Goal: Information Seeking & Learning: Learn about a topic

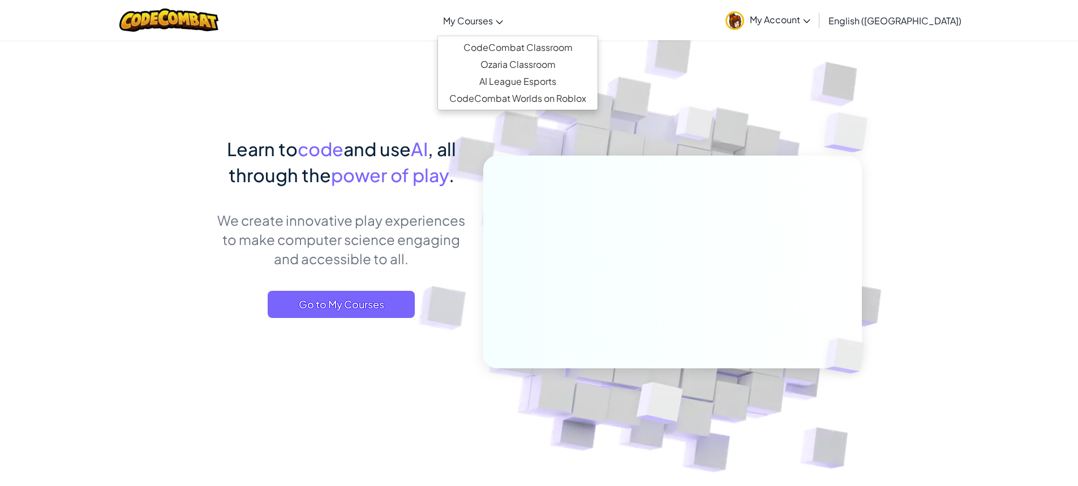
click at [493, 16] on span "My Courses" at bounding box center [468, 21] width 50 height 12
click at [365, 295] on span "Go to My Courses" at bounding box center [341, 304] width 147 height 27
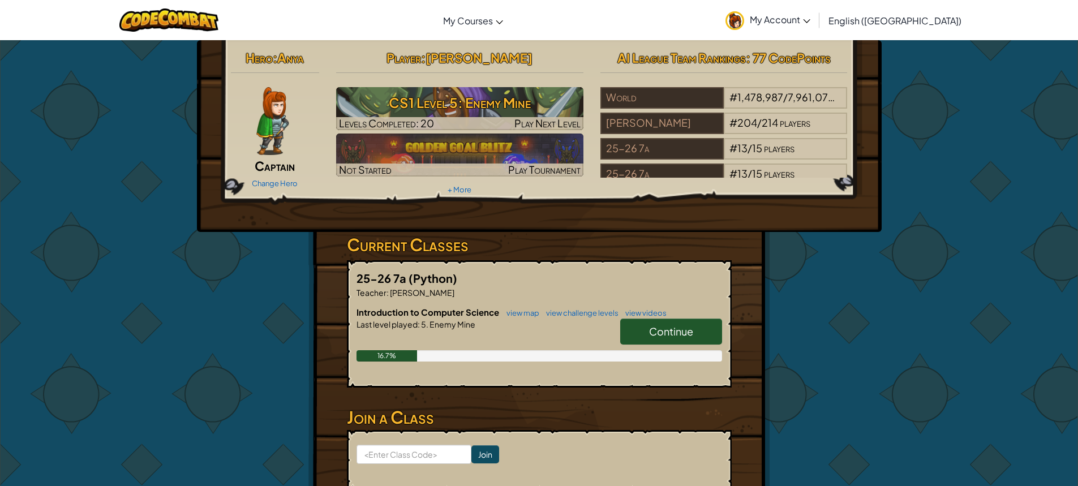
click at [674, 329] on span "Continue" at bounding box center [671, 331] width 44 height 13
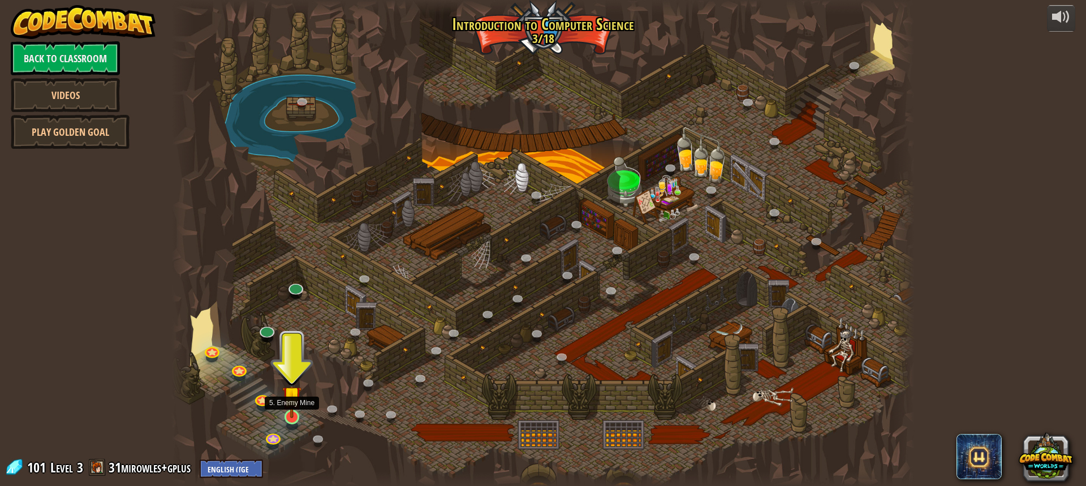
click at [295, 408] on img at bounding box center [291, 395] width 19 height 45
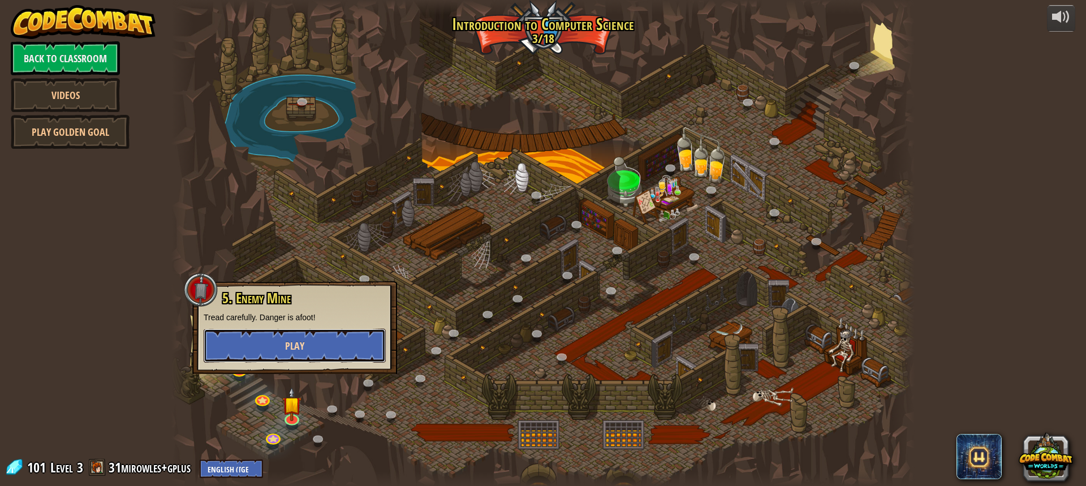
click at [288, 350] on span "Play" at bounding box center [294, 346] width 19 height 14
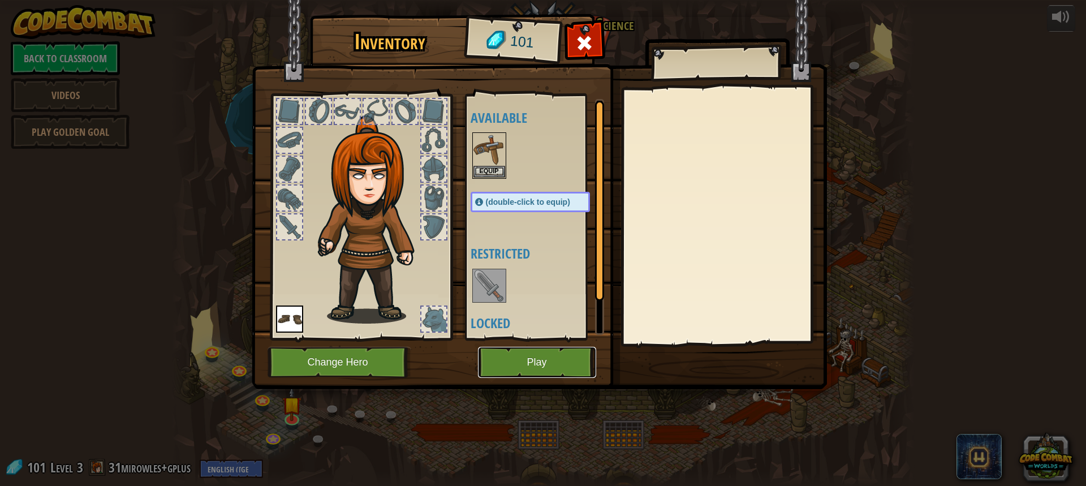
click at [530, 365] on button "Play" at bounding box center [537, 362] width 118 height 31
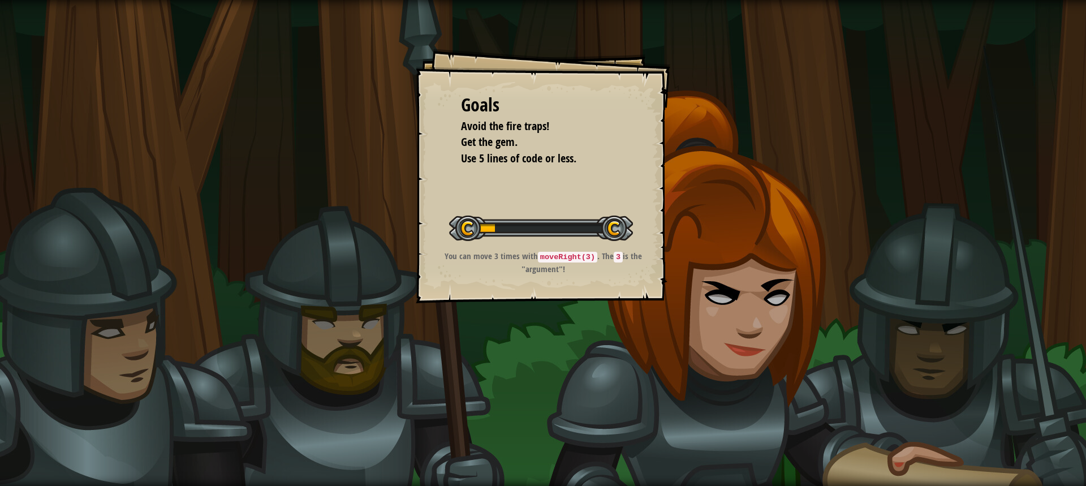
click at [560, 242] on div "Start Level" at bounding box center [541, 226] width 184 height 45
click at [561, 234] on div at bounding box center [541, 228] width 184 height 25
click at [560, 252] on div "Goals Avoid the fire traps! Get the gem. Use 5 lines of code or less. Start Lev…" at bounding box center [543, 176] width 255 height 255
click at [560, 252] on code "moveRight(3)" at bounding box center [567, 257] width 59 height 11
drag, startPoint x: 595, startPoint y: 257, endPoint x: 606, endPoint y: 250, distance: 13.5
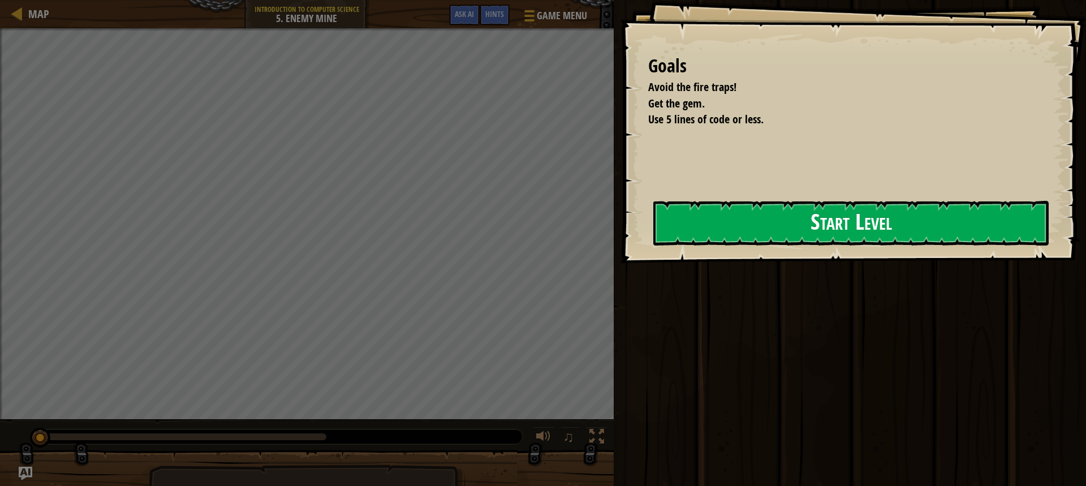
click at [653, 244] on button "Start Level" at bounding box center [850, 223] width 395 height 45
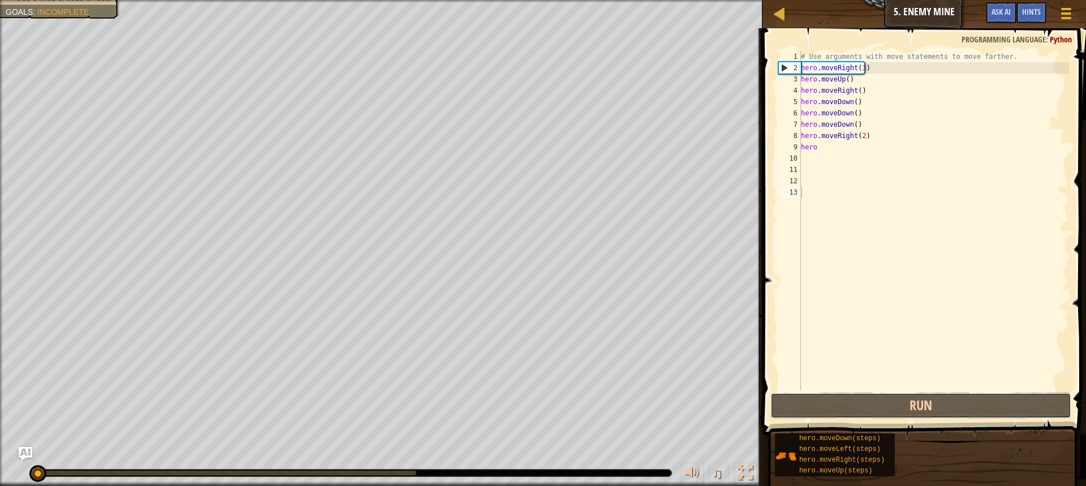
drag, startPoint x: 865, startPoint y: 398, endPoint x: 863, endPoint y: 376, distance: 22.1
click at [865, 398] on button "Run" at bounding box center [921, 406] width 301 height 26
click at [802, 156] on div "# Use arguments with move statements to move farther. hero . moveRight ( 3 ) he…" at bounding box center [934, 232] width 270 height 362
click at [823, 149] on div "# Use arguments with move statements to move farther. hero . moveRight ( 3 ) he…" at bounding box center [934, 232] width 270 height 362
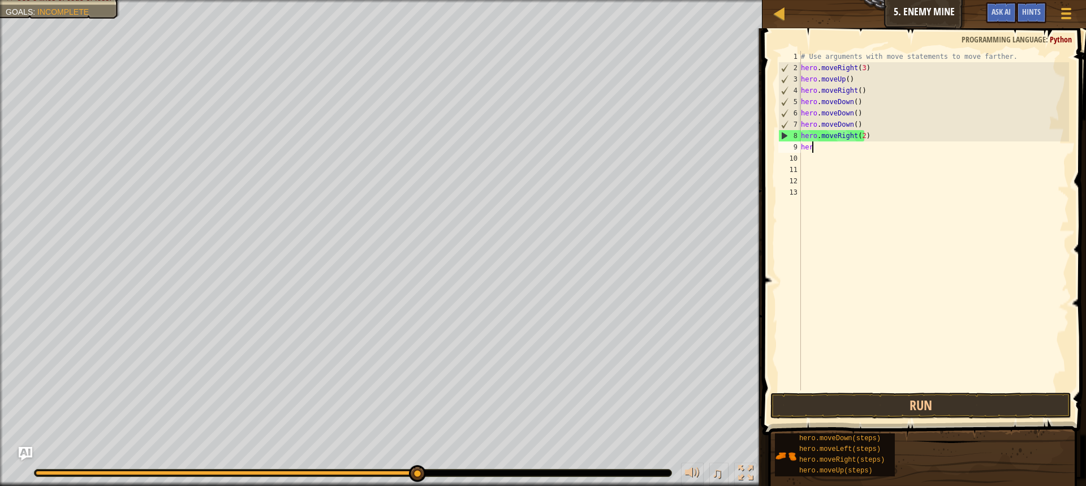
type textarea "h"
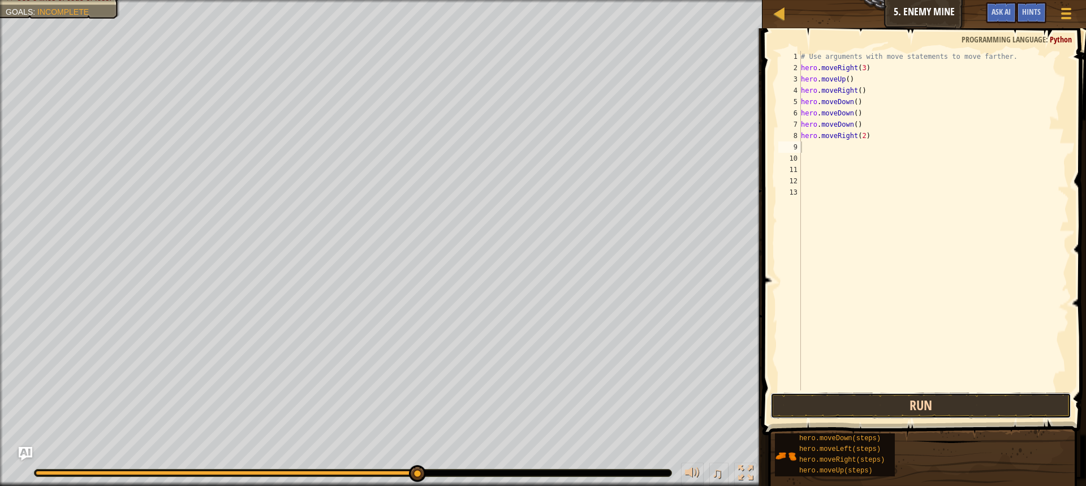
click at [890, 411] on button "Run" at bounding box center [921, 406] width 301 height 26
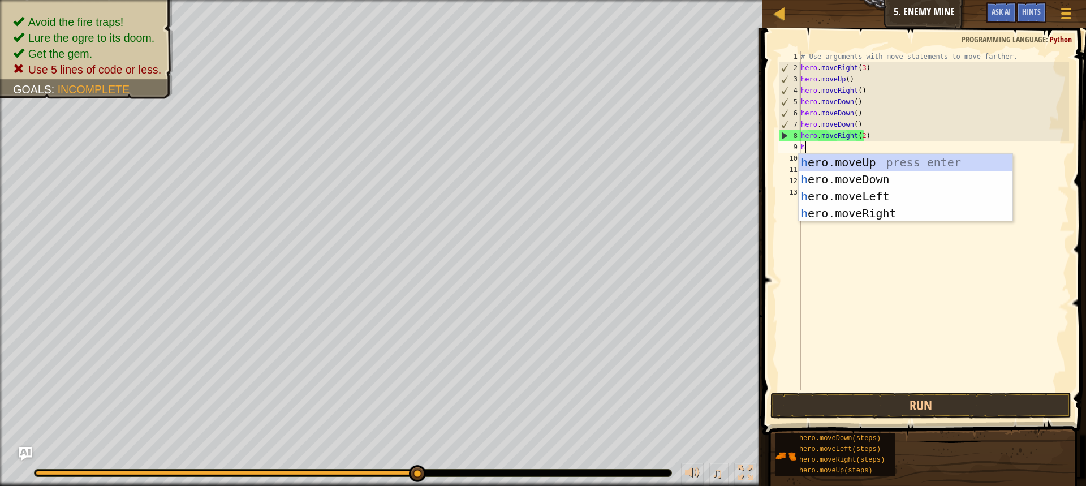
scroll to position [5, 0]
type textarea "he"
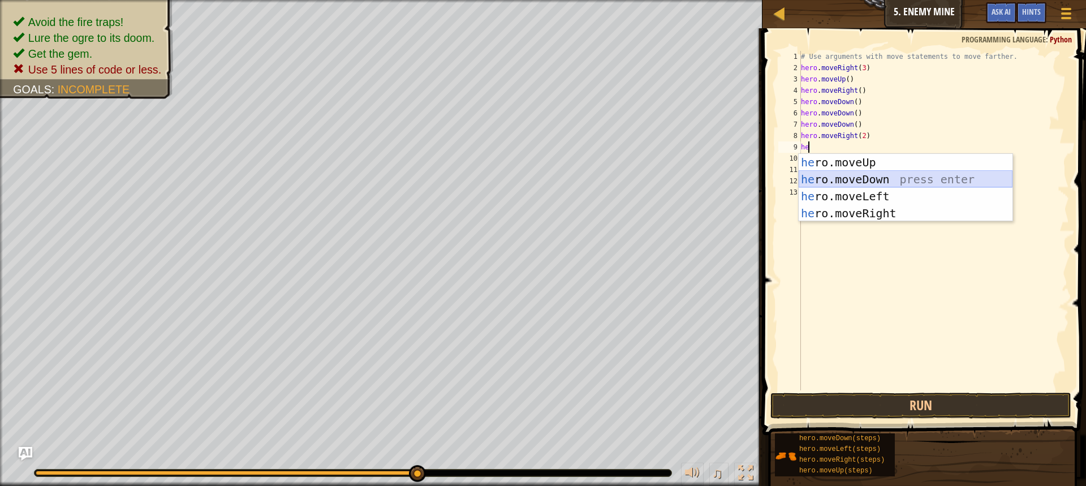
click at [864, 178] on div "he ro.moveUp press enter he ro.moveDown press enter he ro.moveLeft press enter …" at bounding box center [906, 205] width 214 height 102
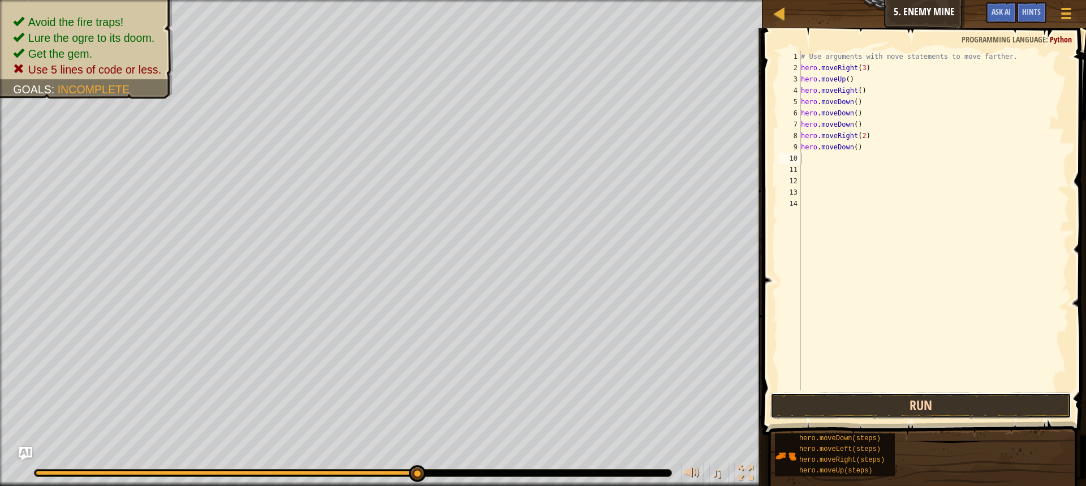
click at [925, 402] on button "Run" at bounding box center [921, 406] width 301 height 26
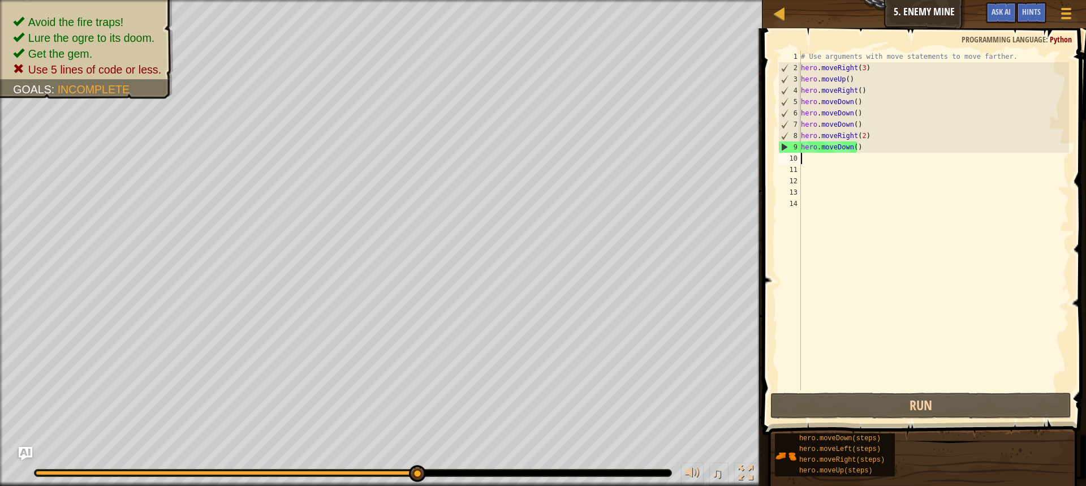
click at [863, 148] on div "# Use arguments with move statements to move farther. hero . moveRight ( 3 ) he…" at bounding box center [934, 232] width 270 height 362
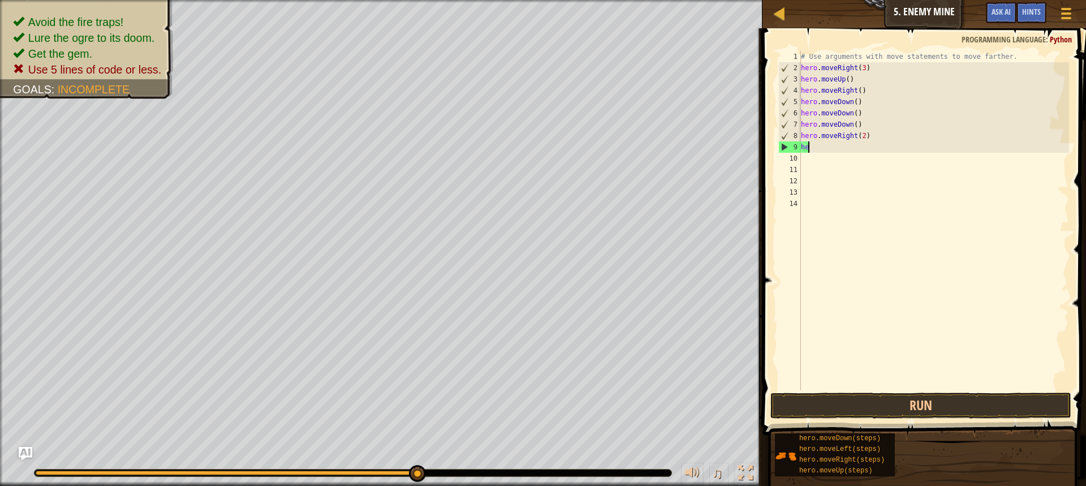
type textarea "h"
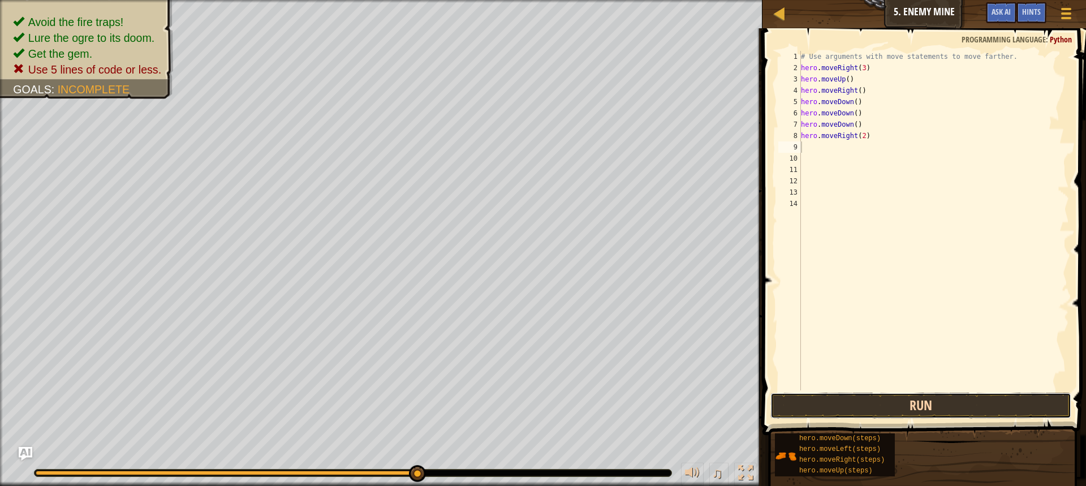
click at [872, 405] on button "Run" at bounding box center [921, 406] width 301 height 26
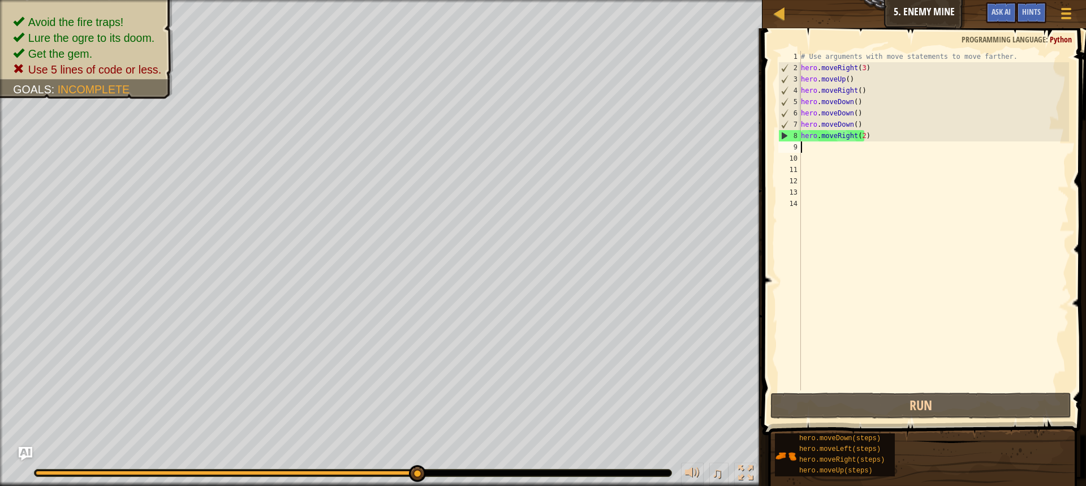
drag, startPoint x: 174, startPoint y: 475, endPoint x: 479, endPoint y: 488, distance: 305.2
click at [479, 0] on html "Map Introduction to Computer Science 5. Enemy Mine Game Menu Done Hints Ask AI …" at bounding box center [543, 0] width 1086 height 0
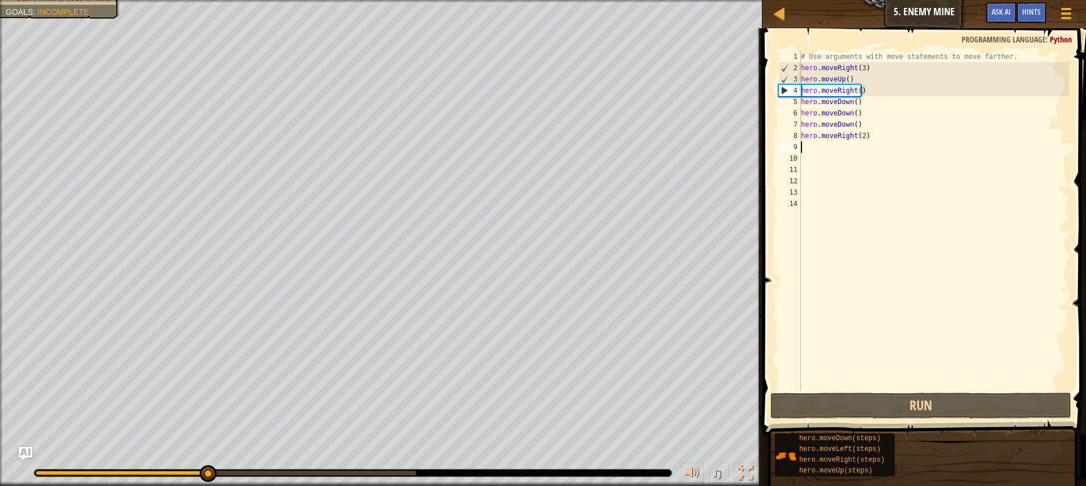
click at [854, 72] on div "# Use arguments with move statements to move farther. hero . moveRight ( 3 ) he…" at bounding box center [934, 232] width 270 height 362
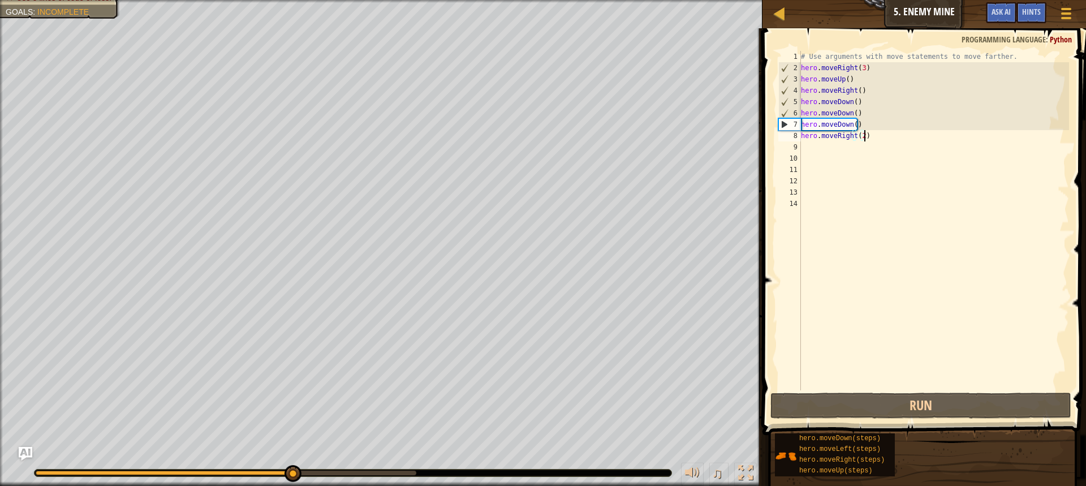
click at [891, 140] on div "# Use arguments with move statements to move farther. hero . moveRight ( 3 ) he…" at bounding box center [934, 232] width 270 height 362
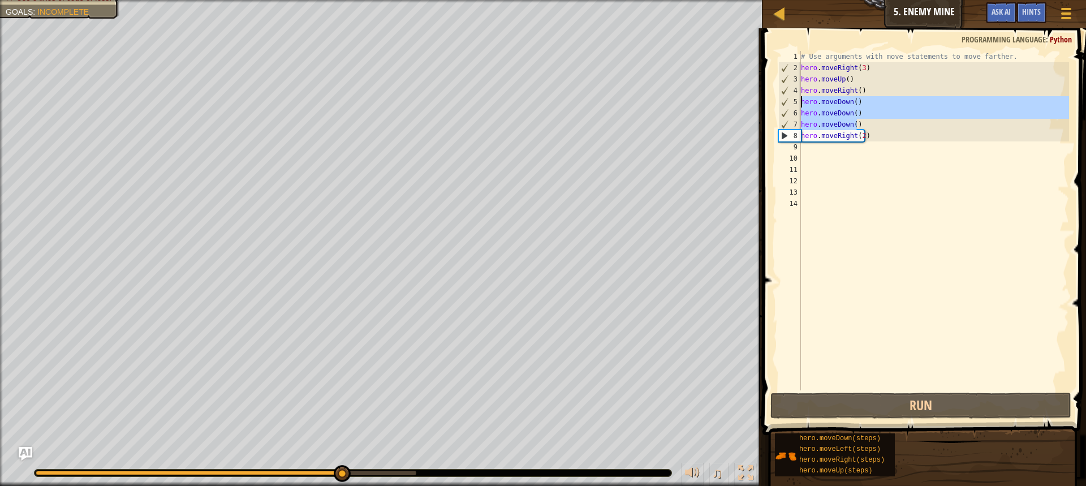
drag, startPoint x: 862, startPoint y: 123, endPoint x: 794, endPoint y: 101, distance: 71.4
click at [794, 101] on div "hero.moveRight(2) 1 2 3 4 5 6 7 8 9 10 11 12 13 14 # Use arguments with move st…" at bounding box center [922, 220] width 293 height 339
type textarea "hero.moveDown() hero.moveDown()"
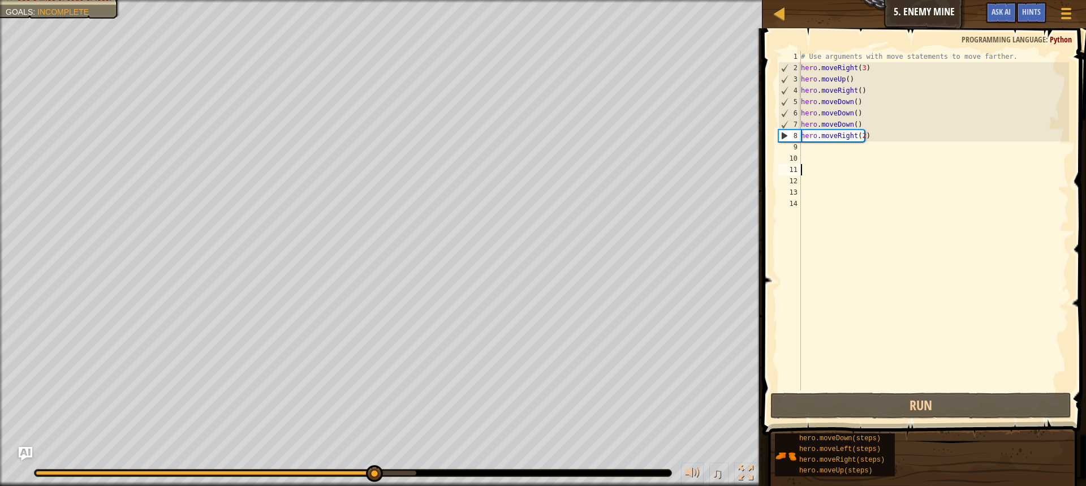
click at [876, 166] on div "# Use arguments with move statements to move farther. hero . moveRight ( 3 ) he…" at bounding box center [934, 232] width 270 height 362
drag, startPoint x: 867, startPoint y: 65, endPoint x: 810, endPoint y: 65, distance: 56.6
click at [810, 65] on div "# Use arguments with move statements to move farther. hero . moveRight ( 3 ) he…" at bounding box center [934, 232] width 270 height 362
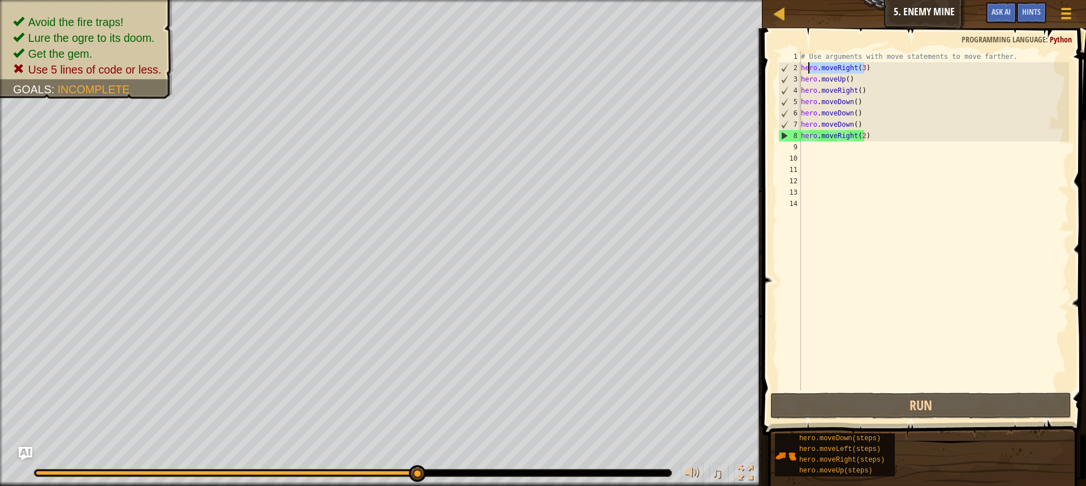
click at [854, 99] on div "# Use arguments with move statements to move farther. hero . moveRight ( 3 ) he…" at bounding box center [934, 232] width 270 height 362
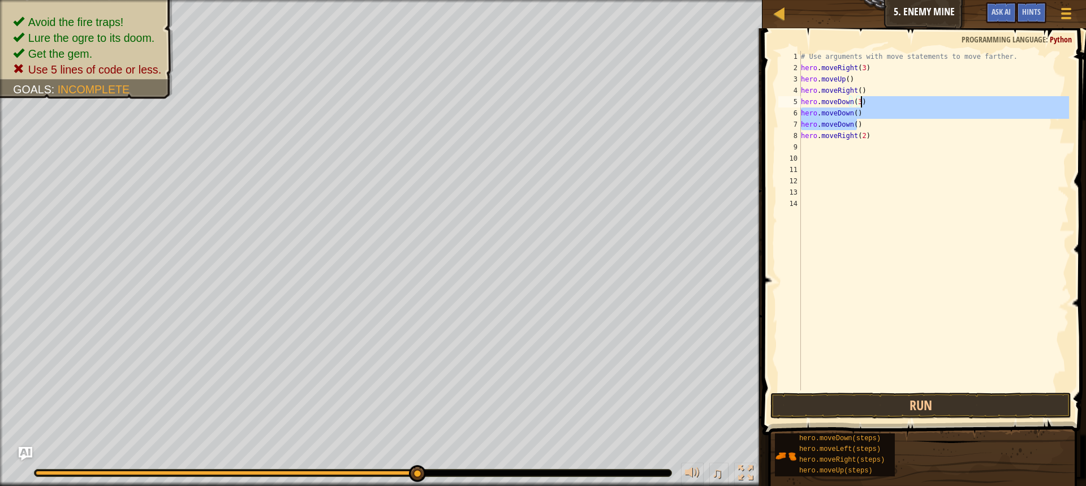
drag, startPoint x: 867, startPoint y: 129, endPoint x: 880, endPoint y: 104, distance: 27.8
click at [880, 104] on div "# Use arguments with move statements to move farther. hero . moveRight ( 3 ) he…" at bounding box center [934, 232] width 270 height 362
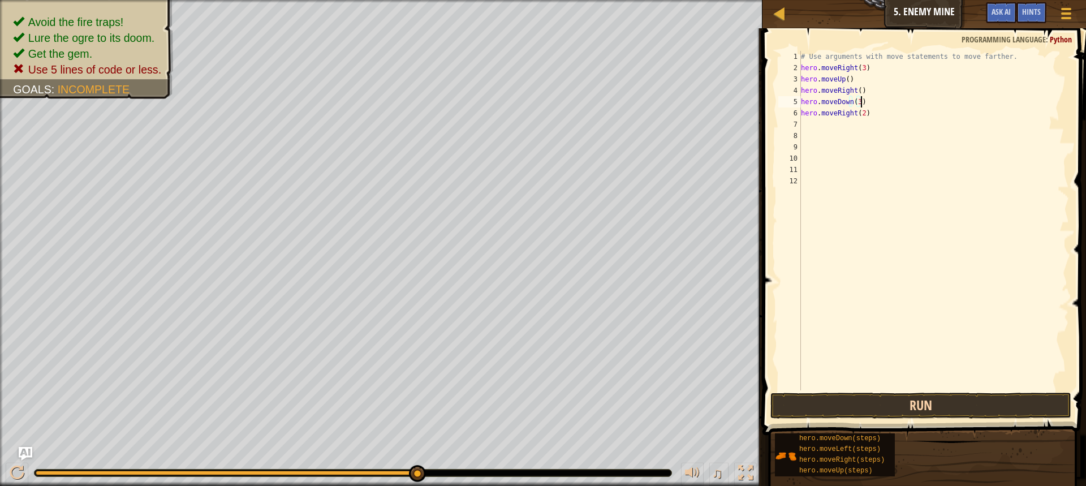
type textarea "hero.moveDown(3)"
click at [883, 408] on button "Run" at bounding box center [921, 406] width 301 height 26
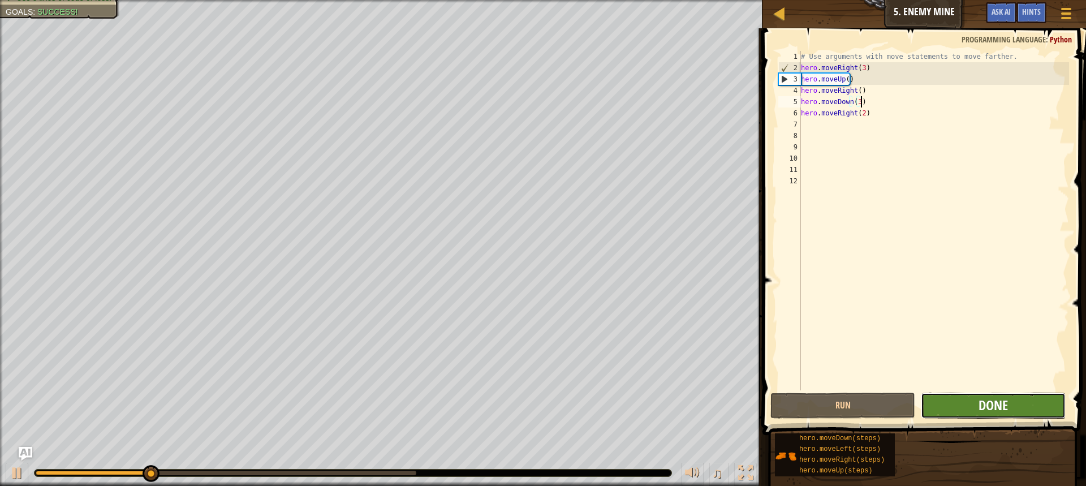
click at [986, 399] on span "Done" at bounding box center [993, 405] width 29 height 18
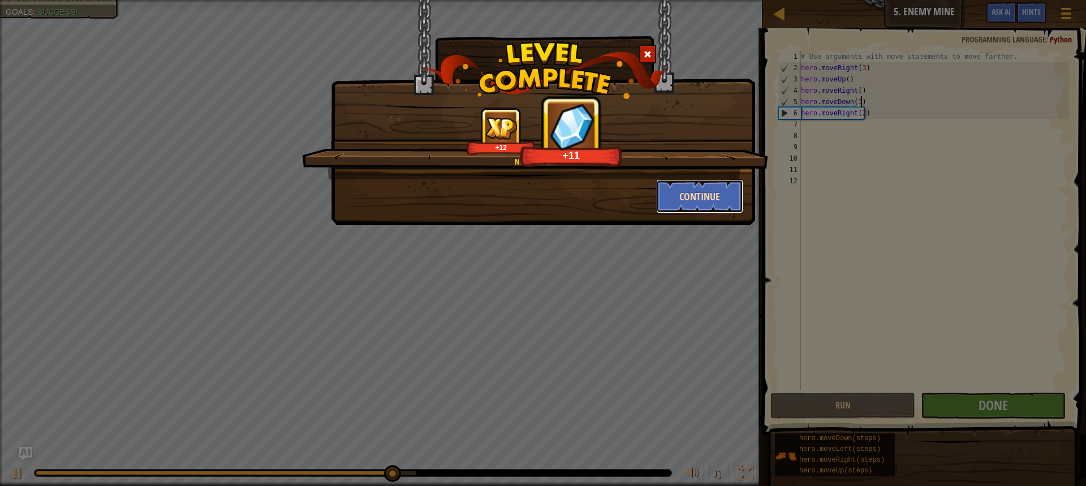
click at [703, 191] on button "Continue" at bounding box center [700, 196] width 88 height 34
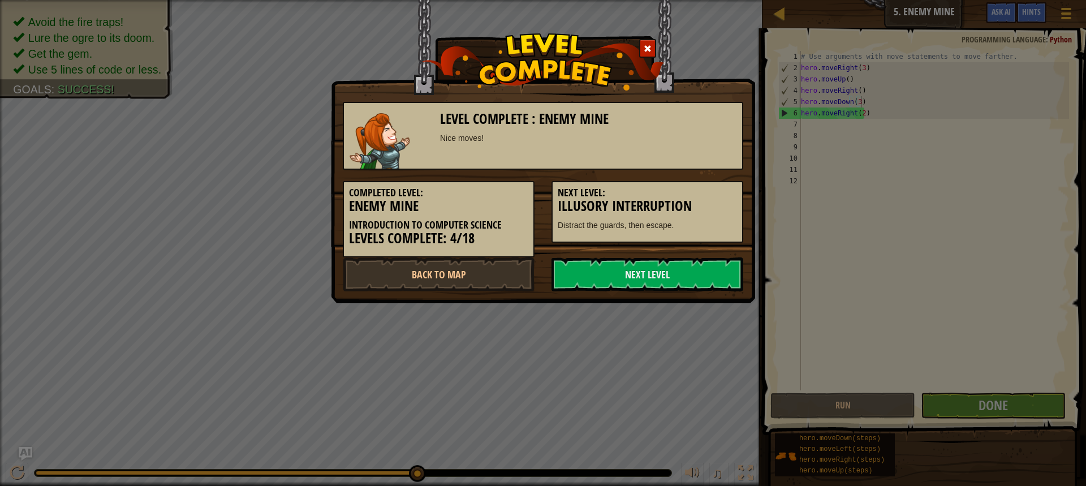
drag, startPoint x: 617, startPoint y: 154, endPoint x: 610, endPoint y: 179, distance: 25.8
click at [613, 162] on div "Level Complete : Enemy Mine Nice moves!" at bounding box center [543, 136] width 401 height 68
click at [608, 269] on link "Next Level" at bounding box center [648, 274] width 192 height 34
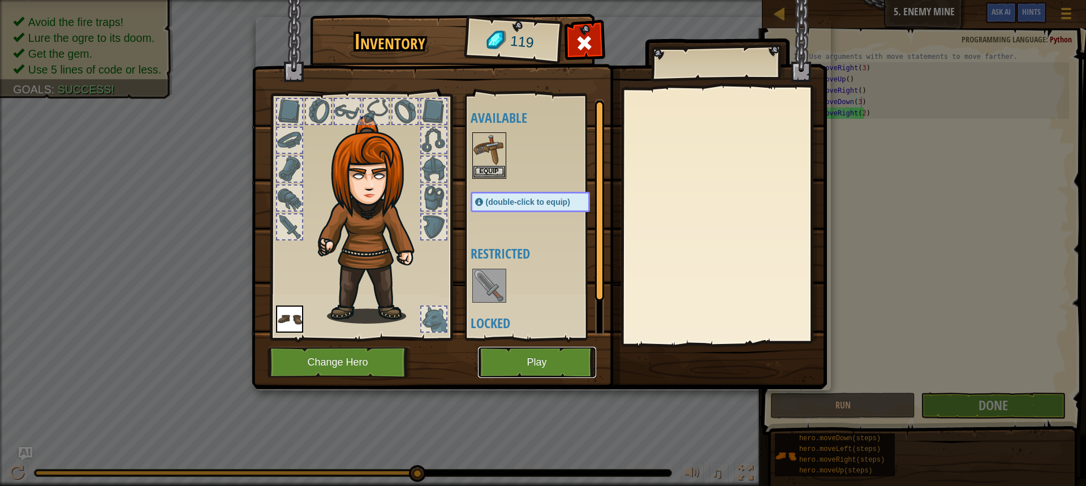
click at [521, 356] on button "Play" at bounding box center [537, 362] width 118 height 31
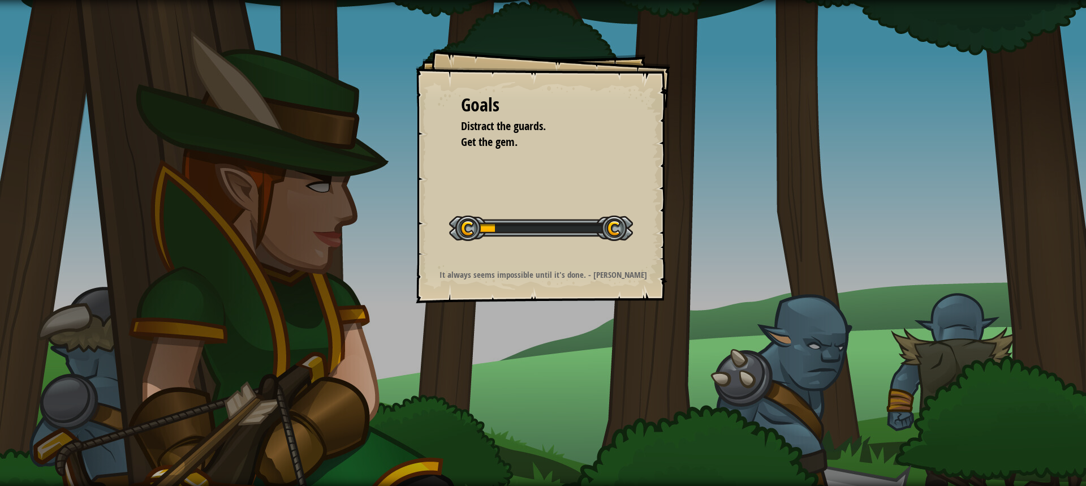
drag, startPoint x: 699, startPoint y: 208, endPoint x: 707, endPoint y: 180, distance: 28.7
click at [705, 199] on div "Goals Distract the guards. Get the gem. Start Level Error loading from server. …" at bounding box center [543, 243] width 1086 height 486
drag, startPoint x: 518, startPoint y: 150, endPoint x: 534, endPoint y: 130, distance: 25.9
click at [520, 147] on div "Goals Distract the guards. Get the gem. Start Level Error loading from server. …" at bounding box center [543, 176] width 255 height 255
click at [534, 130] on span "Distract the guards." at bounding box center [503, 125] width 85 height 15
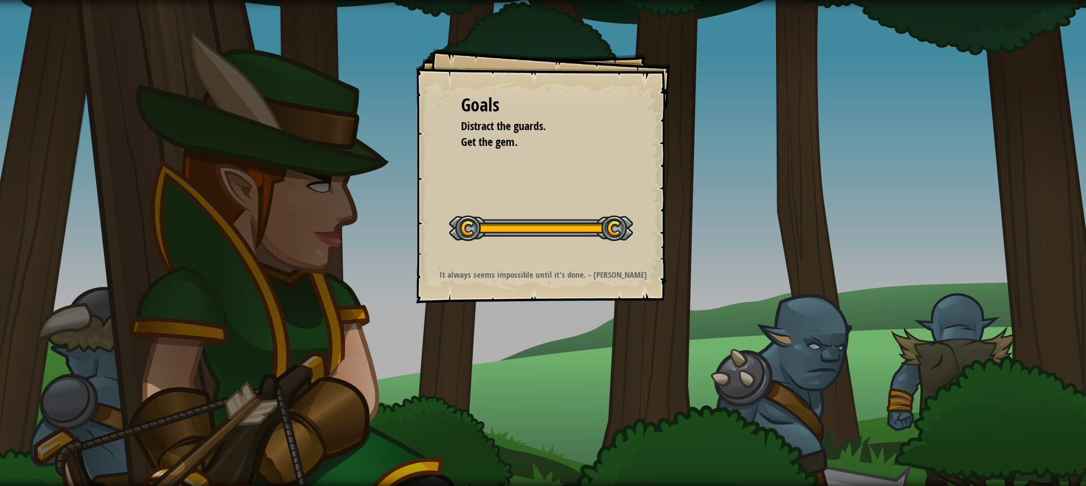
click at [534, 130] on span "Distract the guards." at bounding box center [503, 125] width 85 height 15
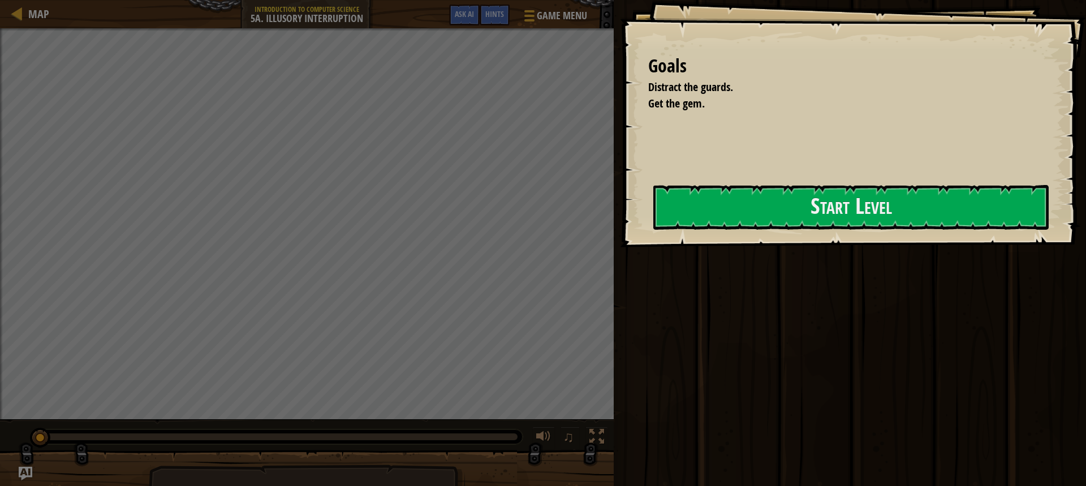
click at [634, 96] on li "Distract the guards." at bounding box center [839, 87] width 410 height 16
click at [648, 94] on span "Distract the guards." at bounding box center [690, 86] width 85 height 15
click at [648, 111] on span "Get the gem." at bounding box center [676, 103] width 57 height 15
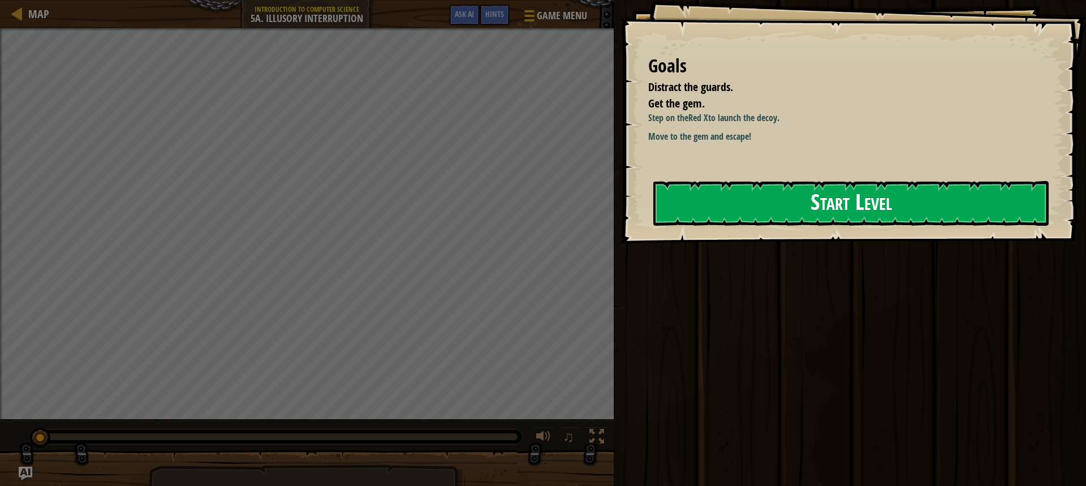
click at [808, 203] on button "Start Level" at bounding box center [850, 203] width 395 height 45
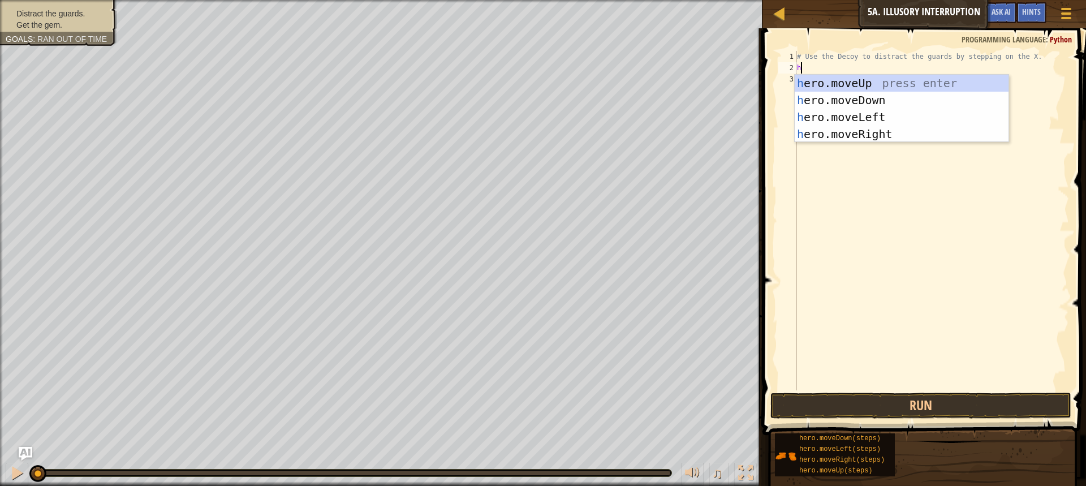
scroll to position [5, 0]
type textarea "her"
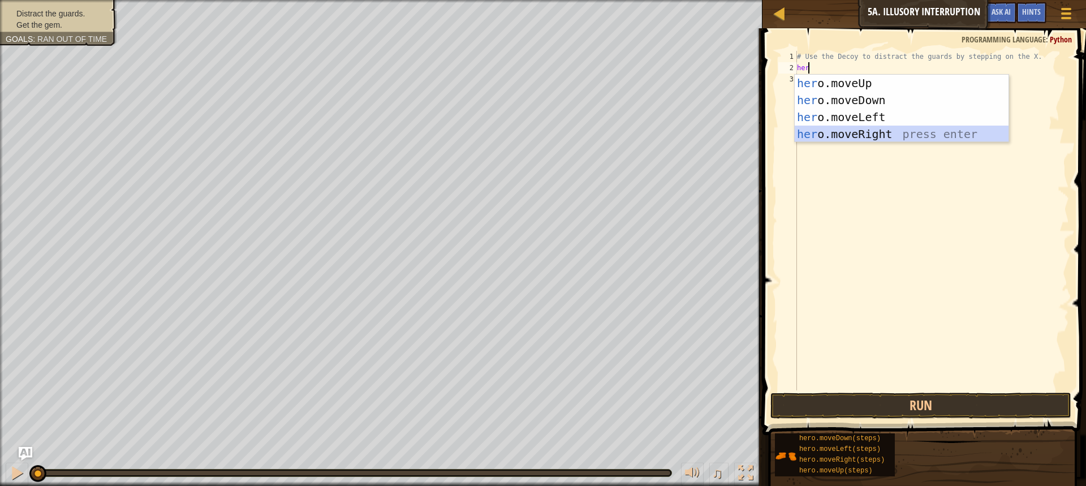
click at [874, 134] on div "her o.moveUp press enter her o.moveDown press enter her o.moveLeft press enter …" at bounding box center [902, 126] width 214 height 102
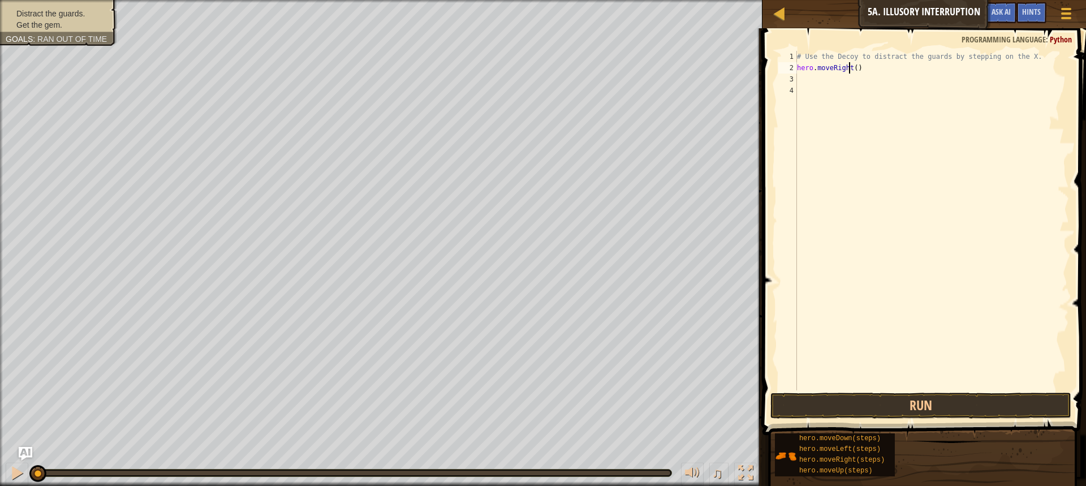
click at [850, 66] on div "# Use the Decoy to distract the guards by stepping on the X. hero . moveRight (…" at bounding box center [932, 232] width 274 height 362
click at [851, 68] on div "# Use the Decoy to distract the guards by stepping on the X. hero . moveRight (…" at bounding box center [932, 232] width 274 height 362
click at [853, 69] on div "# Use the Decoy to distract the guards by stepping on the X. hero . moveRight (…" at bounding box center [932, 232] width 274 height 362
click at [958, 401] on button "Run" at bounding box center [921, 406] width 301 height 26
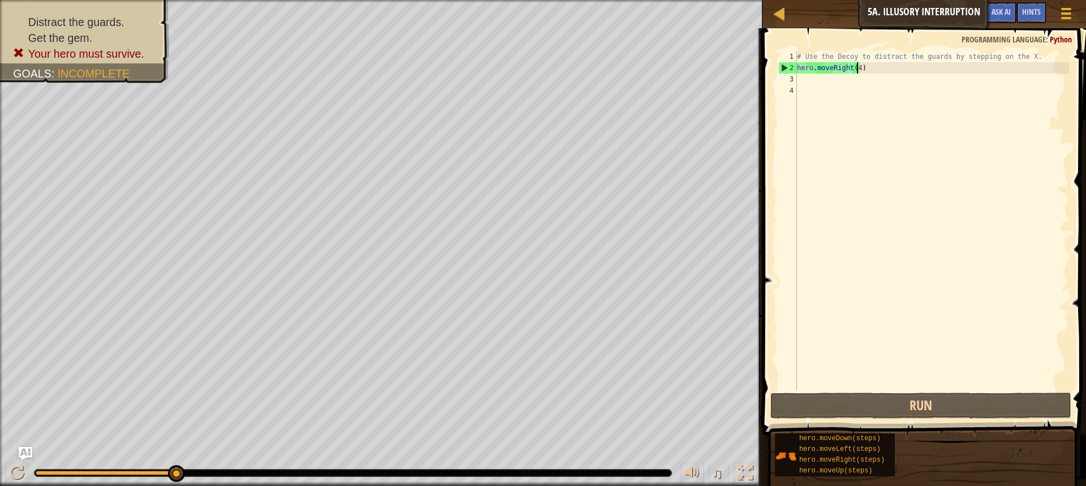
click at [862, 70] on div "# Use the Decoy to distract the guards by stepping on the X. hero . moveRight (…" at bounding box center [932, 232] width 274 height 362
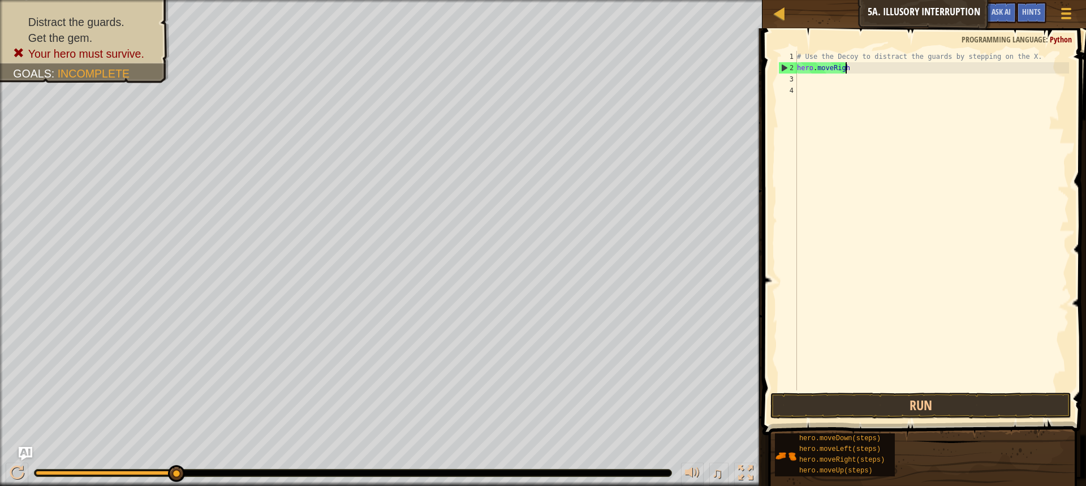
scroll to position [5, 3]
type textarea "hero.moveRight"
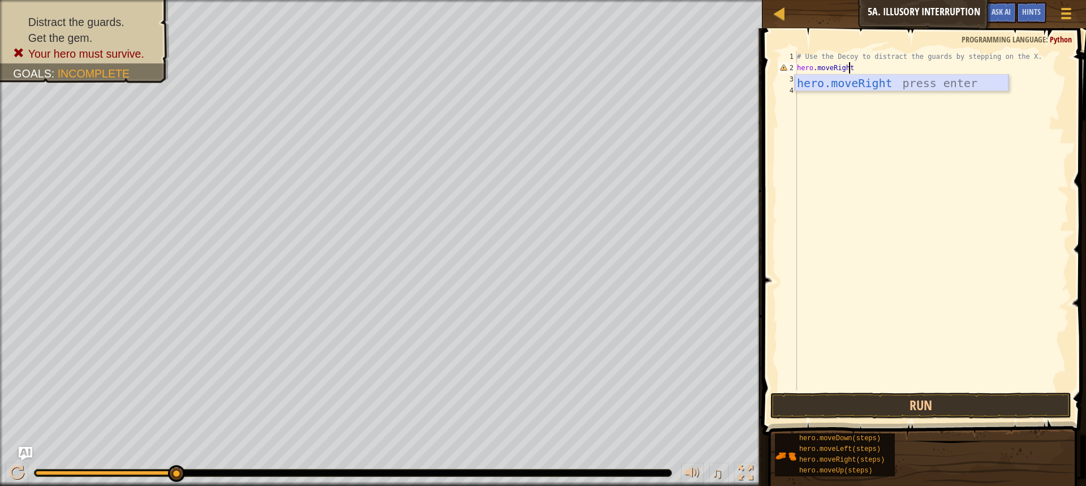
click at [857, 86] on div "hero.moveRight press enter" at bounding box center [902, 100] width 214 height 51
click at [852, 68] on div "# Use the Decoy to distract the guards by stepping on the X. hero . moveRight (…" at bounding box center [932, 232] width 274 height 362
type textarea "hero.moveRight(1)"
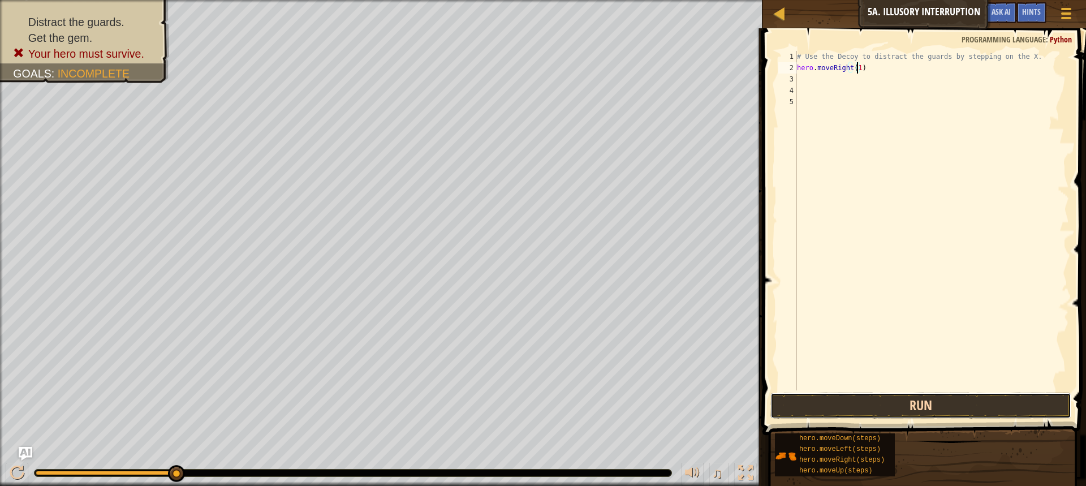
click at [854, 401] on button "Run" at bounding box center [921, 406] width 301 height 26
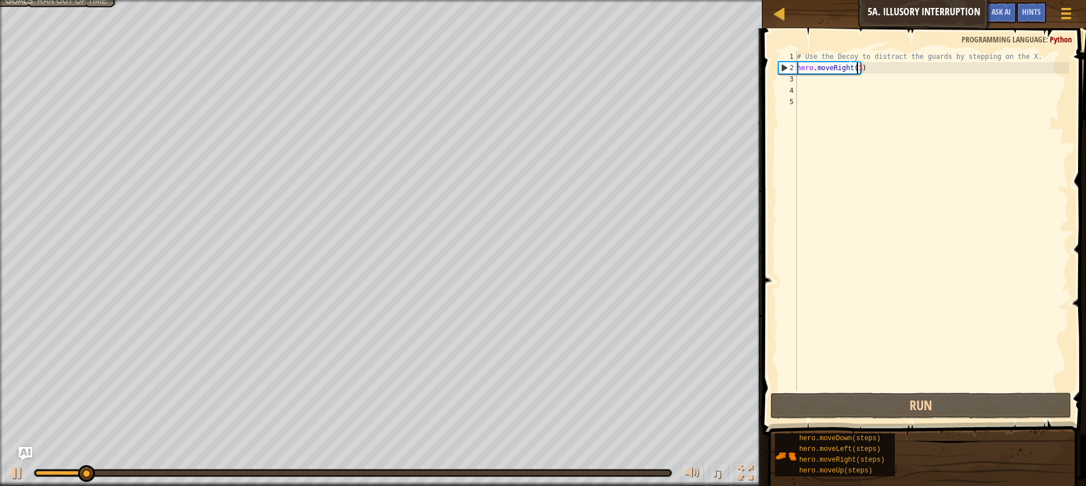
click at [794, 78] on div "3" at bounding box center [788, 79] width 19 height 11
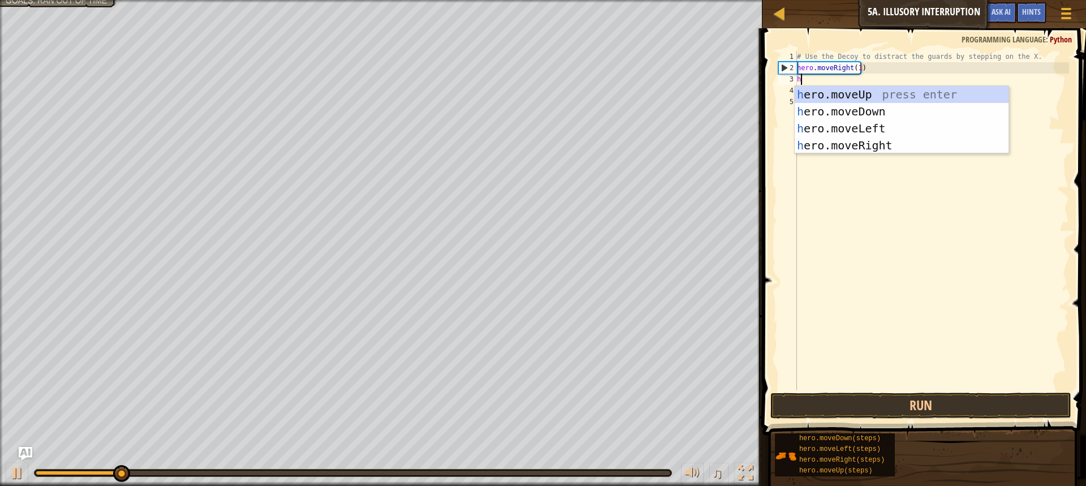
type textarea "he"
click at [844, 109] on div "he ro.moveUp press enter he ro.moveDown press enter he ro.moveLeft press enter …" at bounding box center [902, 137] width 214 height 102
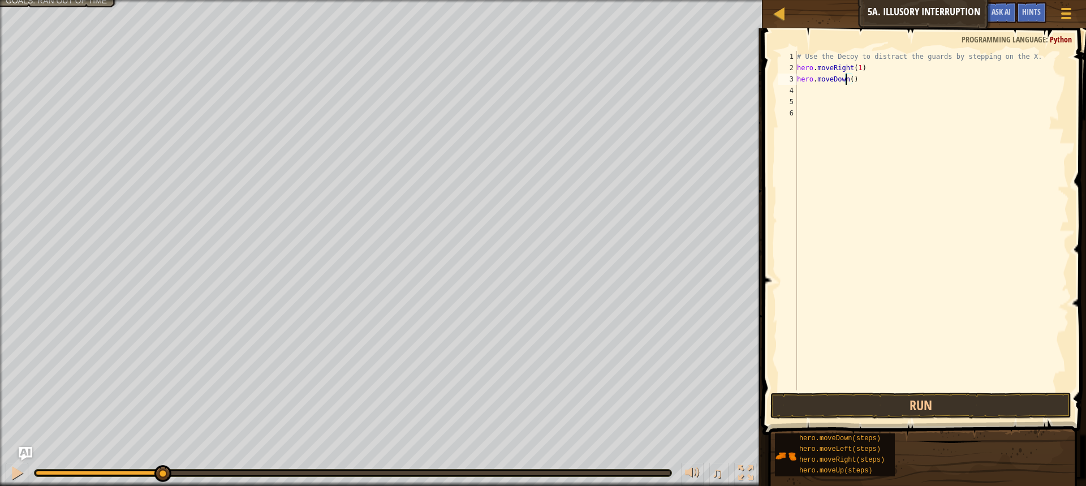
click at [847, 78] on div "# Use the Decoy to distract the guards by stepping on the X. hero . moveRight (…" at bounding box center [932, 232] width 274 height 362
click at [849, 83] on div "# Use the Decoy to distract the guards by stepping on the X. hero . moveRight (…" at bounding box center [932, 232] width 274 height 362
type textarea "hero.moveDown(2)"
click at [907, 410] on button "Run" at bounding box center [921, 406] width 301 height 26
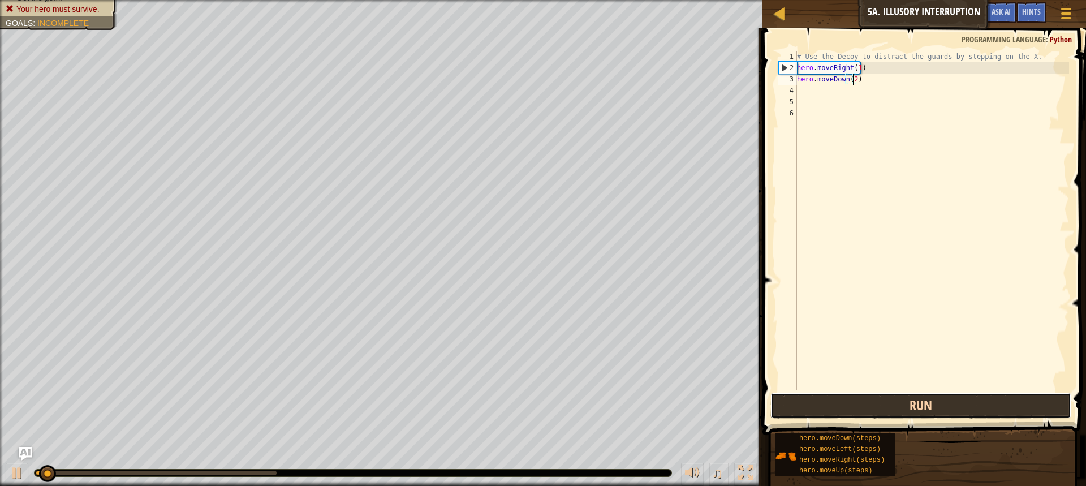
click at [923, 402] on button "Run" at bounding box center [921, 406] width 301 height 26
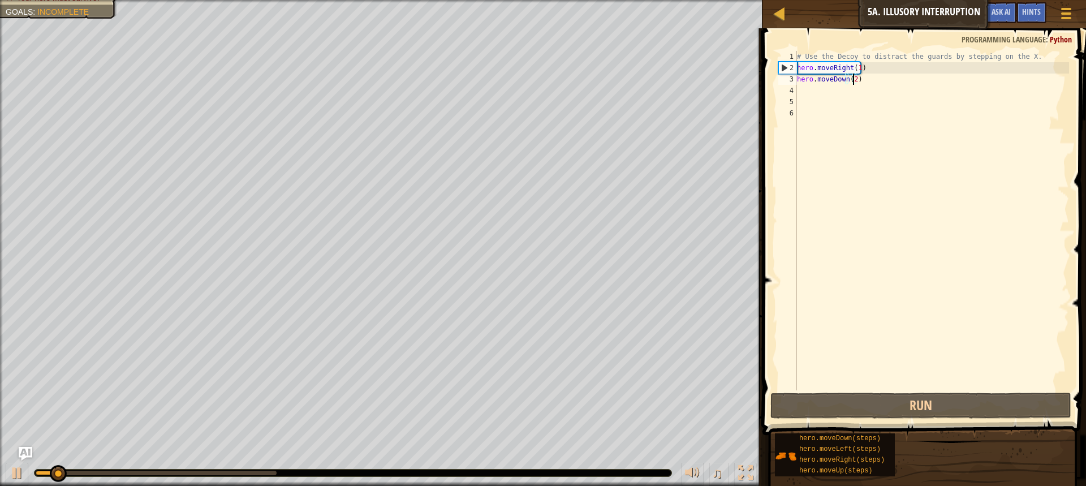
click at [889, 360] on div "# Use the Decoy to distract the guards by stepping on the X. hero . moveRight (…" at bounding box center [932, 232] width 274 height 362
drag, startPoint x: 887, startPoint y: 332, endPoint x: 889, endPoint y: 320, distance: 12.0
click at [888, 322] on div "# Use the Decoy to distract the guards by stepping on the X. hero . moveRight (…" at bounding box center [932, 232] width 274 height 362
drag, startPoint x: 889, startPoint y: 319, endPoint x: 892, endPoint y: 307, distance: 12.2
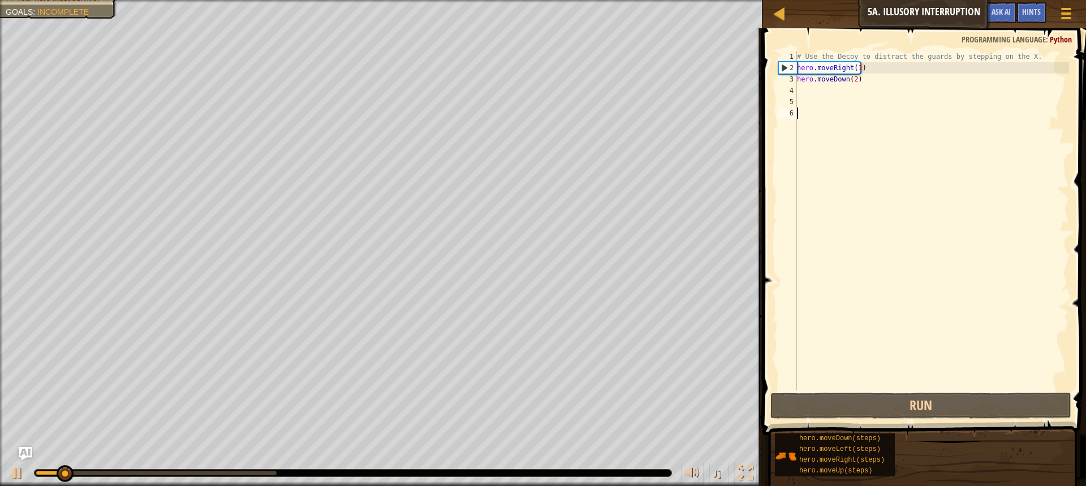
click at [891, 309] on div "# Use the Decoy to distract the guards by stepping on the X. hero . moveRight (…" at bounding box center [932, 232] width 274 height 362
click at [892, 307] on div "# Use the Decoy to distract the guards by stepping on the X. hero . moveRight (…" at bounding box center [932, 232] width 274 height 362
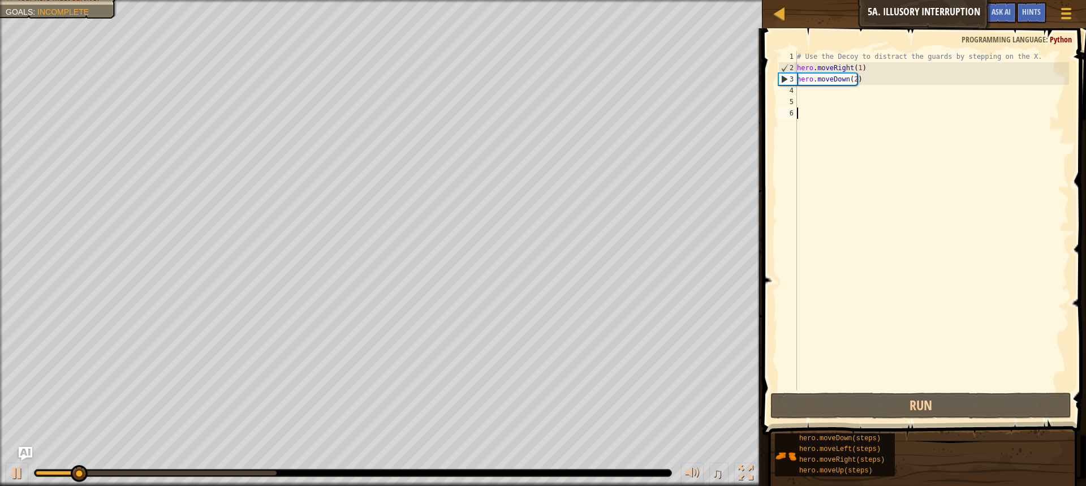
click at [893, 306] on div "# Use the Decoy to distract the guards by stepping on the X. hero . moveRight (…" at bounding box center [932, 232] width 274 height 362
click at [799, 95] on div "# Use the Decoy to distract the guards by stepping on the X. hero . moveRight (…" at bounding box center [932, 232] width 274 height 362
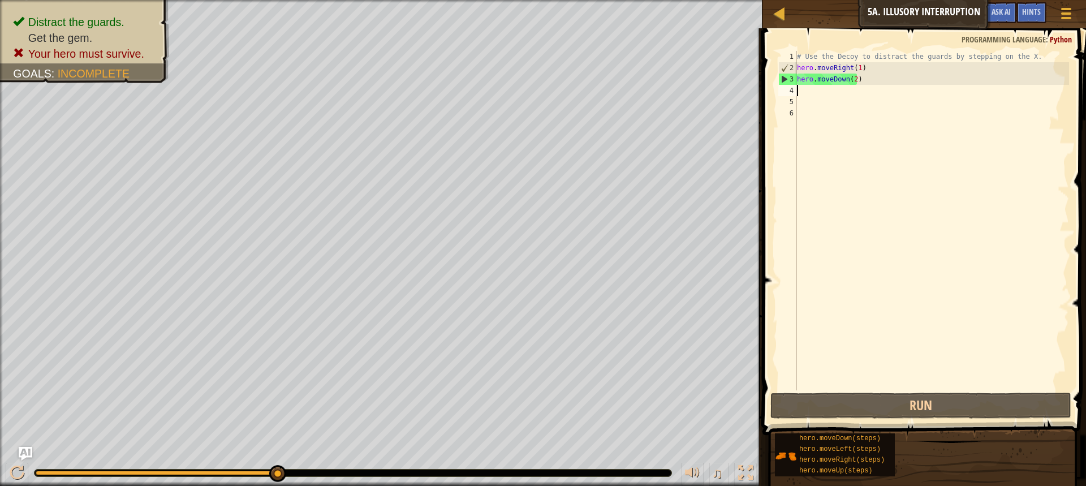
type textarea "h"
click at [802, 92] on div "# Use the Decoy to distract the guards by stepping on the X. hero . moveRight (…" at bounding box center [932, 232] width 274 height 362
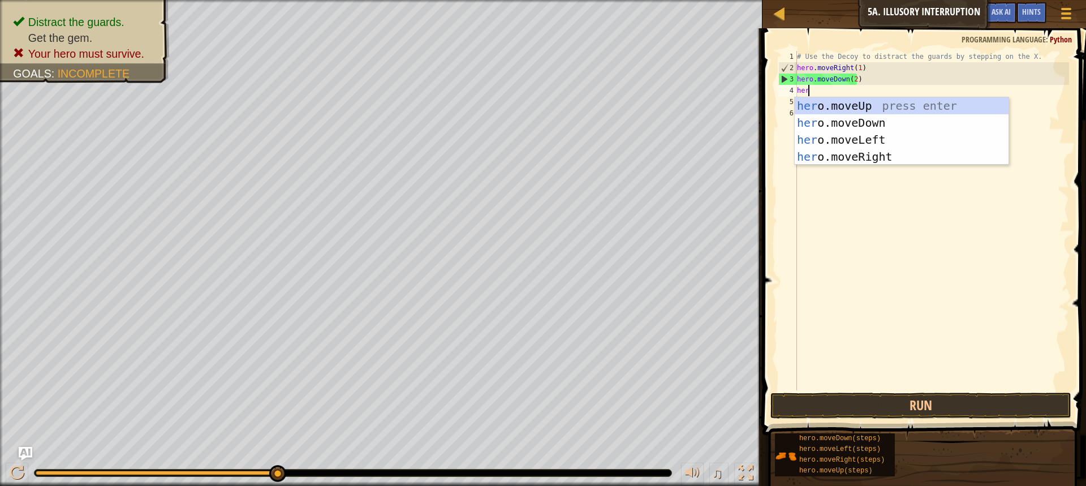
type textarea "hero"
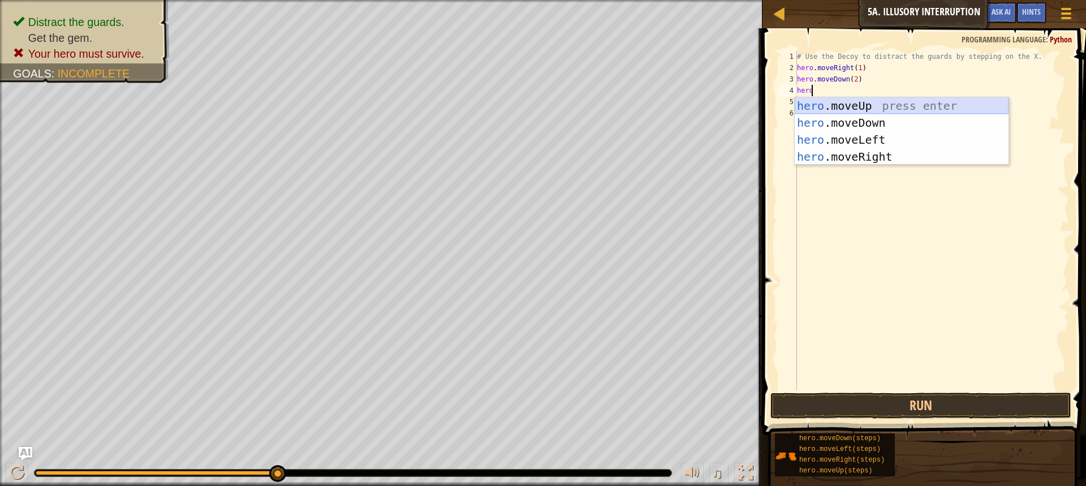
click at [837, 100] on div "hero .moveUp press enter hero .moveDown press enter hero .moveLeft press enter …" at bounding box center [902, 148] width 214 height 102
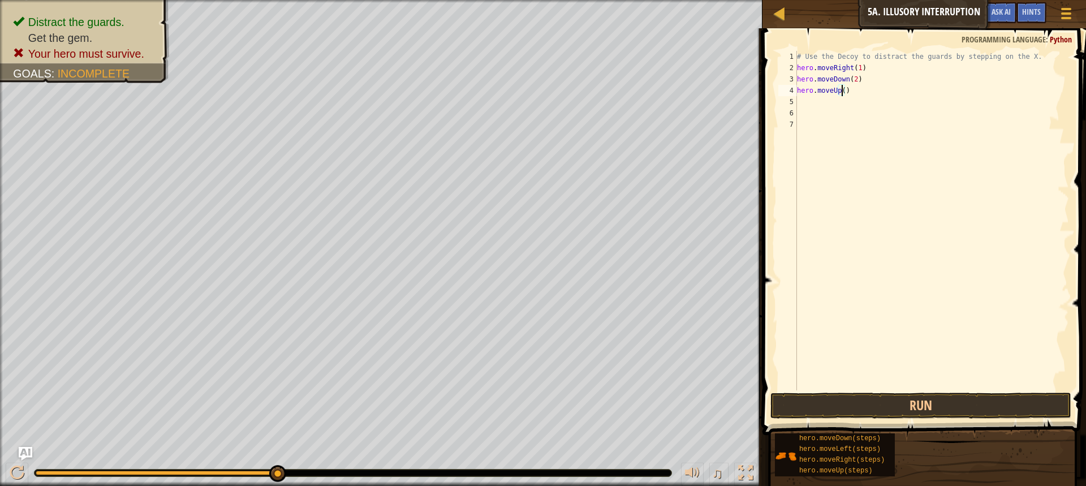
click at [841, 91] on div "# Use the Decoy to distract the guards by stepping on the X. hero . moveRight (…" at bounding box center [932, 232] width 274 height 362
type textarea "hero.moveUp(2)"
click at [898, 407] on button "Run" at bounding box center [921, 406] width 301 height 26
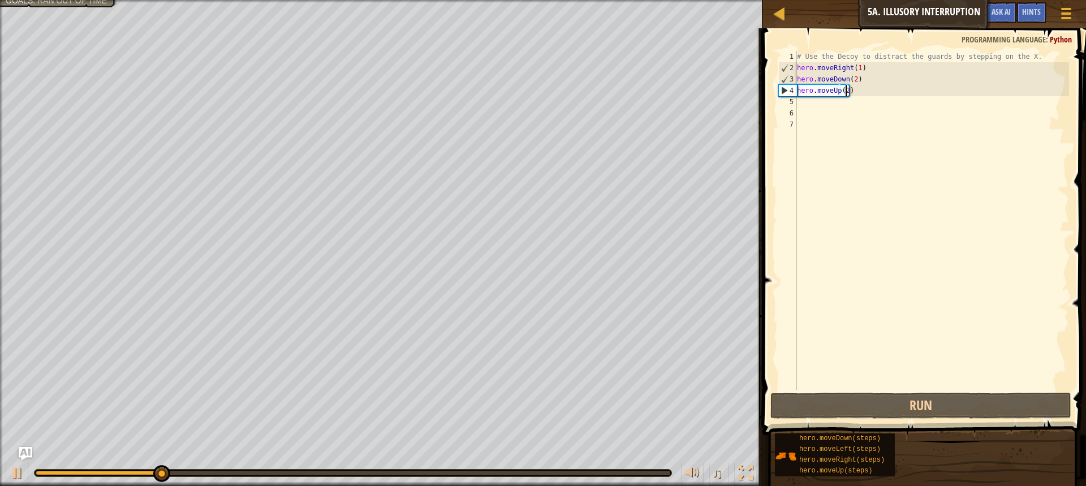
click at [800, 104] on div "# Use the Decoy to distract the guards by stepping on the X. hero . moveRight (…" at bounding box center [932, 232] width 274 height 362
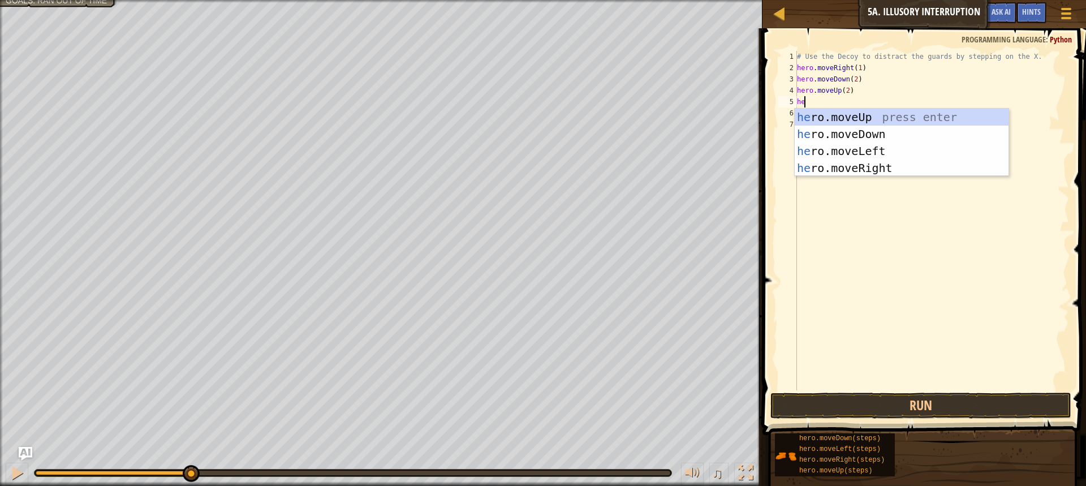
type textarea "her"
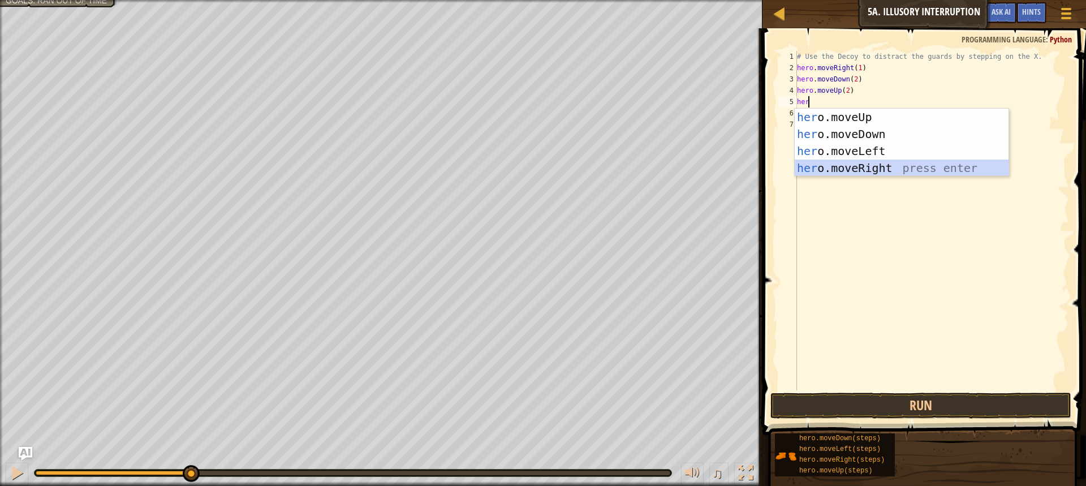
click at [853, 165] on div "her o.moveUp press enter her o.moveDown press enter her o.moveLeft press enter …" at bounding box center [902, 160] width 214 height 102
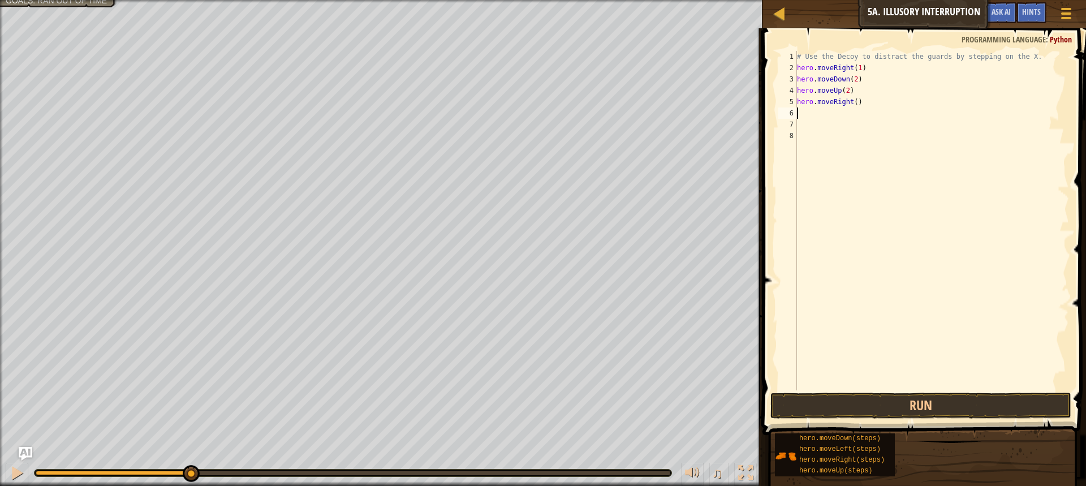
click at [853, 101] on div "# Use the Decoy to distract the guards by stepping on the X. hero . moveRight (…" at bounding box center [932, 232] width 274 height 362
type textarea "hero.moveRight(4)"
click at [925, 408] on button "Run" at bounding box center [921, 406] width 301 height 26
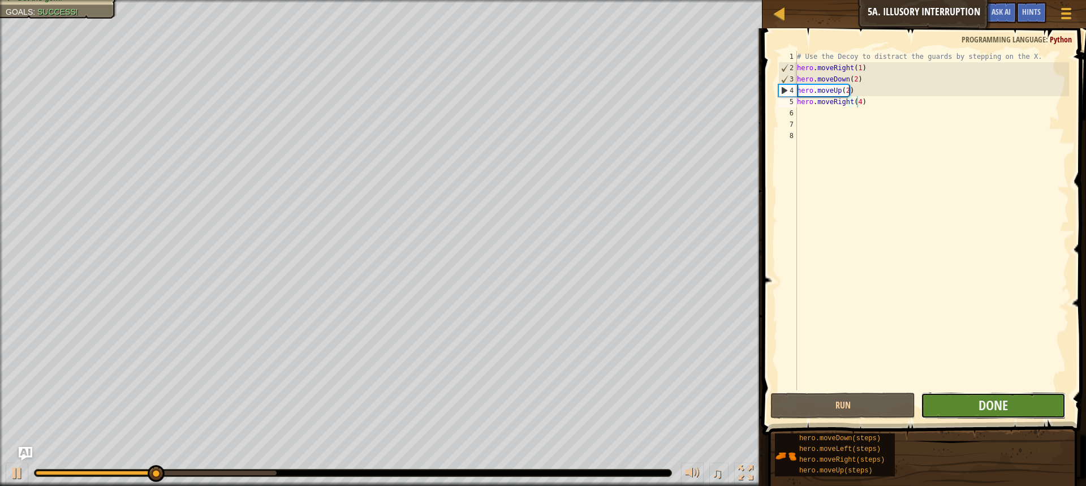
click at [969, 400] on button "Done" at bounding box center [993, 406] width 145 height 26
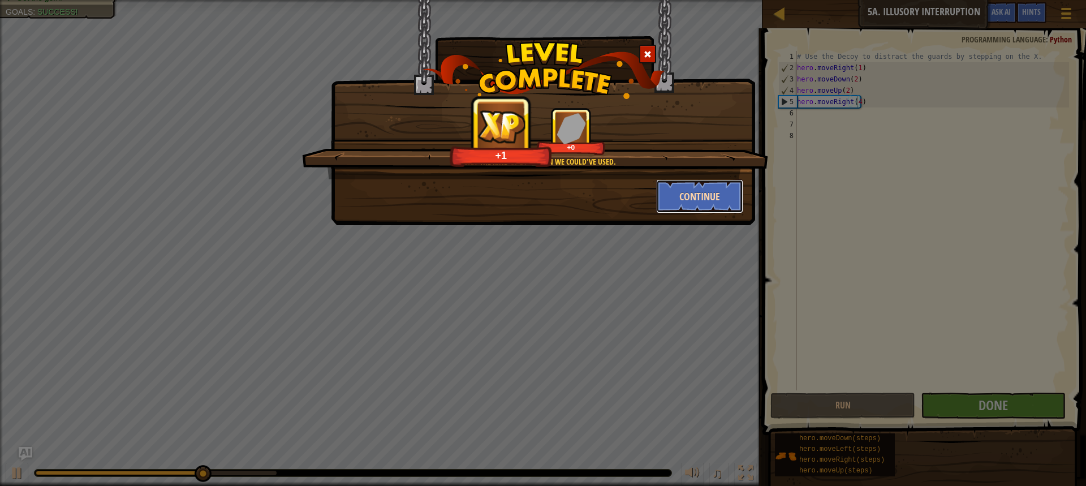
click at [687, 194] on button "Continue" at bounding box center [700, 196] width 88 height 34
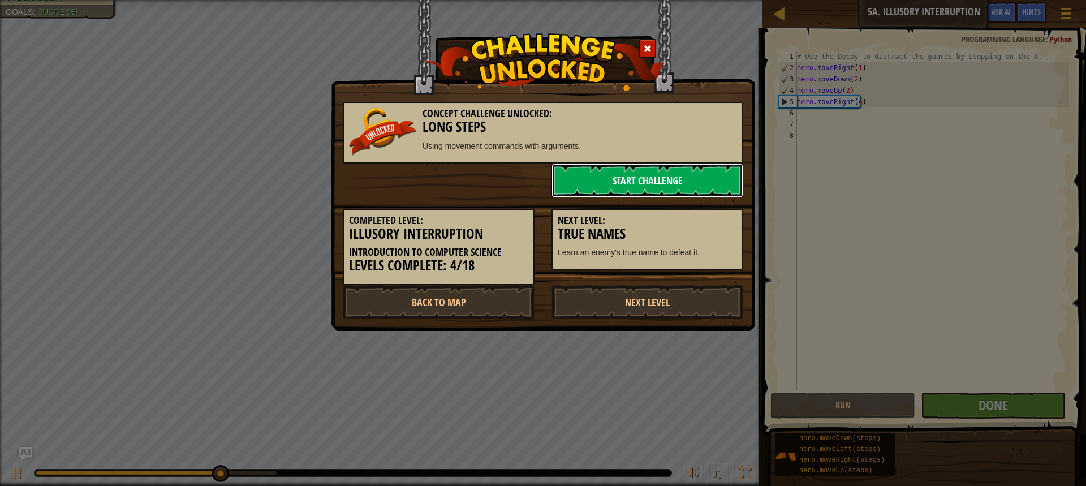
click at [669, 186] on link "Start Challenge" at bounding box center [648, 181] width 192 height 34
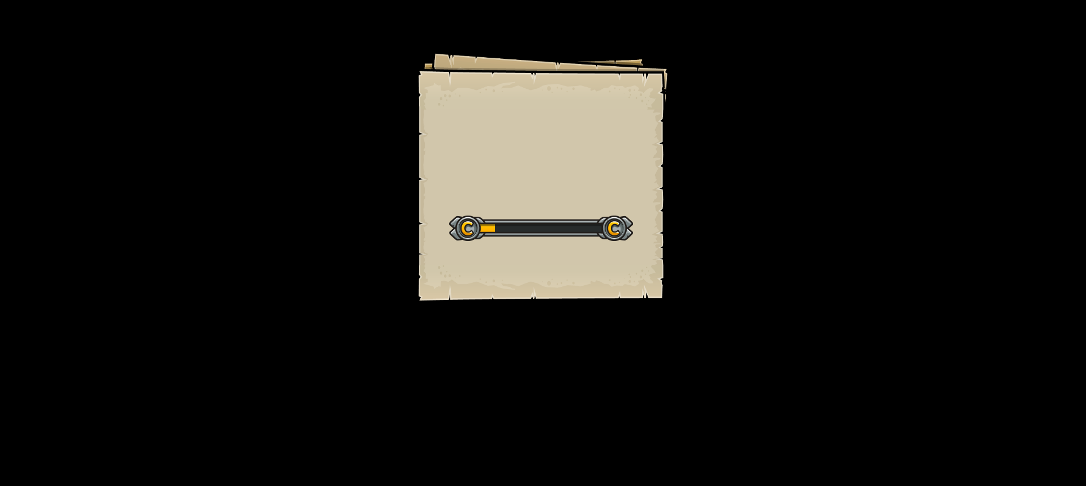
click at [804, 236] on div "Goals Start Level Error loading from server. Try refreshing the page. You'll ne…" at bounding box center [543, 243] width 1086 height 486
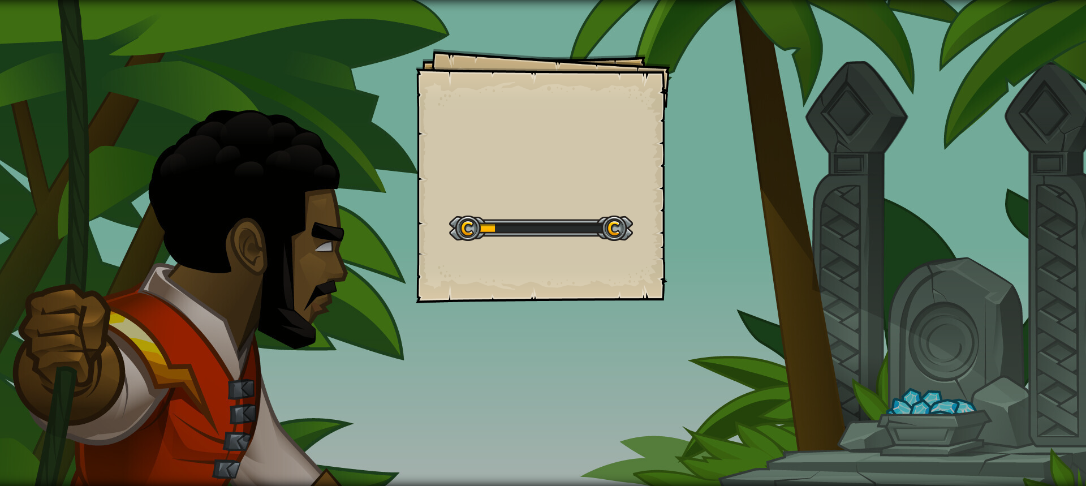
click at [804, 236] on div "Goals Start Level Error loading from server. Try refreshing the page. You'll ne…" at bounding box center [543, 243] width 1086 height 486
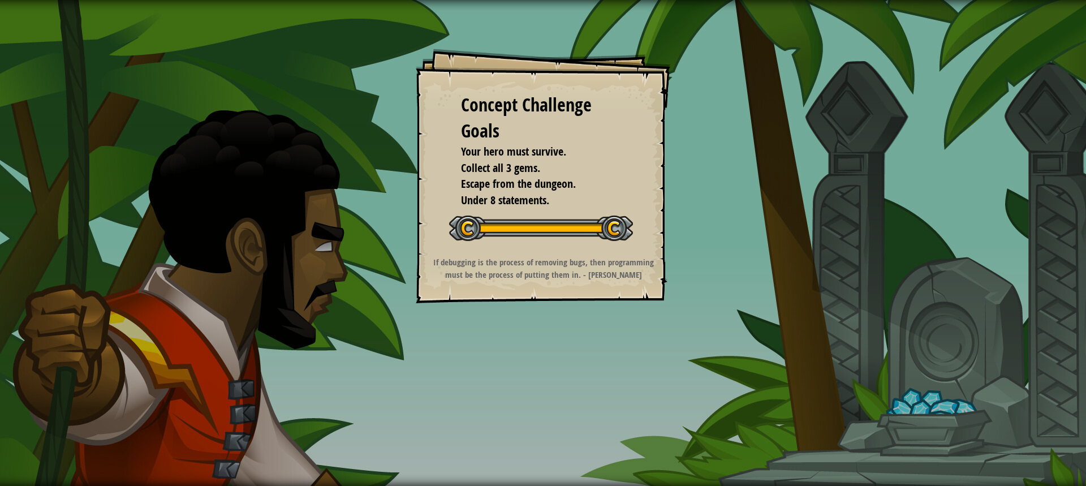
drag, startPoint x: 804, startPoint y: 236, endPoint x: 809, endPoint y: 240, distance: 6.8
click at [804, 238] on div "Concept Challenge Goals Your hero must survive. Collect all 3 gems. Escape from…" at bounding box center [543, 243] width 1086 height 486
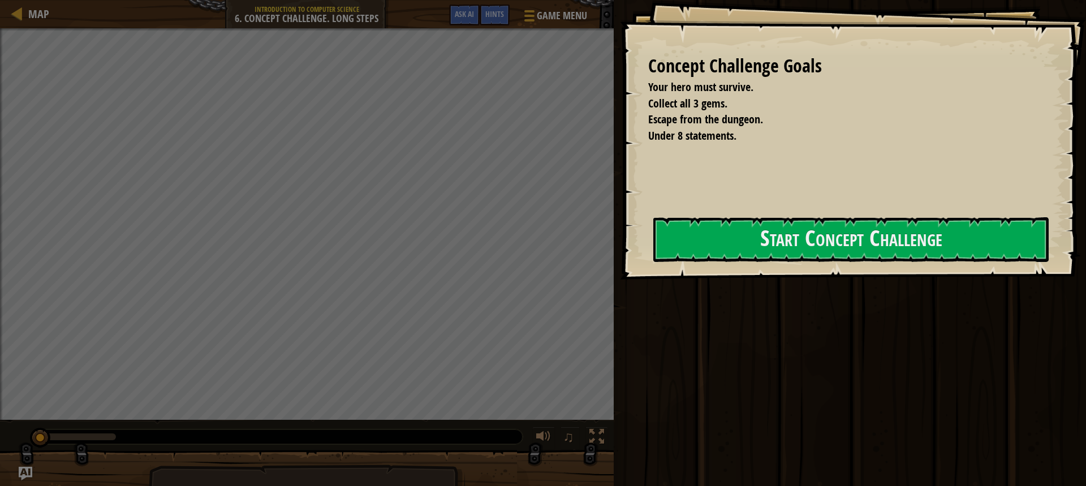
click at [809, 240] on div "Concept Challenge Goals Your hero must survive. Collect all 3 gems. Escape from…" at bounding box center [543, 243] width 1086 height 486
click at [807, 238] on div "Run Submit Done" at bounding box center [848, 240] width 476 height 480
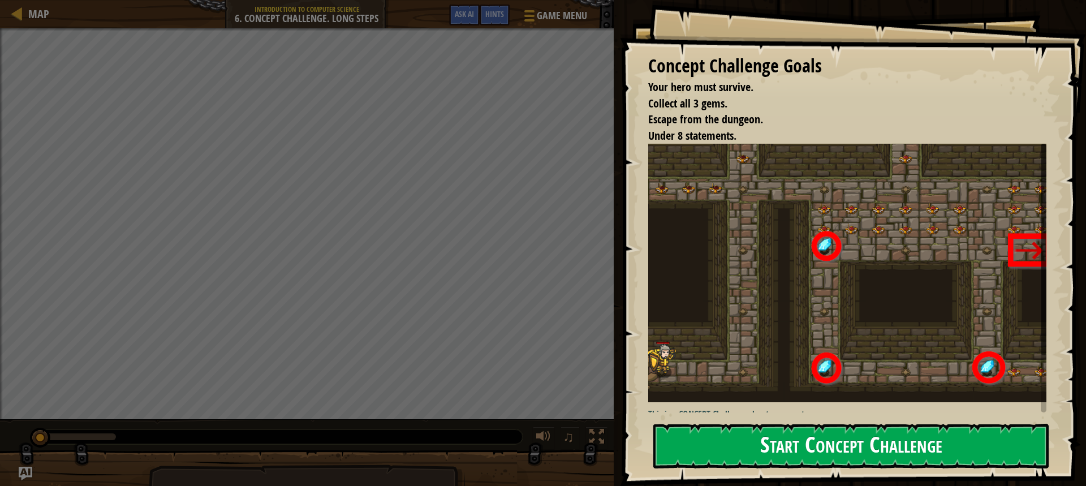
click at [807, 441] on button "Start Concept Challenge" at bounding box center [850, 446] width 395 height 45
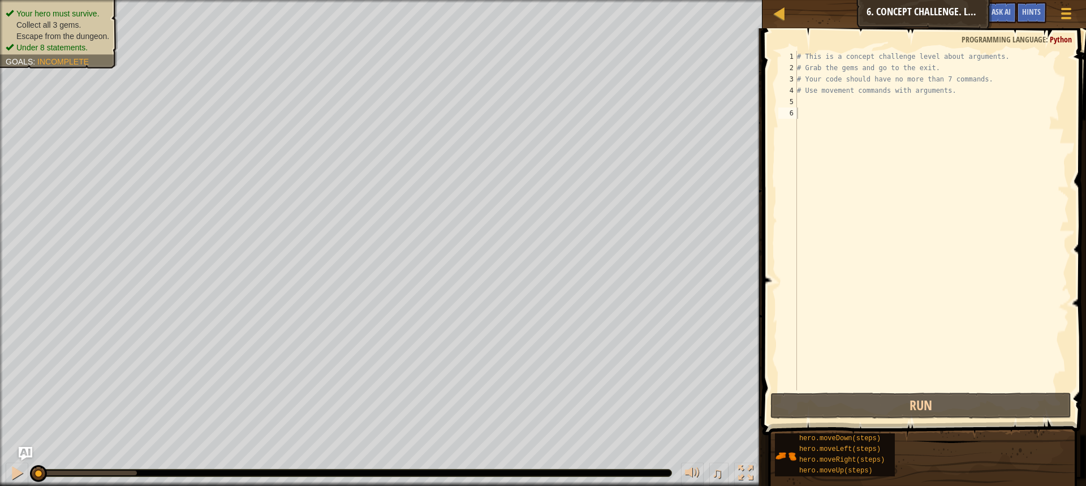
click at [808, 46] on span at bounding box center [925, 215] width 333 height 440
click at [806, 54] on div "# This is a concept challenge level about arguments. # Grab the gems and go to …" at bounding box center [932, 232] width 274 height 362
type textarea "# This is a concept challenge level about arguments."
click at [803, 101] on div "# This is a concept challenge level about arguments. # Grab the gems and go to …" at bounding box center [932, 232] width 274 height 362
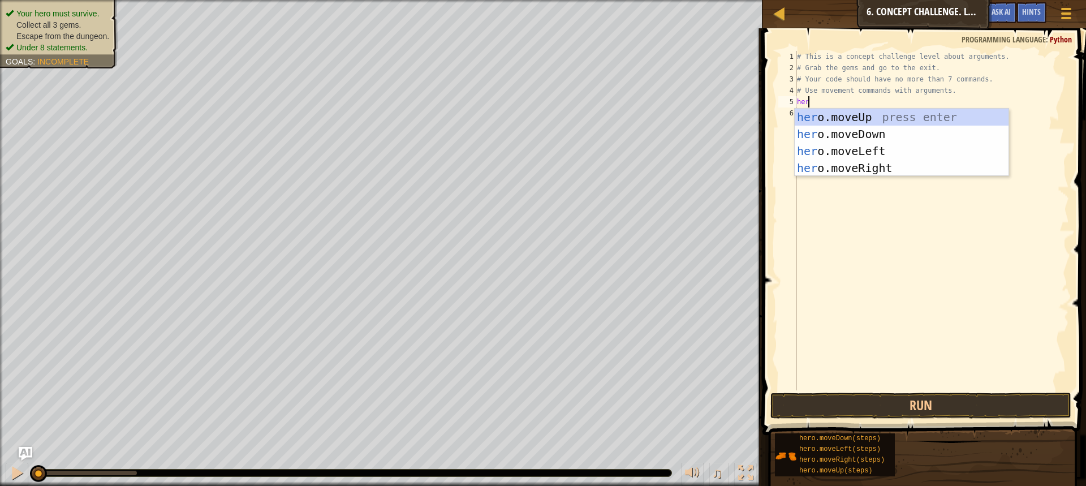
type textarea "hero"
click at [867, 170] on div "hero .moveUp press enter hero .moveDown press enter hero .moveLeft press enter …" at bounding box center [902, 160] width 214 height 102
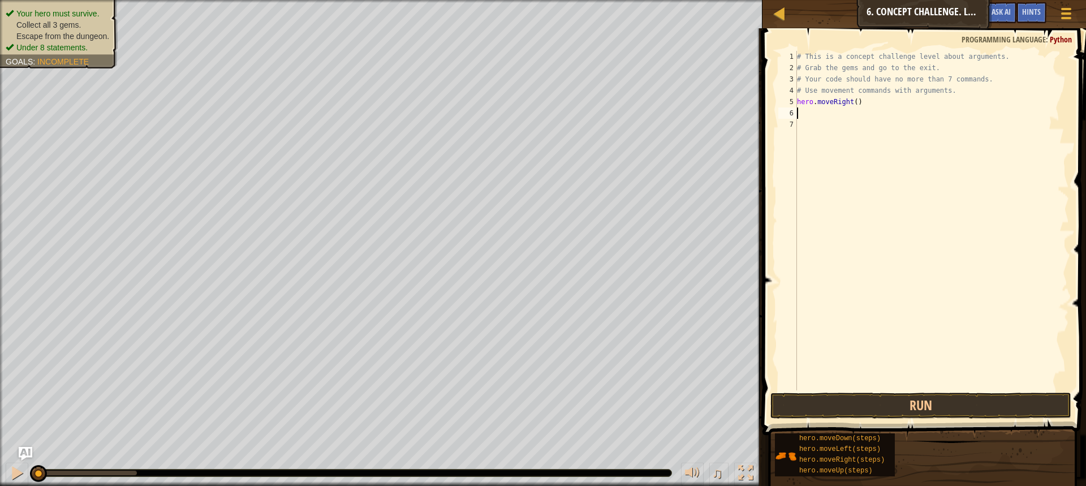
scroll to position [5, 0]
click at [850, 102] on div "# This is a concept challenge level about arguments. # Grab the gems and go to …" at bounding box center [932, 232] width 274 height 362
click at [855, 99] on div "# This is a concept challenge level about arguments. # Grab the gems and go to …" at bounding box center [932, 232] width 274 height 362
click at [851, 99] on div "# This is a concept challenge level about arguments. # Grab the gems and go to …" at bounding box center [932, 232] width 274 height 362
click at [852, 100] on div "# This is a concept challenge level about arguments. # Grab the gems and go to …" at bounding box center [932, 232] width 274 height 362
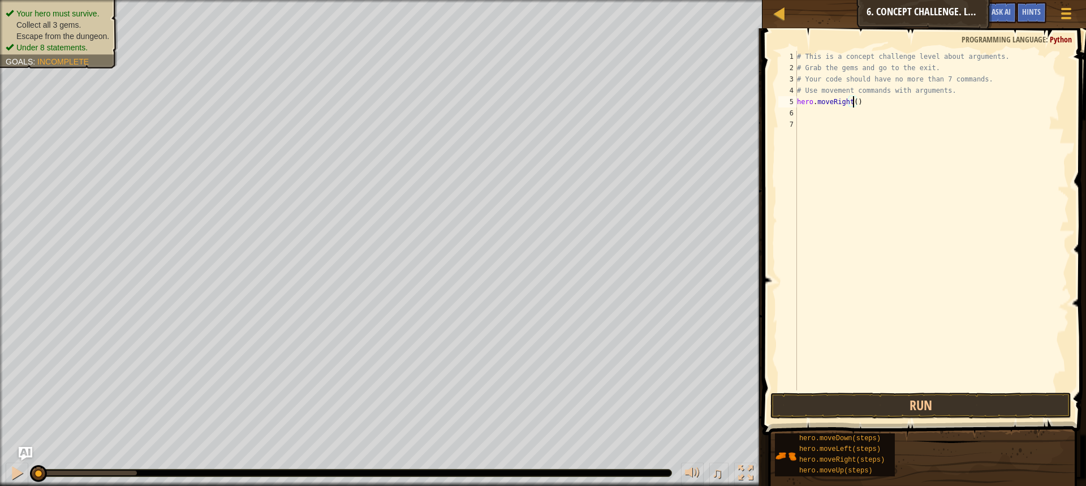
click at [852, 100] on div "# This is a concept challenge level about arguments. # Grab the gems and go to …" at bounding box center [932, 232] width 274 height 362
click at [852, 101] on div "# This is a concept challenge level about arguments. # Grab the gems and go to …" at bounding box center [932, 232] width 274 height 362
type textarea "hero.moveRight(1)"
click at [927, 400] on button "Run" at bounding box center [921, 406] width 301 height 26
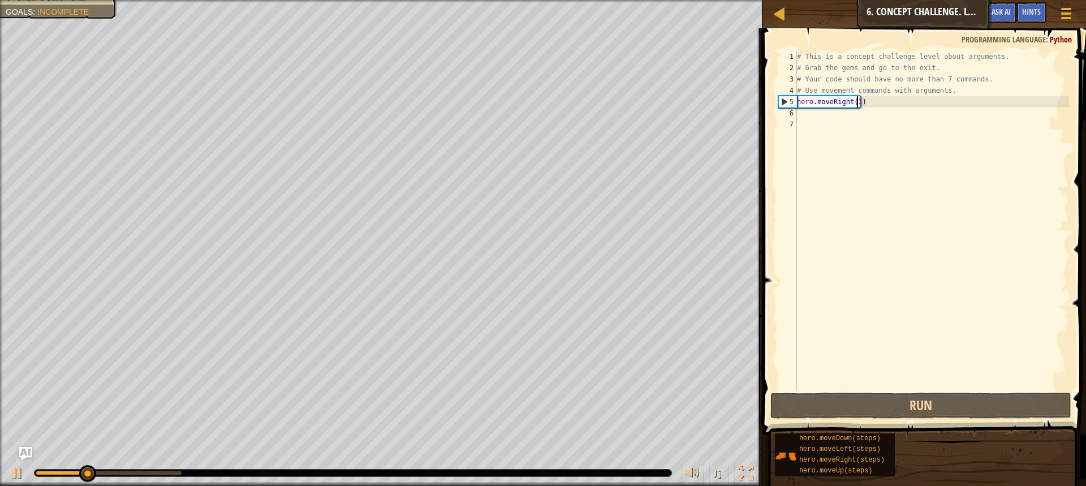
click at [798, 115] on div "# This is a concept challenge level about arguments. # Grab the gems and go to …" at bounding box center [932, 232] width 274 height 362
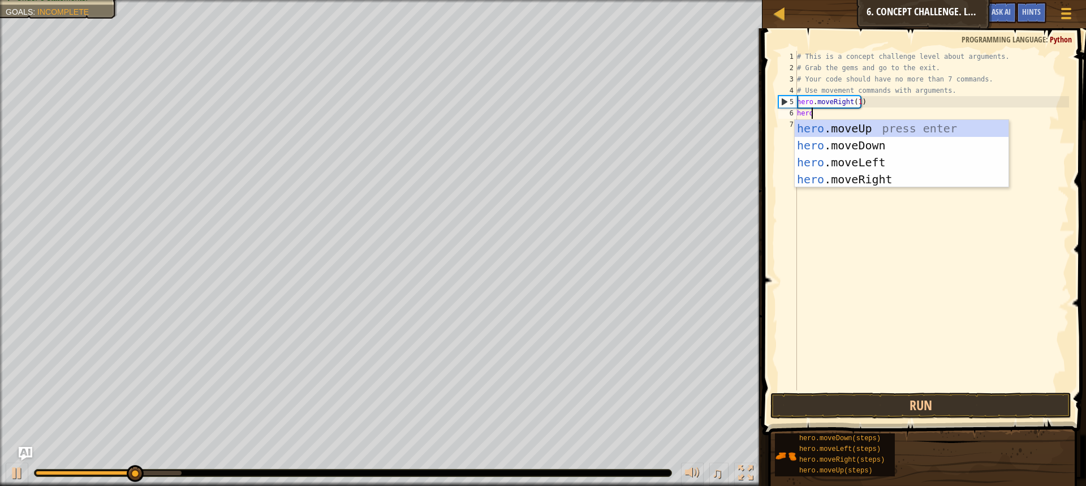
type textarea "hero"
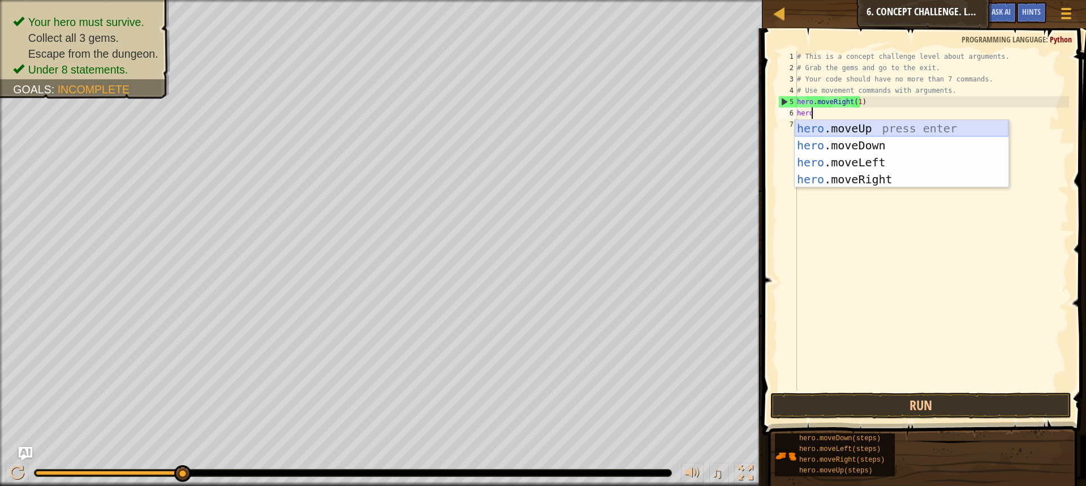
click at [862, 130] on div "hero .moveUp press enter hero .moveDown press enter hero .moveLeft press enter …" at bounding box center [902, 171] width 214 height 102
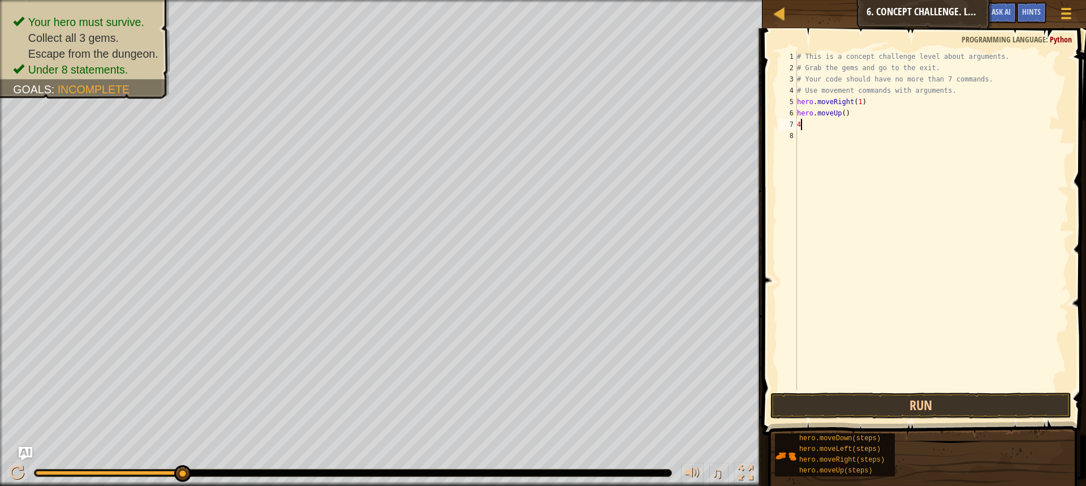
click at [842, 111] on div "# This is a concept challenge level about arguments. # Grab the gems and go to …" at bounding box center [932, 232] width 274 height 362
drag, startPoint x: 937, startPoint y: 400, endPoint x: 909, endPoint y: 320, distance: 84.8
click at [935, 398] on button "Run" at bounding box center [921, 406] width 301 height 26
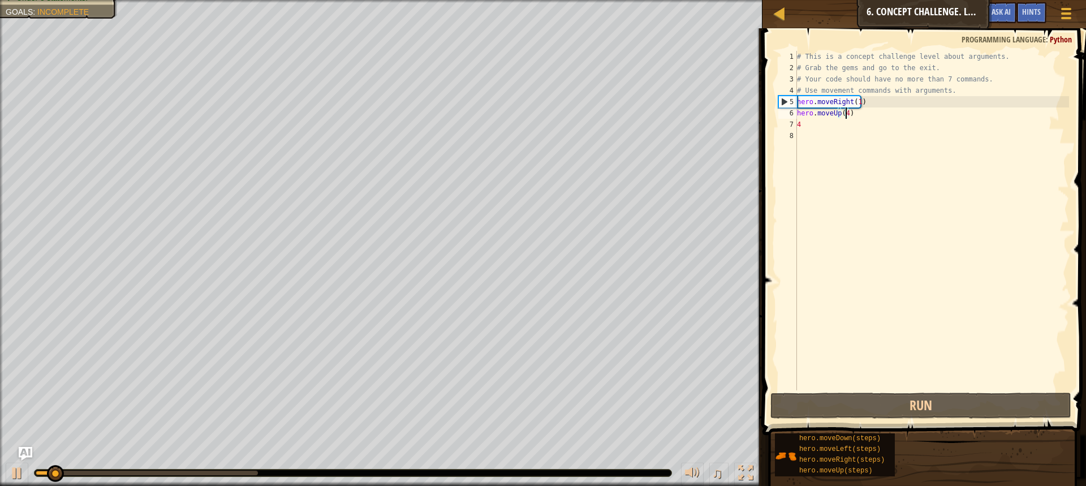
click at [817, 126] on div "# This is a concept challenge level about arguments. # Grab the gems and go to …" at bounding box center [932, 232] width 274 height 362
type textarea "4"
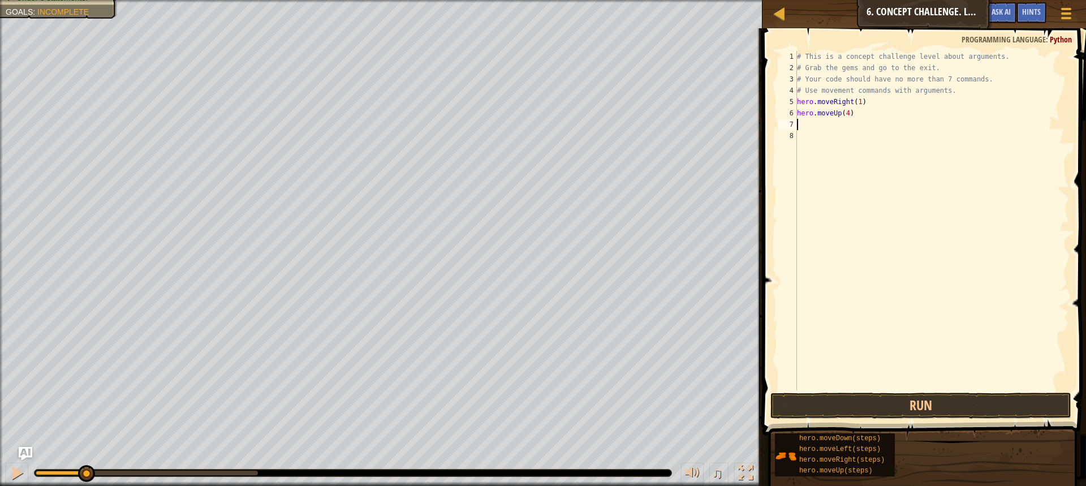
type textarea "h"
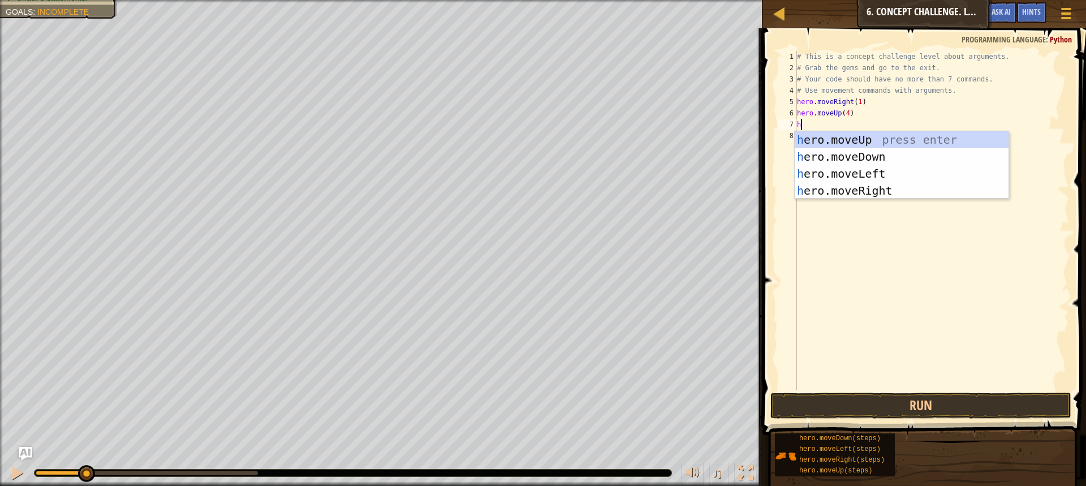
click at [806, 125] on div "# This is a concept challenge level about arguments. # Grab the gems and go to …" at bounding box center [932, 232] width 274 height 362
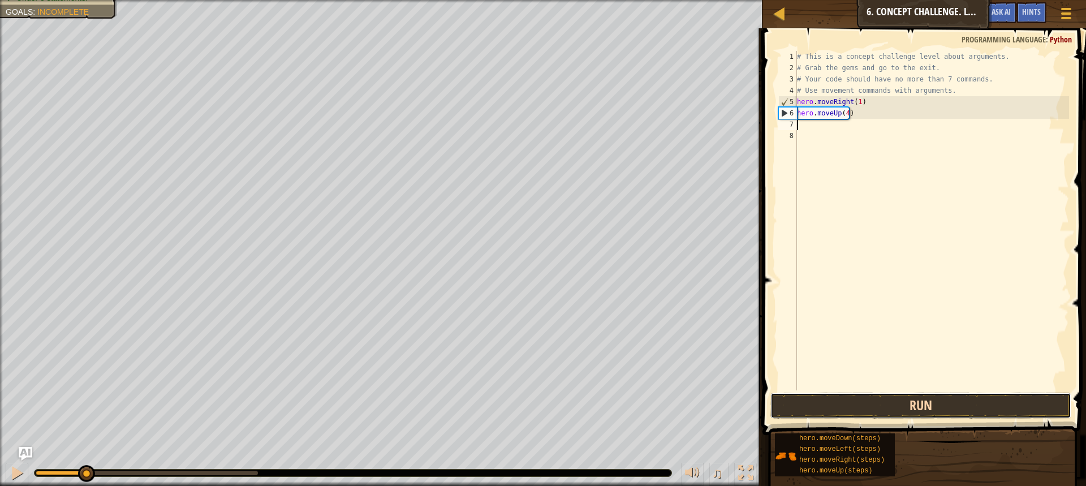
click at [833, 407] on button "Run" at bounding box center [921, 406] width 301 height 26
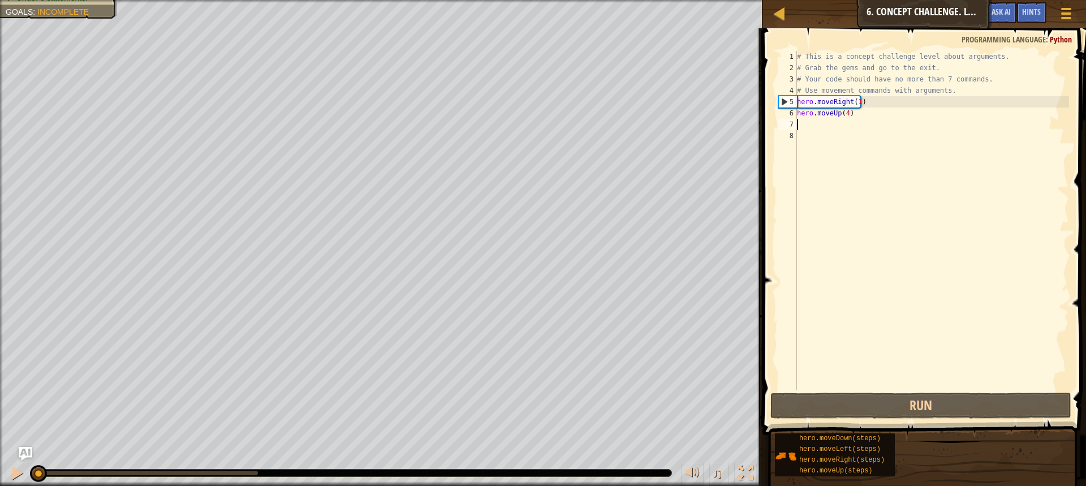
drag, startPoint x: 249, startPoint y: 468, endPoint x: 30, endPoint y: 463, distance: 219.0
click at [30, 463] on div "♫" at bounding box center [381, 470] width 763 height 34
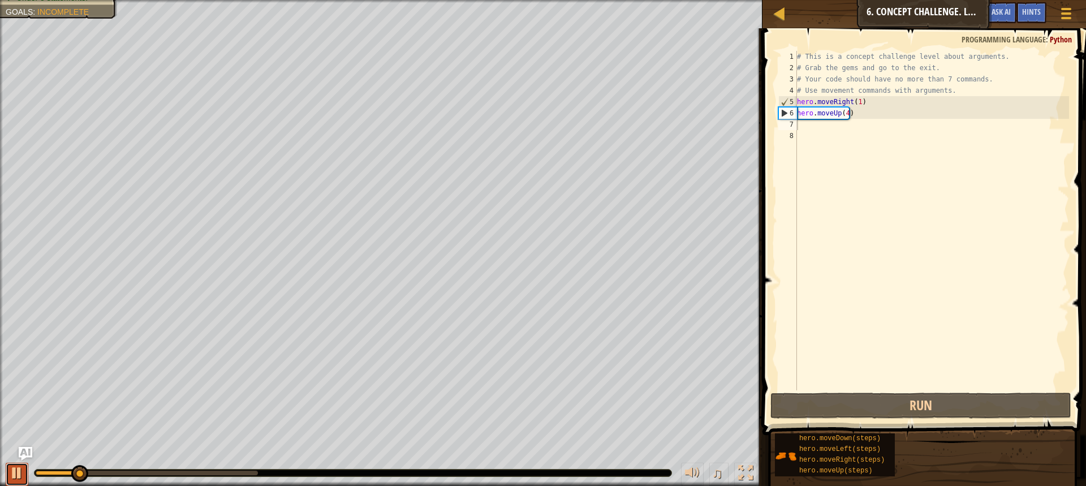
click at [17, 474] on div at bounding box center [17, 473] width 15 height 15
click at [842, 110] on div "# This is a concept challenge level about arguments. # Grab the gems and go to …" at bounding box center [932, 232] width 274 height 362
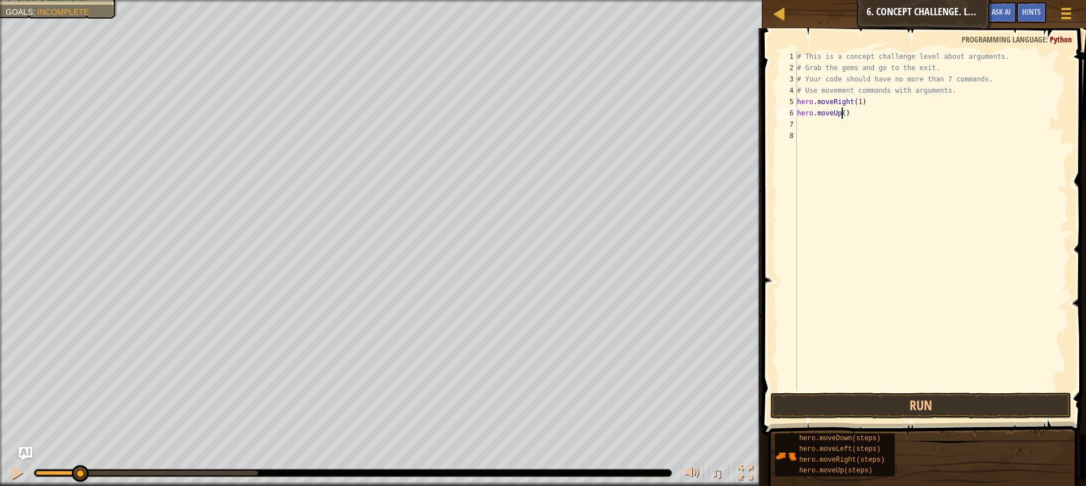
type textarea "hero.moveUp(3)"
click at [865, 406] on button "Run" at bounding box center [921, 406] width 301 height 26
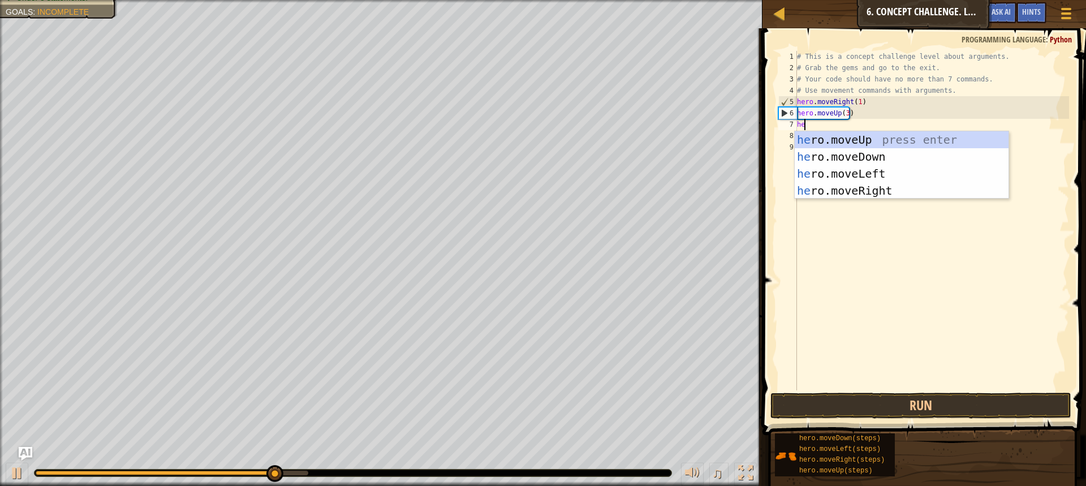
type textarea "her"
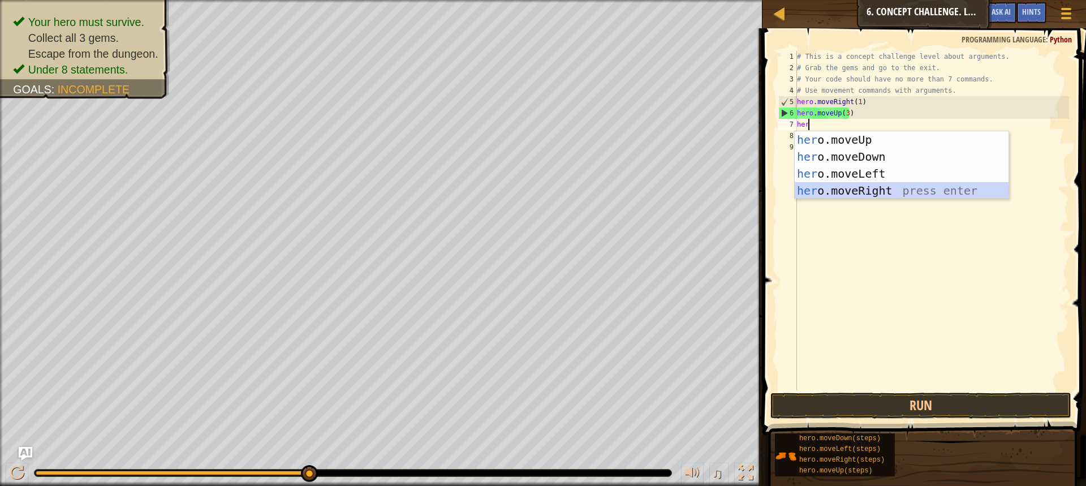
click at [871, 189] on div "her o.moveUp press enter her o.moveDown press enter her o.moveLeft press enter …" at bounding box center [902, 182] width 214 height 102
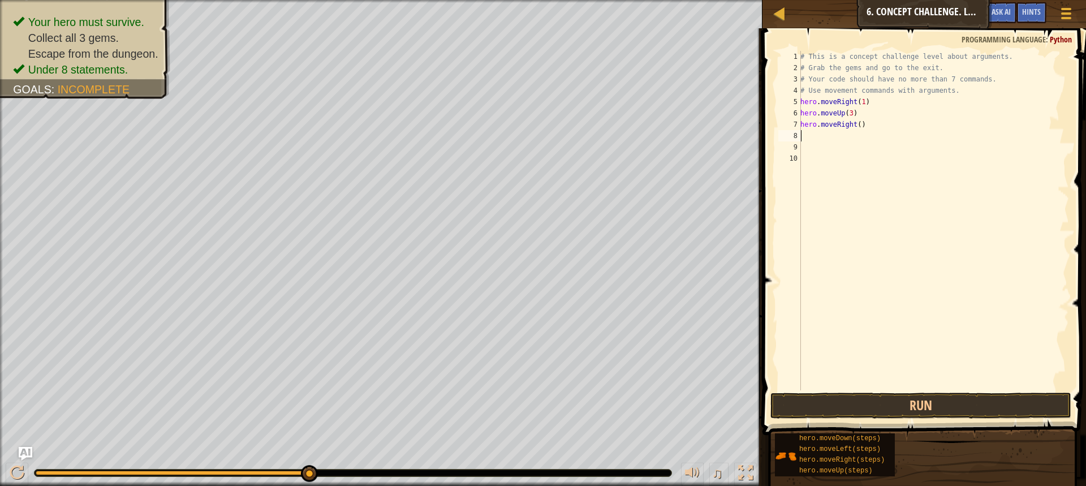
click at [854, 125] on div "# This is a concept challenge level about arguments. # Grab the gems and go to …" at bounding box center [933, 232] width 271 height 362
click at [856, 125] on div "# This is a concept challenge level about arguments. # Grab the gems and go to …" at bounding box center [933, 232] width 271 height 362
type textarea "hero.moveRight(2)"
click at [943, 399] on button "Run" at bounding box center [921, 406] width 301 height 26
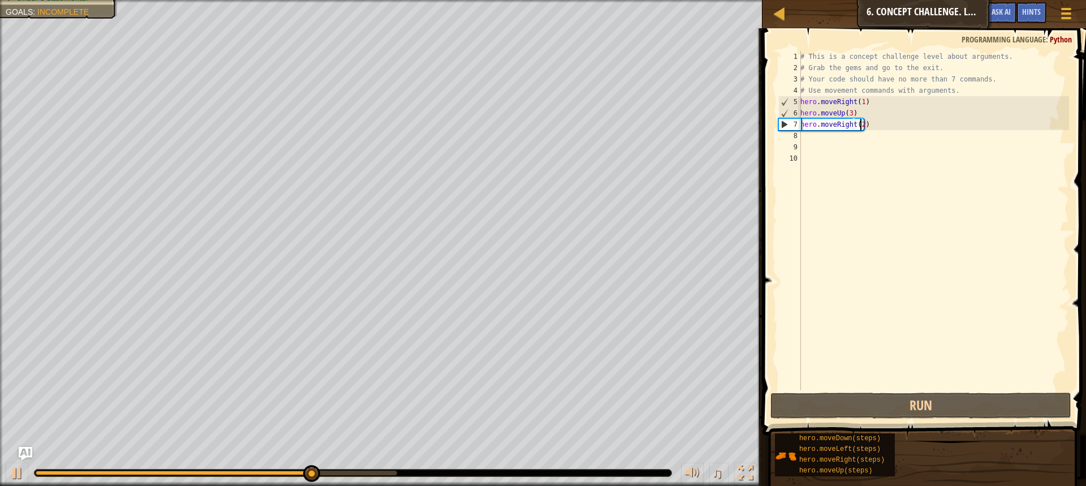
click at [801, 139] on div "8" at bounding box center [790, 135] width 23 height 11
click at [801, 134] on div "8" at bounding box center [790, 135] width 23 height 11
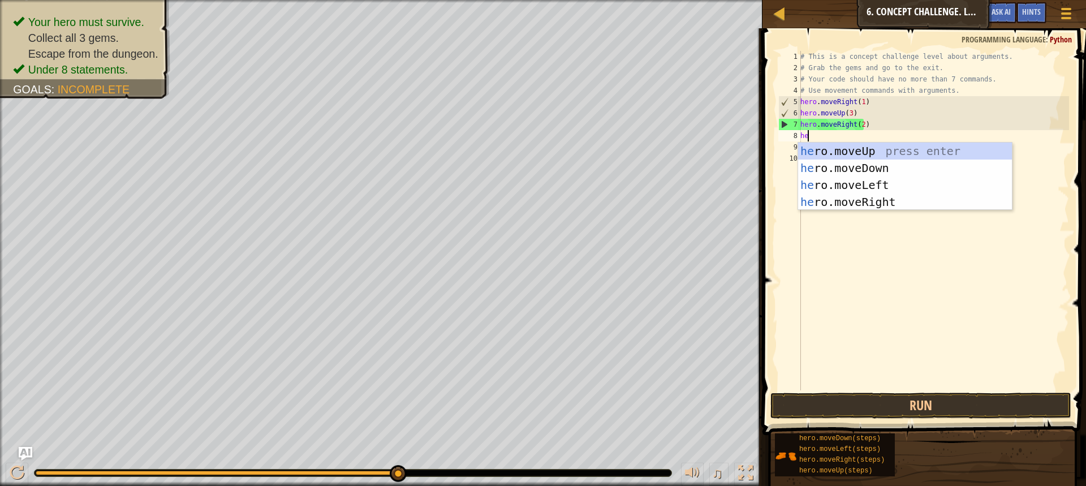
type textarea "her"
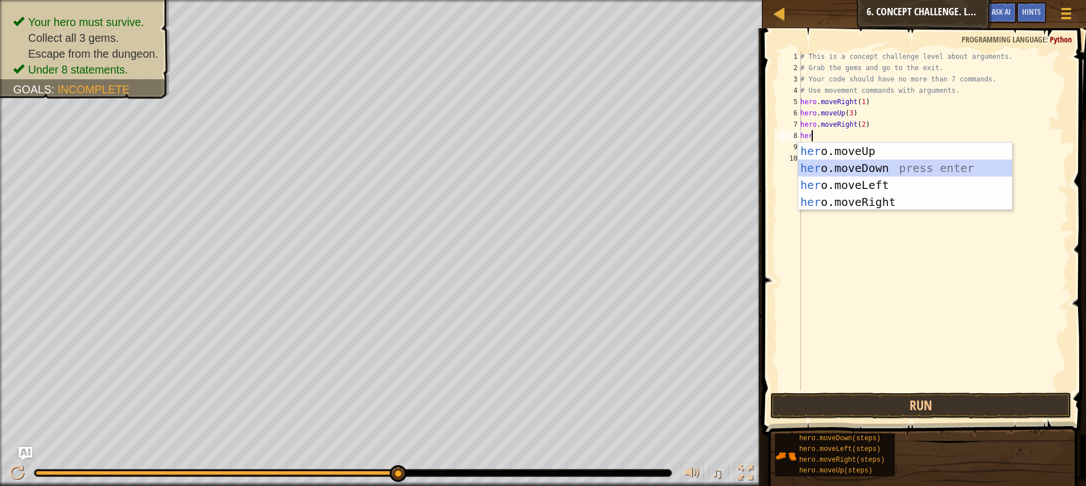
click at [859, 169] on div "her o.moveUp press enter her o.moveDown press enter her o.moveLeft press enter …" at bounding box center [905, 194] width 214 height 102
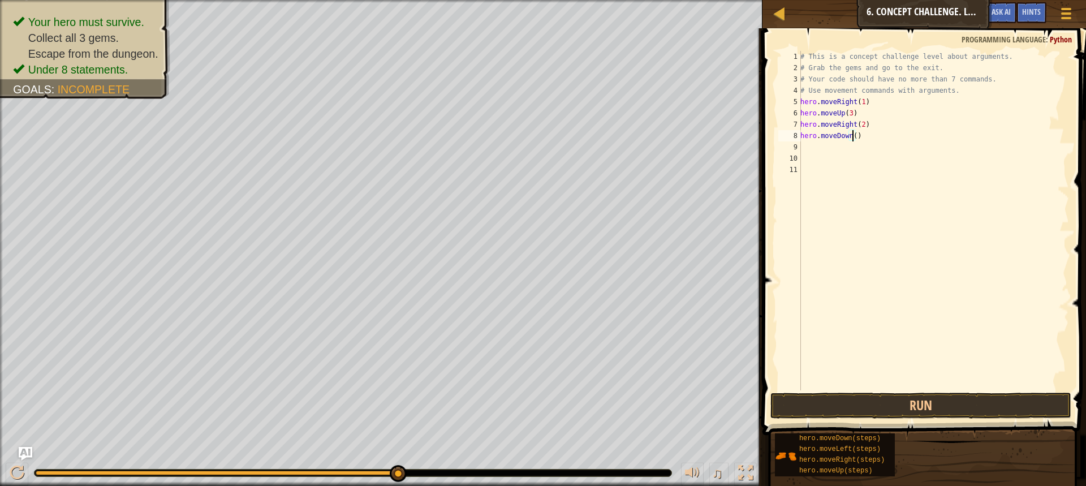
click at [853, 135] on div "# This is a concept challenge level about arguments. # Grab the gems and go to …" at bounding box center [933, 232] width 271 height 362
type textarea "hero.moveDown(3)"
click at [897, 412] on button "Run" at bounding box center [921, 406] width 301 height 26
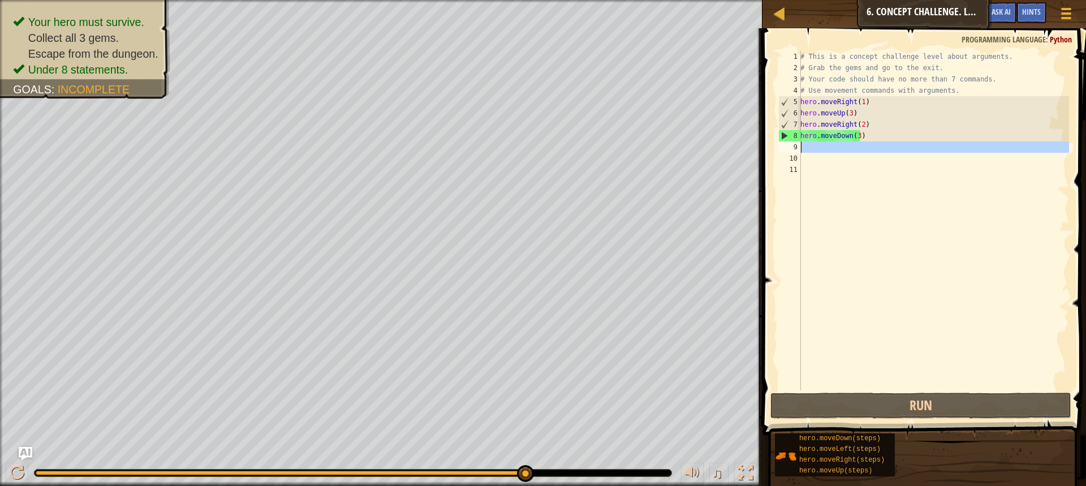
click at [798, 150] on div "9" at bounding box center [790, 146] width 23 height 11
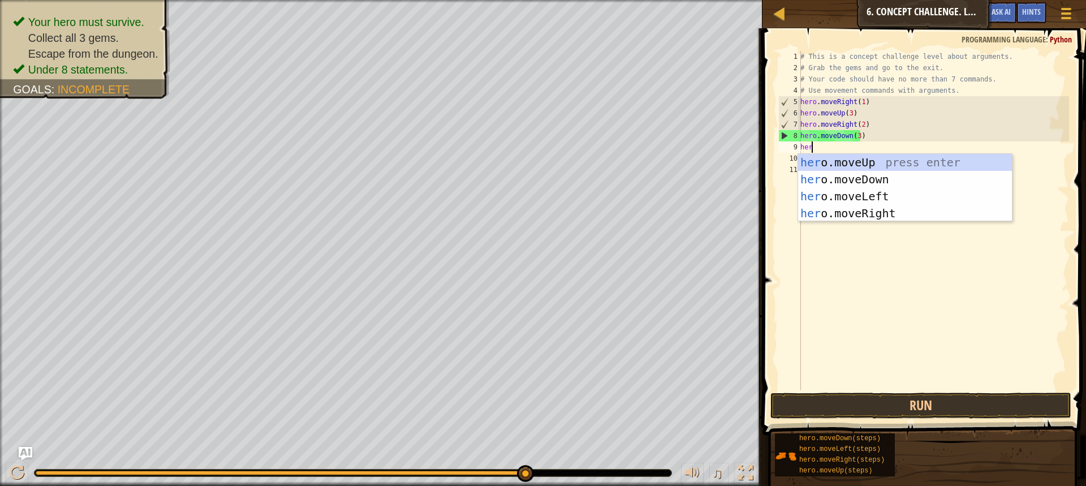
type textarea "hero"
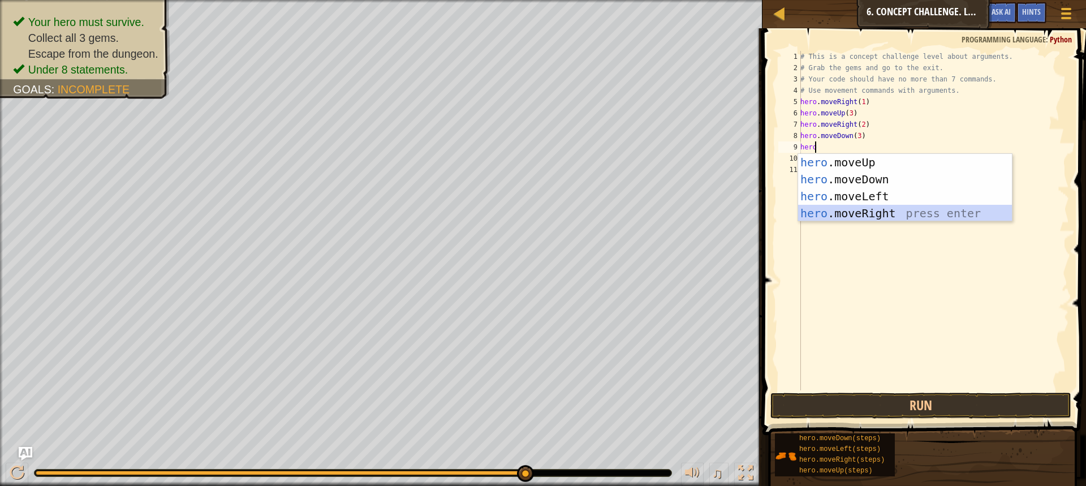
click at [865, 216] on div "hero .moveUp press enter hero .moveDown press enter hero .moveLeft press enter …" at bounding box center [905, 205] width 214 height 102
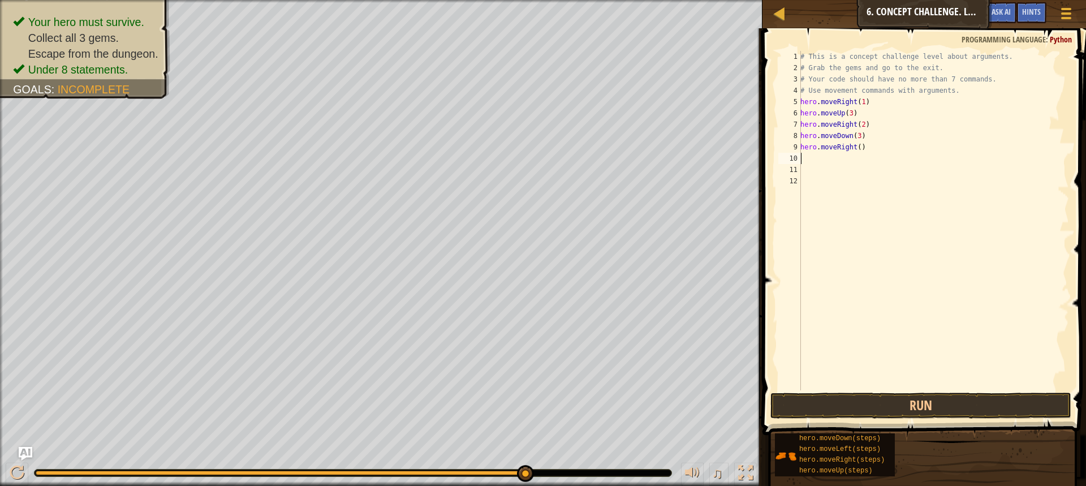
click at [853, 145] on div "# This is a concept challenge level about arguments. # Grab the gems and go to …" at bounding box center [933, 232] width 271 height 362
click at [856, 147] on div "# This is a concept challenge level about arguments. # Grab the gems and go to …" at bounding box center [933, 232] width 271 height 362
click at [947, 398] on button "Run" at bounding box center [921, 406] width 301 height 26
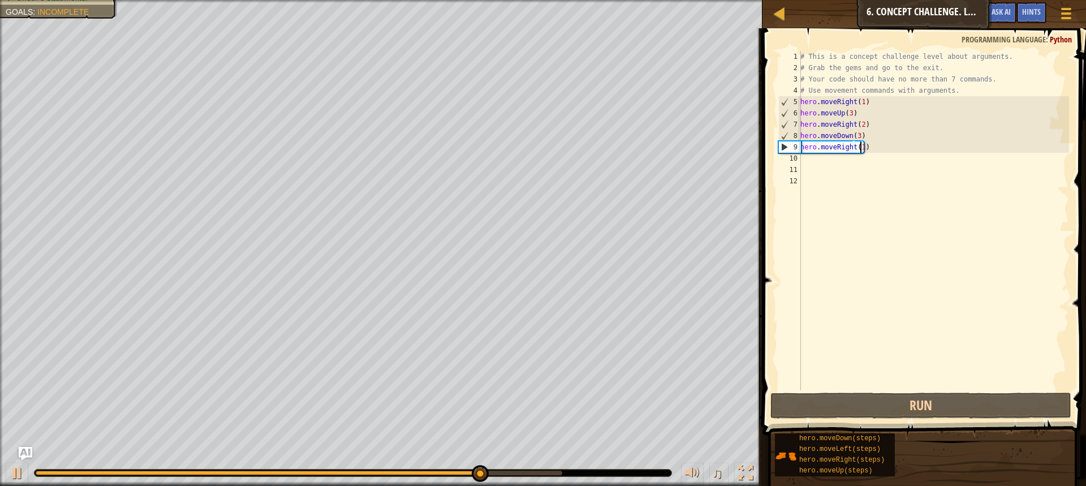
click at [865, 151] on div "# This is a concept challenge level about arguments. # Grab the gems and go to …" at bounding box center [933, 232] width 271 height 362
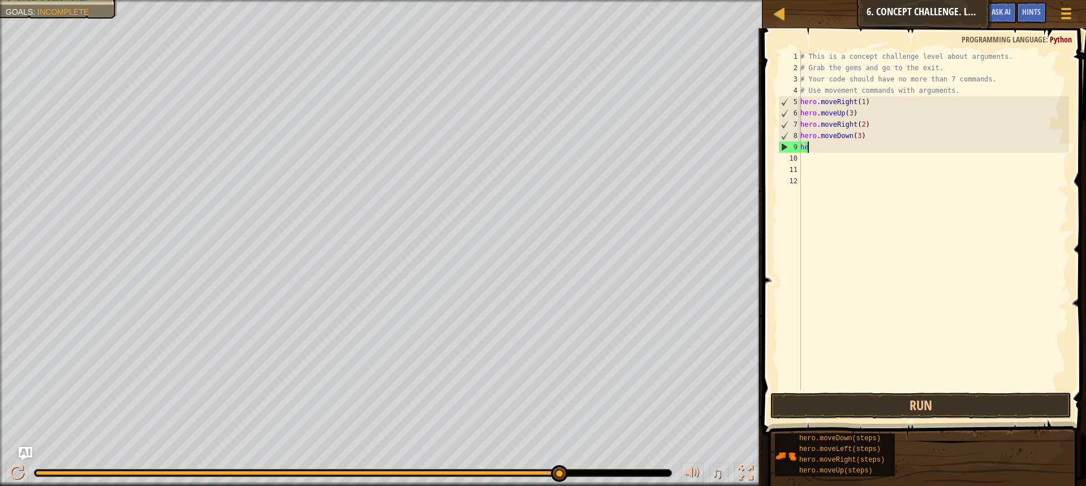
scroll to position [5, 0]
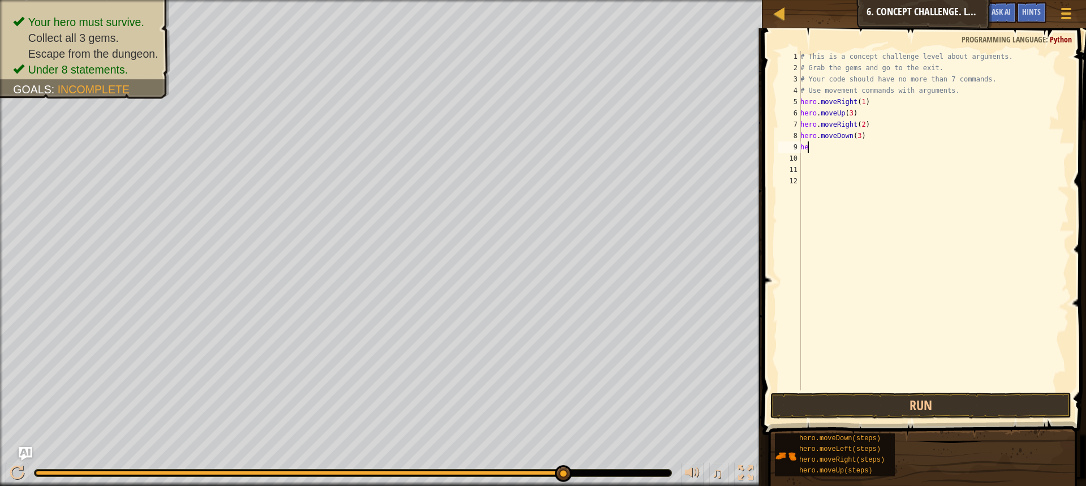
type textarea "her"
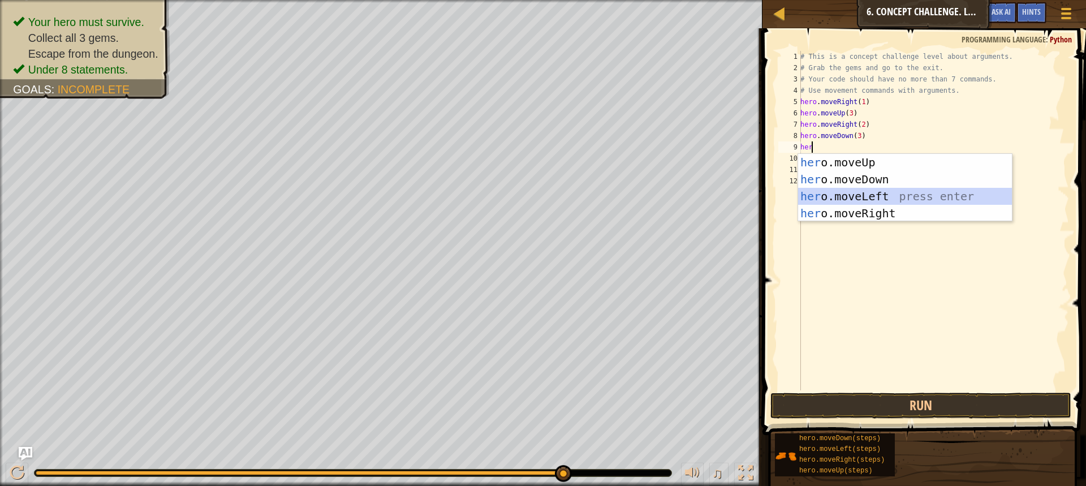
click at [870, 190] on div "her o.moveUp press enter her o.moveDown press enter her o.moveLeft press enter …" at bounding box center [905, 205] width 214 height 102
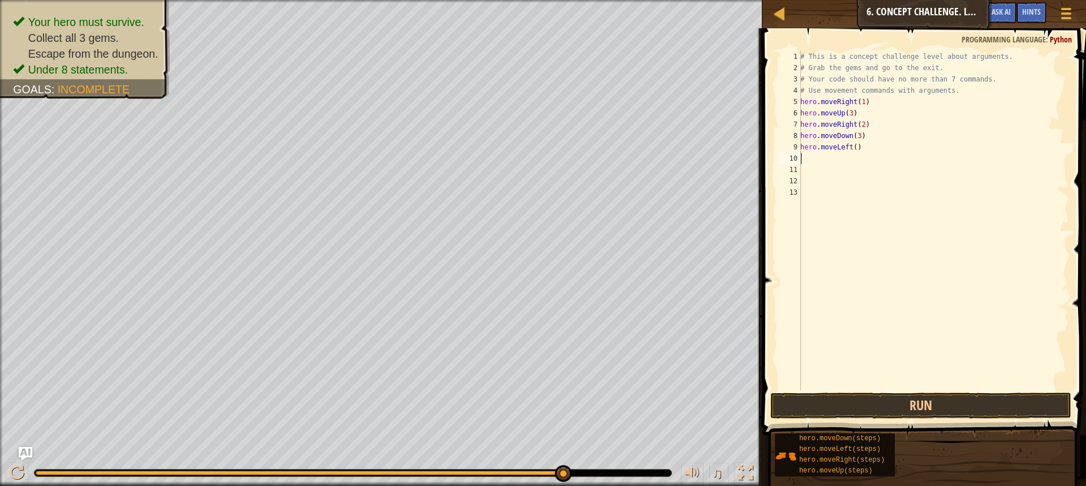
click at [854, 149] on div "# This is a concept challenge level about arguments. # Grab the gems and go to …" at bounding box center [933, 232] width 271 height 362
type textarea "hero.moveLeft(1)"
click at [891, 410] on button "Run" at bounding box center [921, 406] width 301 height 26
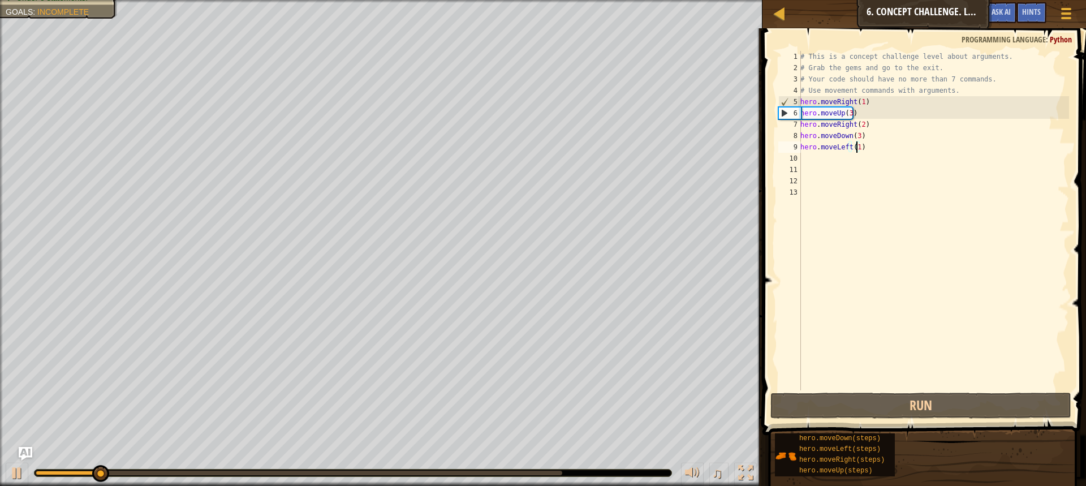
click at [806, 159] on div "# This is a concept challenge level about arguments. # Grab the gems and go to …" at bounding box center [933, 232] width 271 height 362
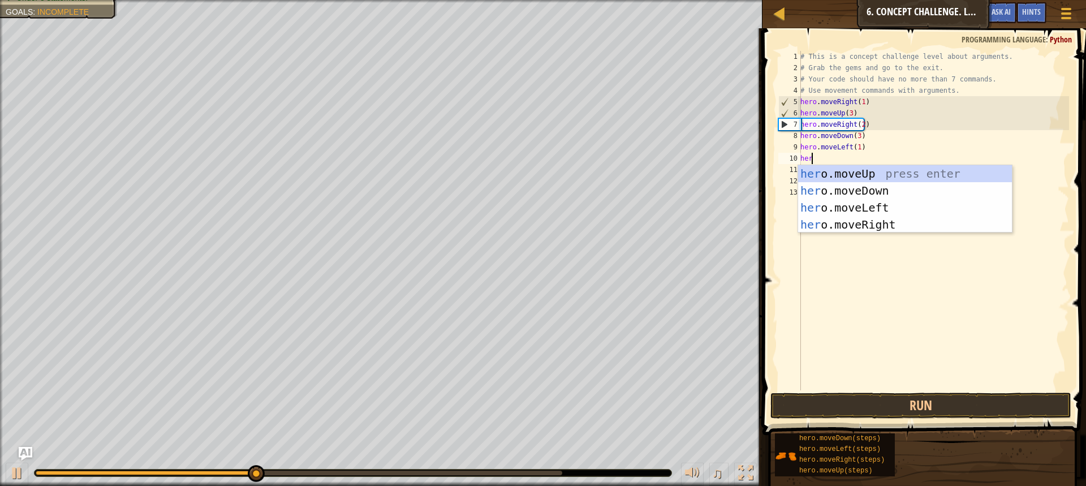
type textarea "hero"
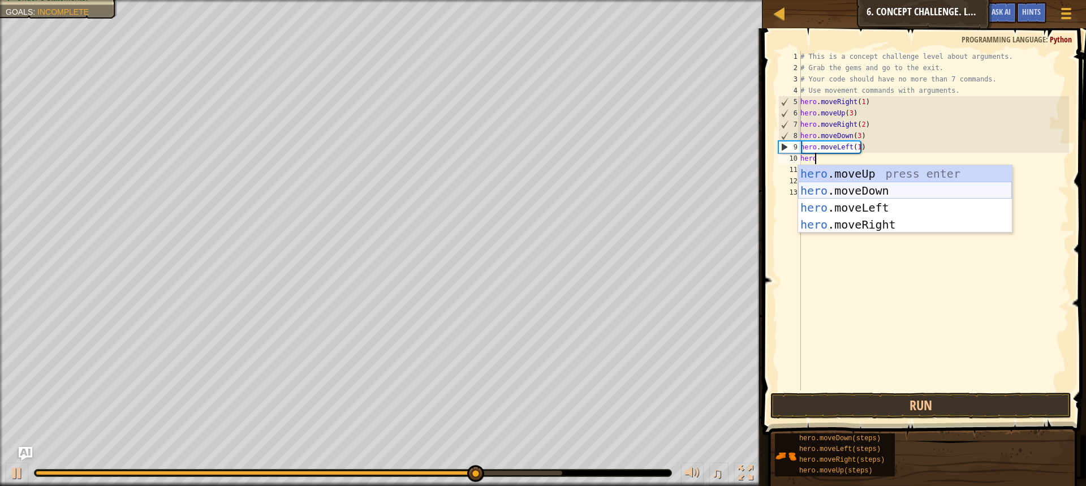
click at [857, 189] on div "hero .moveUp press enter hero .moveDown press enter hero .moveLeft press enter …" at bounding box center [905, 216] width 214 height 102
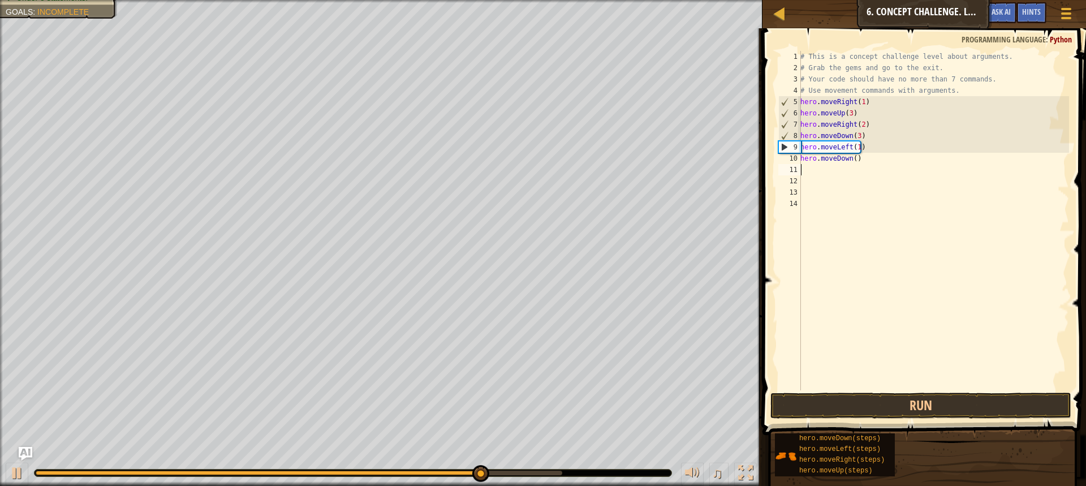
scroll to position [5, 0]
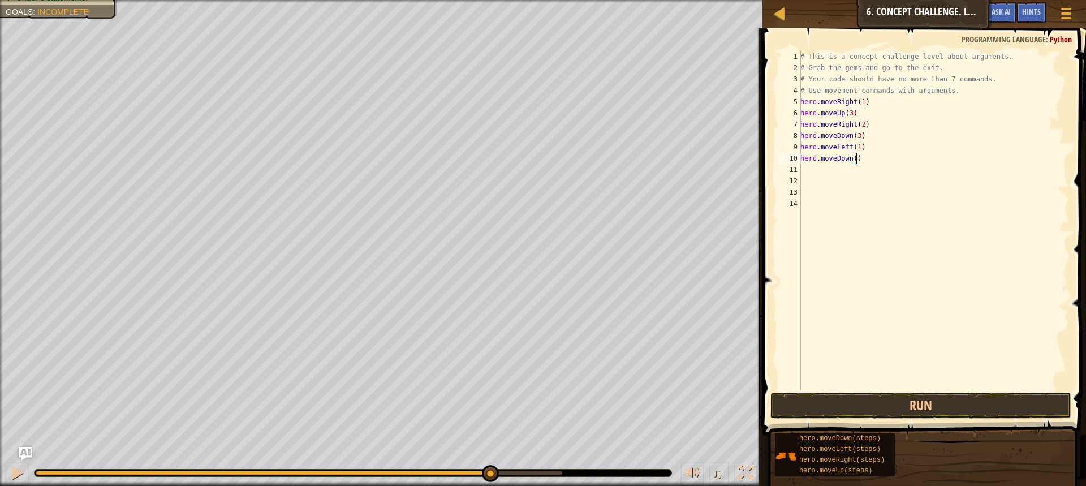
click at [858, 162] on div "# This is a concept challenge level about arguments. # Grab the gems and go to …" at bounding box center [933, 232] width 271 height 362
type textarea "herom"
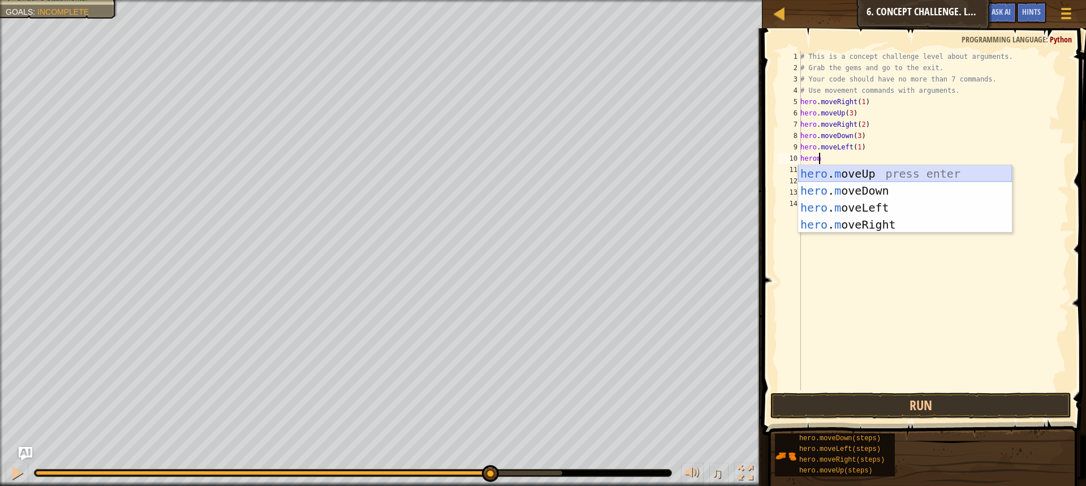
click at [858, 173] on div "hero . m oveUp press enter hero . m oveDown press enter hero . m oveLeft press …" at bounding box center [905, 216] width 214 height 102
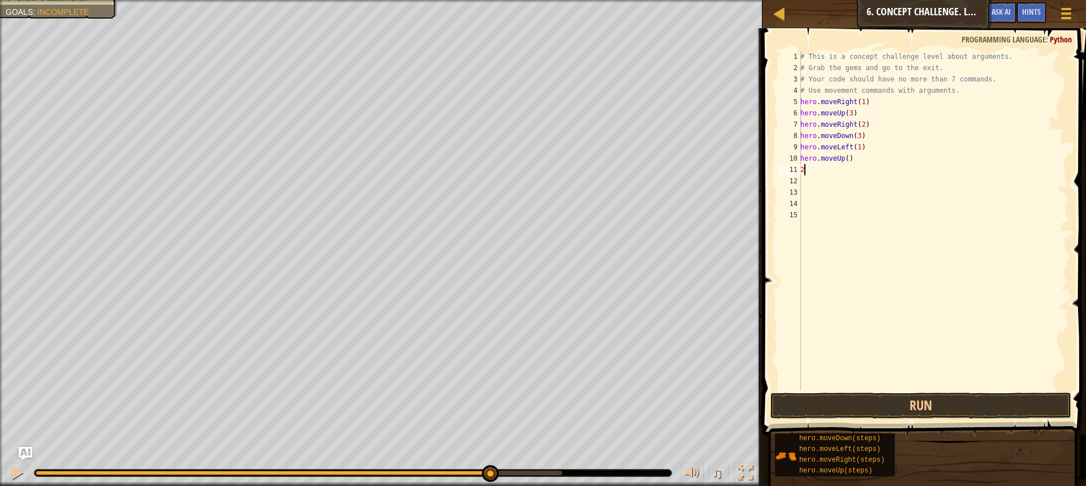
click at [846, 158] on div "# This is a concept challenge level about arguments. # Grab the gems and go to …" at bounding box center [933, 232] width 271 height 362
click at [900, 394] on button "Run" at bounding box center [921, 406] width 301 height 26
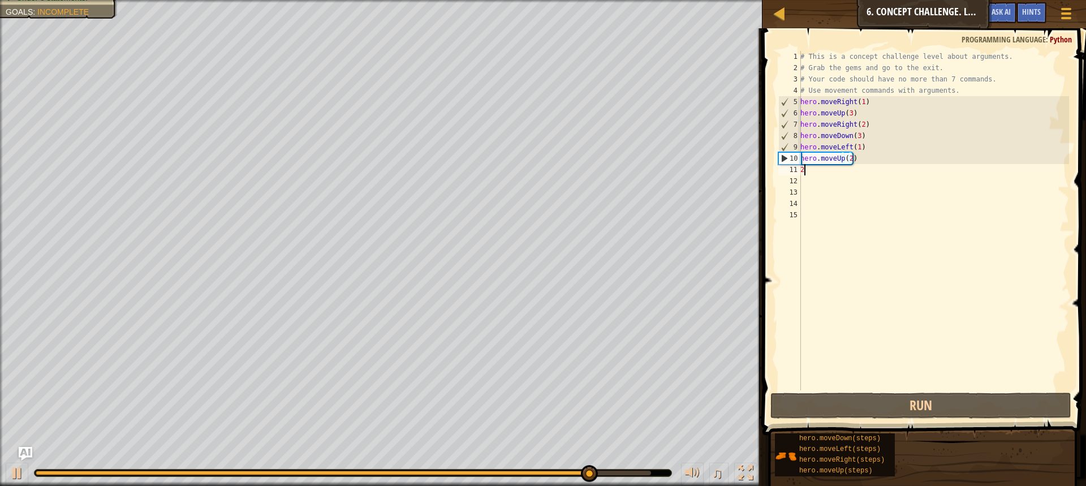
click at [808, 173] on div "# This is a concept challenge level about arguments. # Grab the gems and go to …" at bounding box center [933, 232] width 271 height 362
type textarea "2"
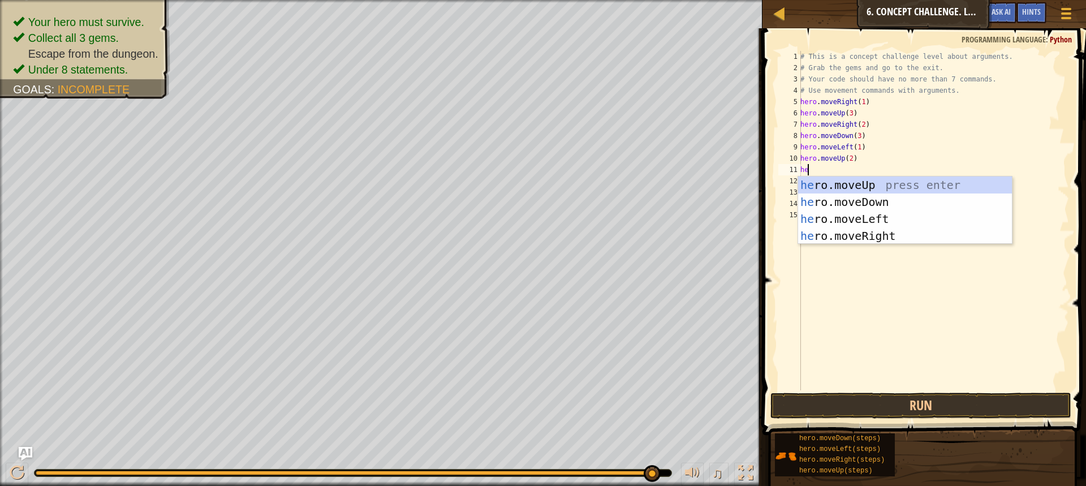
type textarea "her"
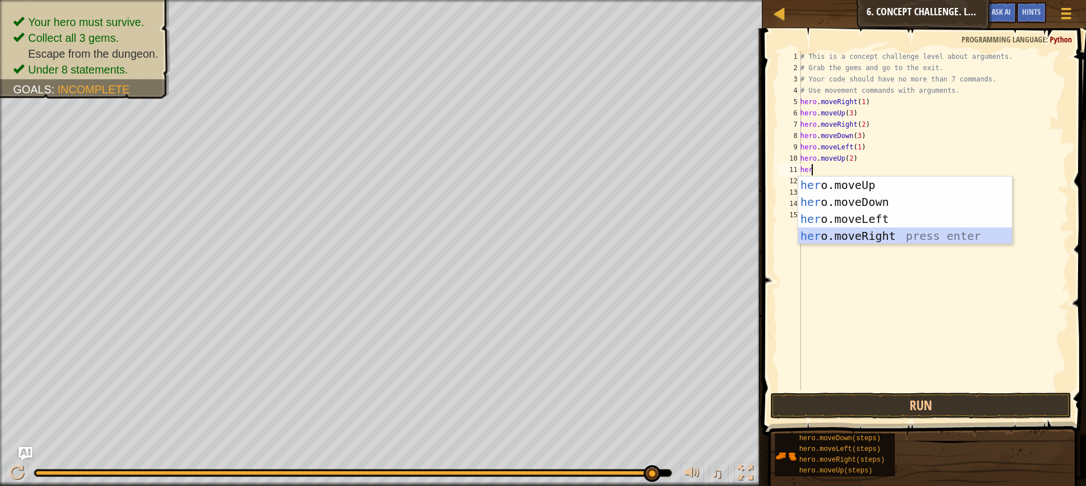
click at [866, 235] on div "her o.moveUp press enter her o.moveDown press enter her o.moveLeft press enter …" at bounding box center [905, 228] width 214 height 102
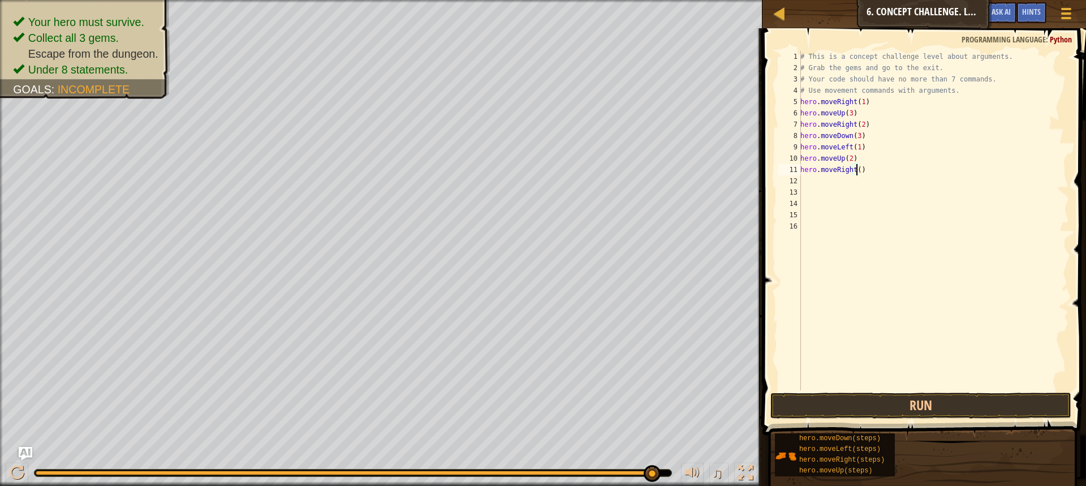
click at [856, 172] on div "# This is a concept challenge level about arguments. # Grab the gems and go to …" at bounding box center [933, 232] width 271 height 362
type textarea "hero.moveRight(1)"
drag, startPoint x: 943, startPoint y: 396, endPoint x: 941, endPoint y: 375, distance: 21.0
click at [940, 393] on button "Run" at bounding box center [921, 406] width 301 height 26
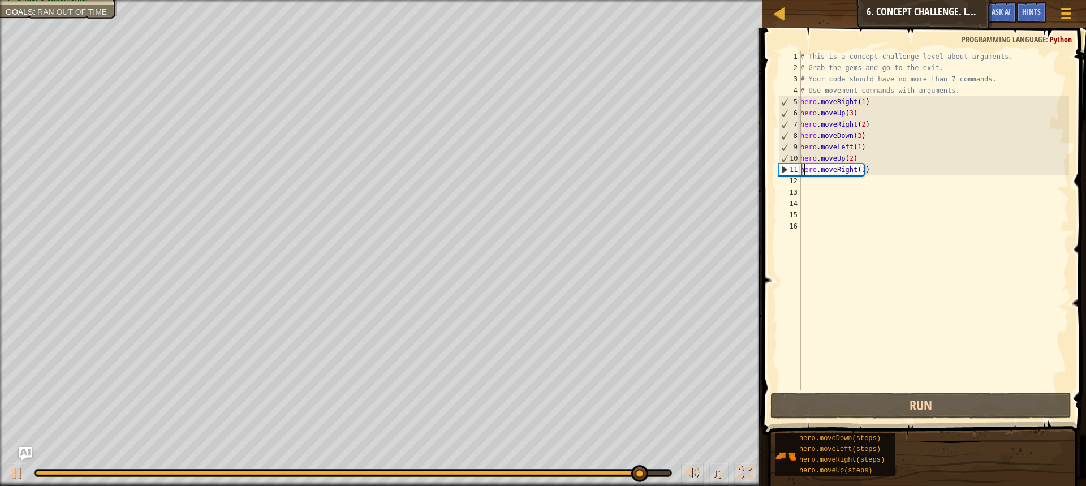
click at [805, 174] on div "# This is a concept challenge level about arguments. # Grab the gems and go to …" at bounding box center [933, 232] width 271 height 362
click at [805, 183] on div "# This is a concept challenge level about arguments. # Grab the gems and go to …" at bounding box center [933, 232] width 271 height 362
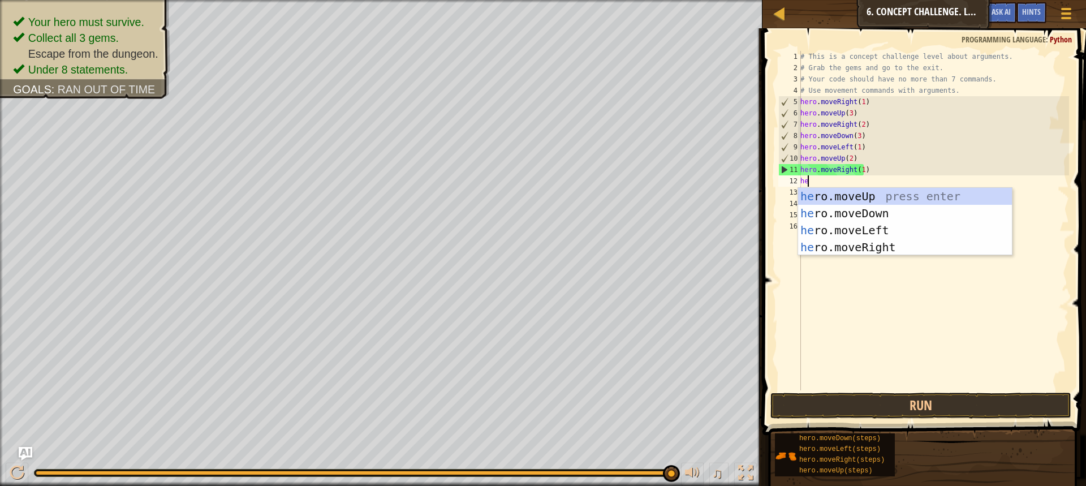
type textarea "her"
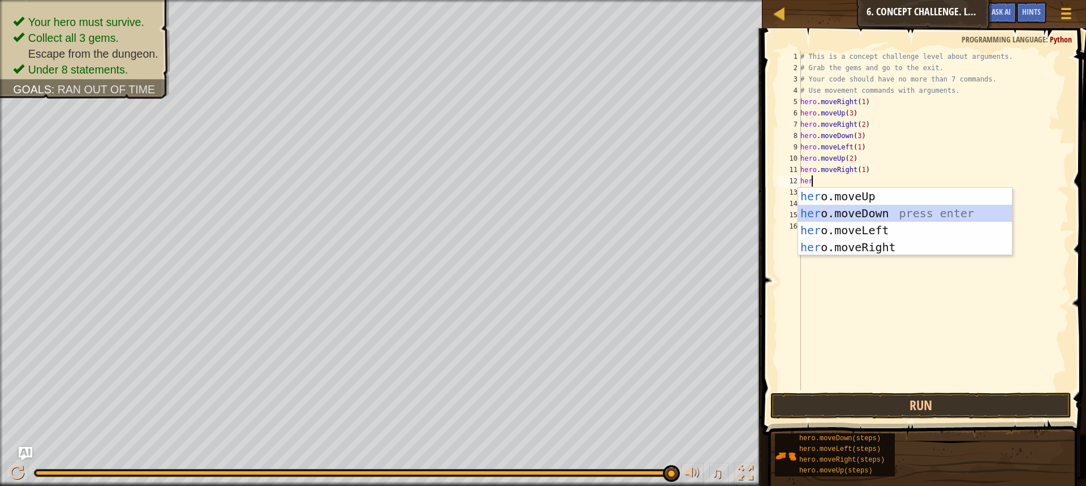
click at [849, 210] on div "her o.moveUp press enter her o.moveDown press enter her o.moveLeft press enter …" at bounding box center [905, 239] width 214 height 102
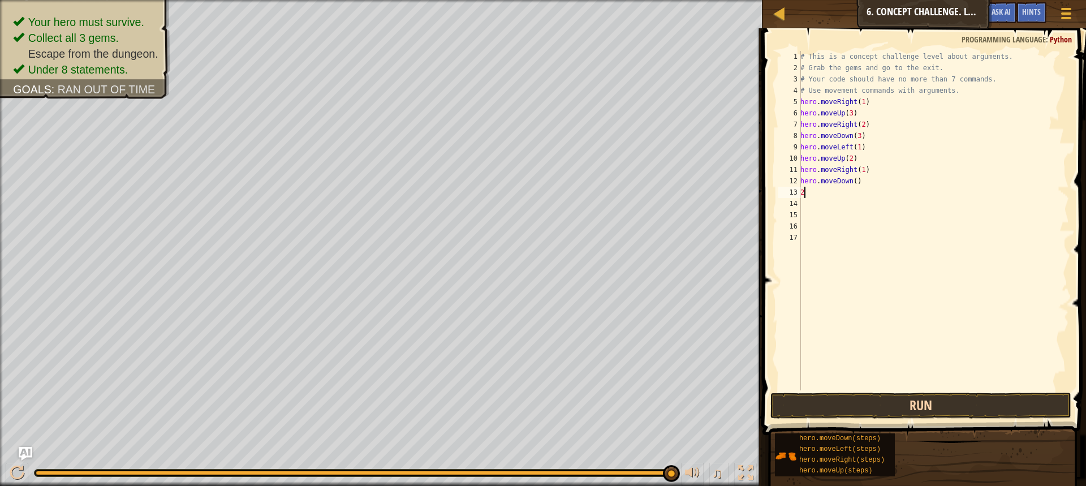
type textarea "2"
click at [937, 406] on button "Run" at bounding box center [921, 406] width 301 height 26
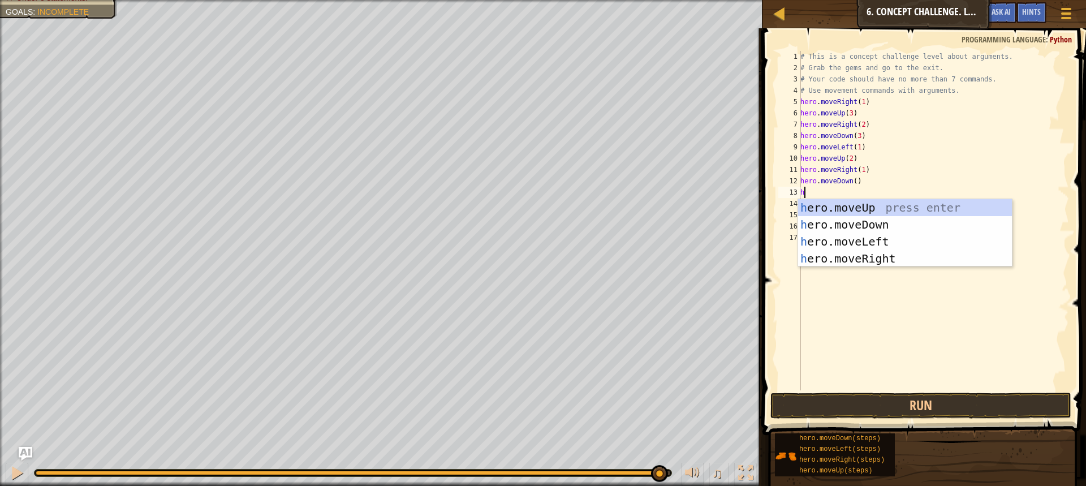
type textarea "hr"
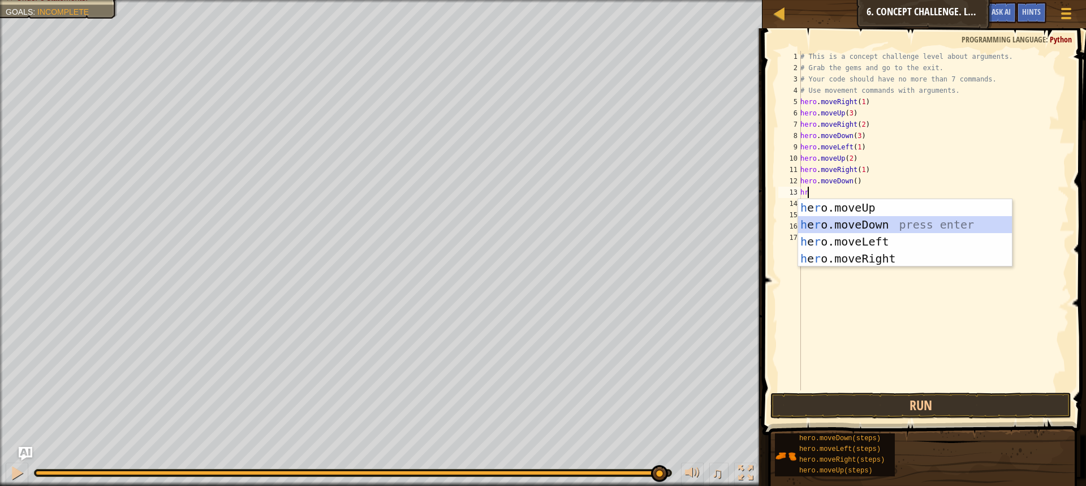
click at [855, 224] on div "h e r o.moveUp press enter h e r o.moveDown press enter h e r o.moveLeft press …" at bounding box center [905, 250] width 214 height 102
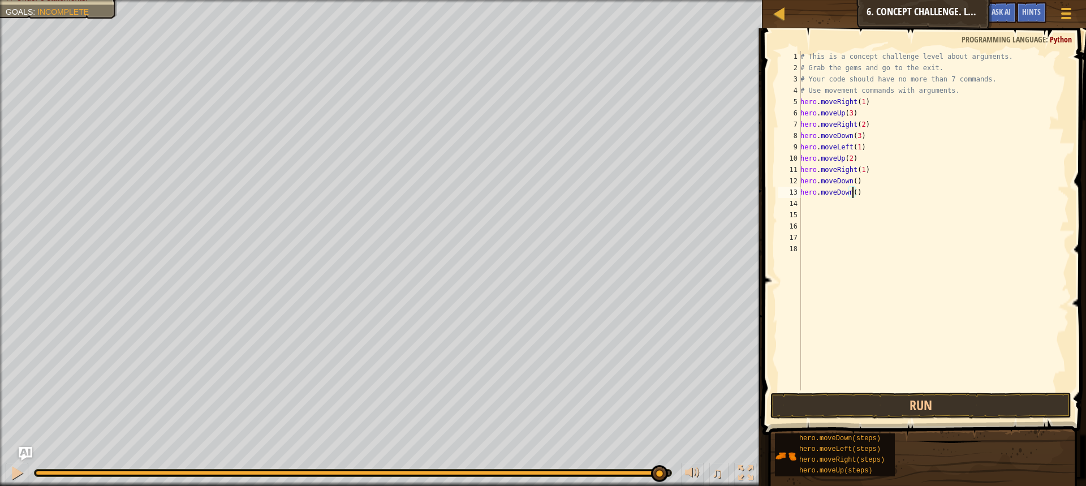
click at [852, 196] on div "# This is a concept challenge level about arguments. # Grab the gems and go to …" at bounding box center [933, 232] width 271 height 362
drag, startPoint x: 918, startPoint y: 403, endPoint x: 918, endPoint y: 396, distance: 7.4
click at [918, 401] on button "Run" at bounding box center [921, 406] width 301 height 26
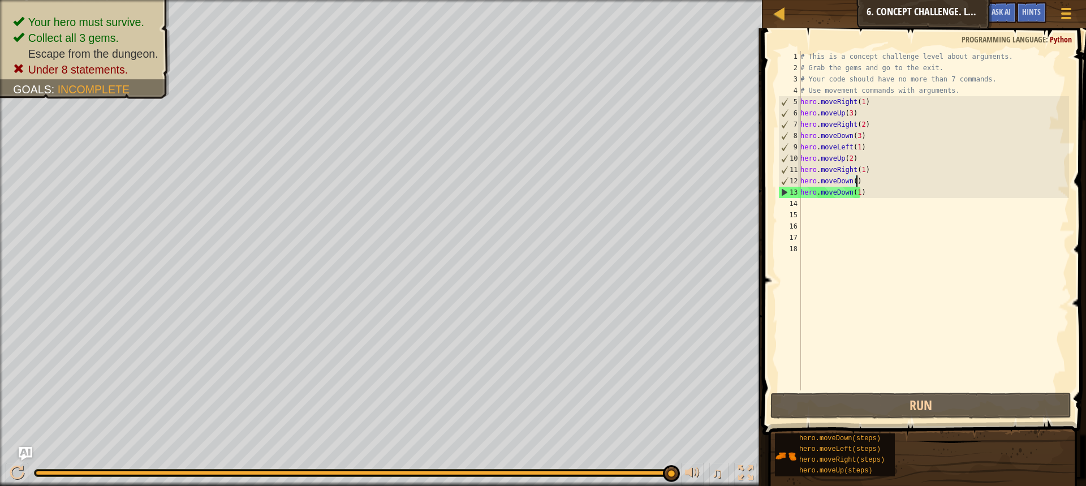
click at [856, 180] on div "# This is a concept challenge level about arguments. # Grab the gems and go to …" at bounding box center [933, 232] width 271 height 362
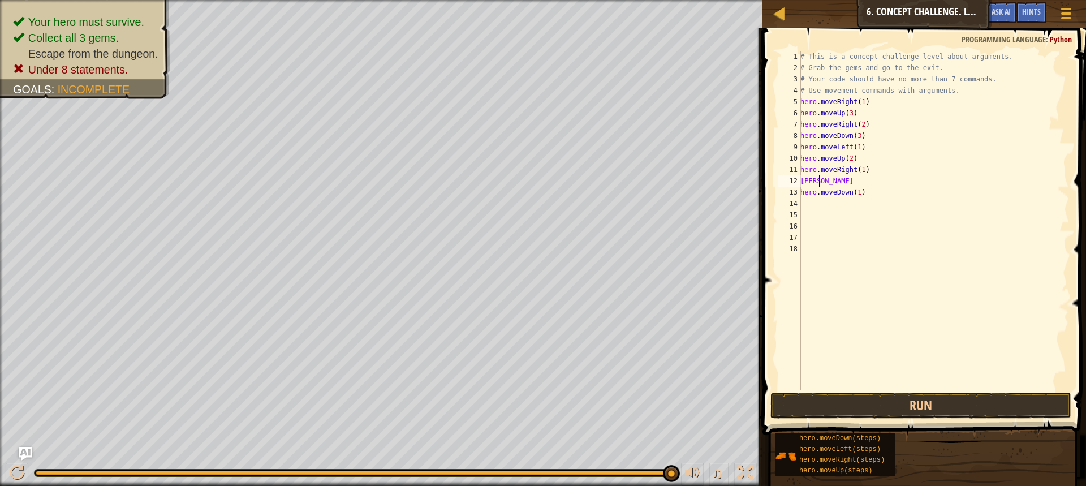
scroll to position [5, 1]
click at [860, 196] on div "# This is a concept challenge level about arguments. # Grab the gems and go to …" at bounding box center [933, 232] width 271 height 362
type textarea "h"
click at [823, 180] on div "# This is a concept challenge level about arguments. # Grab the gems and go to …" at bounding box center [933, 232] width 271 height 362
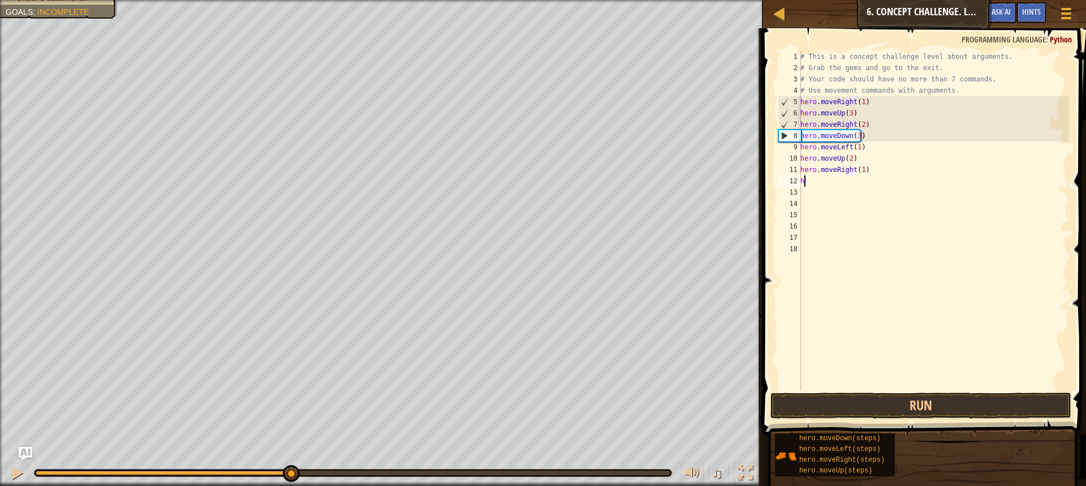
drag, startPoint x: 670, startPoint y: 474, endPoint x: 289, endPoint y: 459, distance: 381.6
click at [289, 459] on div "♫" at bounding box center [381, 470] width 763 height 34
click at [858, 171] on div "# This is a concept challenge level about arguments. # Grab the gems and go to …" at bounding box center [933, 232] width 271 height 362
click at [919, 408] on button "Run" at bounding box center [921, 406] width 301 height 26
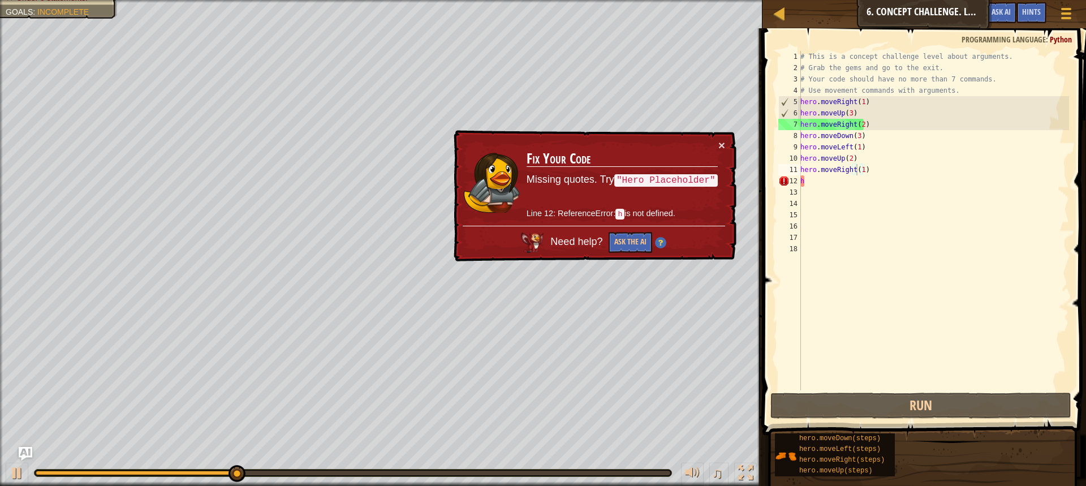
click at [717, 141] on td "Fix Your Code Missing quotes. Try "Hero Placeholder" Line 12: ReferenceError: h…" at bounding box center [622, 182] width 192 height 87
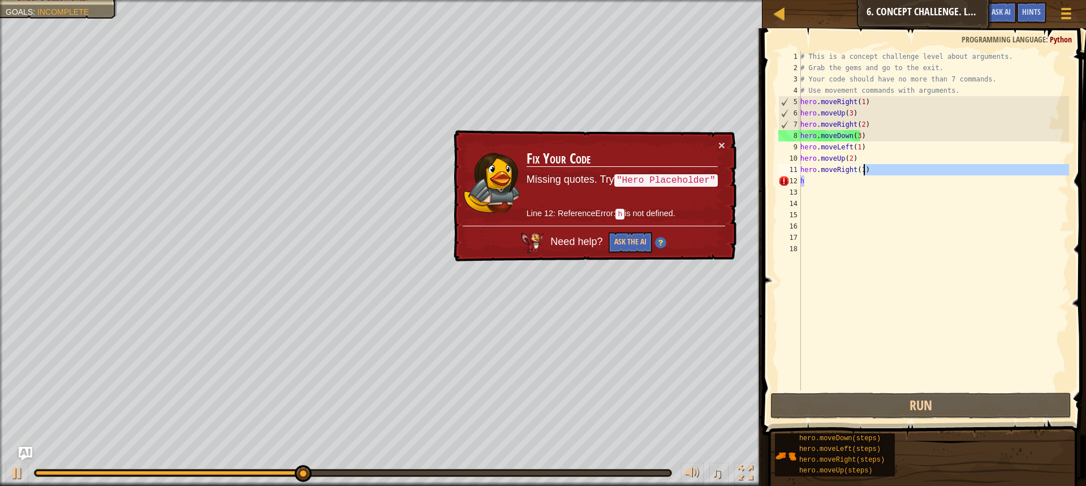
drag, startPoint x: 806, startPoint y: 182, endPoint x: 883, endPoint y: 172, distance: 77.0
click at [883, 172] on div "# This is a concept challenge level about arguments. # Grab the gems and go to …" at bounding box center [933, 232] width 271 height 362
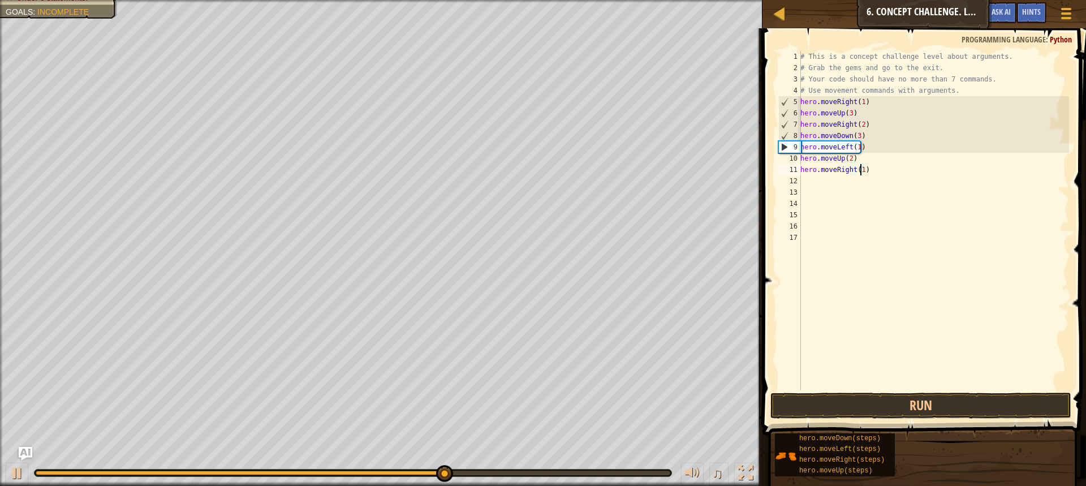
click at [861, 170] on div "# This is a concept challenge level about arguments. # Grab the gems and go to …" at bounding box center [933, 232] width 271 height 362
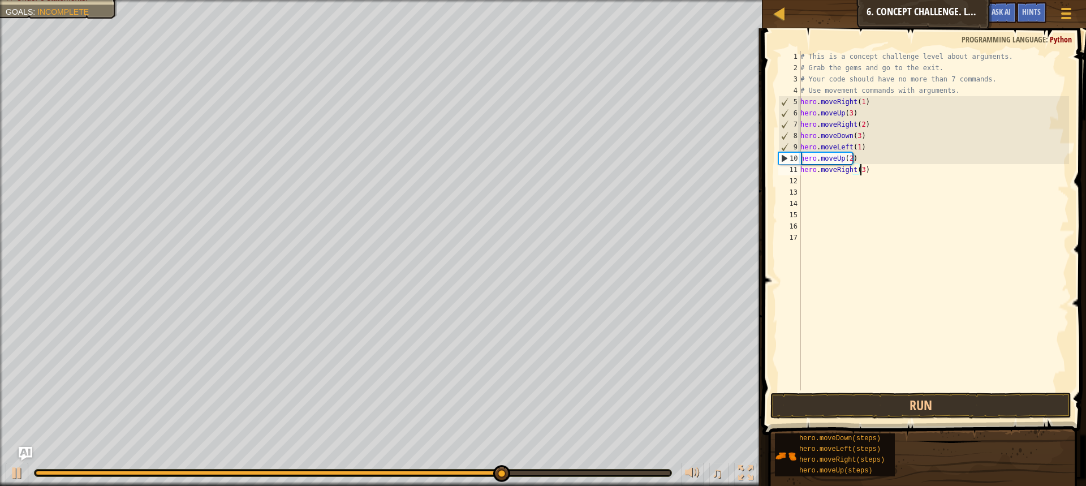
scroll to position [5, 5]
type textarea "hero.moveRight(3)"
click at [930, 400] on button "Run" at bounding box center [921, 406] width 301 height 26
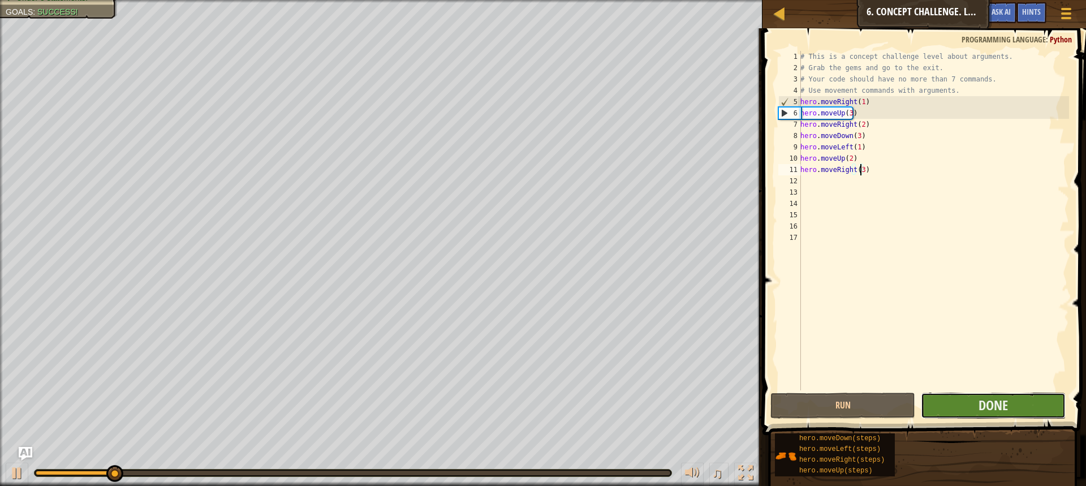
click at [930, 401] on button "Done" at bounding box center [993, 406] width 145 height 26
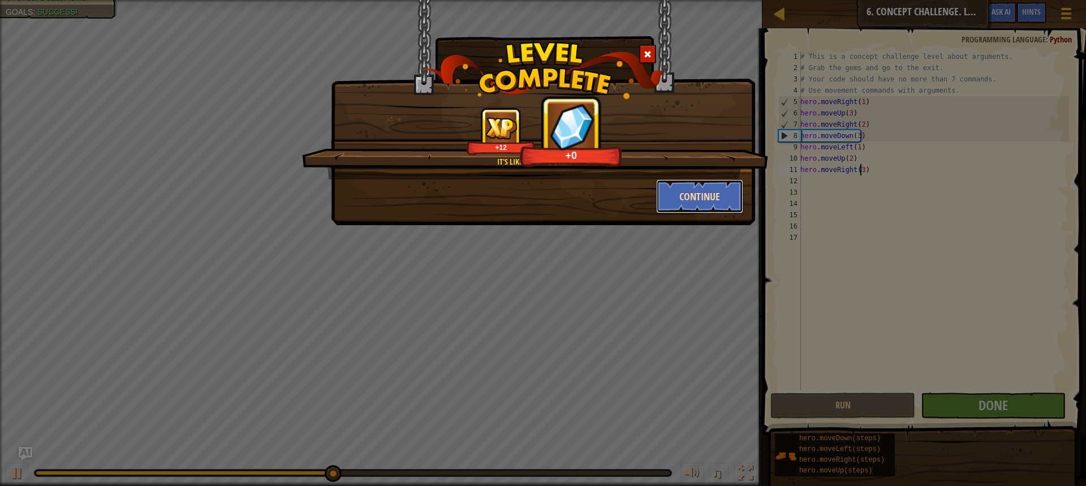
click at [713, 209] on button "Continue" at bounding box center [700, 196] width 88 height 34
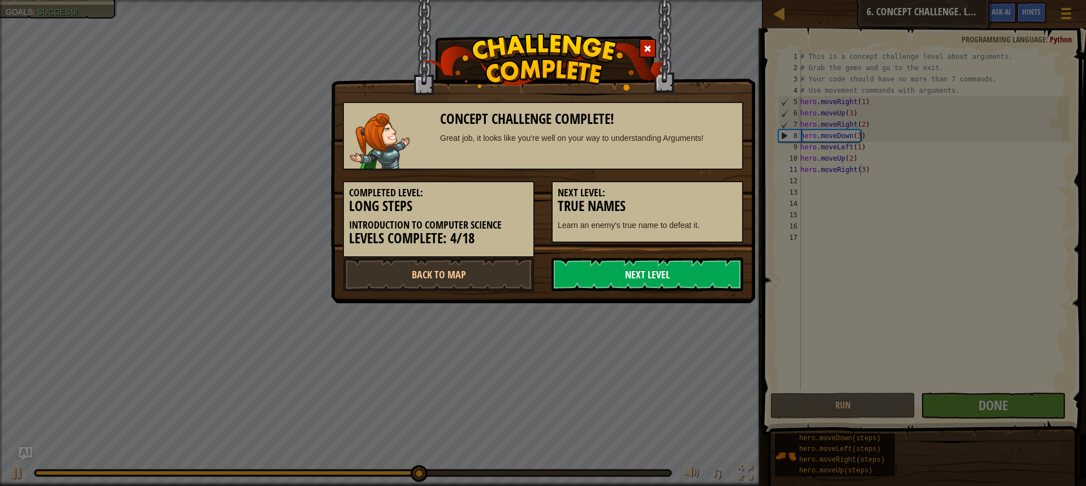
click at [666, 275] on link "Next Level" at bounding box center [648, 274] width 192 height 34
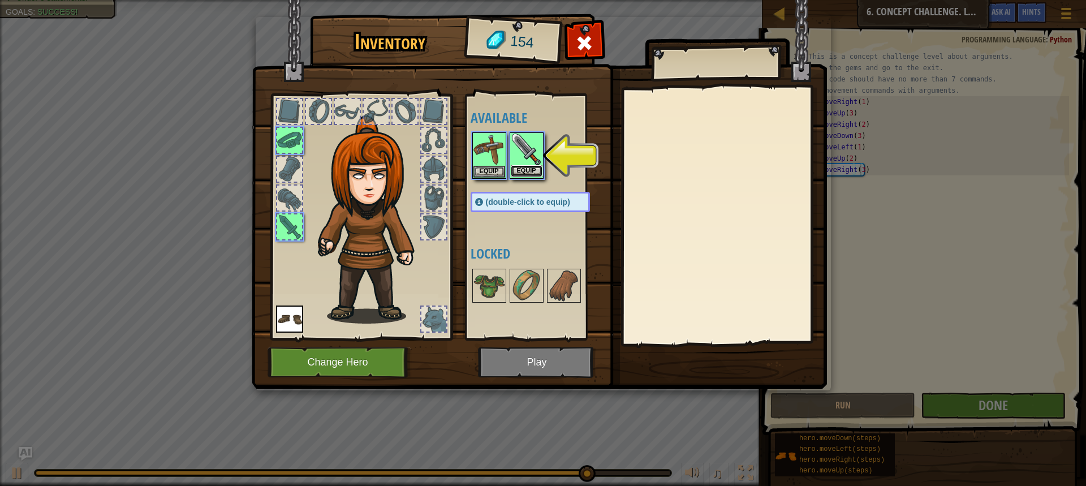
click at [537, 168] on button "Equip" at bounding box center [527, 171] width 32 height 12
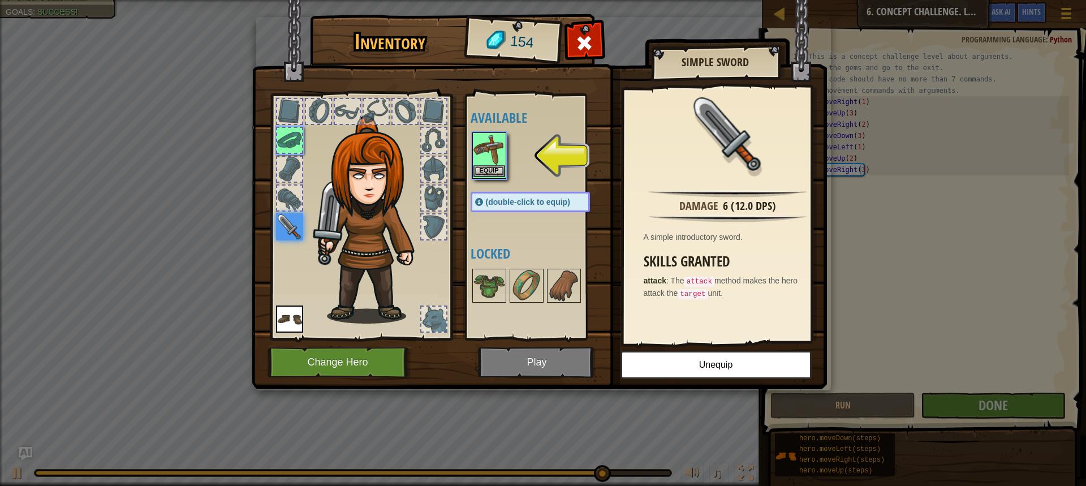
click at [491, 164] on img at bounding box center [490, 150] width 32 height 32
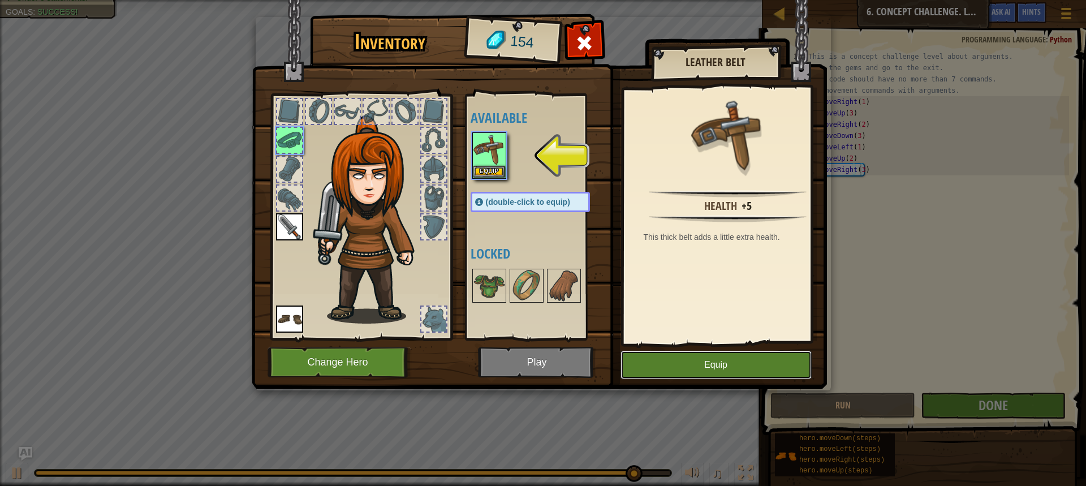
click at [652, 356] on button "Equip" at bounding box center [716, 365] width 191 height 28
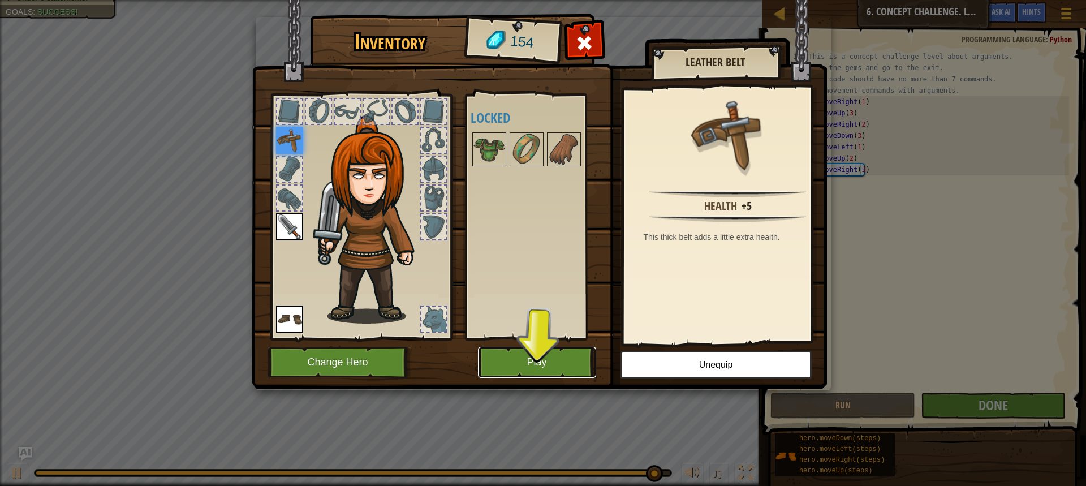
click at [567, 348] on button "Play" at bounding box center [537, 362] width 118 height 31
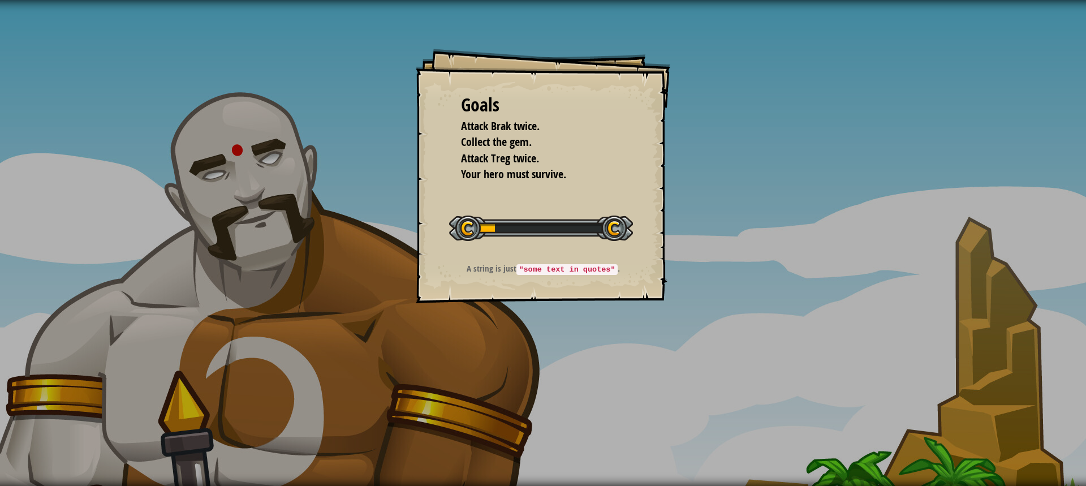
drag, startPoint x: 590, startPoint y: 262, endPoint x: 508, endPoint y: 255, distance: 82.3
click at [570, 261] on div "Goals Attack Brak twice. Collect the gem. Attack Treg twice. Your hero must sur…" at bounding box center [543, 176] width 255 height 255
click at [508, 255] on div "Goals Attack Brak twice. Collect the gem. Attack Treg twice. Your hero must sur…" at bounding box center [543, 176] width 255 height 255
drag, startPoint x: 587, startPoint y: 261, endPoint x: 715, endPoint y: 281, distance: 129.3
click at [715, 281] on div "Goals Attack Brak twice. Collect the gem. Attack Treg twice. Your hero must sur…" at bounding box center [543, 243] width 1086 height 486
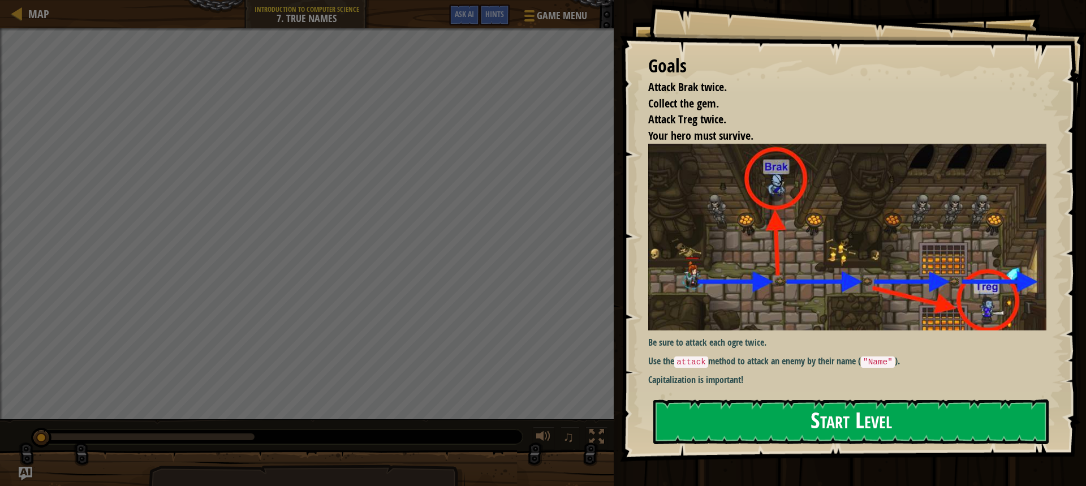
click at [802, 243] on div "Goals Attack Brak twice. Collect the gem. Attack Treg twice. Your hero must sur…" at bounding box center [853, 231] width 466 height 462
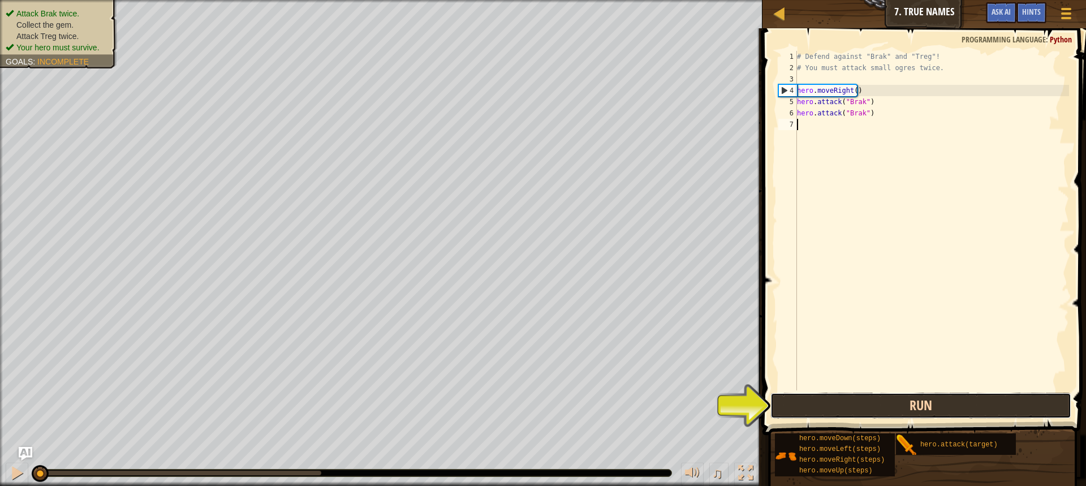
click at [914, 402] on button "Run" at bounding box center [921, 406] width 301 height 26
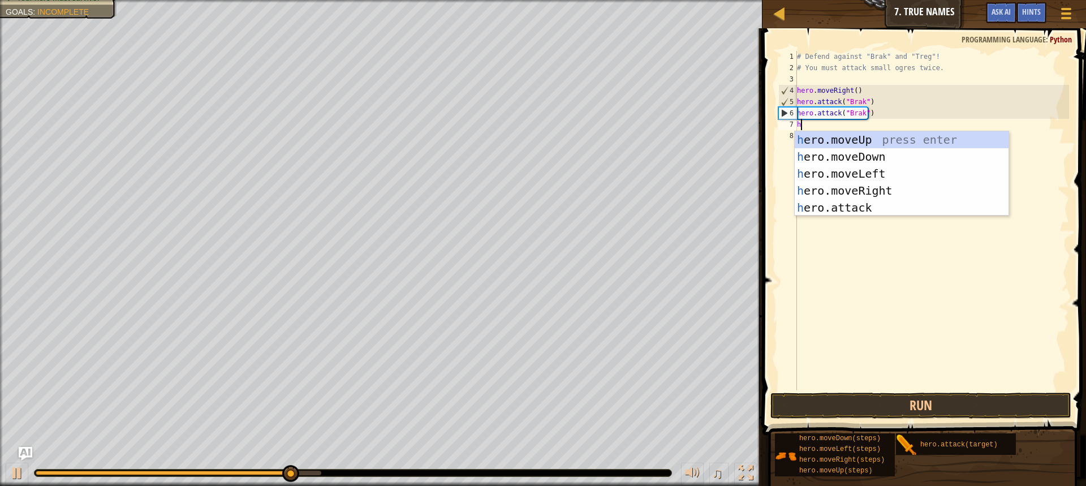
scroll to position [5, 0]
type textarea "hero"
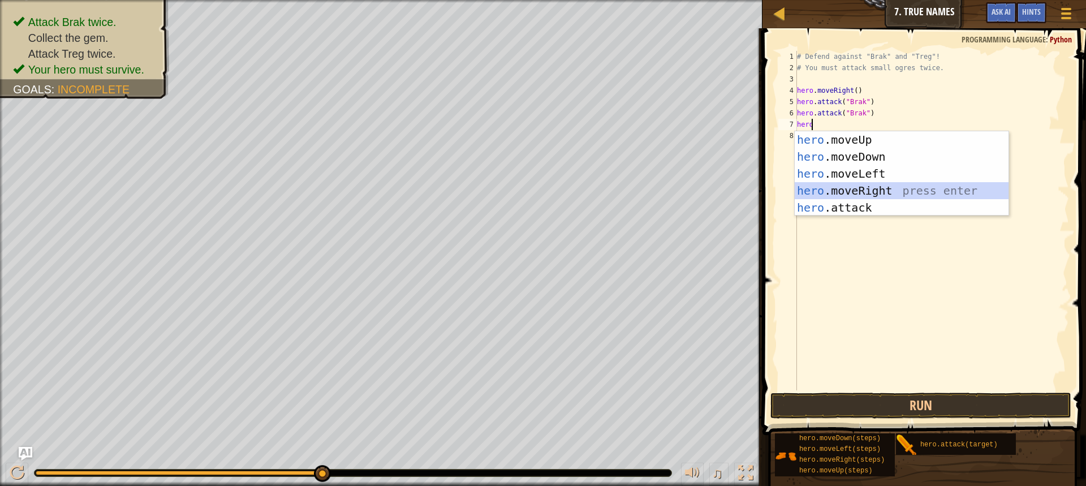
click at [857, 187] on div "hero .moveUp press enter hero .moveDown press enter hero .moveLeft press enter …" at bounding box center [902, 190] width 214 height 119
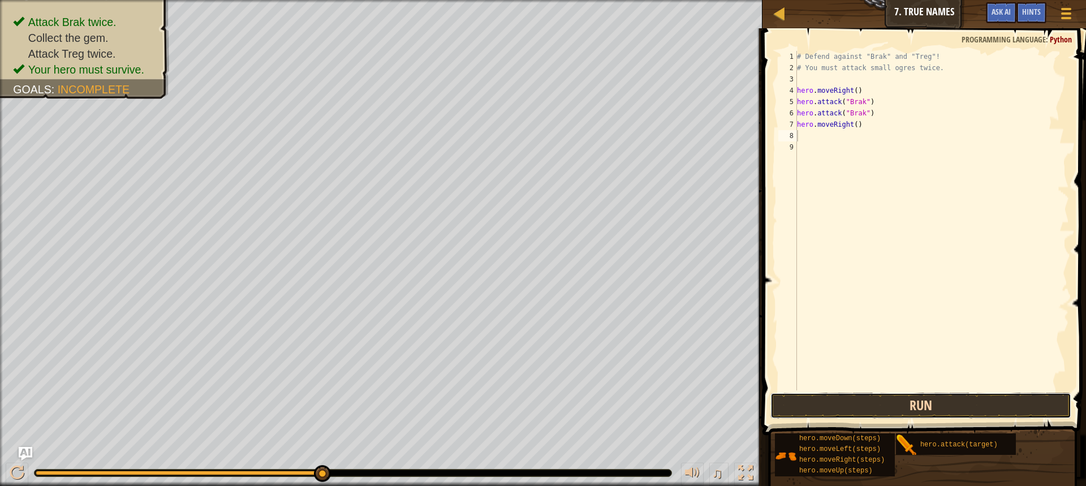
click at [847, 401] on button "Run" at bounding box center [921, 406] width 301 height 26
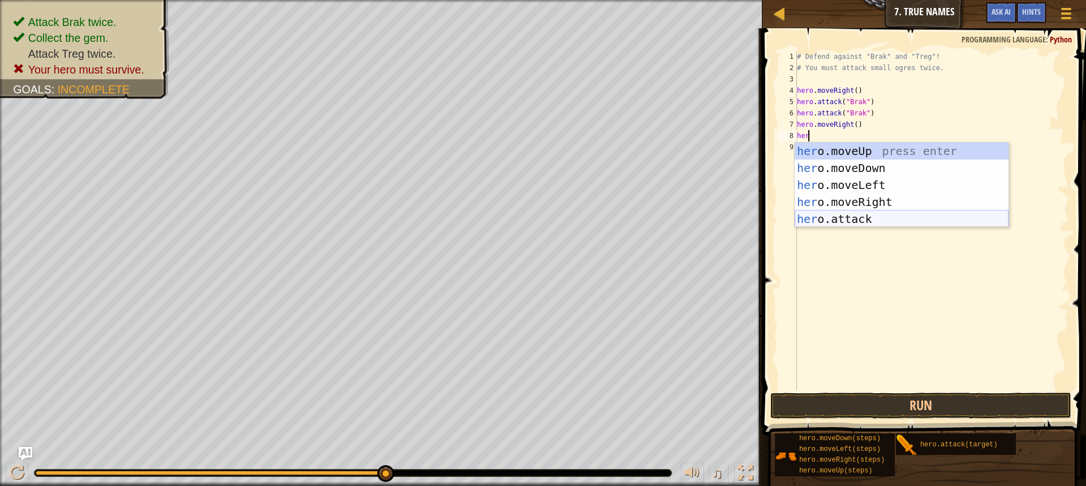
click at [836, 218] on div "her o.moveUp press enter her o.moveDown press enter her o.moveLeft press enter …" at bounding box center [902, 202] width 214 height 119
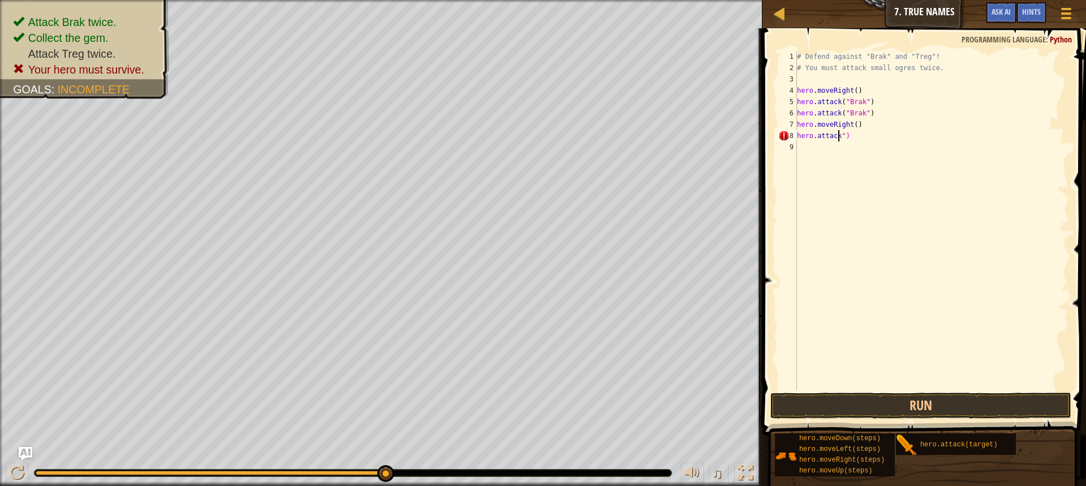
drag, startPoint x: 850, startPoint y: 139, endPoint x: 842, endPoint y: 140, distance: 8.0
click at [849, 139] on div "# Defend against "Brak" and "Treg"! # You must attack small ogres twice. hero .…" at bounding box center [932, 232] width 274 height 362
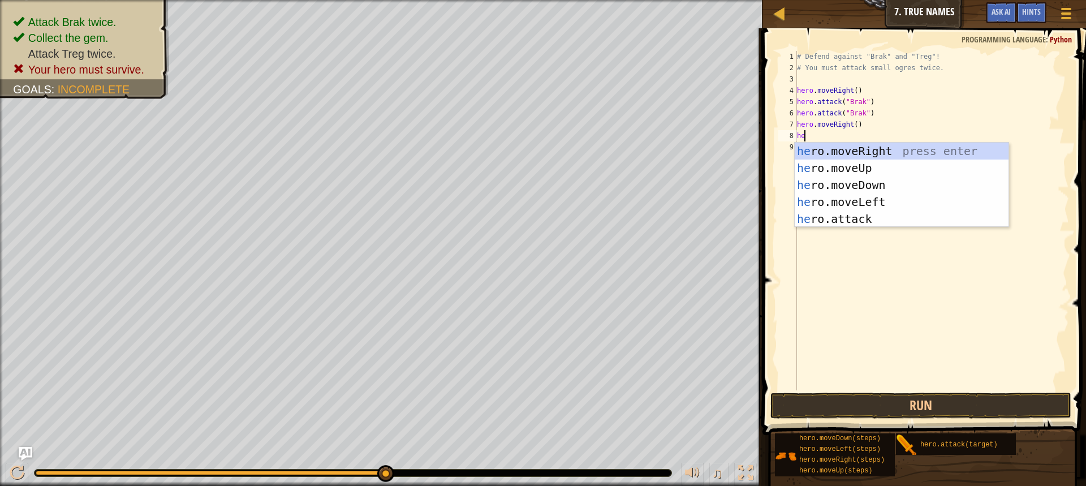
type textarea "h"
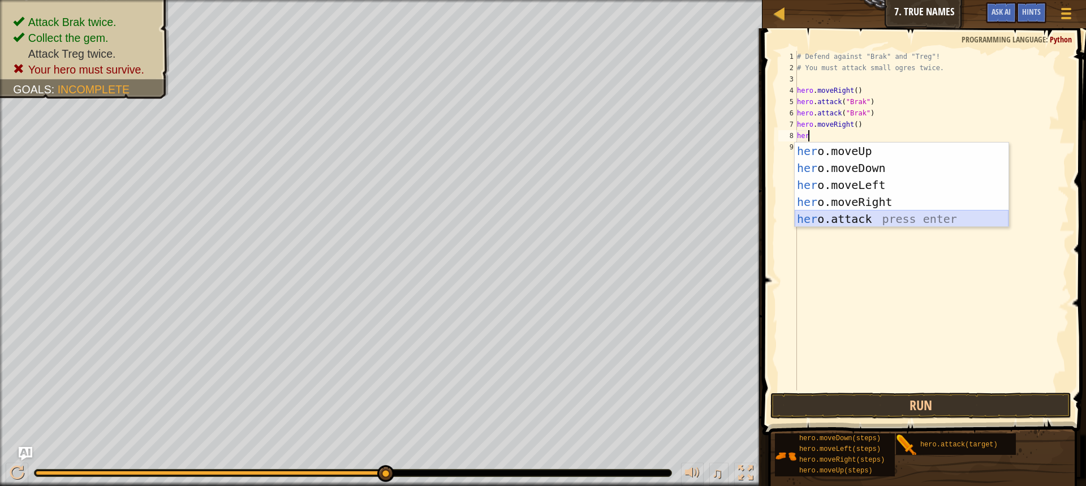
drag, startPoint x: 846, startPoint y: 218, endPoint x: 845, endPoint y: 230, distance: 11.9
click at [845, 0] on body "Map Introduction to Computer Science 7. True Names Game Menu Done Hints Ask AI …" at bounding box center [543, 0] width 1086 height 0
click at [857, 220] on div "her o.moveUp press enter her o.moveDown press enter her o.moveLeft press enter …" at bounding box center [902, 202] width 214 height 119
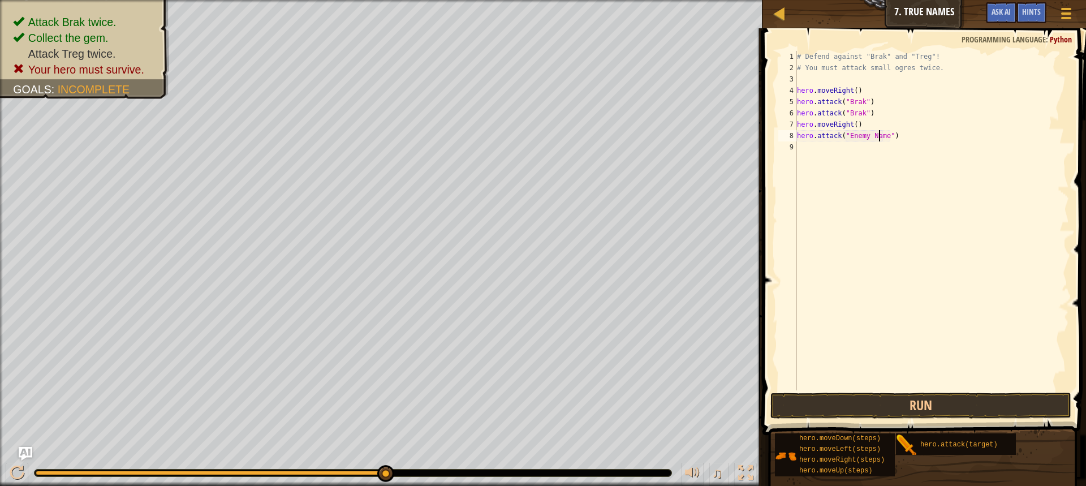
click at [879, 139] on div "# Defend against "Brak" and "Treg"! # You must attack small ogres twice. hero .…" at bounding box center [932, 232] width 274 height 362
click at [883, 135] on div "# Defend against "Brak" and "Treg"! # You must attack small ogres twice. hero .…" at bounding box center [932, 232] width 274 height 362
click at [921, 407] on button "Run" at bounding box center [921, 406] width 301 height 26
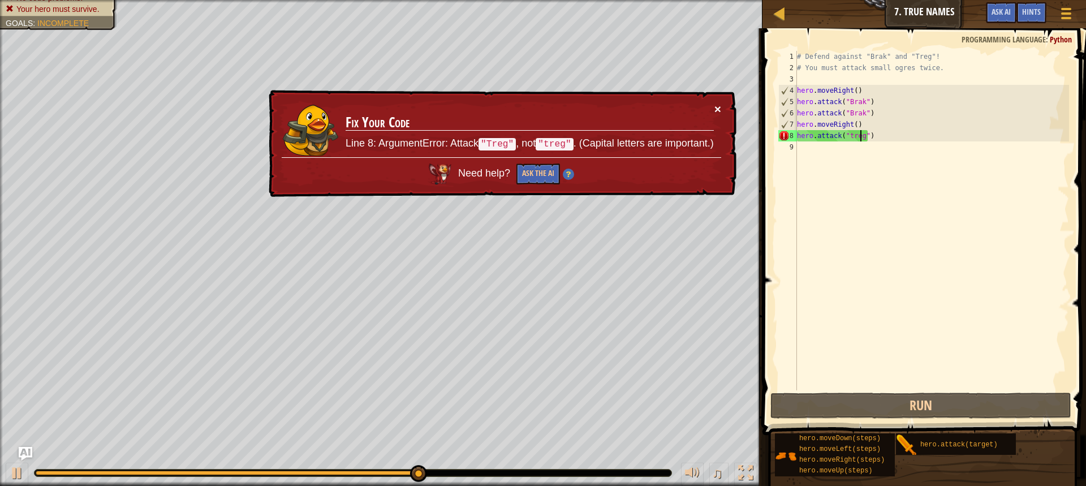
click at [717, 107] on button "×" at bounding box center [718, 109] width 7 height 12
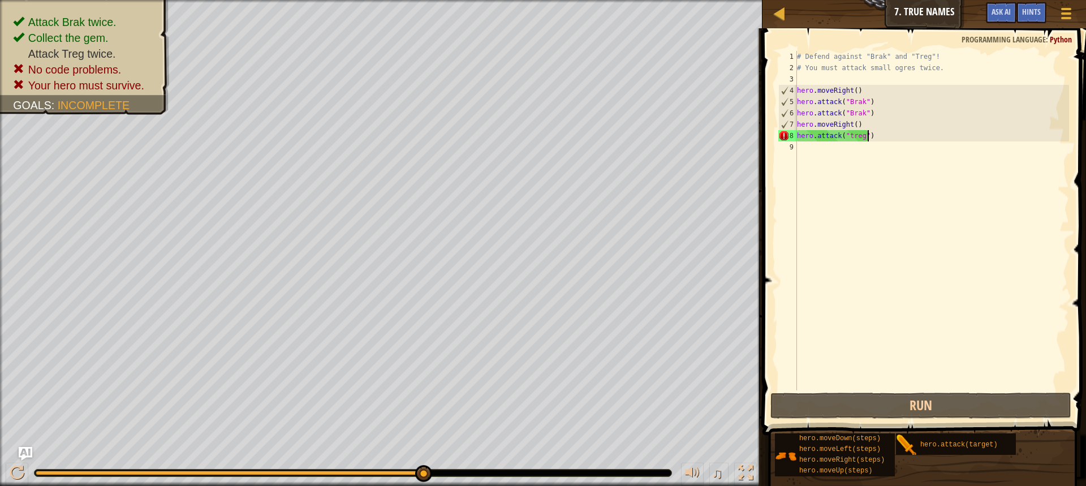
click at [877, 137] on div "# Defend against "Brak" and "Treg"! # You must attack small ogres twice. hero .…" at bounding box center [932, 232] width 274 height 362
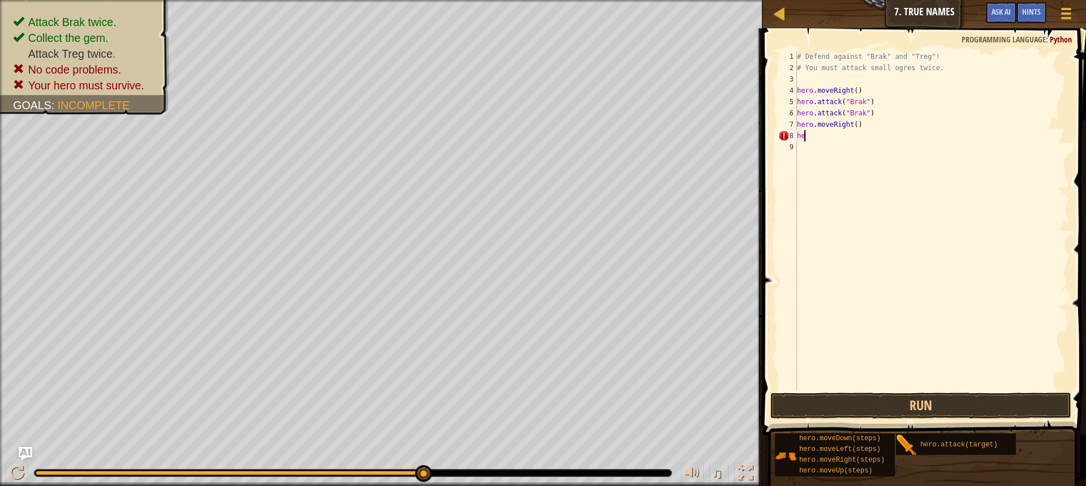
scroll to position [5, 0]
type textarea "h"
click at [852, 122] on div "# Defend against "Brak" and "Treg"! # You must attack small ogres twice. hero .…" at bounding box center [932, 232] width 274 height 362
type textarea "hero.moveRight(1)"
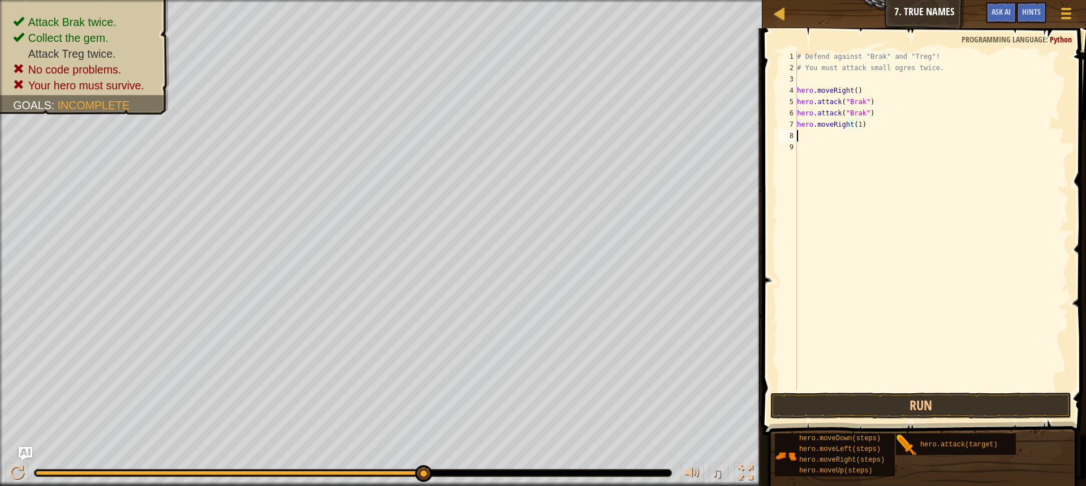
click at [801, 135] on div "# Defend against "Brak" and "Treg"! # You must attack small ogres twice. hero .…" at bounding box center [932, 232] width 274 height 362
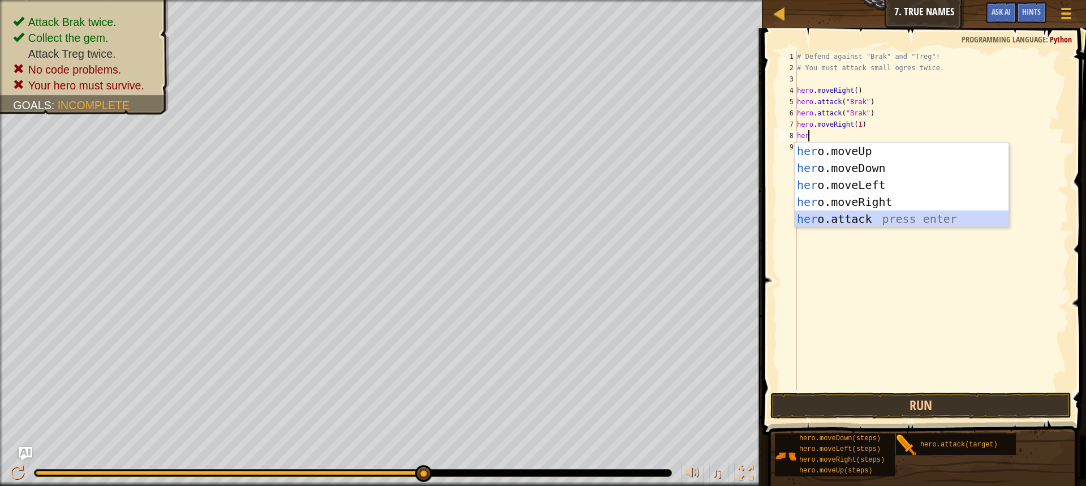
click at [838, 220] on div "her o.moveUp press enter her o.moveDown press enter her o.moveLeft press enter …" at bounding box center [902, 202] width 214 height 119
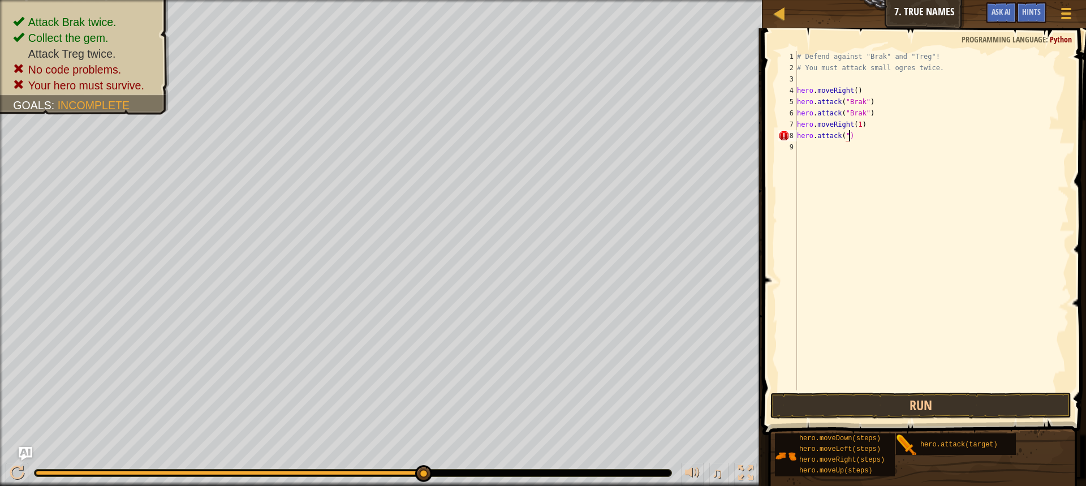
click at [850, 135] on div "# Defend against "Brak" and "Treg"! # You must attack small ogres twice. hero .…" at bounding box center [932, 232] width 274 height 362
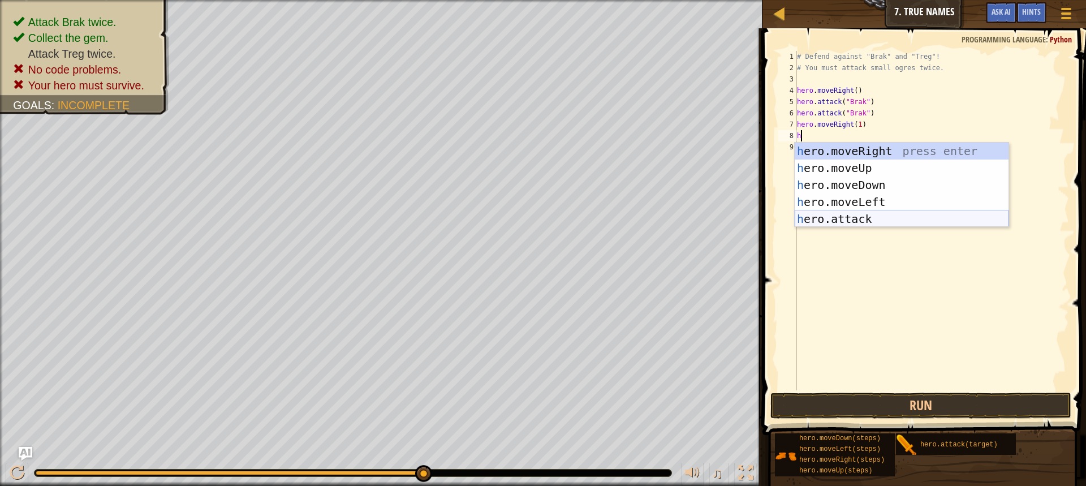
click at [851, 219] on div "h ero.moveRight press enter h ero.moveUp press enter h ero.moveDown press enter…" at bounding box center [902, 202] width 214 height 119
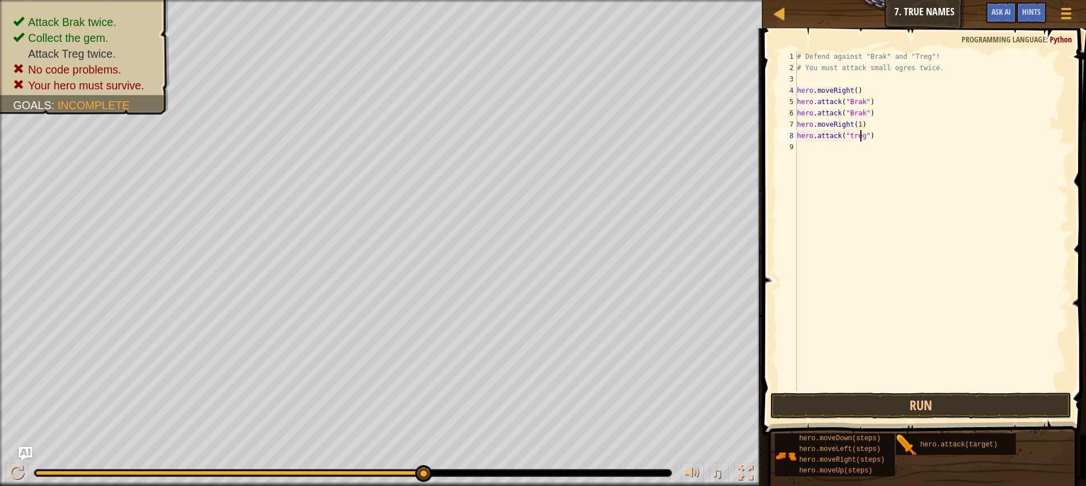
scroll to position [5, 5]
click at [925, 411] on button "Run" at bounding box center [921, 406] width 301 height 26
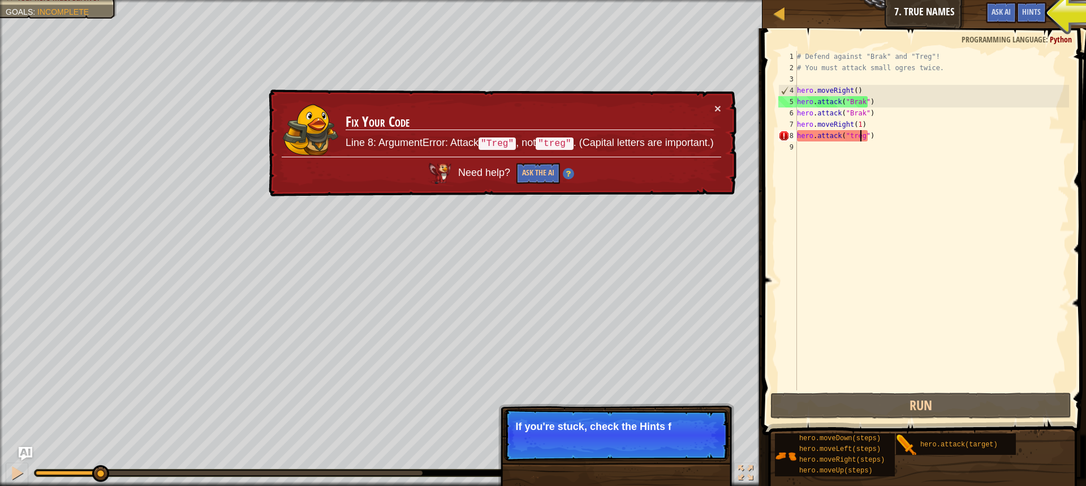
drag, startPoint x: 424, startPoint y: 466, endPoint x: 98, endPoint y: 462, distance: 325.9
click at [98, 462] on div "♫" at bounding box center [381, 470] width 763 height 34
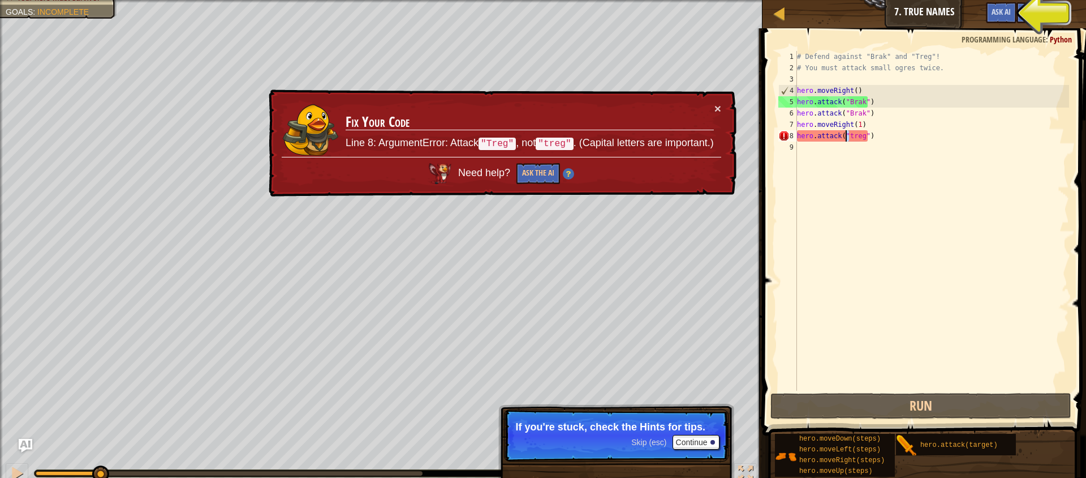
click at [844, 137] on div "# Defend against "Brak" and "Treg"! # You must attack small ogres twice. hero .…" at bounding box center [932, 232] width 274 height 362
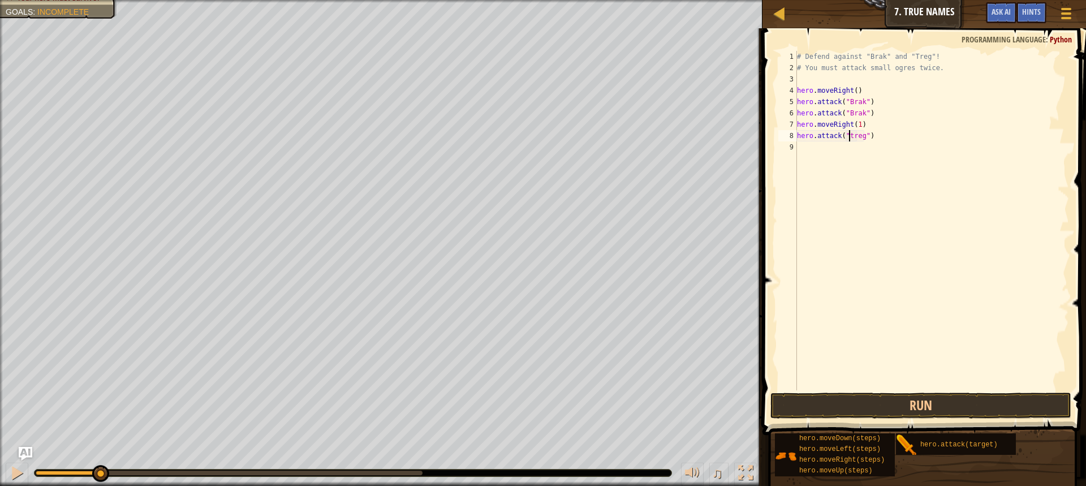
scroll to position [5, 4]
type textarea "hero.attack("Treg")"
click at [909, 405] on button "Run" at bounding box center [921, 406] width 301 height 26
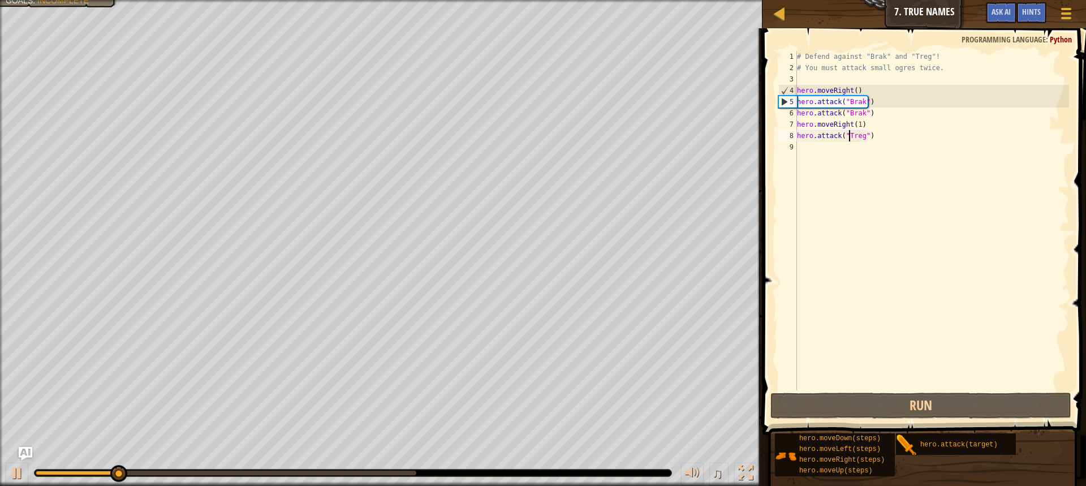
click at [805, 148] on div "# Defend against "Brak" and "Treg"! # You must attack small ogres twice. hero .…" at bounding box center [932, 232] width 274 height 362
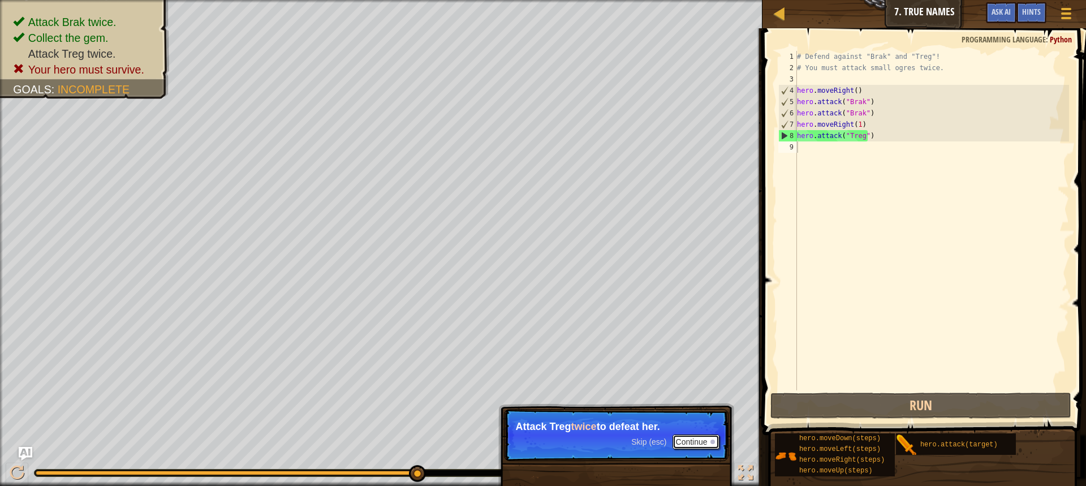
click at [702, 438] on button "Continue" at bounding box center [696, 442] width 47 height 15
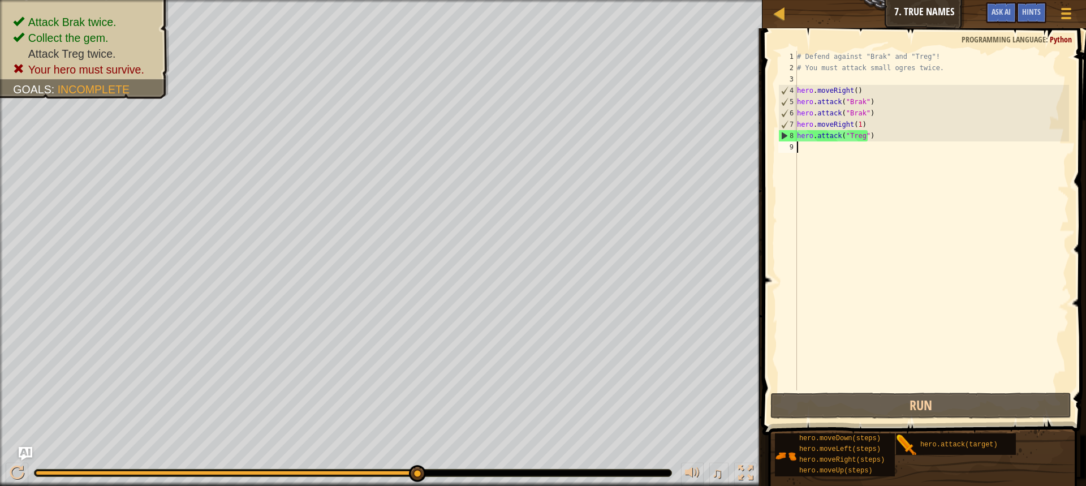
click at [872, 136] on div "# Defend against "Brak" and "Treg"! # You must attack small ogres twice. hero .…" at bounding box center [932, 232] width 274 height 362
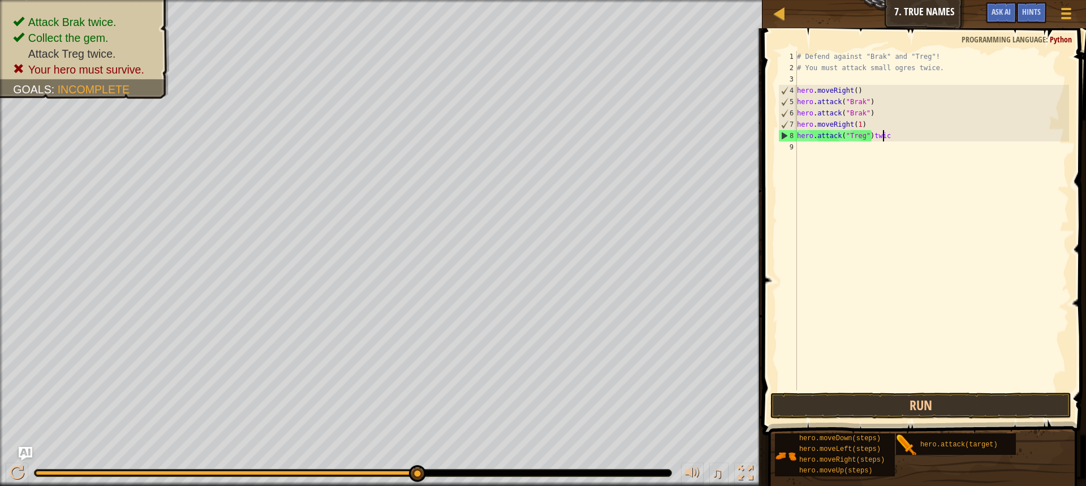
scroll to position [5, 7]
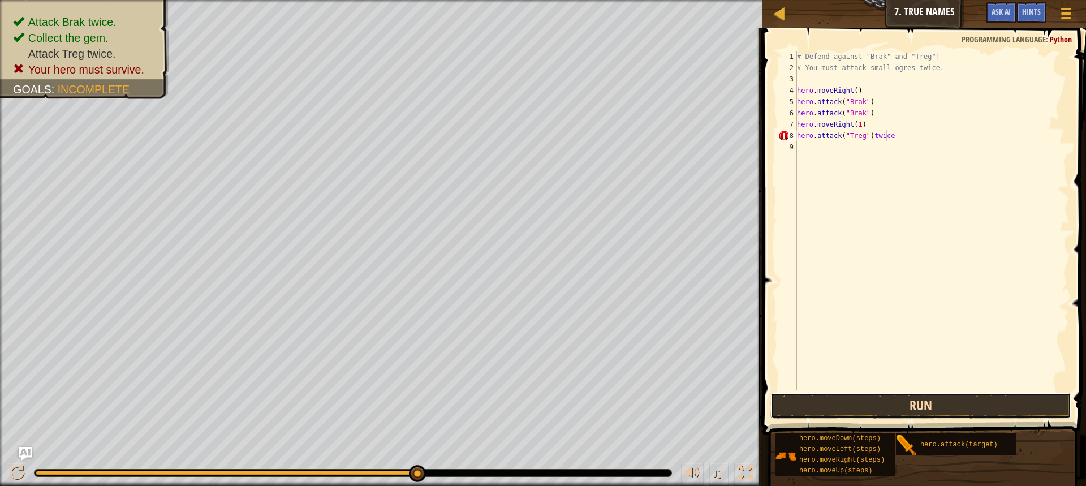
click at [866, 405] on button "Run" at bounding box center [921, 406] width 301 height 26
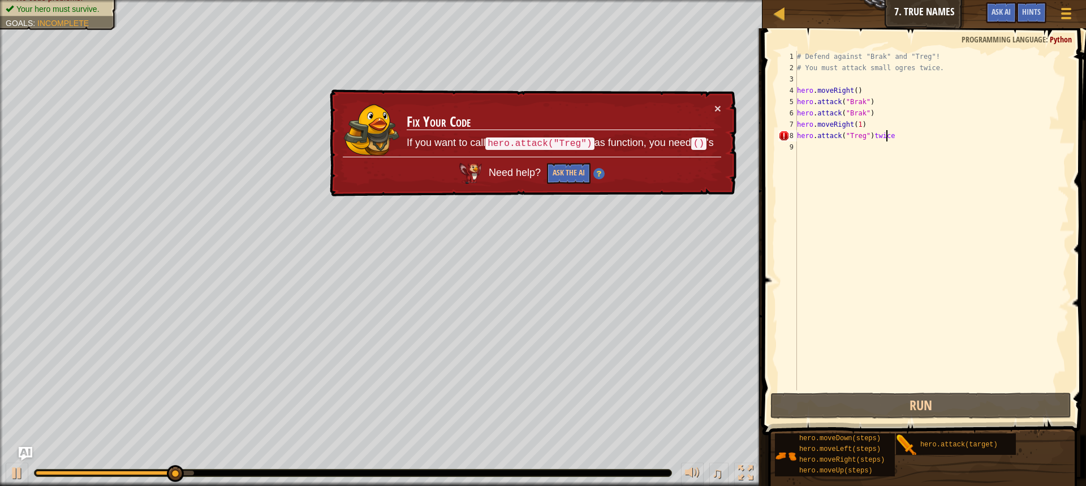
click at [894, 134] on div "# Defend against "Brak" and "Treg"! # You must attack small ogres twice. hero .…" at bounding box center [932, 232] width 274 height 362
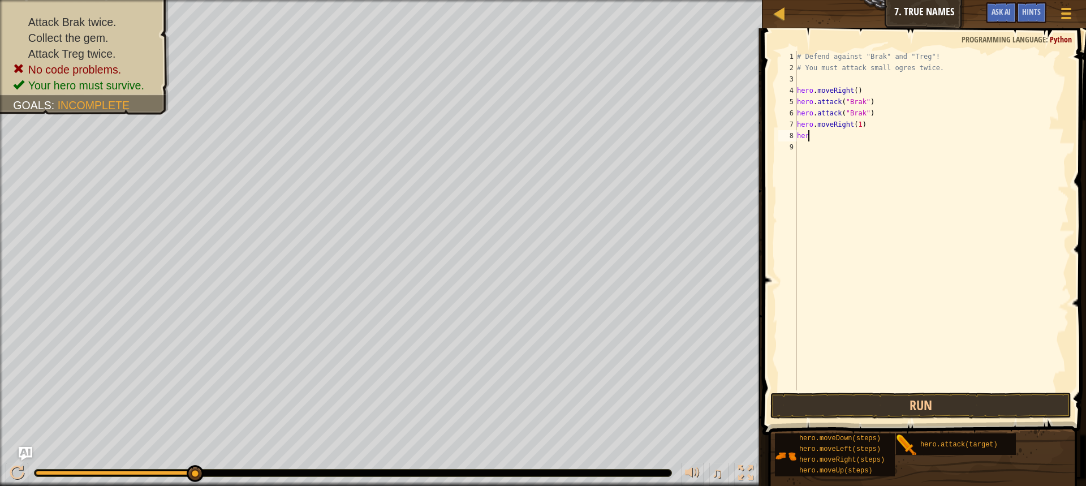
scroll to position [5, 0]
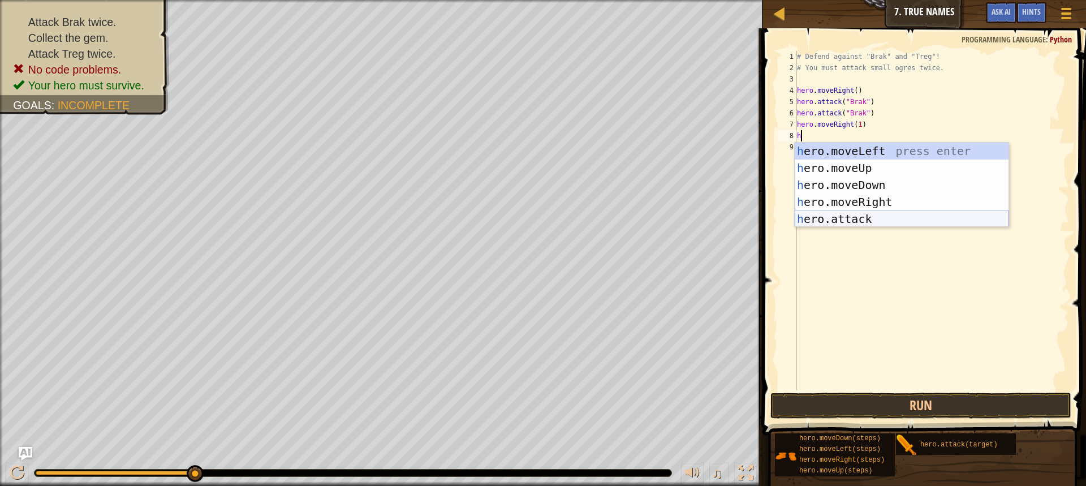
click at [846, 217] on div "h ero.moveLeft press enter h ero.moveUp press enter h ero.moveDown press enter …" at bounding box center [902, 202] width 214 height 119
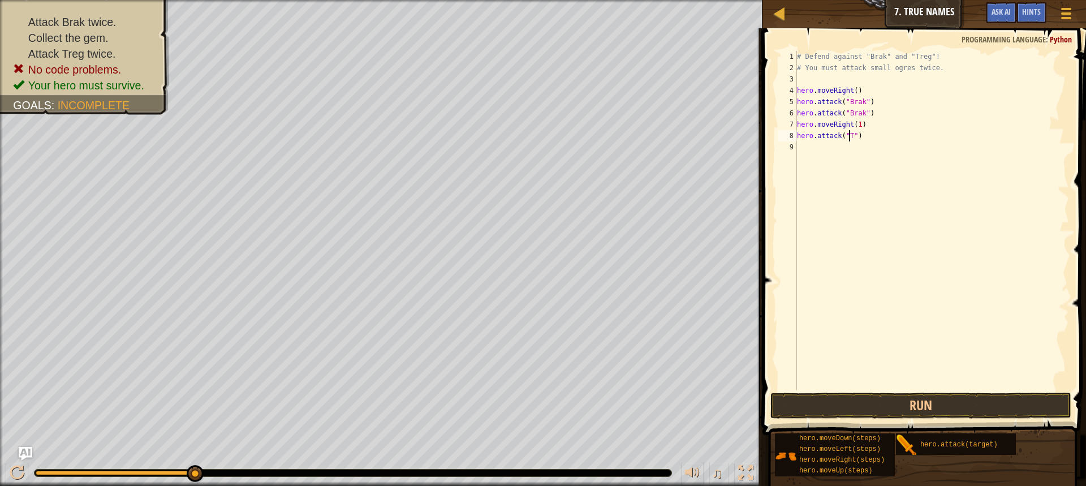
scroll to position [5, 5]
type textarea "hero.attack("Treg")"
click at [827, 142] on div "# Defend against "Brak" and "Treg"! # You must attack small ogres twice. hero .…" at bounding box center [932, 232] width 274 height 362
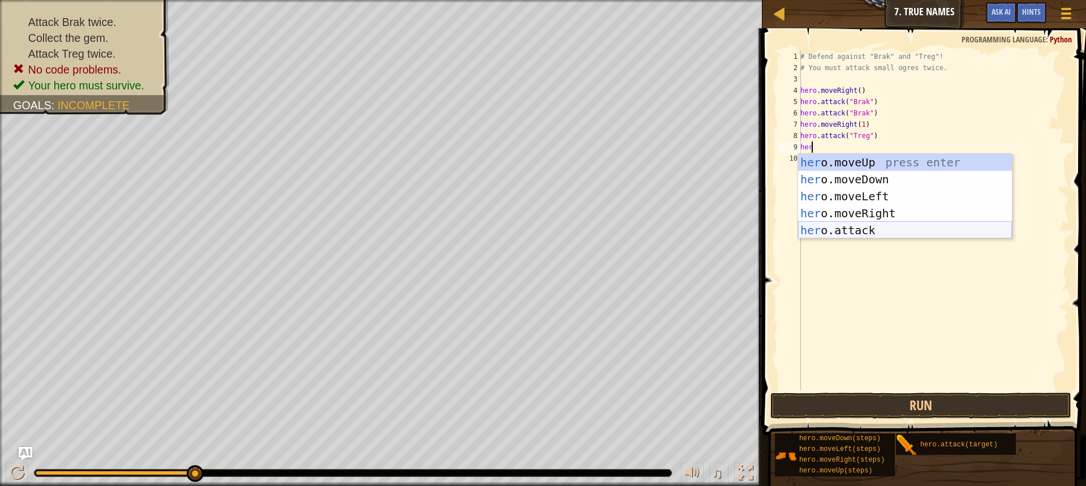
click at [855, 230] on div "her o.moveUp press enter her o.moveDown press enter her o.moveLeft press enter …" at bounding box center [905, 213] width 214 height 119
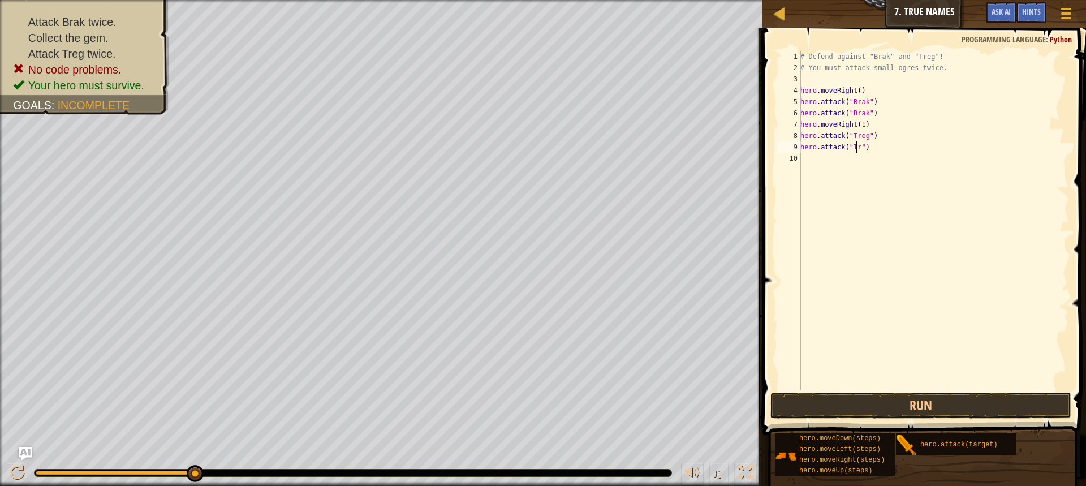
scroll to position [5, 5]
type textarea "hero.attack("Treg")"
click at [914, 402] on button "Run" at bounding box center [921, 406] width 301 height 26
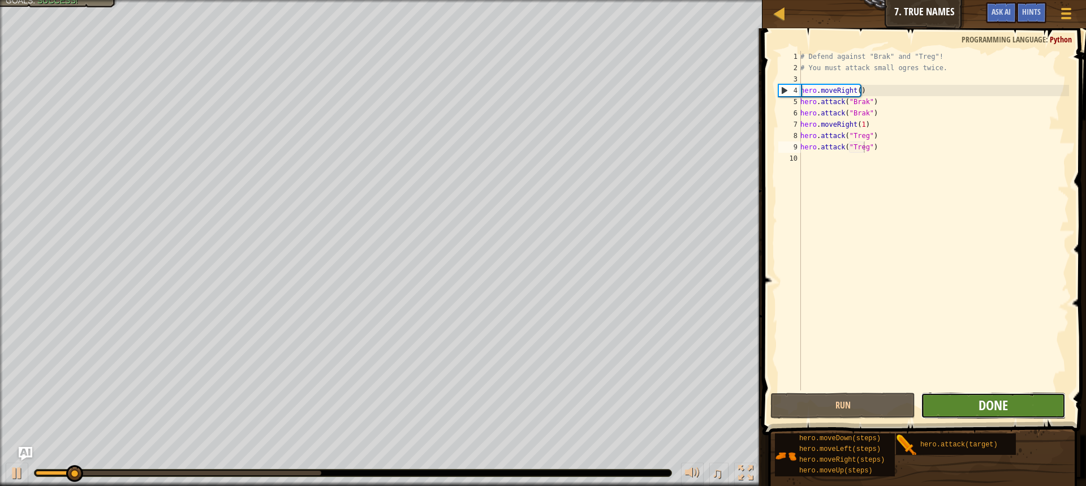
click at [996, 408] on span "Done" at bounding box center [993, 405] width 29 height 18
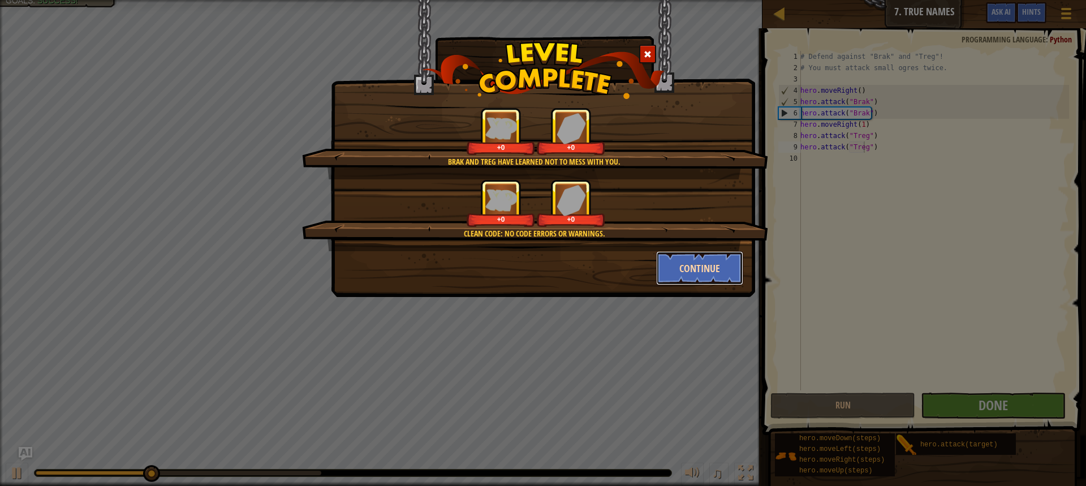
click at [685, 257] on button "Continue" at bounding box center [700, 268] width 88 height 34
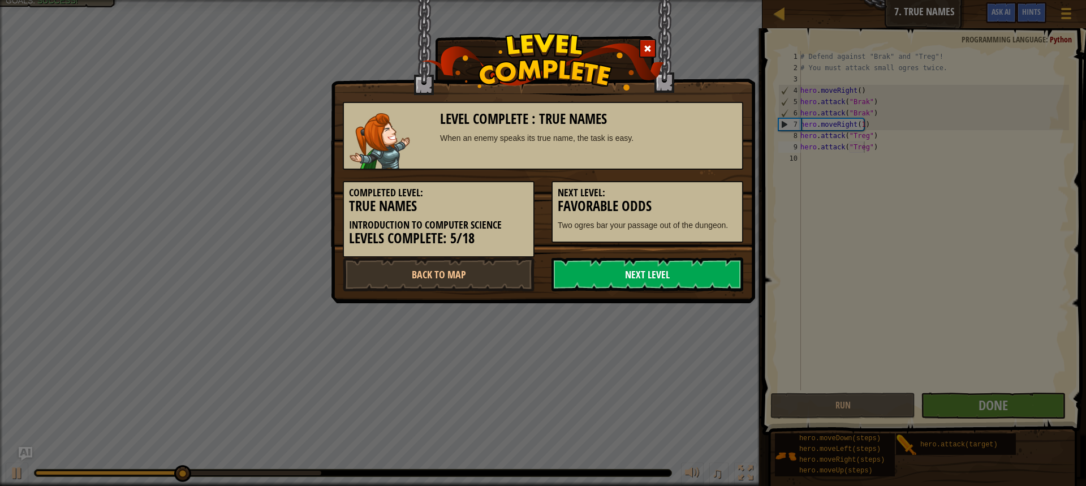
click at [726, 277] on link "Next Level" at bounding box center [648, 274] width 192 height 34
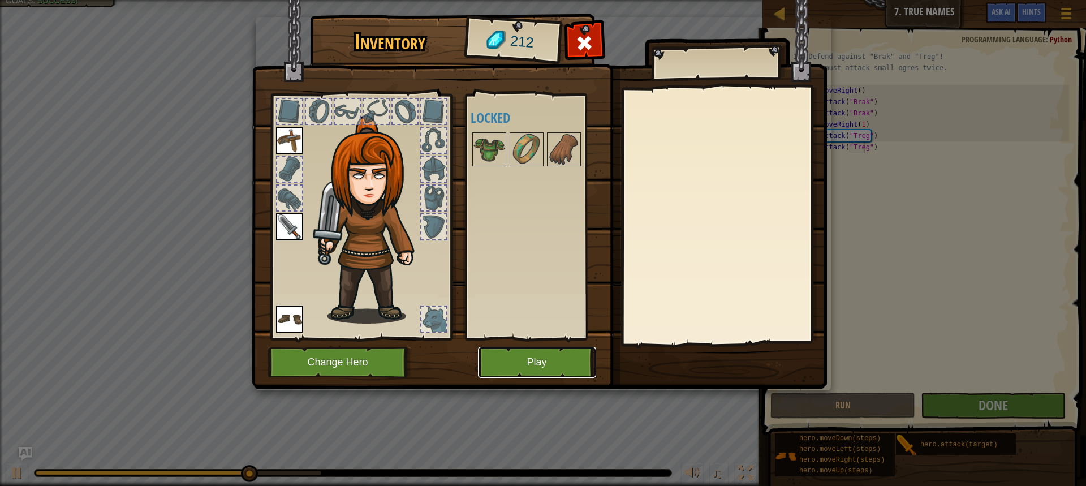
click at [582, 368] on button "Play" at bounding box center [537, 362] width 118 height 31
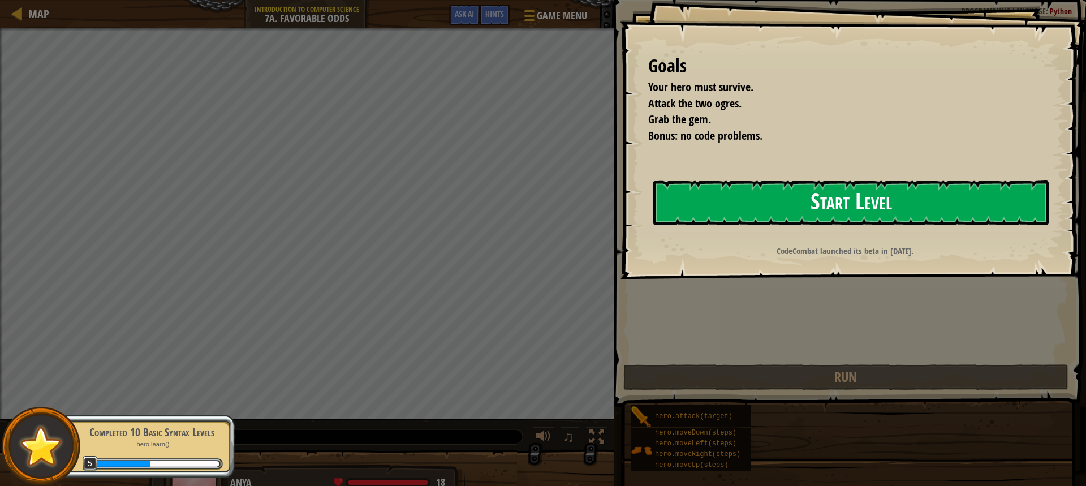
click at [840, 190] on button "Start Level" at bounding box center [850, 202] width 395 height 45
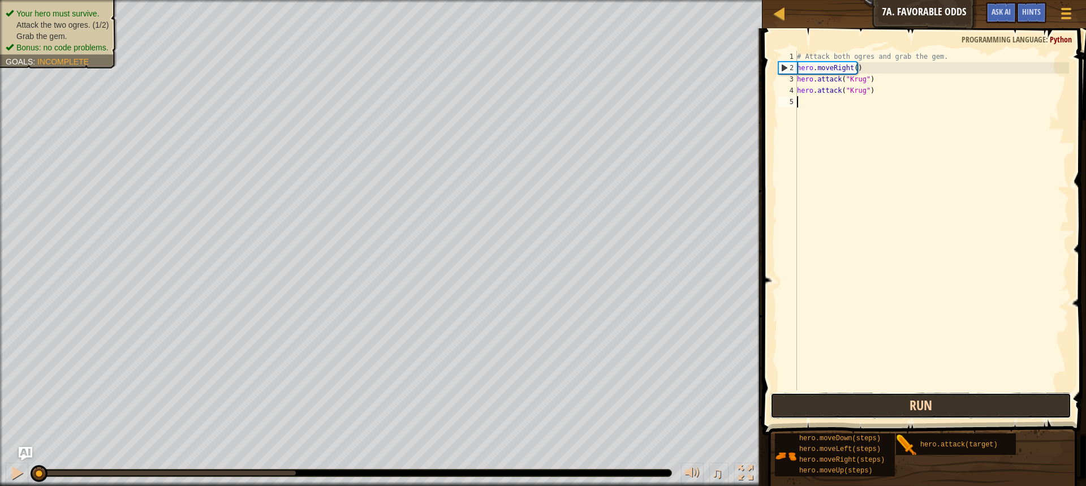
click at [926, 399] on button "Run" at bounding box center [921, 406] width 301 height 26
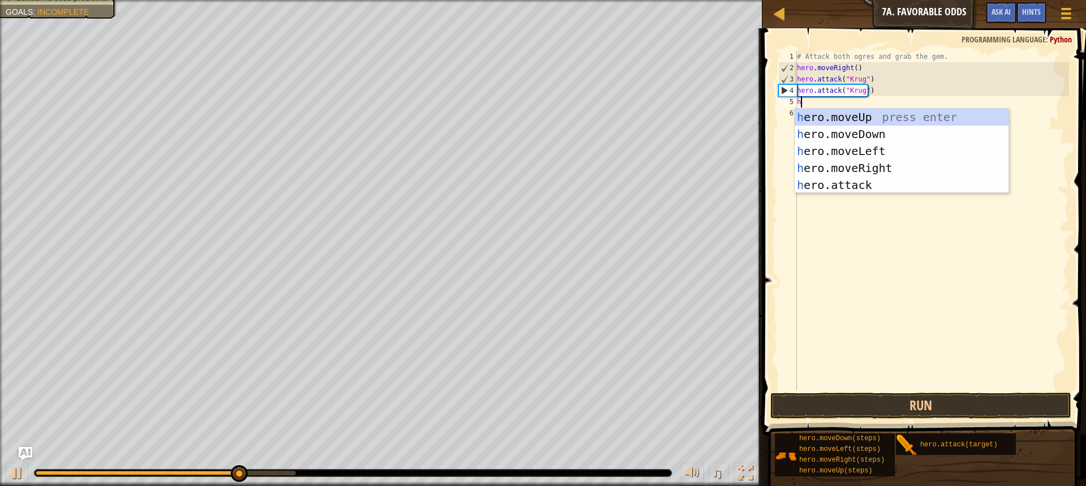
scroll to position [5, 0]
type textarea "her"
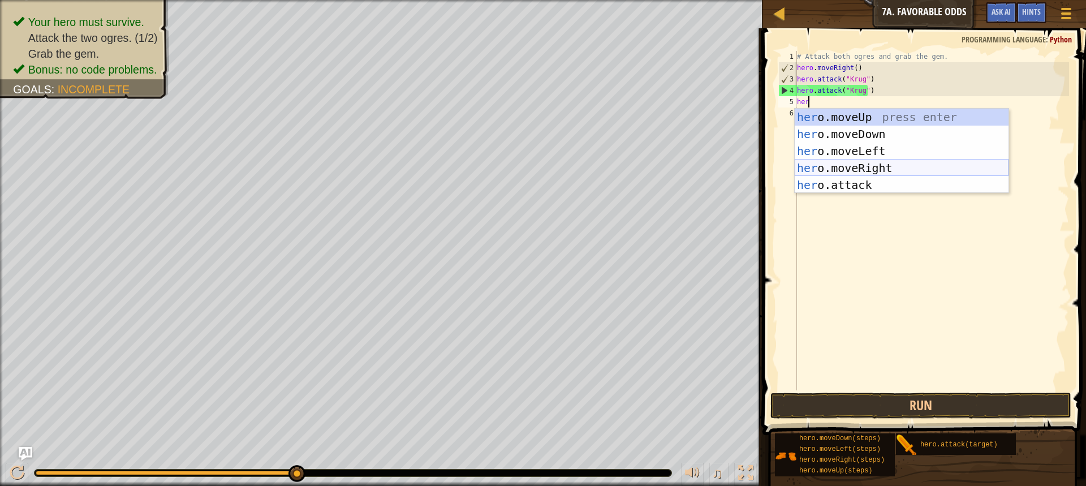
click at [857, 167] on div "her o.moveUp press enter her o.moveDown press enter her o.moveLeft press enter …" at bounding box center [902, 168] width 214 height 119
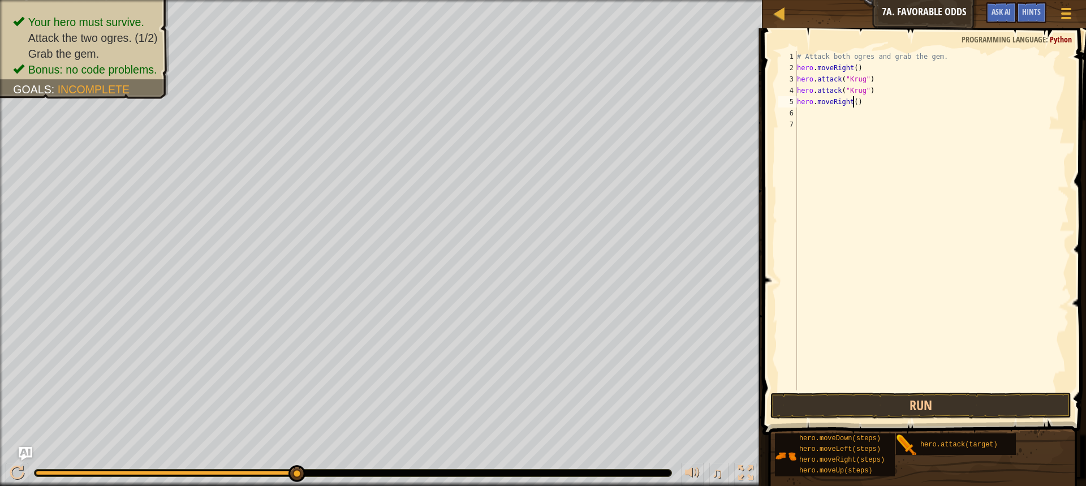
click at [853, 104] on div "# Attack both ogres and grab the gem. hero . moveRight ( ) hero . attack ( "[PE…" at bounding box center [932, 232] width 274 height 362
type textarea "hero.moveRight(1)"
click at [901, 402] on button "Run" at bounding box center [921, 406] width 301 height 26
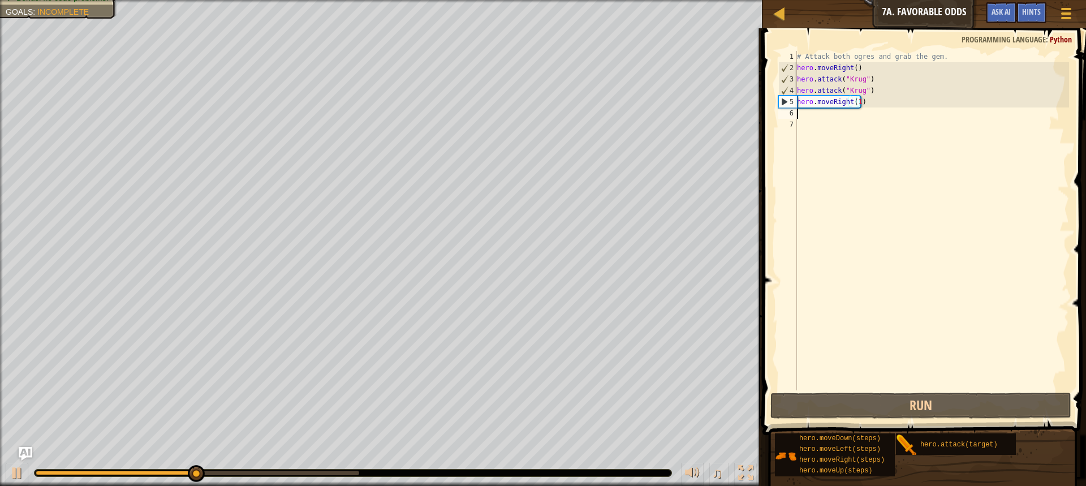
click at [804, 115] on div "# Attack both ogres and grab the gem. hero . moveRight ( ) hero . attack ( "[PE…" at bounding box center [932, 232] width 274 height 362
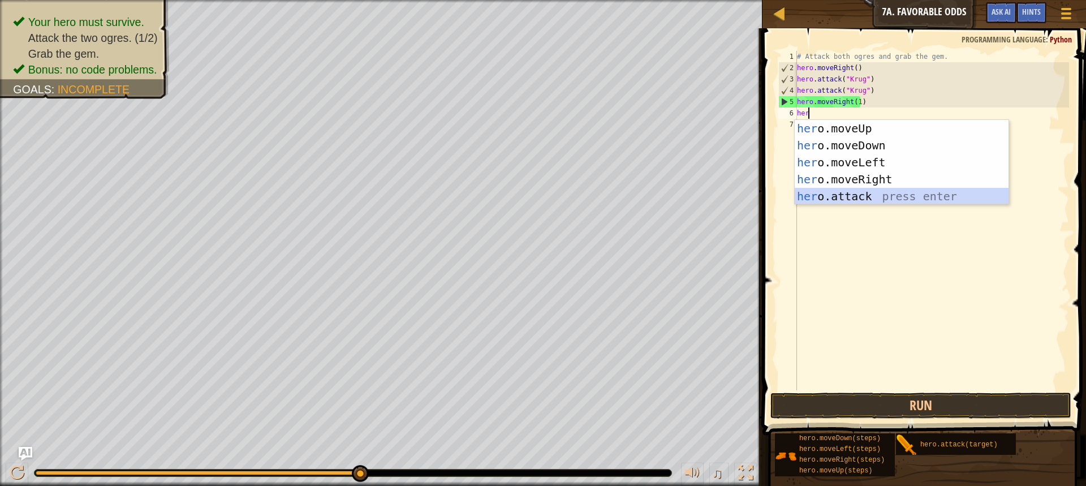
click at [859, 199] on div "her o.moveUp press enter her o.moveDown press enter her o.moveLeft press enter …" at bounding box center [902, 179] width 214 height 119
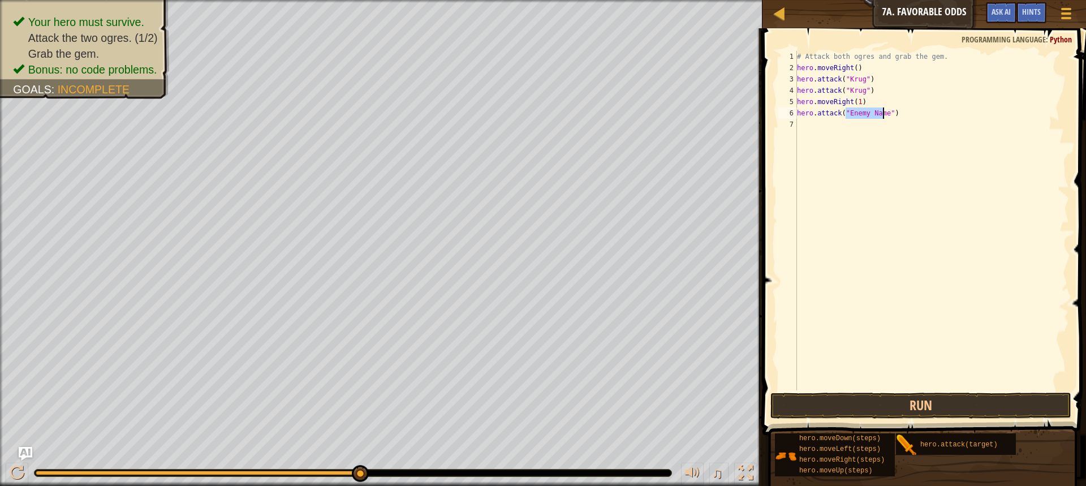
click at [891, 113] on div "# Attack both ogres and grab the gem. hero . moveRight ( ) hero . attack ( "[PE…" at bounding box center [932, 232] width 274 height 362
type textarea "her"
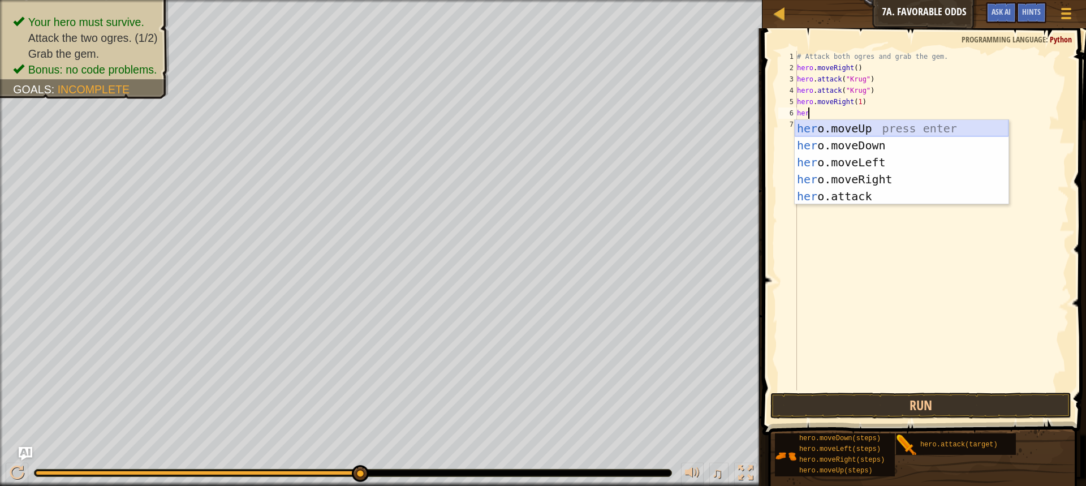
click at [857, 129] on div "her o.moveUp press enter her o.moveDown press enter her o.moveLeft press enter …" at bounding box center [902, 179] width 214 height 119
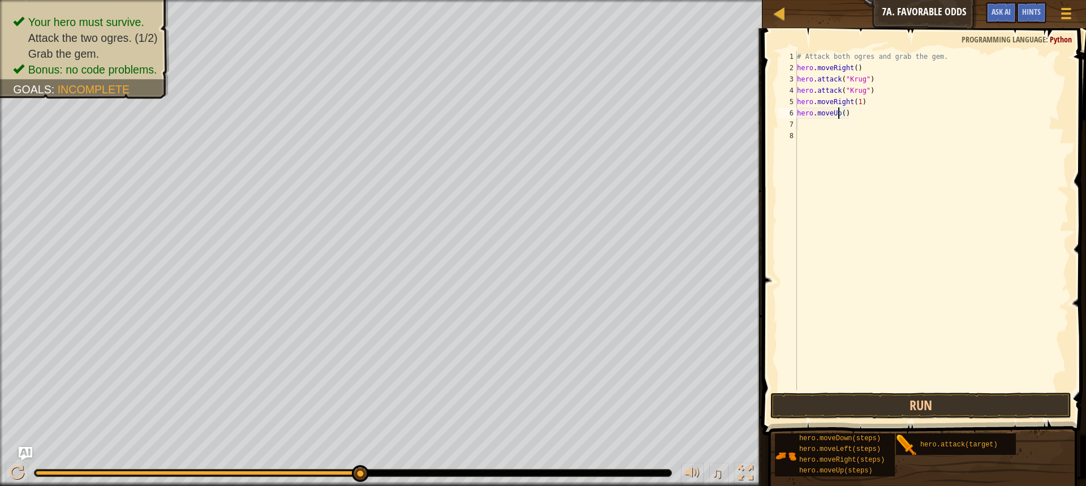
click at [840, 113] on div "# Attack both ogres and grab the gem. hero . moveRight ( ) hero . attack ( "[PE…" at bounding box center [932, 232] width 274 height 362
click at [841, 113] on div "# Attack both ogres and grab the gem. hero . moveRight ( ) hero . attack ( "[PE…" at bounding box center [932, 232] width 274 height 362
type textarea "hero.moveUp(1)"
click at [802, 127] on div "# Attack both ogres and grab the gem. hero . moveRight ( ) hero . attack ( "[PE…" at bounding box center [932, 232] width 274 height 362
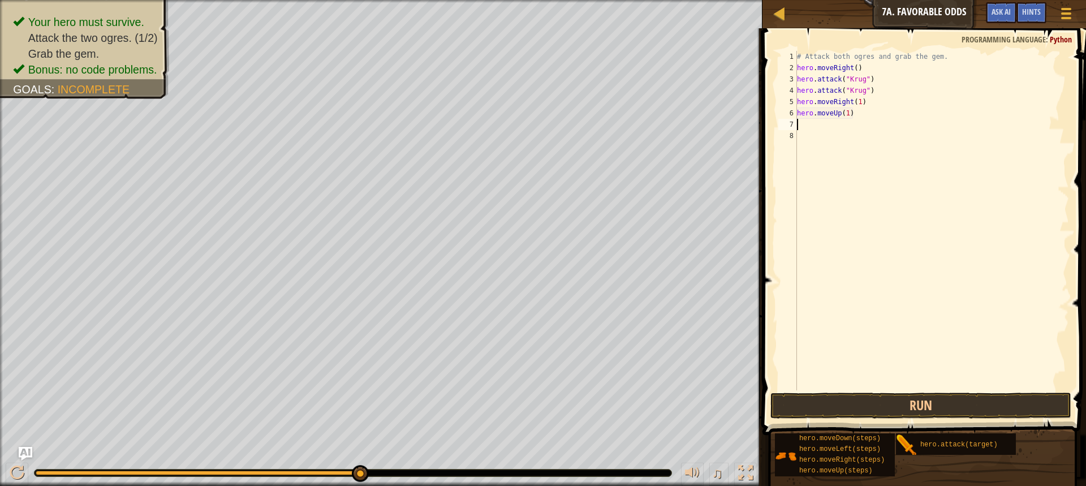
scroll to position [5, 0]
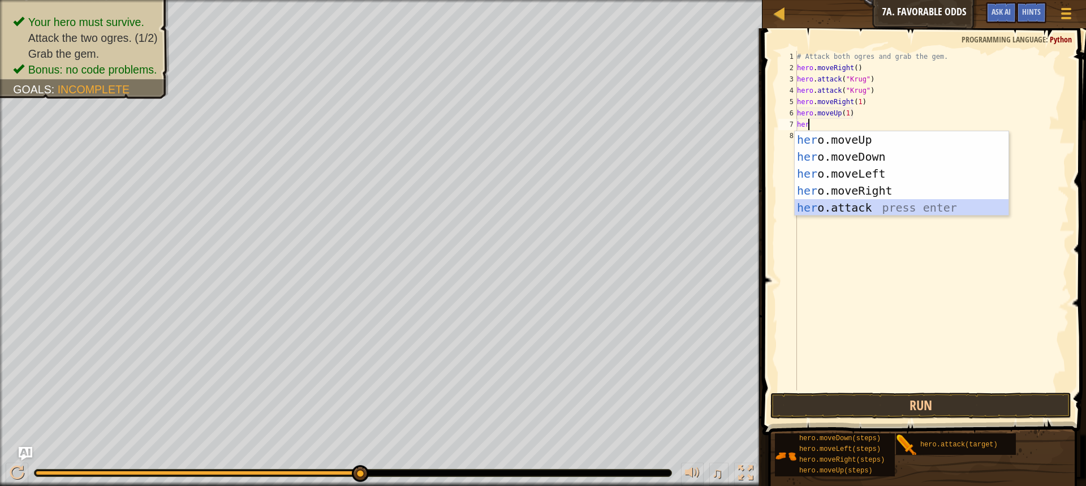
click at [848, 211] on div "her o.moveUp press enter her o.moveDown press enter her o.moveLeft press enter …" at bounding box center [902, 190] width 214 height 119
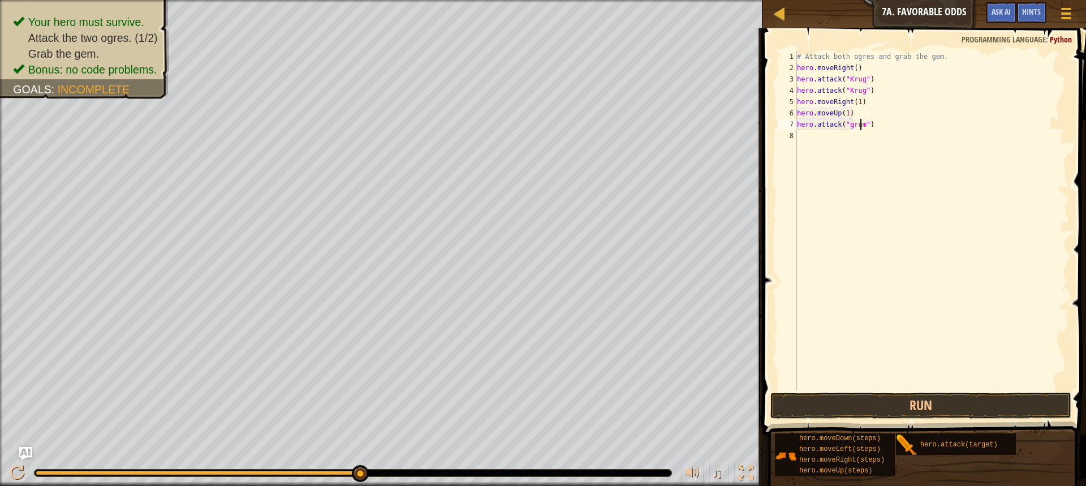
scroll to position [5, 5]
type textarea "hero.attack("grump")"
click at [802, 139] on div "# Attack both ogres and grab the gem. hero . moveRight ( ) hero . attack ( "[PE…" at bounding box center [932, 232] width 274 height 362
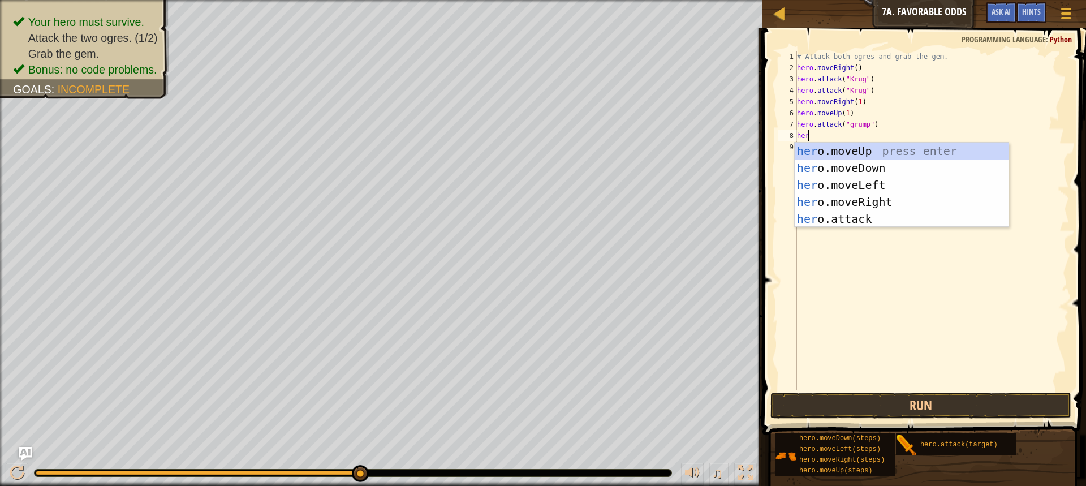
scroll to position [5, 1]
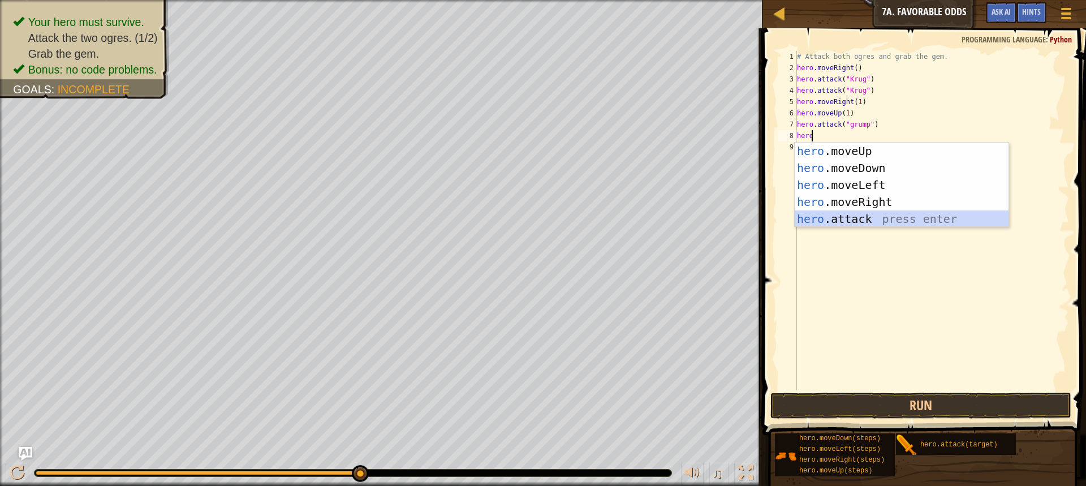
click at [853, 225] on div "hero .moveUp press enter hero .moveDown press enter hero .moveLeft press enter …" at bounding box center [902, 202] width 214 height 119
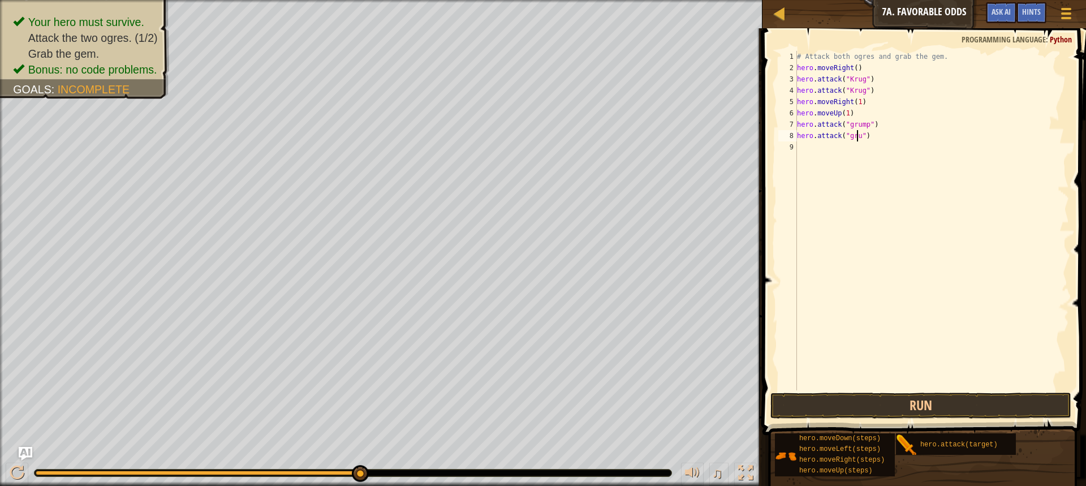
scroll to position [5, 5]
drag, startPoint x: 930, startPoint y: 401, endPoint x: 937, endPoint y: 394, distance: 10.8
click at [930, 402] on button "Run" at bounding box center [921, 406] width 301 height 26
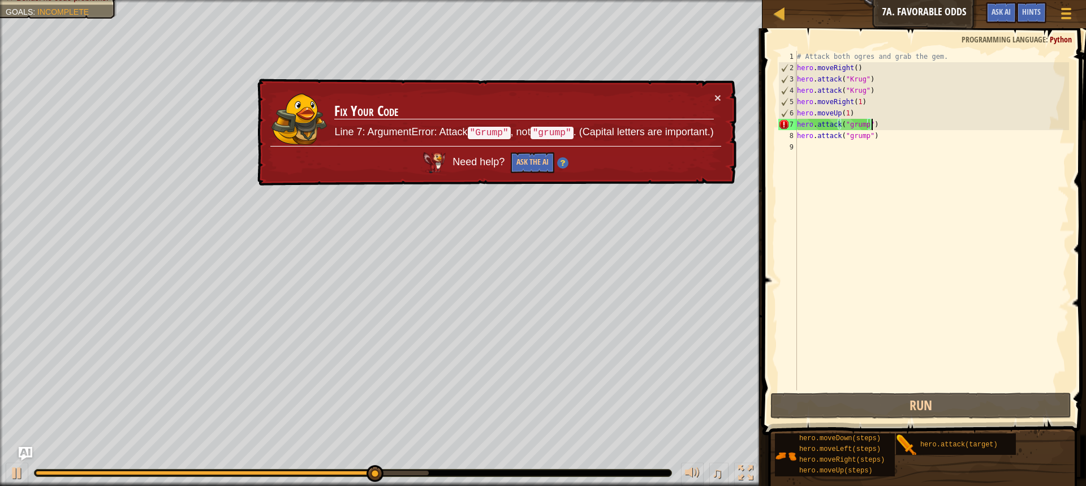
click at [876, 126] on div "# Attack both ogres and grab the gem. hero . moveRight ( ) hero . attack ( "[PE…" at bounding box center [932, 232] width 274 height 362
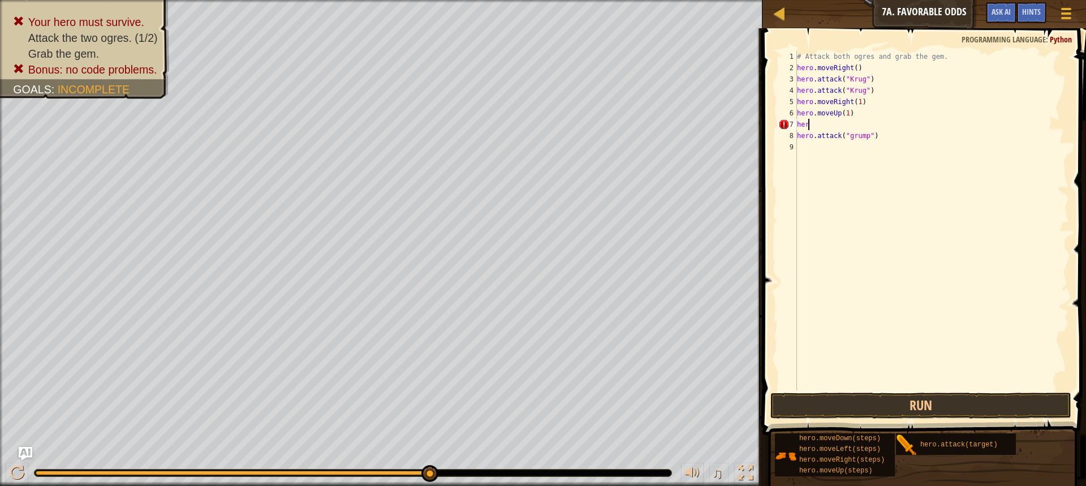
scroll to position [5, 0]
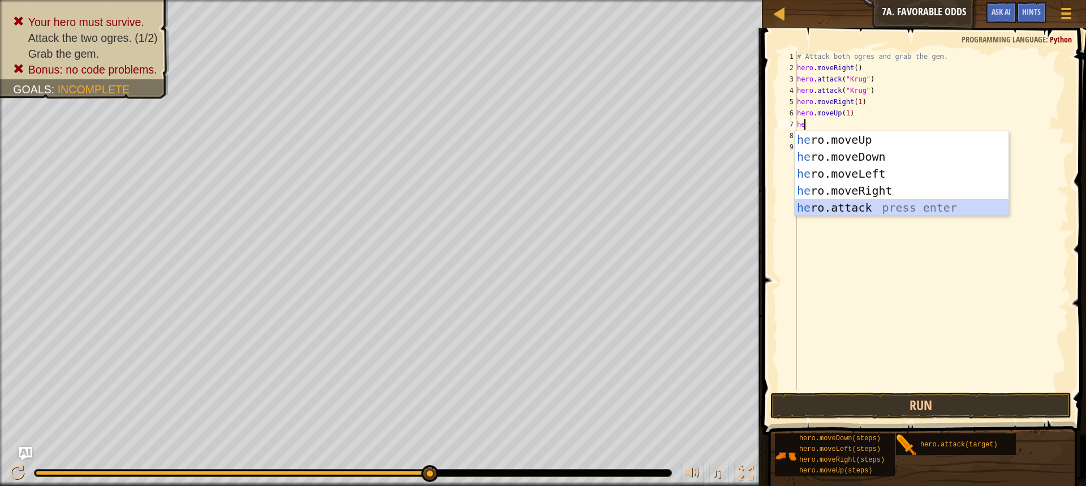
click at [844, 208] on div "he ro.moveUp press enter he ro.moveDown press enter he ro.moveLeft press enter …" at bounding box center [902, 190] width 214 height 119
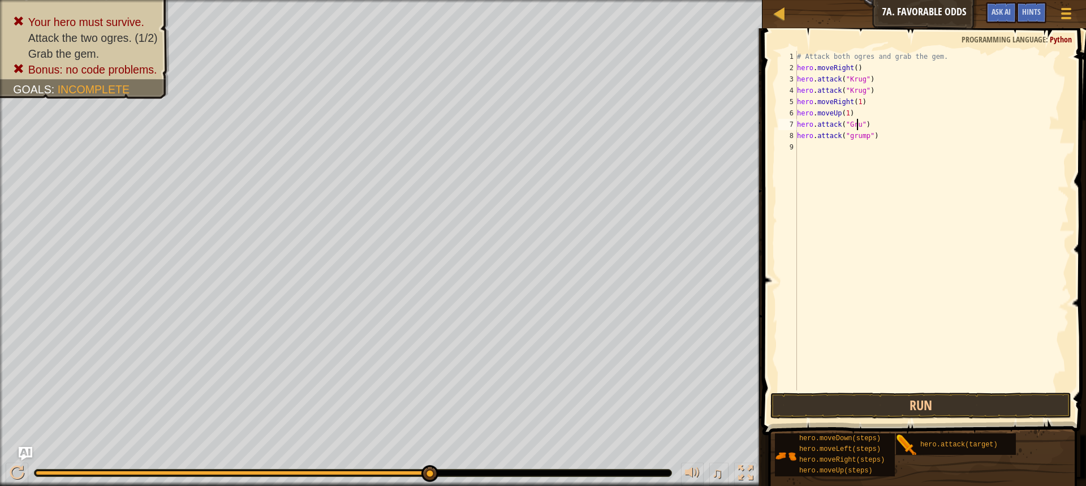
scroll to position [5, 5]
click at [863, 138] on div "# Attack both ogres and grab the gem. hero . moveRight ( ) hero . attack ( "[PE…" at bounding box center [932, 232] width 274 height 362
type textarea "hero.attack("Grump")"
click at [929, 402] on button "Run" at bounding box center [921, 406] width 301 height 26
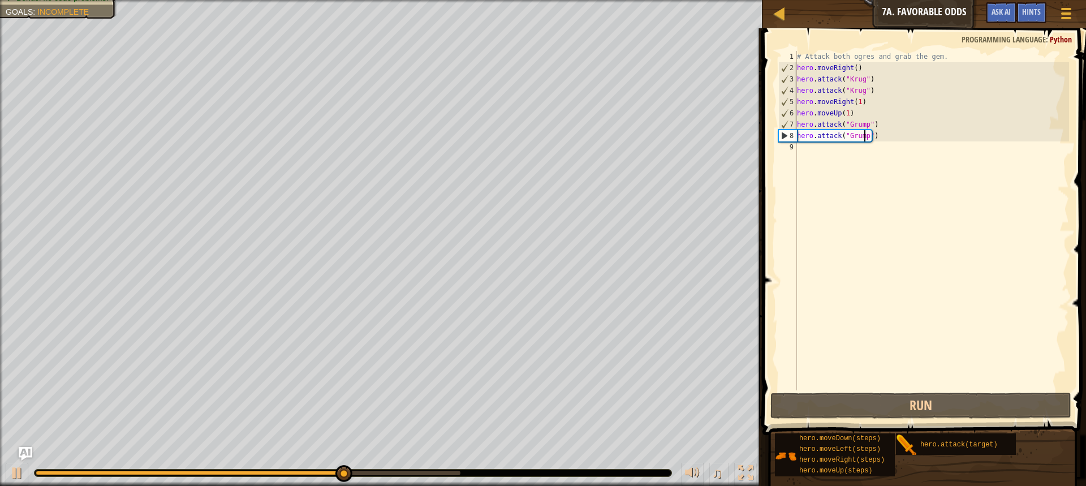
click at [797, 146] on div "9" at bounding box center [788, 146] width 19 height 11
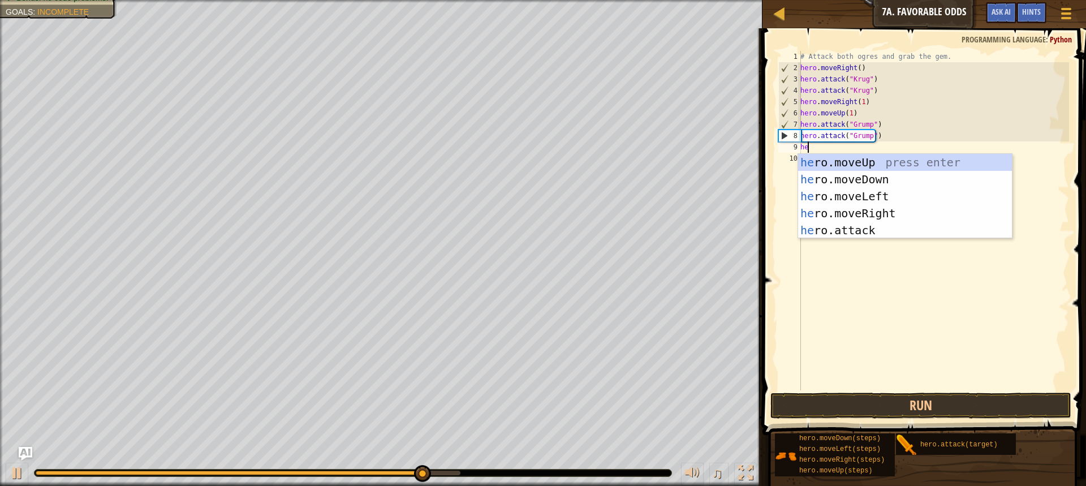
type textarea "hero"
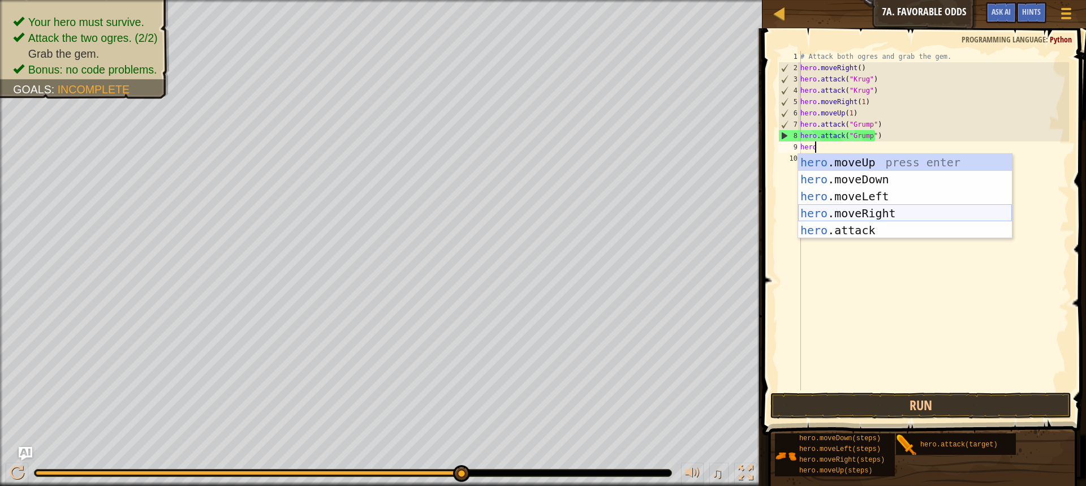
click at [863, 213] on div "hero .moveUp press enter hero .moveDown press enter hero .moveLeft press enter …" at bounding box center [905, 213] width 214 height 119
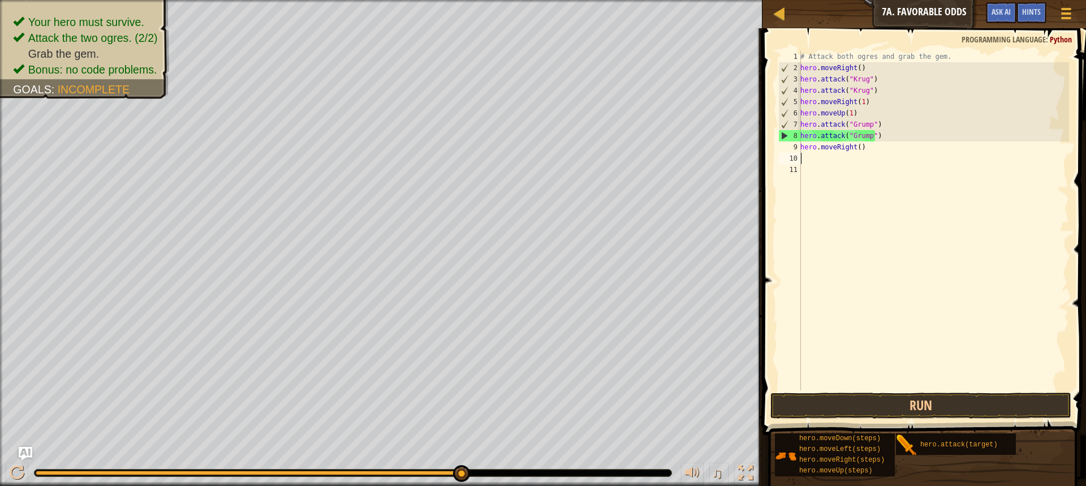
scroll to position [5, 0]
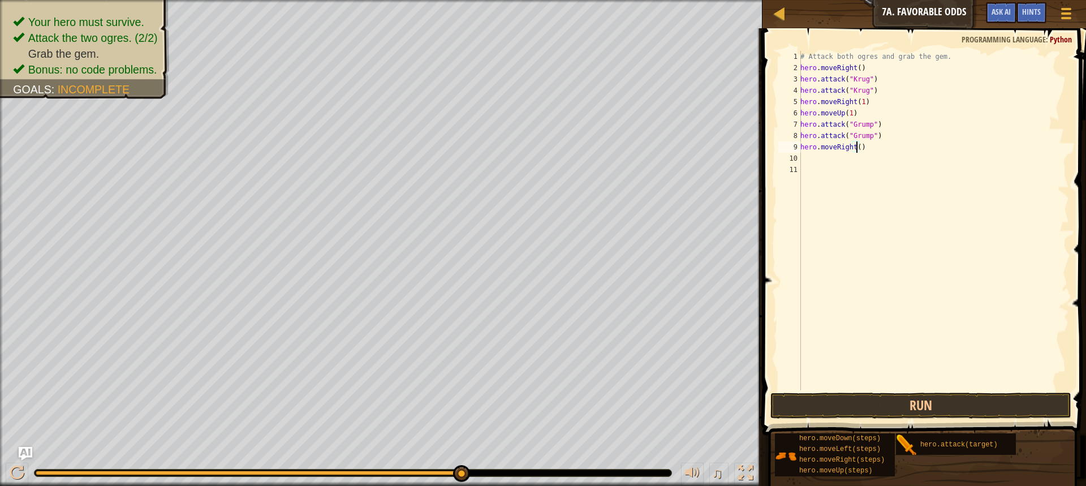
click at [855, 150] on div "# Attack both ogres and grab the gem. hero . moveRight ( ) hero . attack ( "[PE…" at bounding box center [933, 232] width 271 height 362
click at [882, 402] on button "Run" at bounding box center [921, 406] width 301 height 26
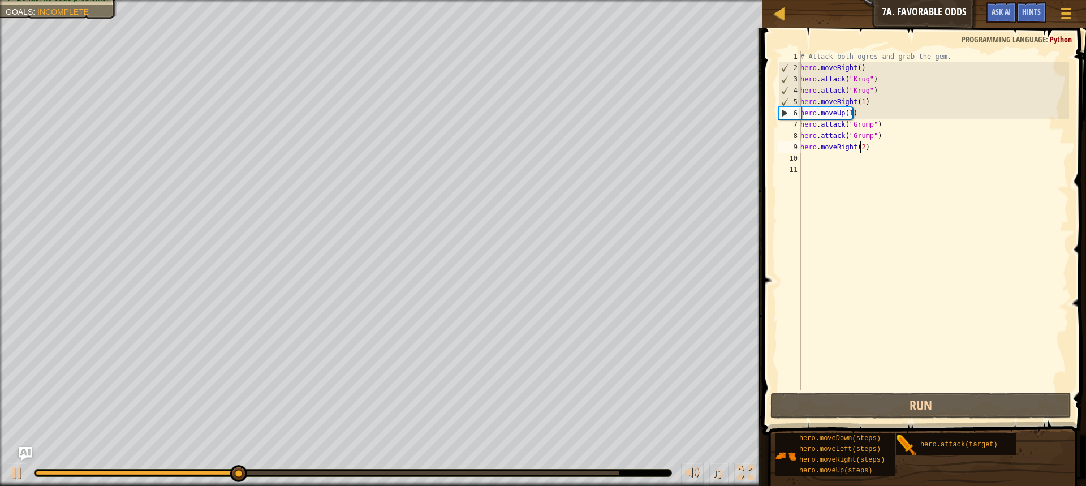
click at [870, 150] on div "# Attack both ogres and grab the gem. hero . moveRight ( ) hero . attack ( "[PE…" at bounding box center [933, 232] width 271 height 362
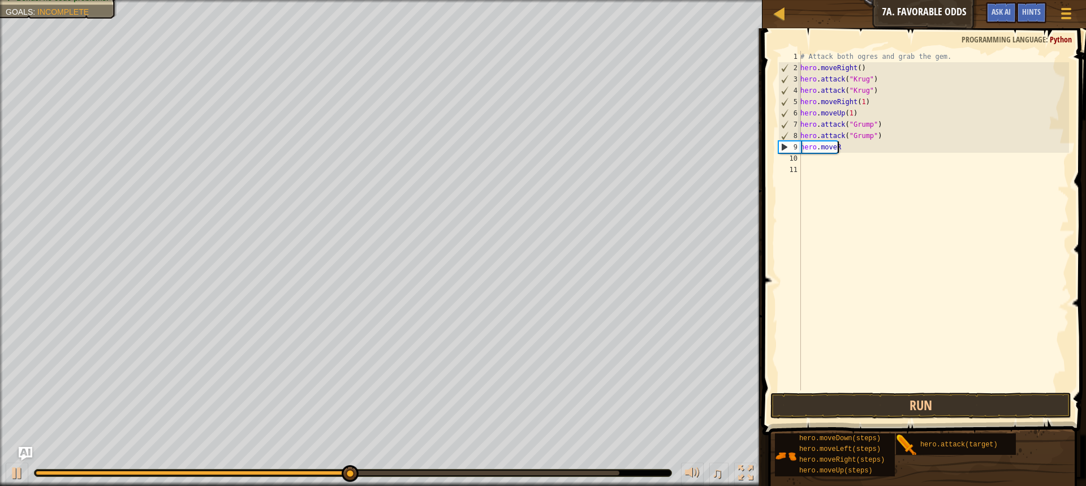
scroll to position [5, 2]
type textarea "hero.movel"
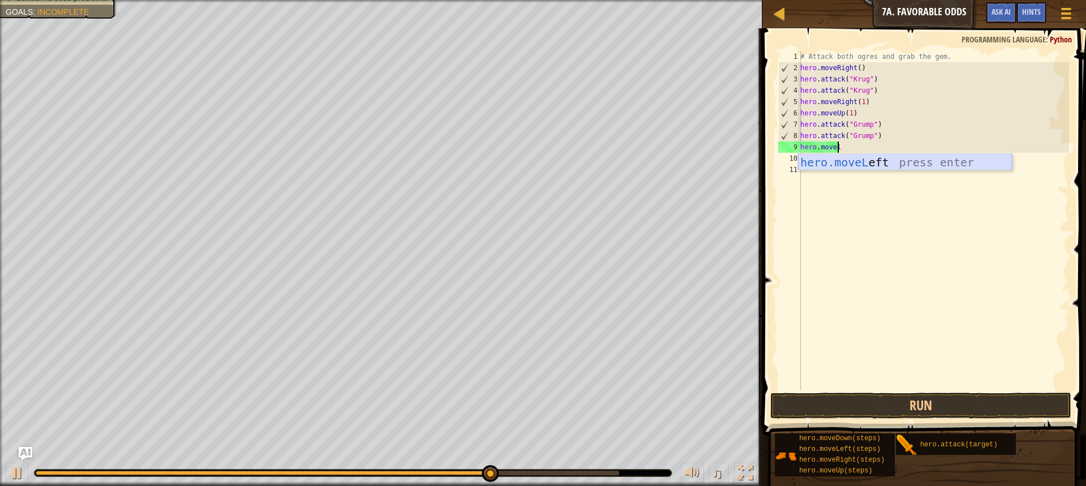
click at [872, 159] on div "hero.moveL eft press enter" at bounding box center [905, 179] width 214 height 51
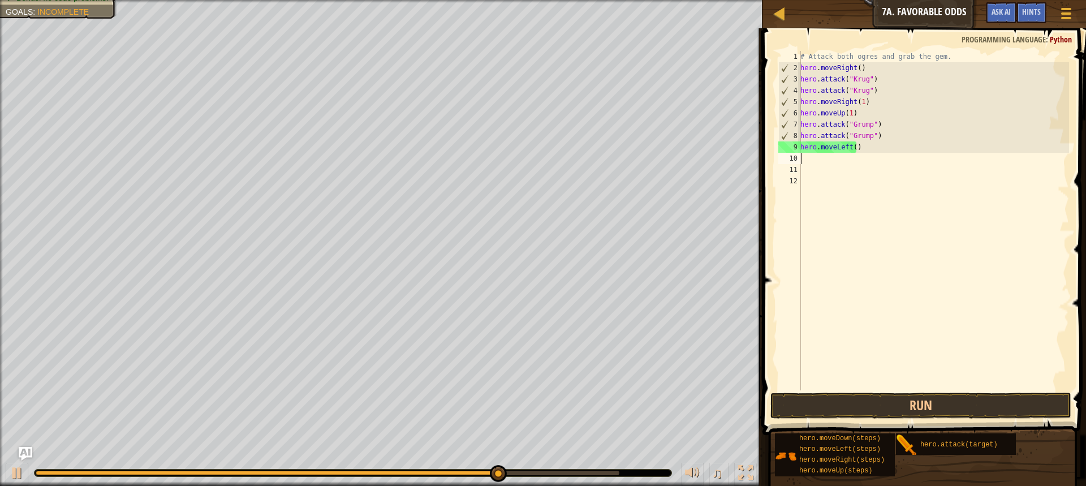
scroll to position [5, 0]
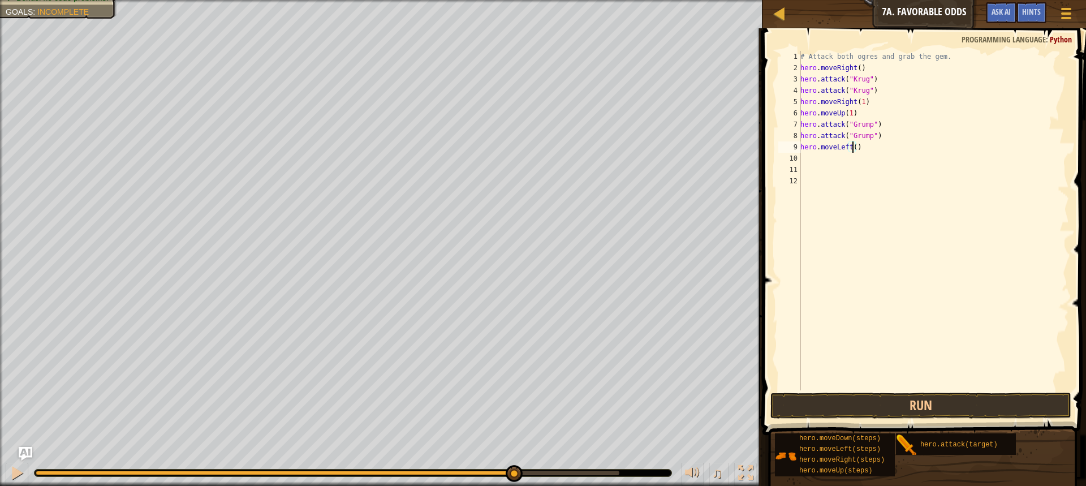
click at [853, 147] on div "# Attack both ogres and grab the gem. hero . moveRight ( ) hero . attack ( "[PE…" at bounding box center [933, 232] width 271 height 362
type textarea "hero.moveLeft(2)"
click at [921, 401] on button "Run" at bounding box center [921, 406] width 301 height 26
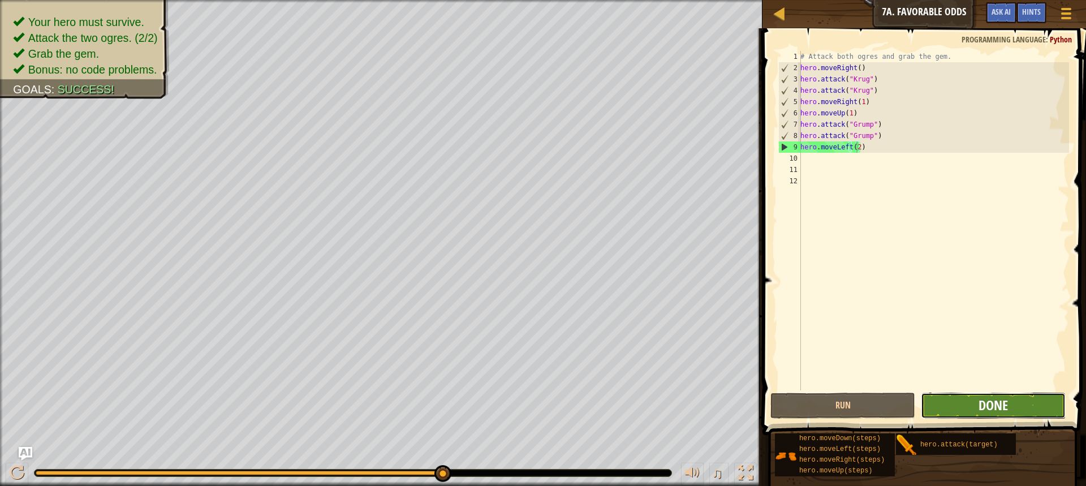
click at [998, 404] on span "Done" at bounding box center [993, 405] width 29 height 18
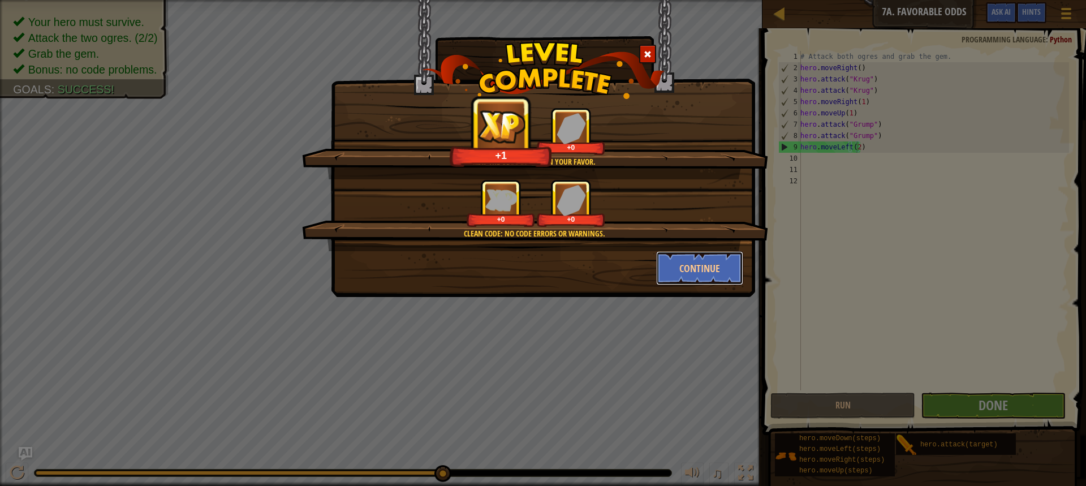
drag, startPoint x: 710, startPoint y: 260, endPoint x: 758, endPoint y: 294, distance: 59.2
click at [715, 263] on button "Continue" at bounding box center [700, 268] width 88 height 34
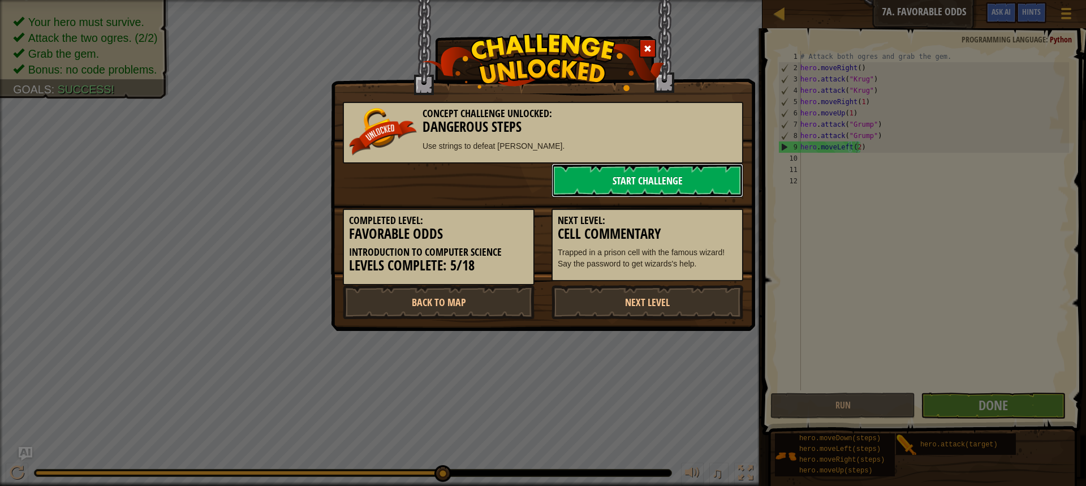
click at [663, 184] on link "Start Challenge" at bounding box center [648, 181] width 192 height 34
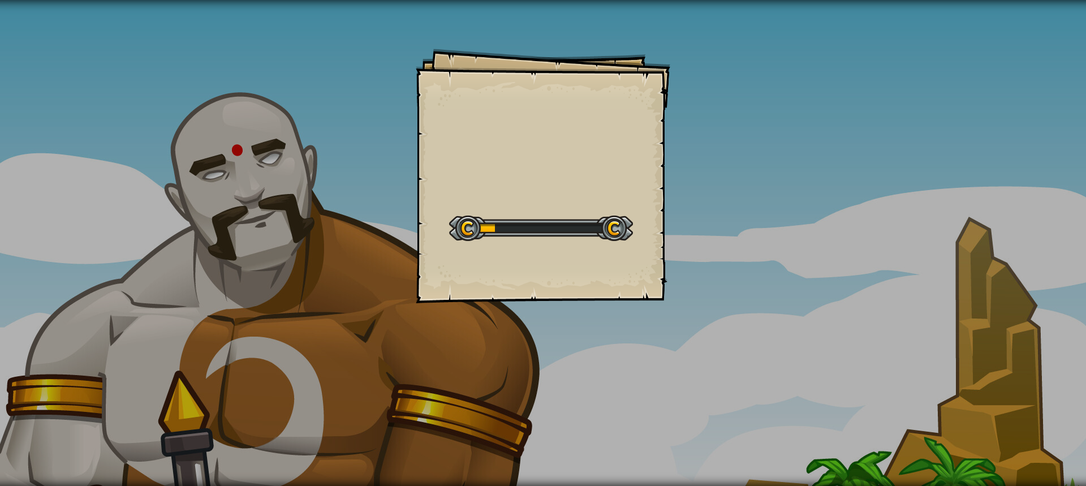
click at [549, 173] on div "Goals Start Level Error loading from server. Try refreshing the page. You'll ne…" at bounding box center [543, 176] width 255 height 255
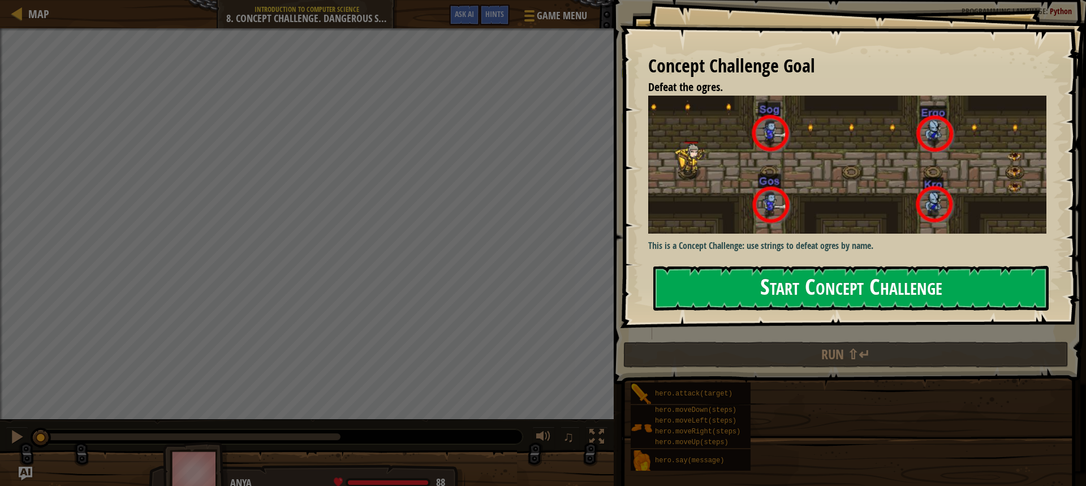
click at [791, 286] on button "Start Concept Challenge" at bounding box center [850, 288] width 395 height 45
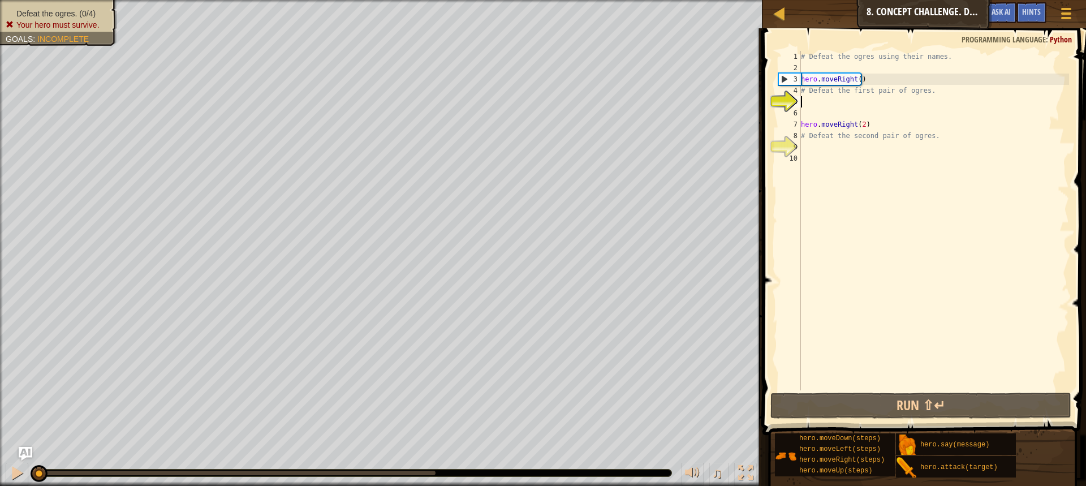
click at [811, 100] on div "# Defeat the ogres using their names. hero . moveRight ( ) # Defeat the first p…" at bounding box center [934, 232] width 270 height 362
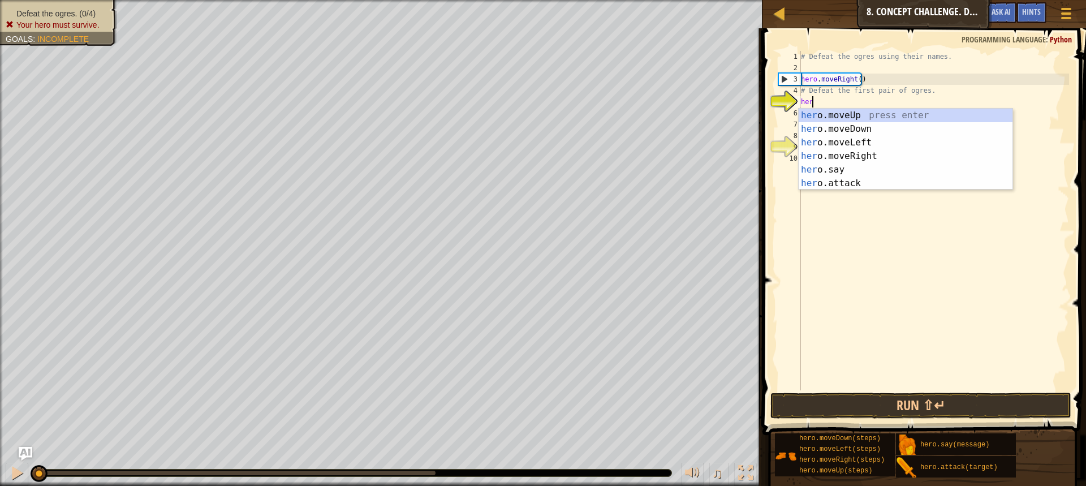
scroll to position [5, 1]
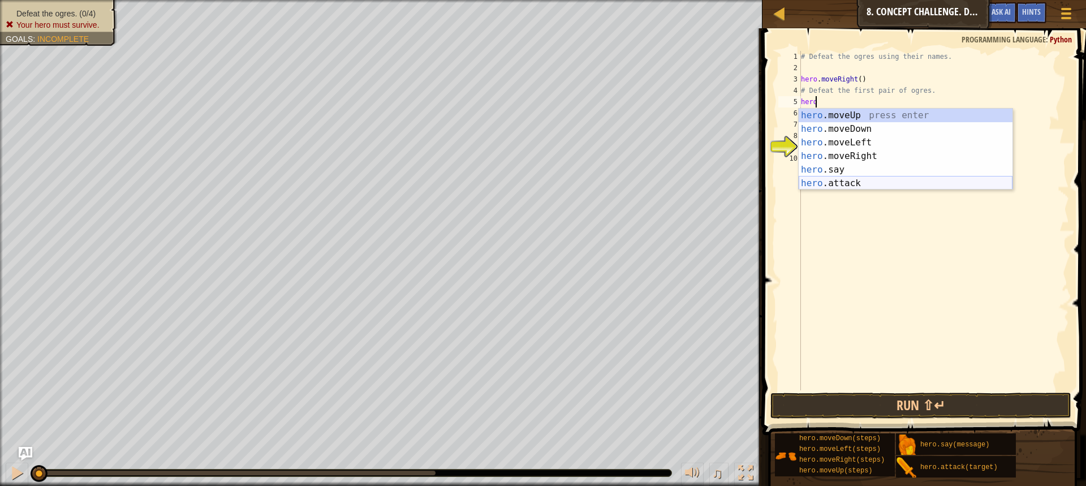
click at [831, 182] on div "hero .moveUp press enter hero .moveDown press enter hero .moveLeft press enter …" at bounding box center [906, 163] width 214 height 109
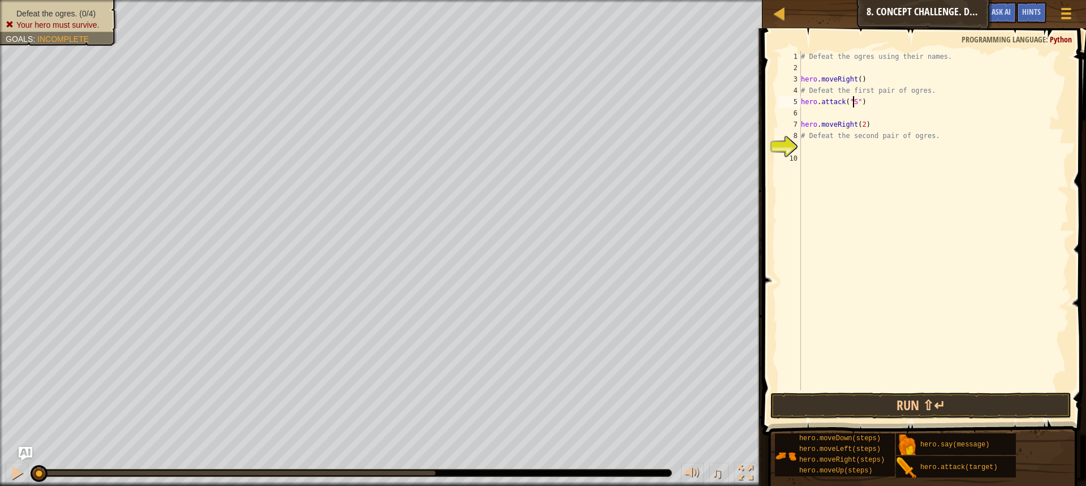
scroll to position [5, 5]
type textarea "hero.attack("Sog")"
click at [803, 114] on div "# Defeat the ogres using their names. hero . moveRight ( ) # Defeat the first p…" at bounding box center [934, 232] width 270 height 362
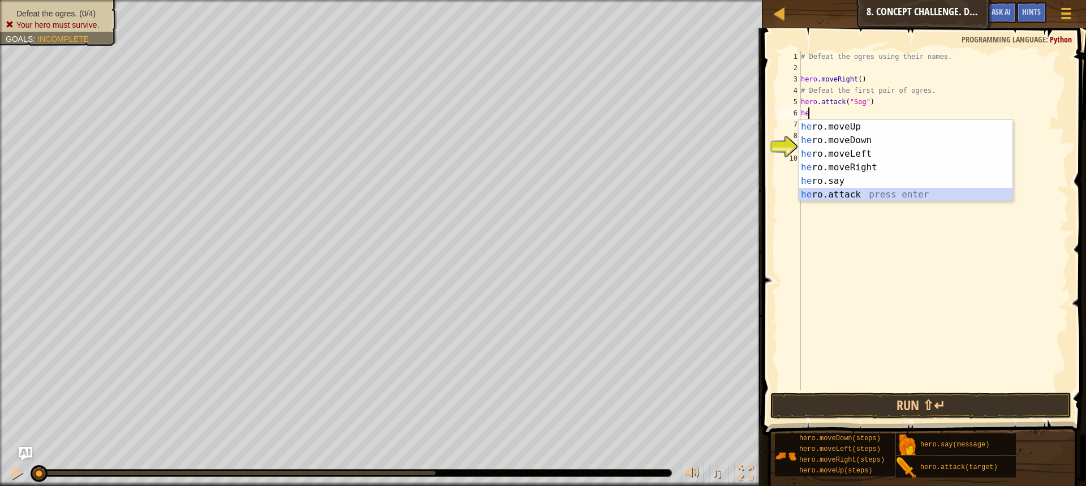
click at [836, 193] on div "he ro.moveUp press enter he ro.moveDown press enter he ro.moveLeft press enter …" at bounding box center [906, 174] width 214 height 109
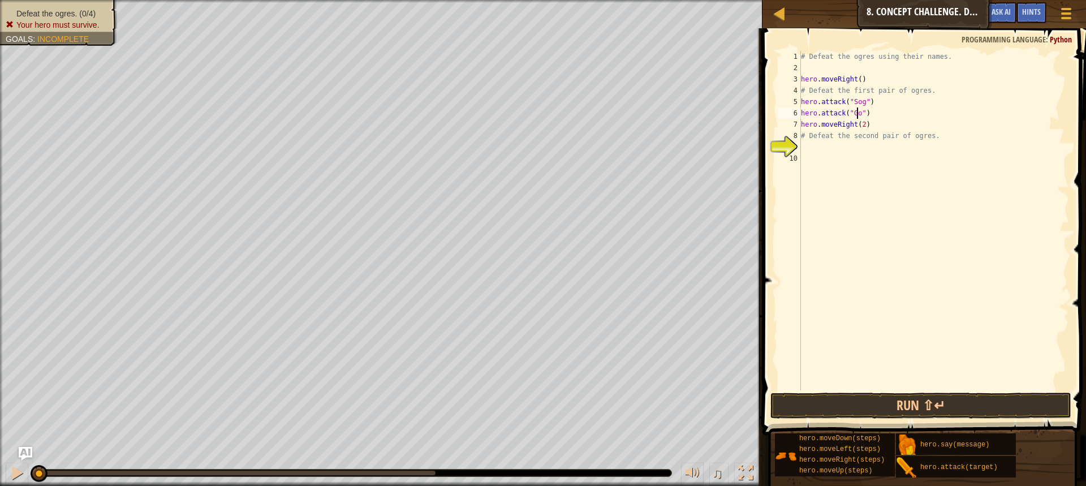
scroll to position [5, 5]
click at [936, 405] on button "Run ⇧↵" at bounding box center [921, 406] width 301 height 26
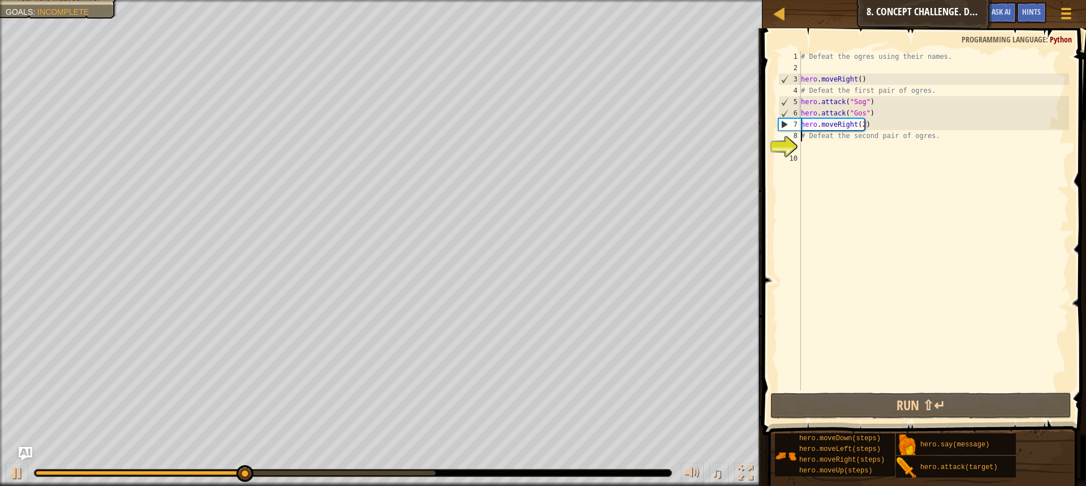
click at [802, 137] on div "# Defeat the ogres using their names. hero . moveRight ( ) # Defeat the first p…" at bounding box center [934, 232] width 270 height 362
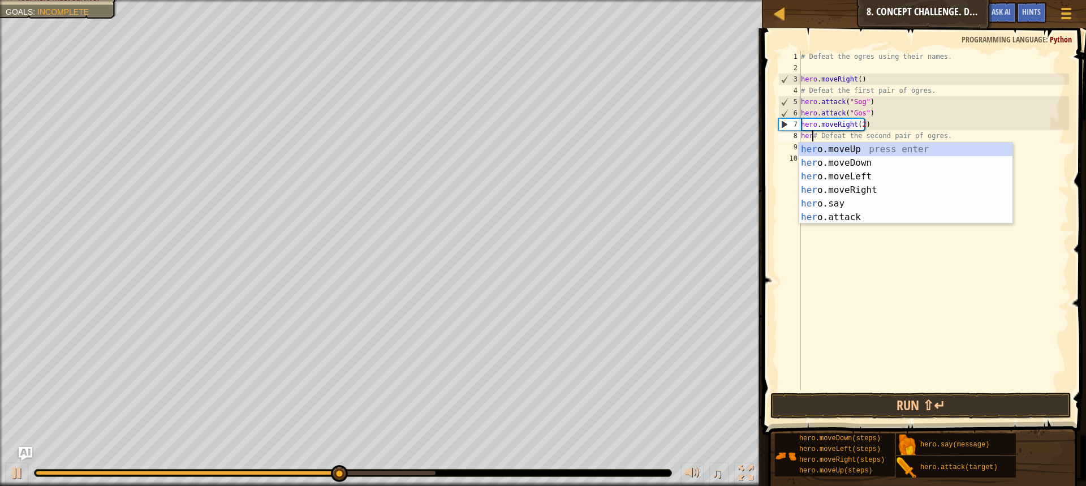
scroll to position [5, 1]
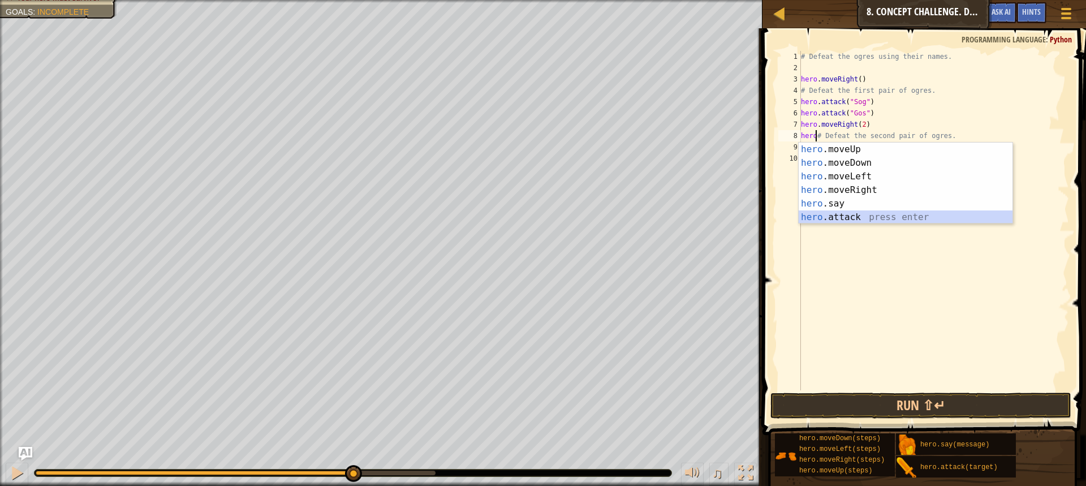
click at [840, 217] on div "hero .moveUp press enter hero .moveDown press enter hero .moveLeft press enter …" at bounding box center [906, 197] width 214 height 109
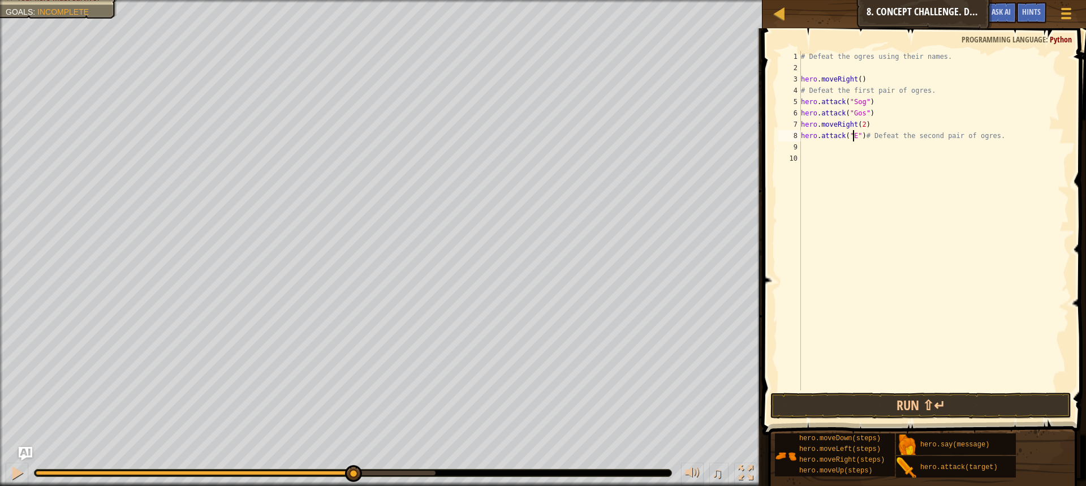
scroll to position [5, 5]
type textarea "hero.attack("Ergo")# Defeat the second pair of ogres."
click at [802, 143] on div "# Defeat the ogres using their names. hero . moveRight ( ) # Defeat the first p…" at bounding box center [934, 232] width 270 height 362
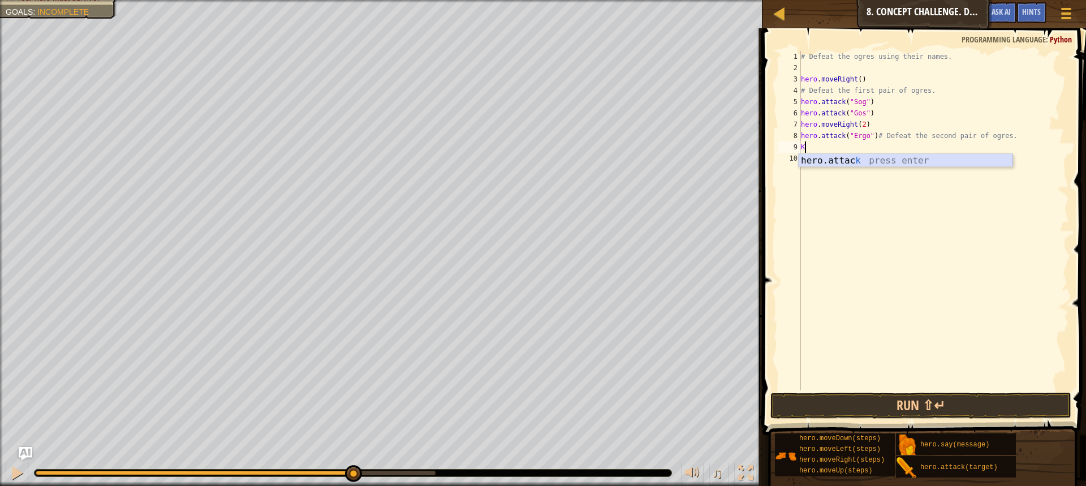
click at [820, 158] on div "hero.attac k press enter" at bounding box center [906, 174] width 214 height 41
click at [929, 403] on button "Run ⇧↵" at bounding box center [921, 406] width 301 height 26
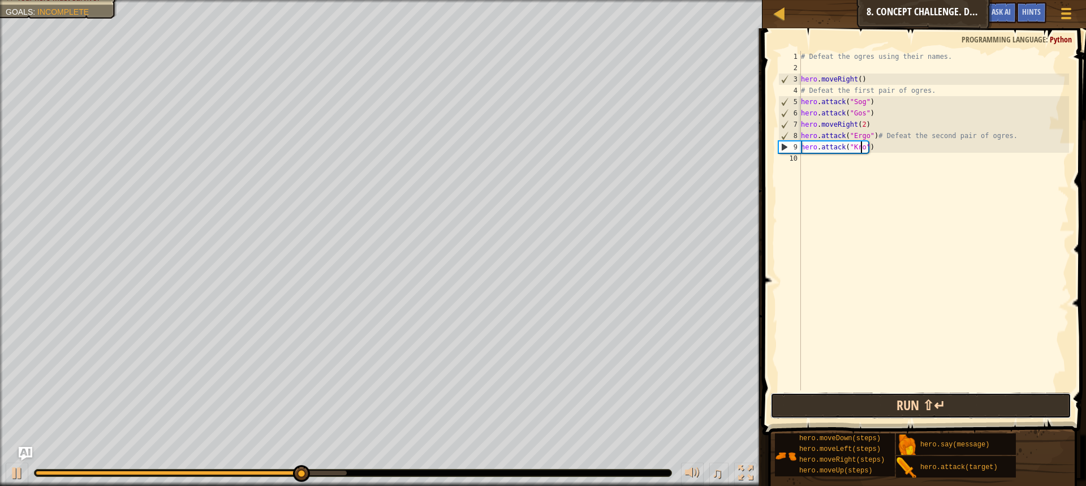
click at [931, 401] on button "Run ⇧↵" at bounding box center [921, 406] width 301 height 26
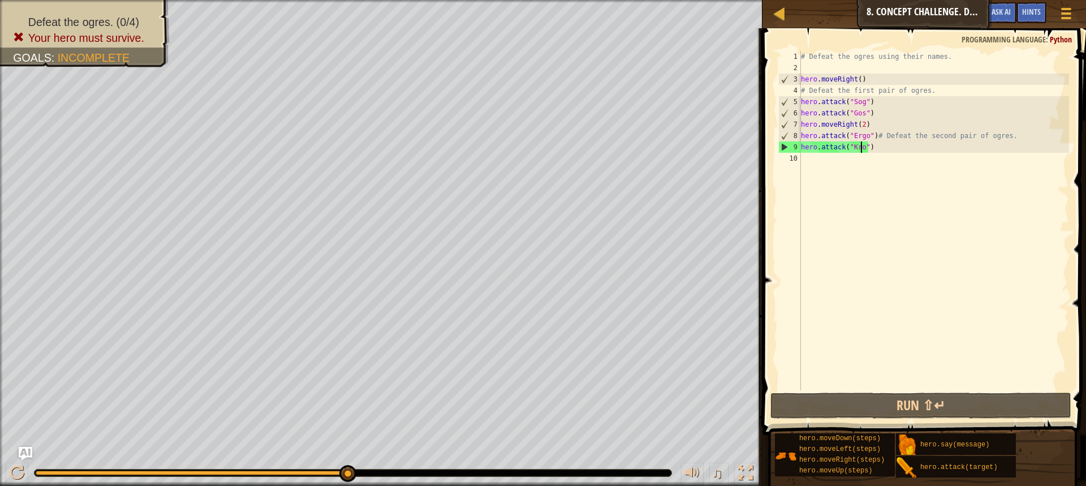
click at [868, 144] on div "# Defeat the ogres using their names. hero . moveRight ( ) # Defeat the first p…" at bounding box center [934, 232] width 270 height 362
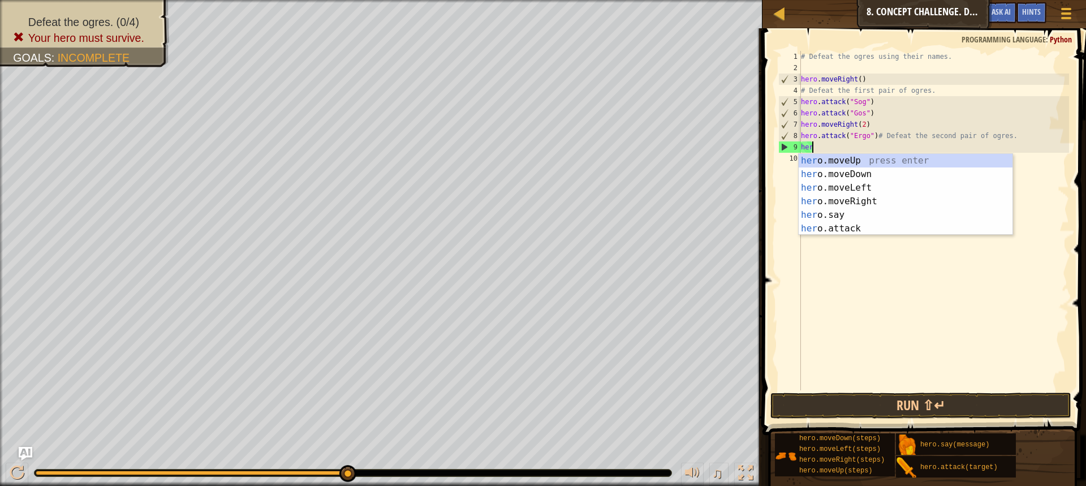
scroll to position [5, 0]
type textarea "h"
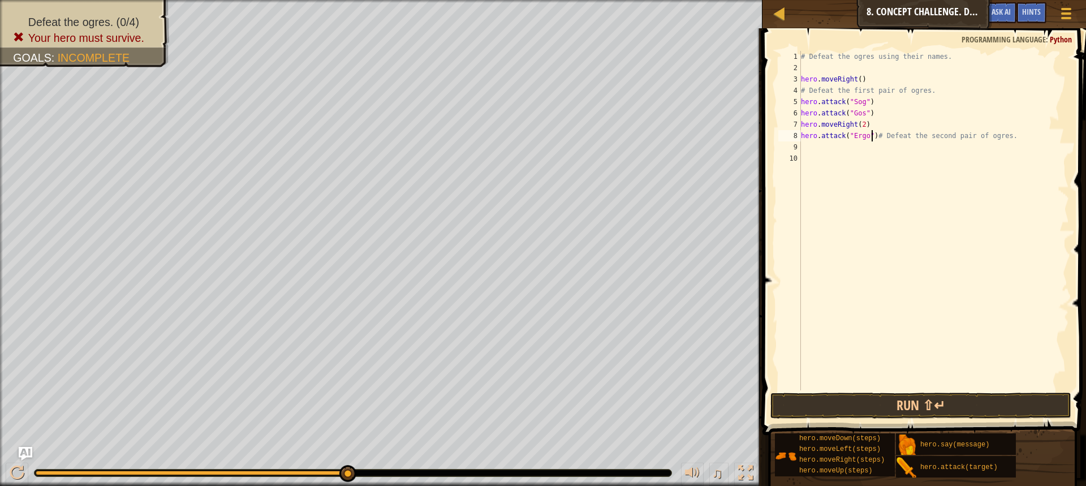
click at [871, 141] on div "# Defeat the ogres using their names. hero . moveRight ( ) # Defeat the first p…" at bounding box center [934, 232] width 270 height 362
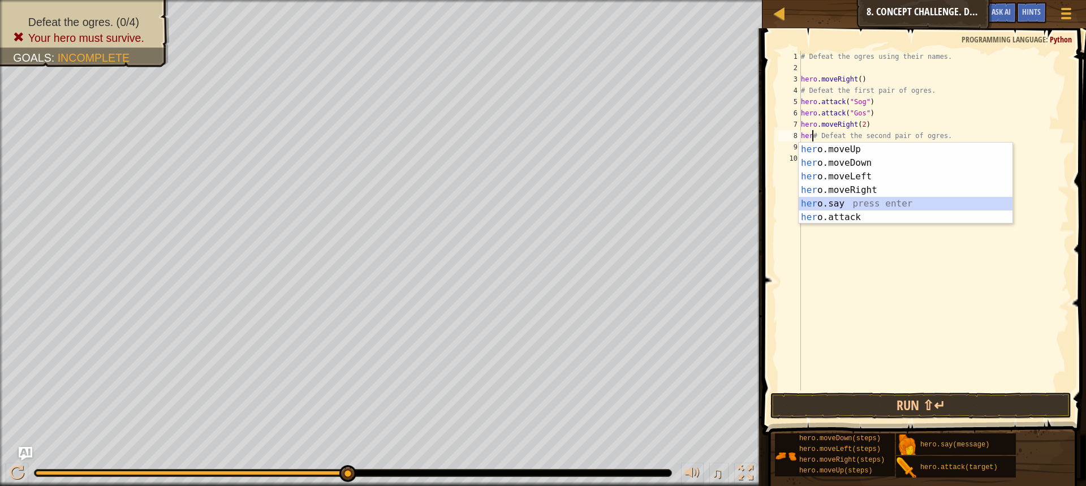
click at [828, 201] on div "her o.moveUp press enter her o.moveDown press enter her o.moveLeft press enter …" at bounding box center [906, 197] width 214 height 109
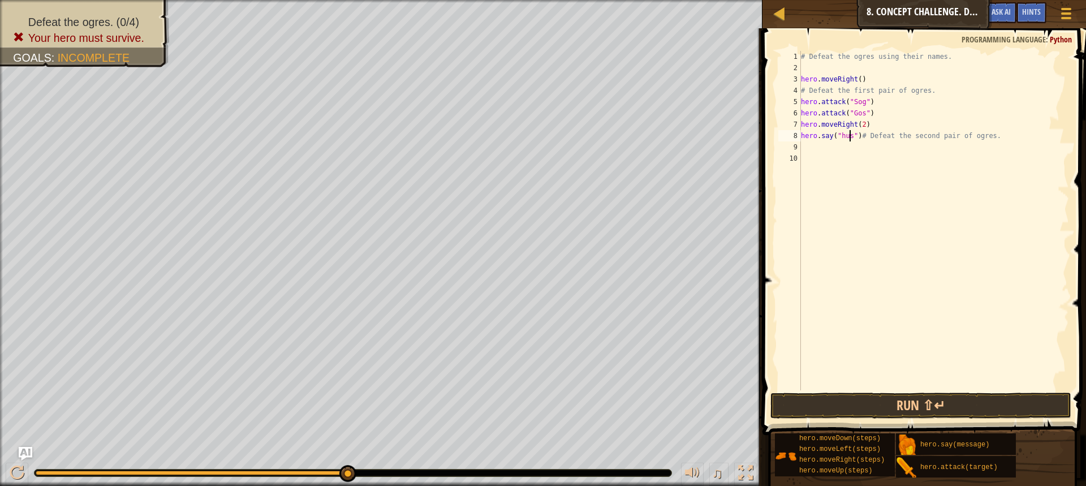
scroll to position [5, 4]
type textarea "hero.say("hush")# Defeat the second pair of ogres."
click at [893, 404] on button "Run ⇧↵" at bounding box center [921, 406] width 301 height 26
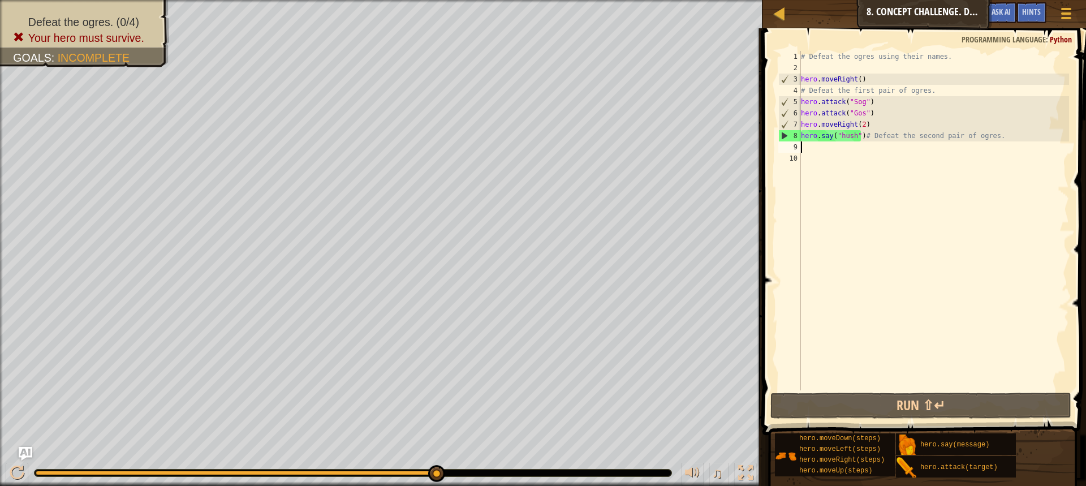
click at [804, 152] on div "# Defeat the ogres using their names. hero . moveRight ( ) # Defeat the first p…" at bounding box center [934, 232] width 270 height 362
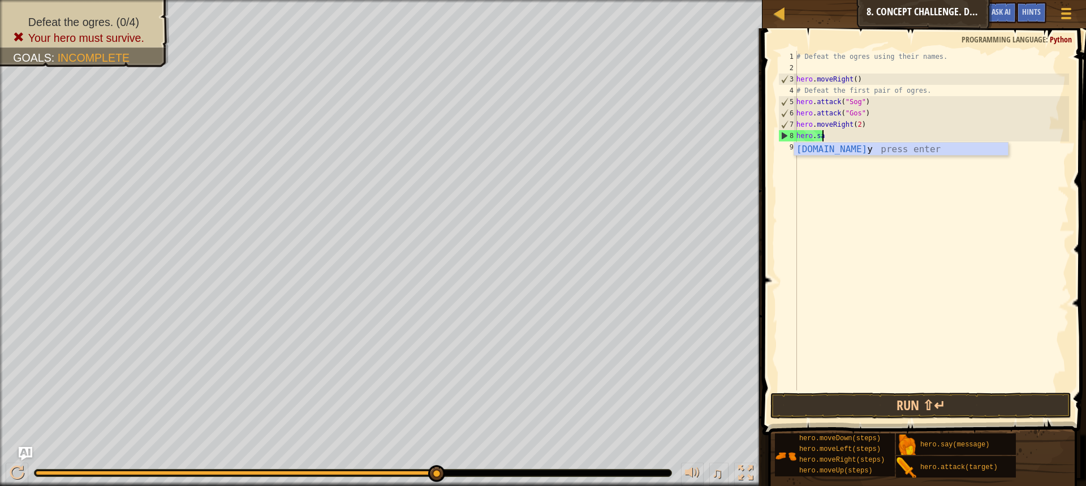
type textarea "h"
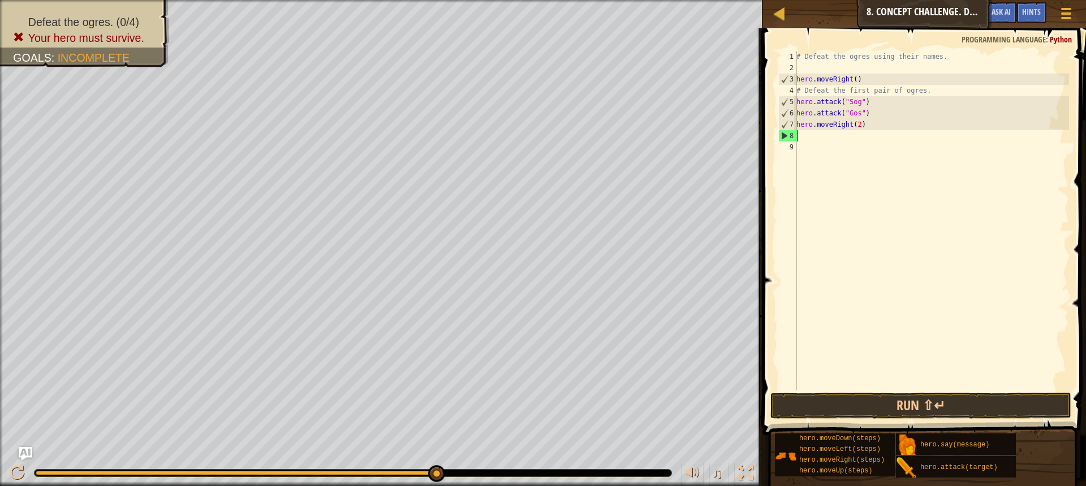
type textarea "hero.moveRight(2)"
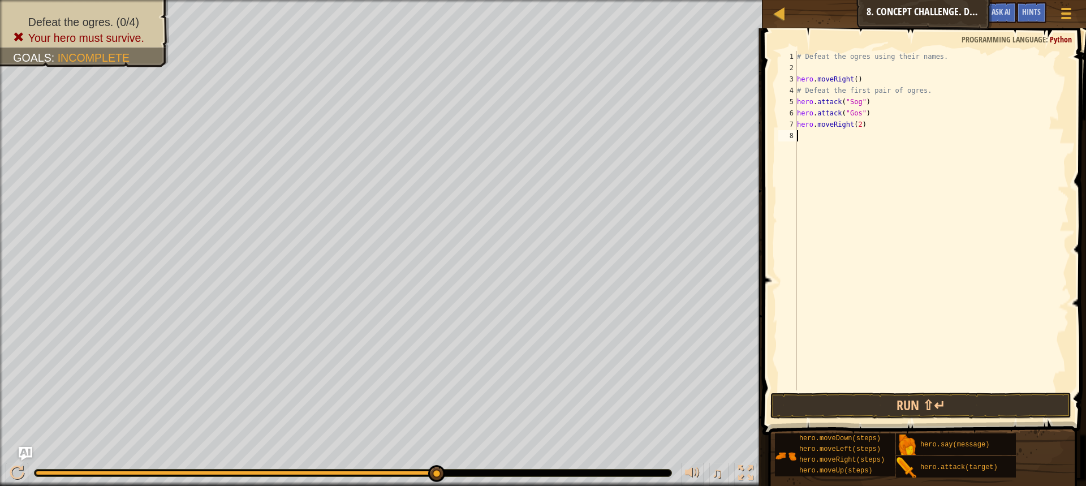
click at [798, 137] on div "# Defeat the ogres using their names. hero . moveRight ( ) # Defeat the first p…" at bounding box center [932, 232] width 274 height 362
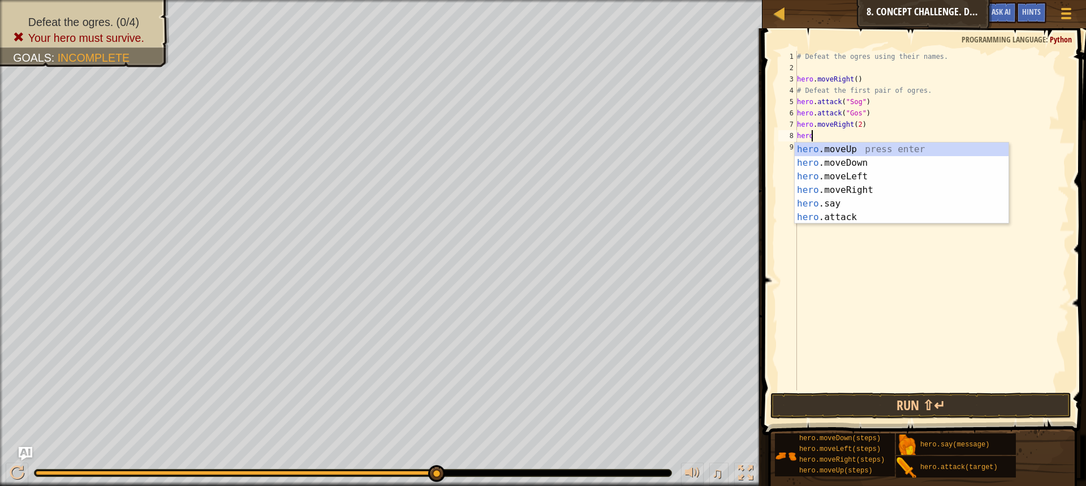
scroll to position [5, 1]
type textarea "hero"
click at [1026, 14] on span "Hints" at bounding box center [1031, 11] width 19 height 11
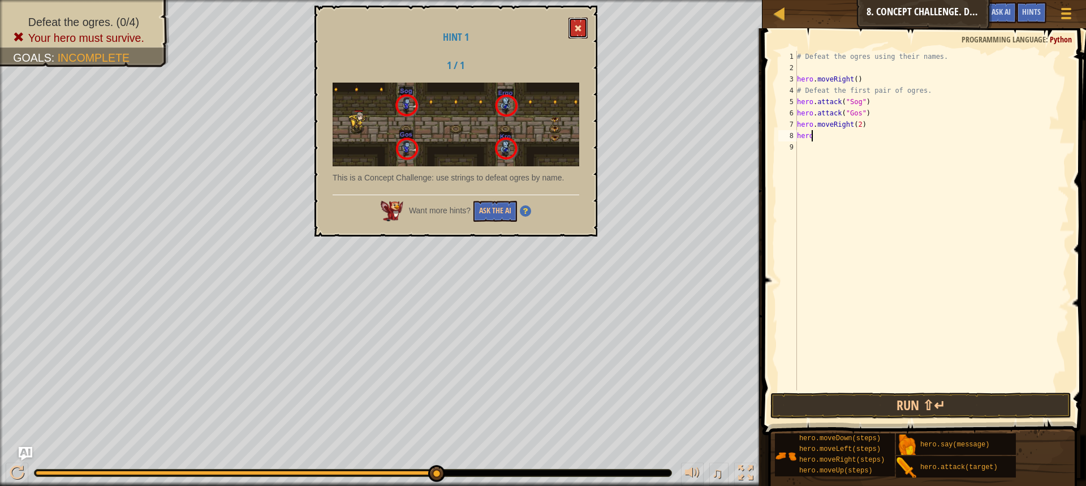
click at [574, 23] on button at bounding box center [578, 28] width 19 height 21
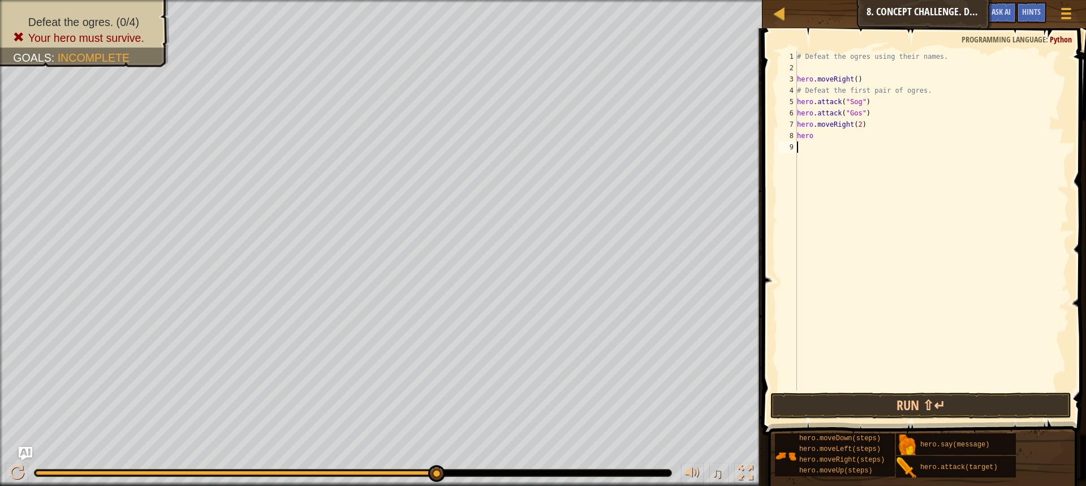
click at [827, 142] on div "# Defeat the ogres using their names. hero . moveRight ( ) # Defeat the first p…" at bounding box center [932, 232] width 274 height 362
click at [819, 136] on div "# Defeat the ogres using their names. hero . moveRight ( ) # Defeat the first p…" at bounding box center [932, 232] width 274 height 362
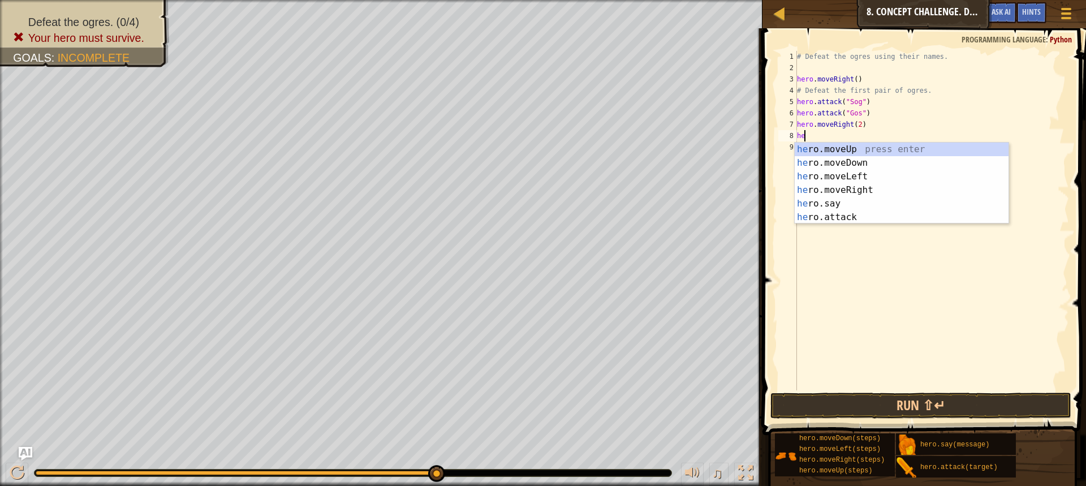
type textarea "h"
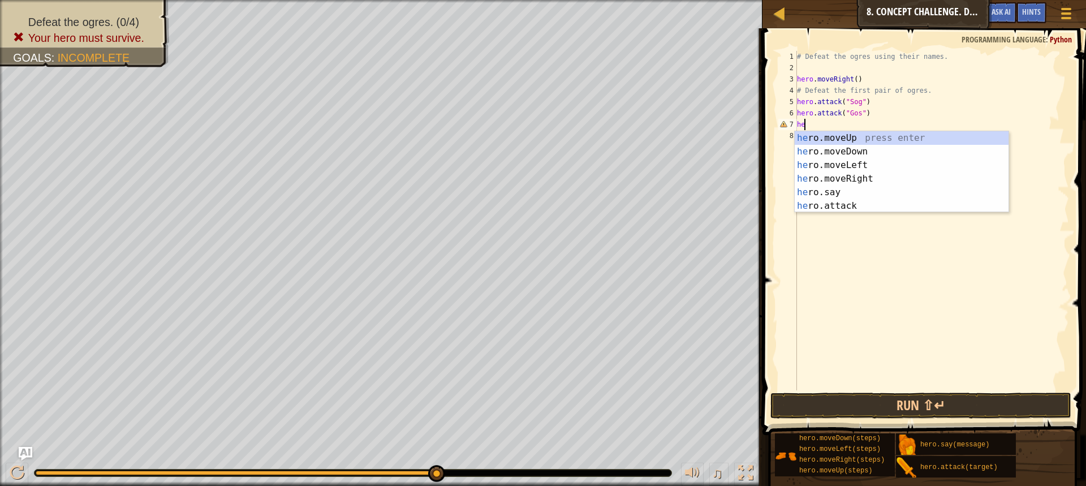
type textarea "h"
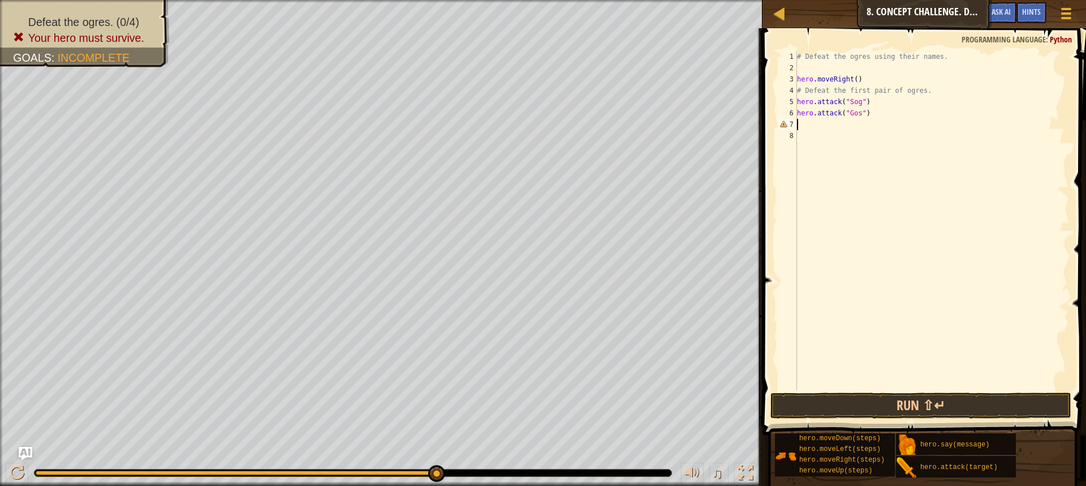
type textarea "hero.attack("Gos")"
click at [802, 122] on div "# Defeat the ogres using their names. hero . moveRight ( ) # Defeat the first p…" at bounding box center [932, 232] width 274 height 362
click at [802, 124] on div "# Defeat the ogres using their names. hero . moveRight ( ) # Defeat the first p…" at bounding box center [932, 232] width 274 height 362
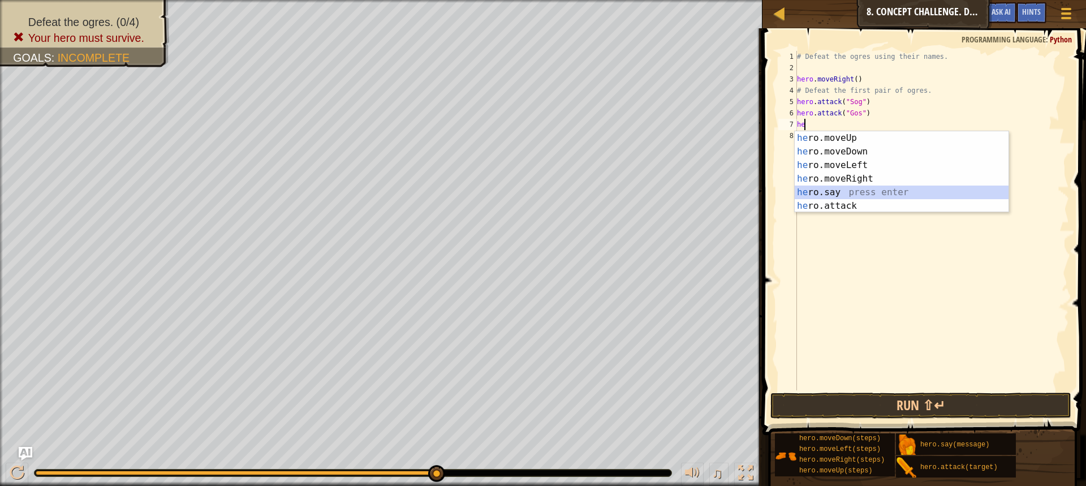
click at [830, 195] on div "he ro.moveUp press enter he ro.moveDown press enter he ro.moveLeft press enter …" at bounding box center [902, 185] width 214 height 109
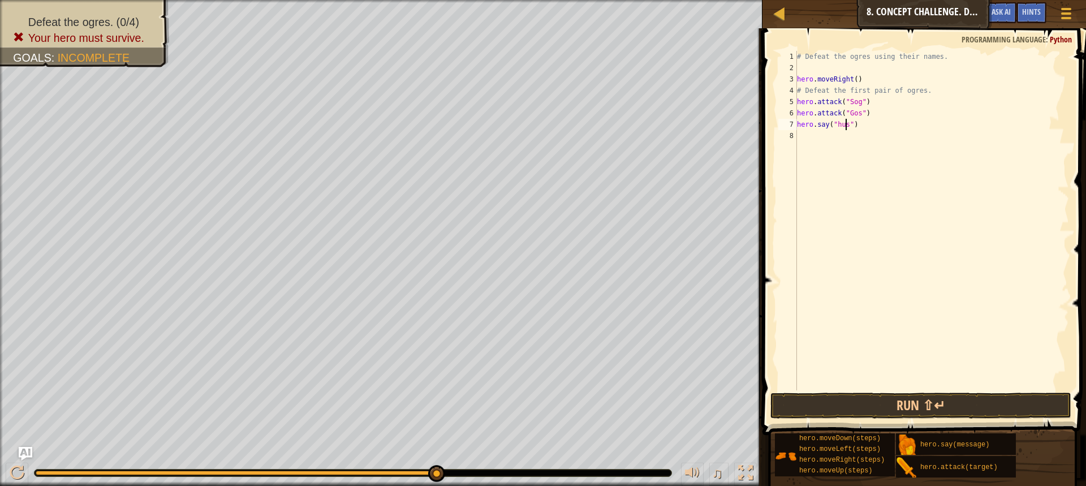
scroll to position [5, 4]
click at [906, 402] on button "Run ⇧↵" at bounding box center [921, 406] width 301 height 26
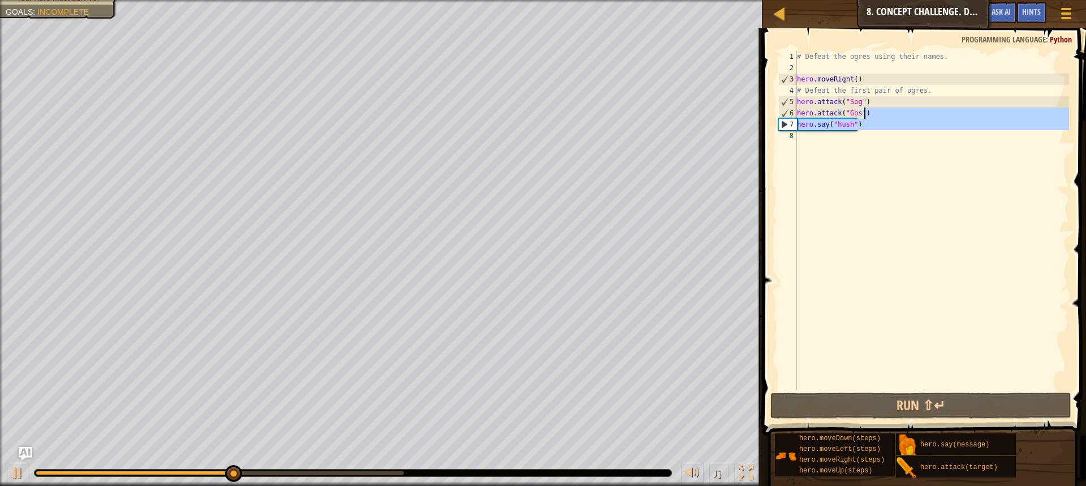
drag, startPoint x: 891, startPoint y: 133, endPoint x: 896, endPoint y: 117, distance: 17.2
click at [896, 117] on div "# Defeat the ogres using their names. hero . moveRight ( ) # Defeat the first p…" at bounding box center [932, 232] width 274 height 362
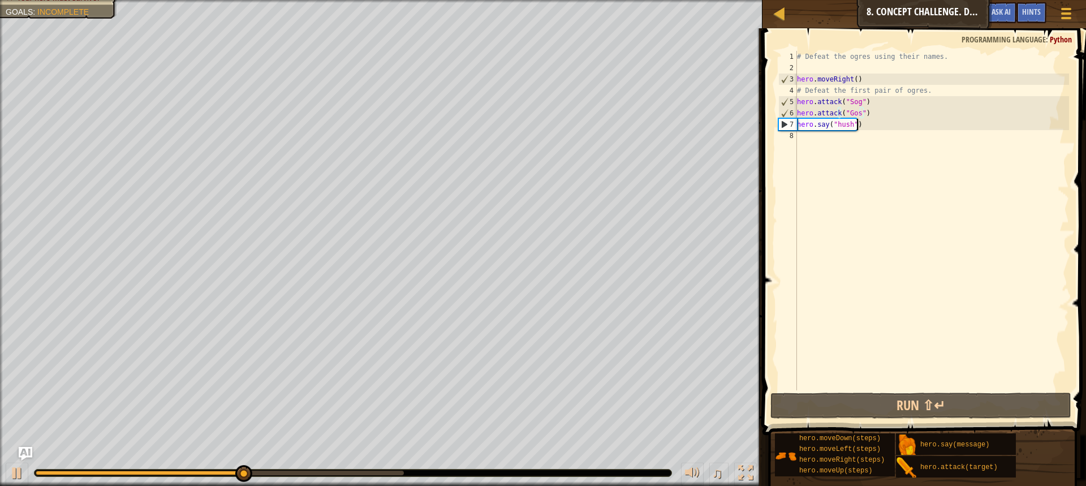
click at [884, 125] on div "# Defeat the ogres using their names. hero . moveRight ( ) # Defeat the first p…" at bounding box center [932, 232] width 274 height 362
drag, startPoint x: 881, startPoint y: 124, endPoint x: 889, endPoint y: 117, distance: 11.2
click at [889, 117] on div "# Defeat the ogres using their names. hero . moveRight ( ) # Defeat the first p…" at bounding box center [932, 232] width 274 height 362
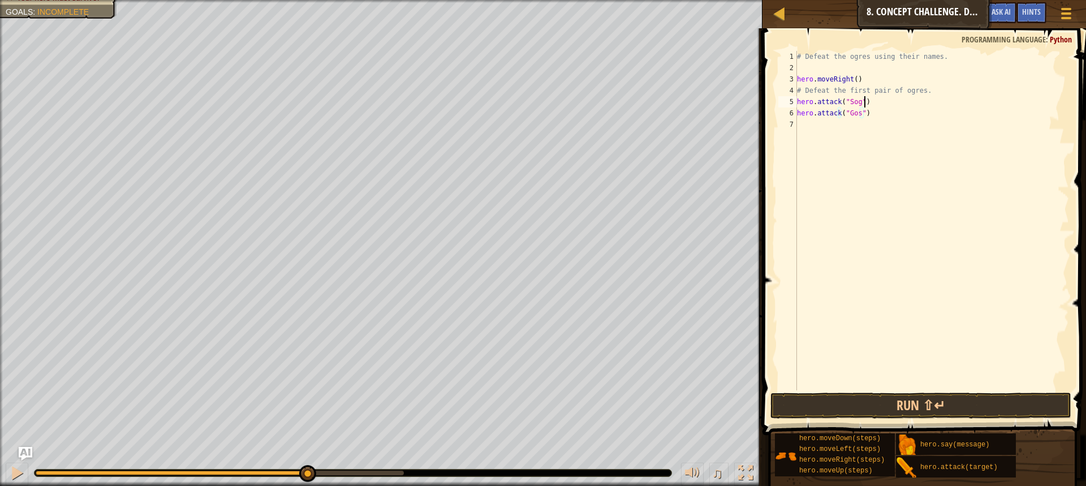
click at [863, 104] on div "# Defeat the ogres using their names. hero . moveRight ( ) # Defeat the first p…" at bounding box center [932, 232] width 274 height 362
type textarea "hero.attack("Sog")"
type textarea "hero.attack("Gos")"
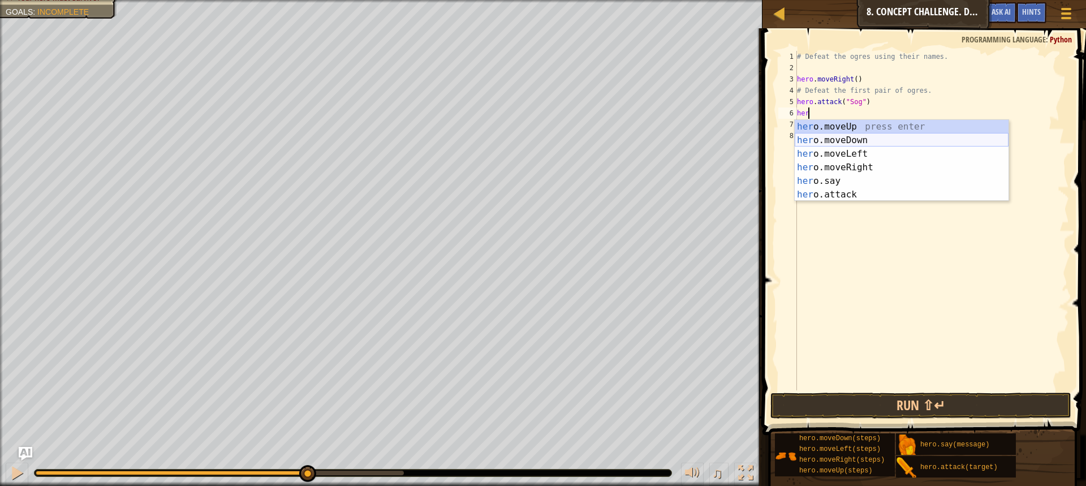
scroll to position [5, 1]
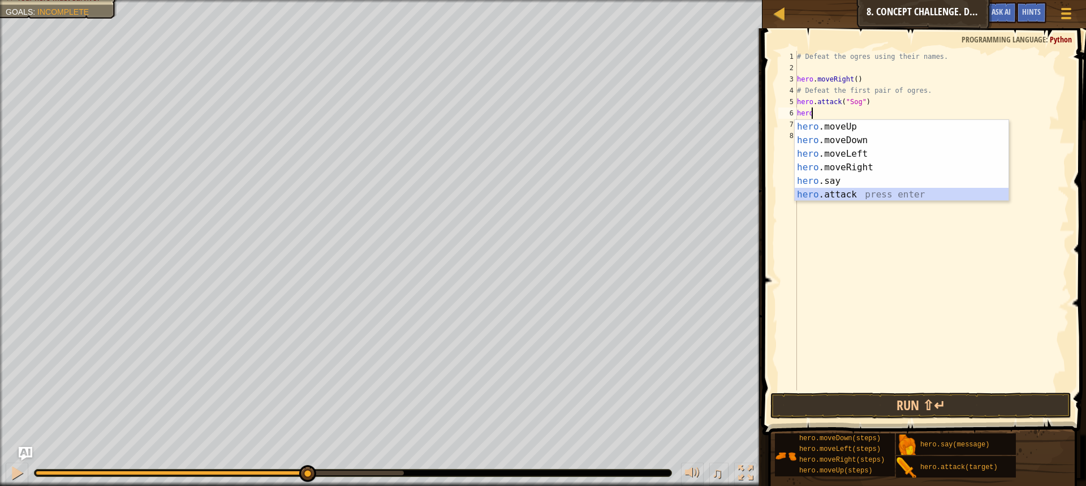
click at [831, 194] on div "hero .moveUp press enter hero .moveDown press enter hero .moveLeft press enter …" at bounding box center [902, 174] width 214 height 109
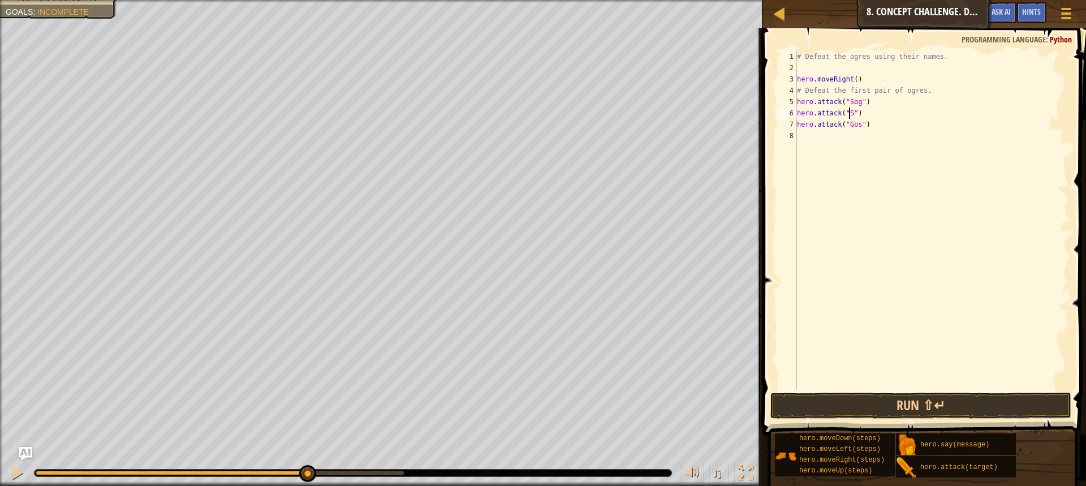
scroll to position [5, 5]
type textarea "hero.attack("Sog")"
click at [840, 136] on div "# Defeat the ogres using their names. hero . moveRight ( ) # Defeat the first p…" at bounding box center [932, 232] width 274 height 362
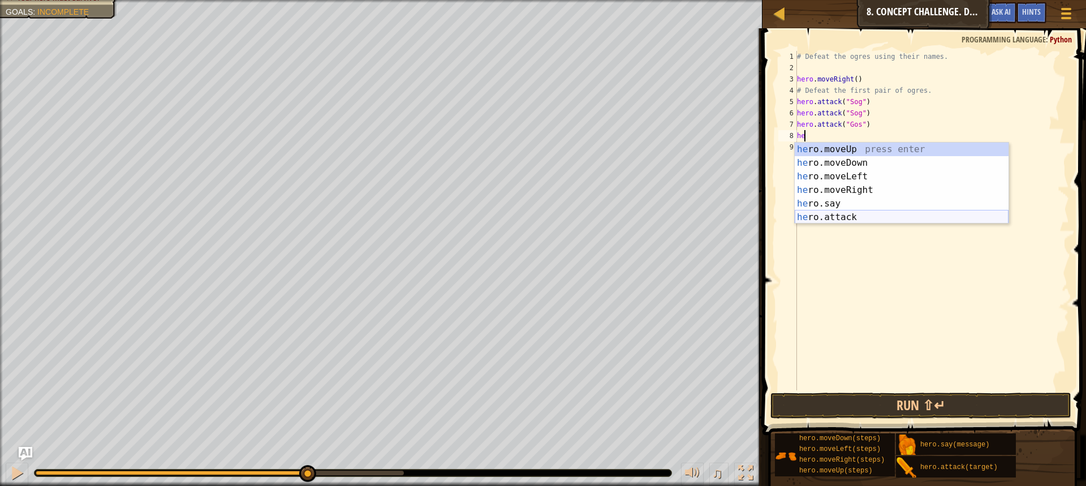
click at [836, 215] on div "he ro.moveUp press enter he ro.moveDown press enter he ro.moveLeft press enter …" at bounding box center [902, 197] width 214 height 109
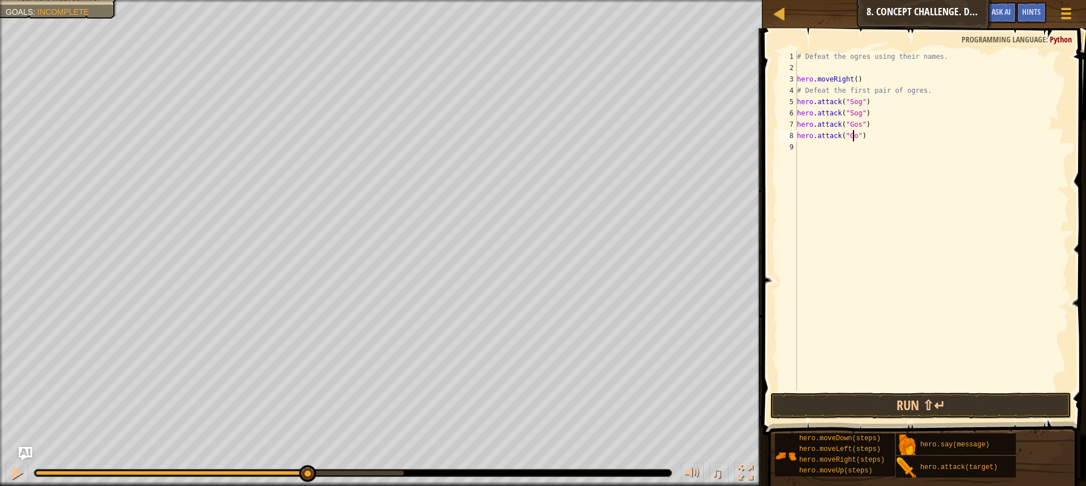
scroll to position [5, 5]
type textarea "hero.attack("Gos")"
click at [905, 409] on button "Run ⇧↵" at bounding box center [921, 406] width 301 height 26
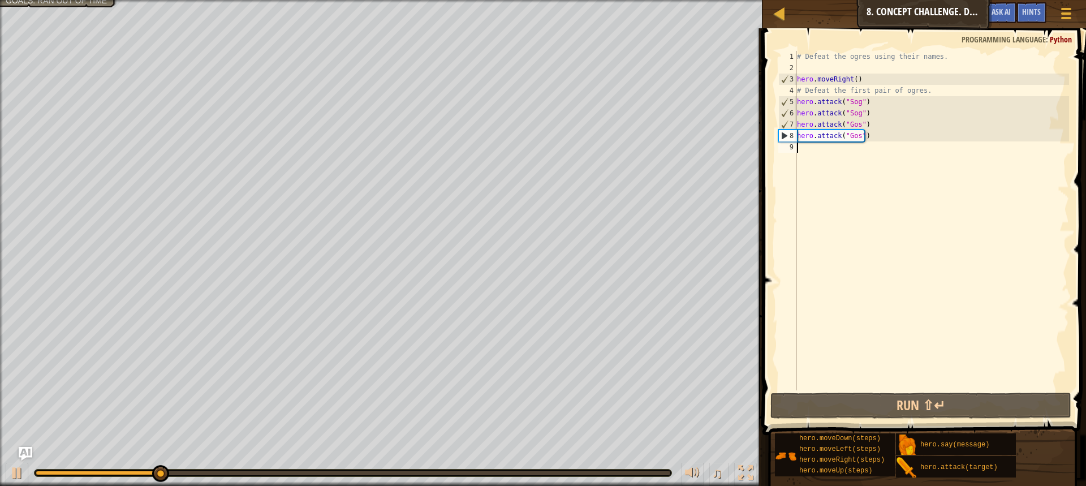
click at [811, 153] on div "# Defeat the ogres using their names. hero . moveRight ( ) # Defeat the first p…" at bounding box center [932, 232] width 274 height 362
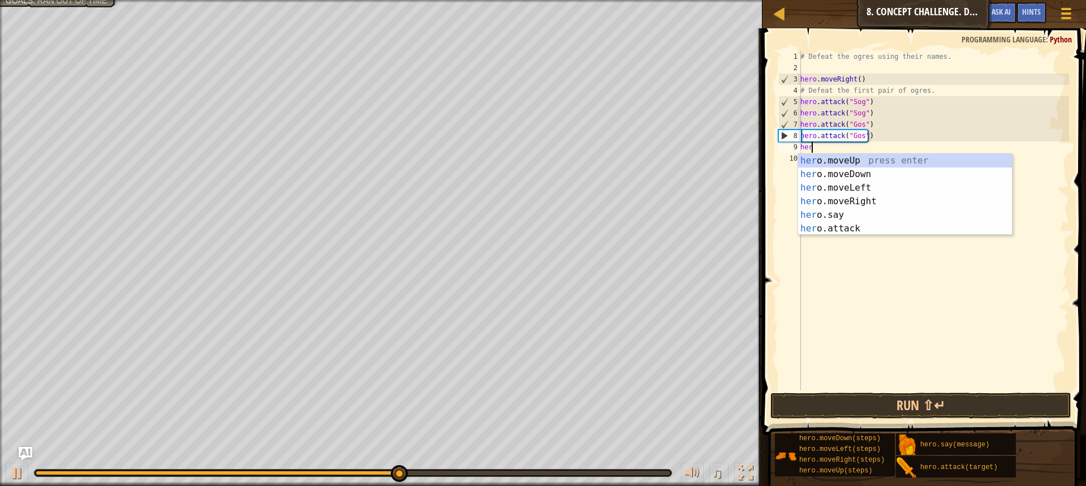
type textarea "hero"
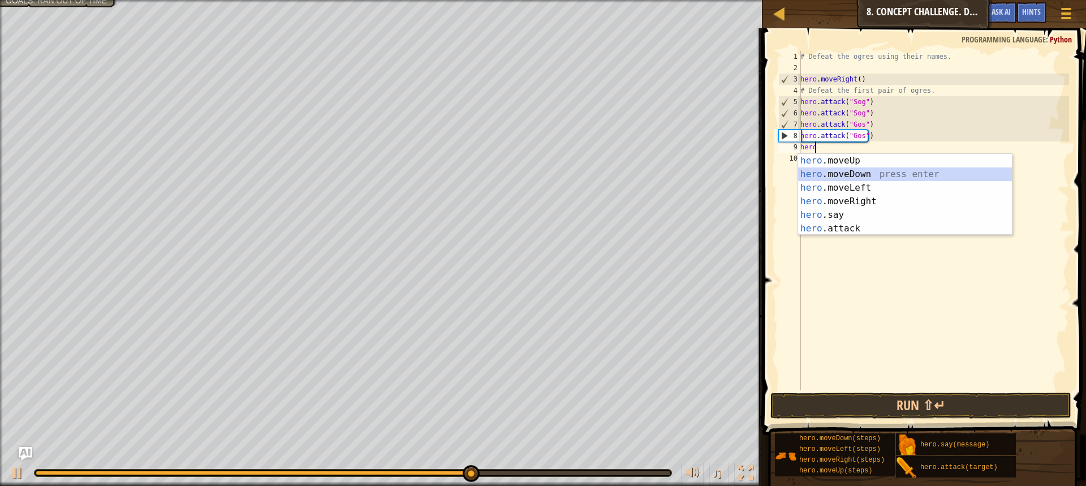
click at [858, 175] on div "hero .moveUp press enter hero .moveDown press enter hero .moveLeft press enter …" at bounding box center [905, 208] width 214 height 109
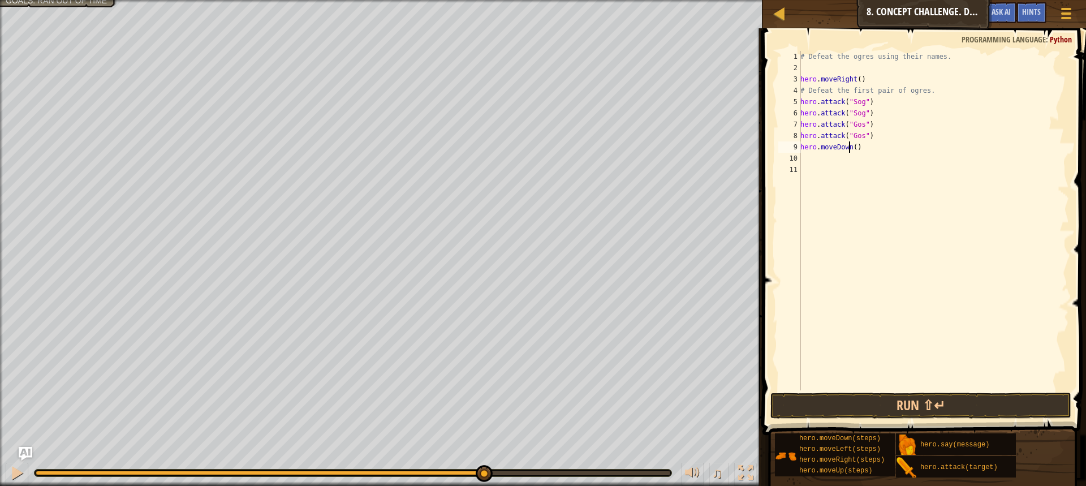
click at [850, 152] on div "# Defeat the ogres using their names. hero . moveRight ( ) # Defeat the first p…" at bounding box center [933, 232] width 271 height 362
click at [855, 150] on div "# Defeat the ogres using their names. hero . moveRight ( ) # Defeat the first p…" at bounding box center [933, 232] width 271 height 362
click at [848, 149] on div "# Defeat the ogres using their names. hero . moveRight ( ) # Defeat the first p…" at bounding box center [933, 232] width 271 height 362
click at [849, 149] on div "# Defeat the ogres using their names. hero . moveRight ( ) # Defeat the first p…" at bounding box center [933, 232] width 271 height 362
click at [853, 148] on div "# Defeat the ogres using their names. hero . moveRight ( ) # Defeat the first p…" at bounding box center [933, 232] width 271 height 362
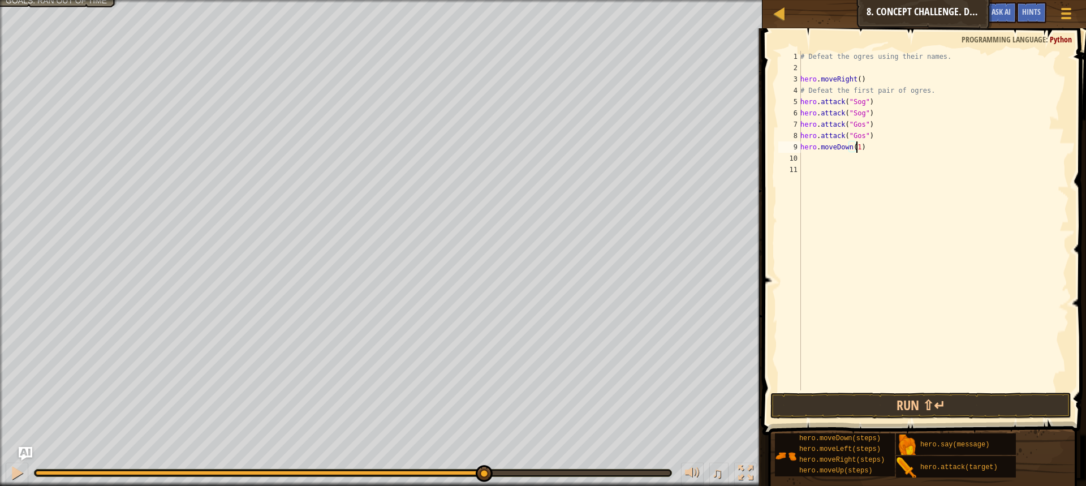
scroll to position [5, 4]
type textarea "hero.moveDown(1)"
click at [904, 392] on span at bounding box center [925, 215] width 333 height 440
click at [892, 405] on button "Run ⇧↵" at bounding box center [921, 406] width 301 height 26
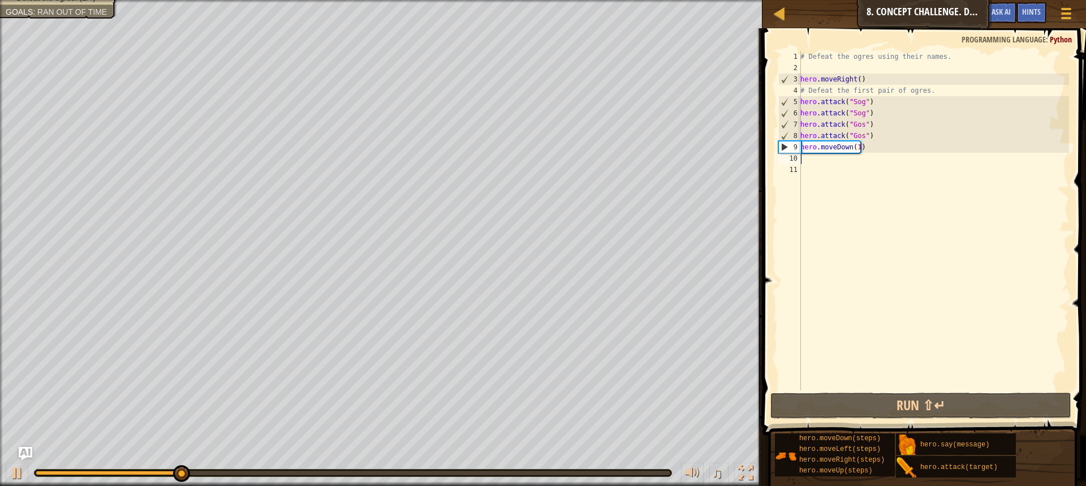
click at [801, 163] on div "# Defeat the ogres using their names. hero . moveRight ( ) # Defeat the first p…" at bounding box center [933, 232] width 271 height 362
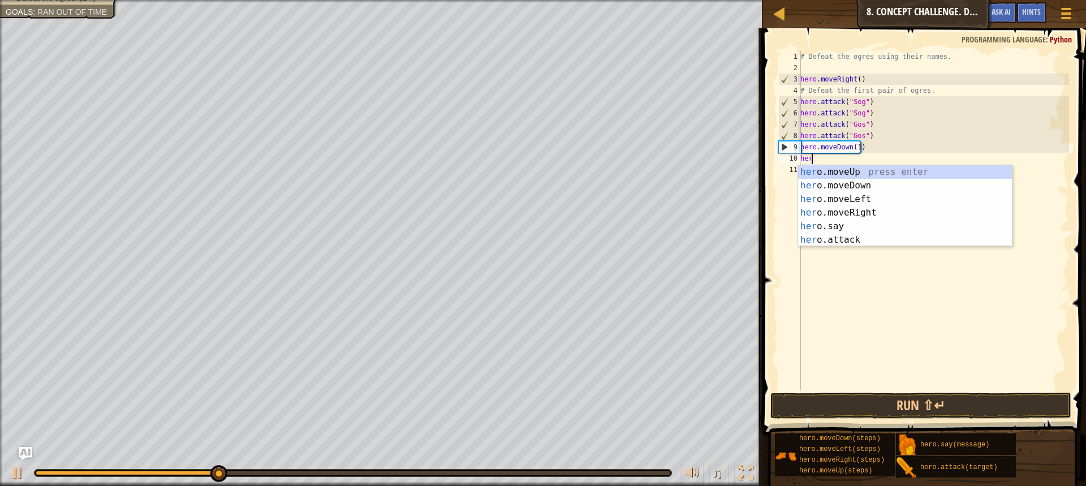
type textarea "hero"
click at [850, 174] on div "hero .moveUp press enter hero .moveDown press enter hero .moveLeft press enter …" at bounding box center [905, 219] width 214 height 109
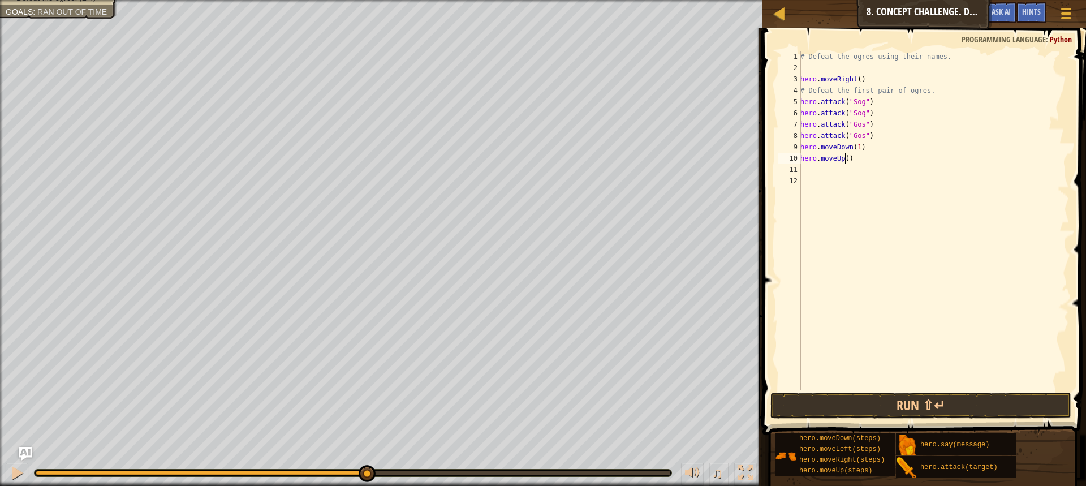
click at [845, 159] on div "# Defeat the ogres using their names. hero . moveRight ( ) # Defeat the first p…" at bounding box center [933, 232] width 271 height 362
type textarea "hero.moveUp(1)"
click at [937, 395] on button "Run ⇧↵" at bounding box center [921, 406] width 301 height 26
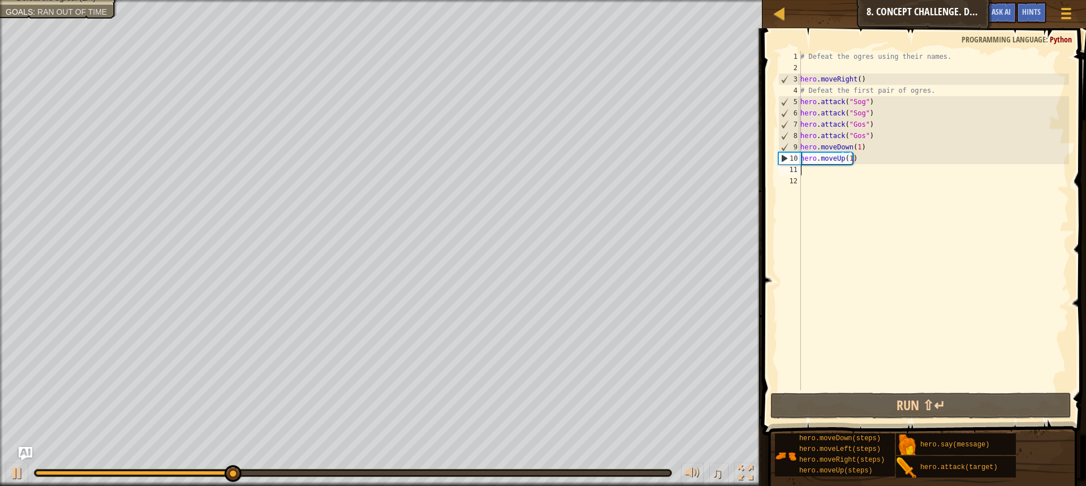
click at [806, 172] on div "# Defeat the ogres using their names. hero . moveRight ( ) # Defeat the first p…" at bounding box center [933, 232] width 271 height 362
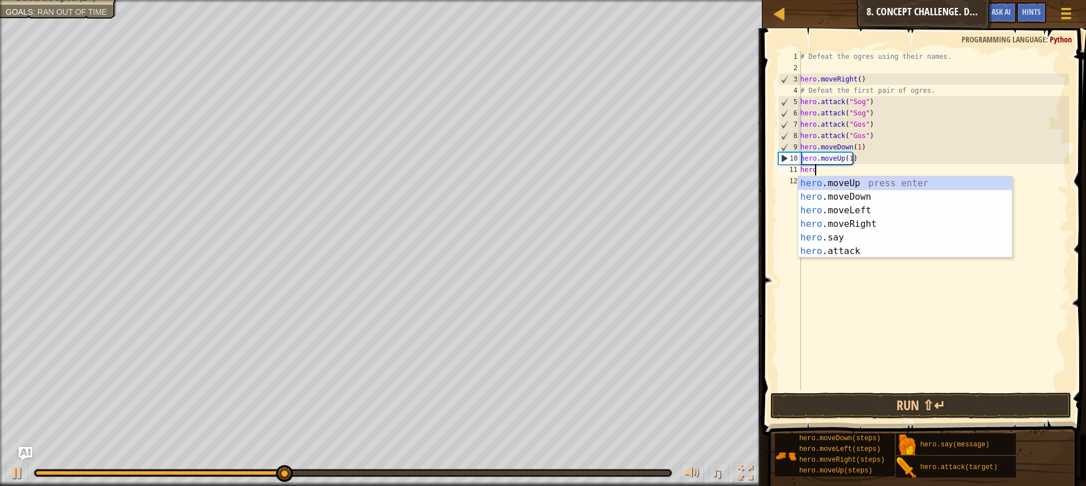
scroll to position [5, 1]
click at [851, 249] on div "hero .moveUp press enter hero .moveDown press enter hero .moveLeft press enter …" at bounding box center [905, 231] width 214 height 109
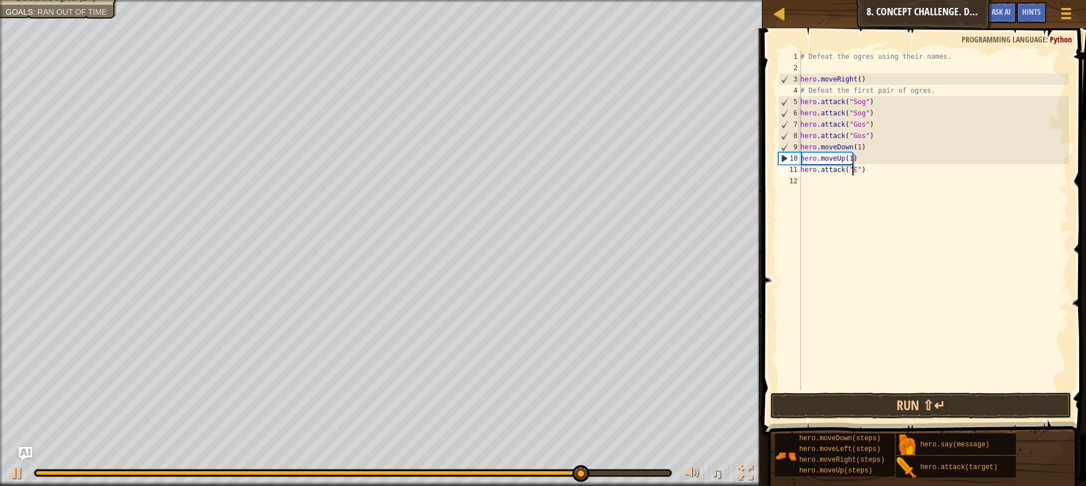
scroll to position [5, 5]
type textarea "hero.attack("Ergo")"
click at [805, 182] on div "# Defeat the ogres using their names. hero . moveRight ( ) # Defeat the first p…" at bounding box center [933, 232] width 271 height 362
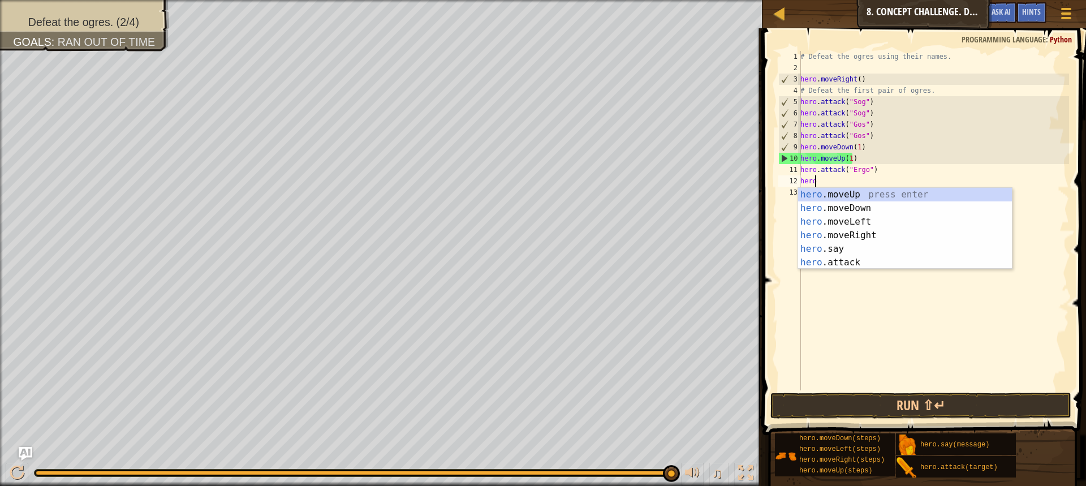
scroll to position [5, 1]
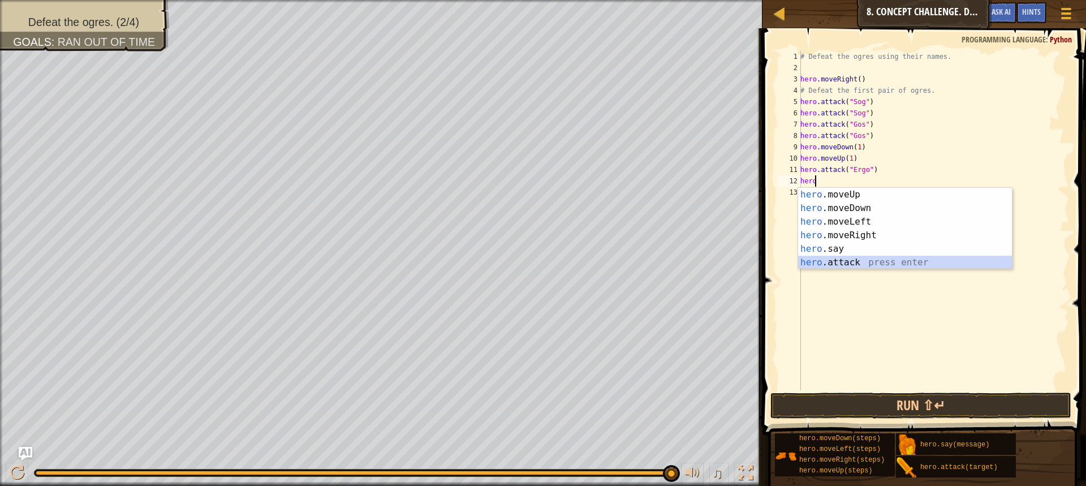
click at [826, 263] on div "hero .moveUp press enter hero .moveDown press enter hero .moveLeft press enter …" at bounding box center [905, 242] width 214 height 109
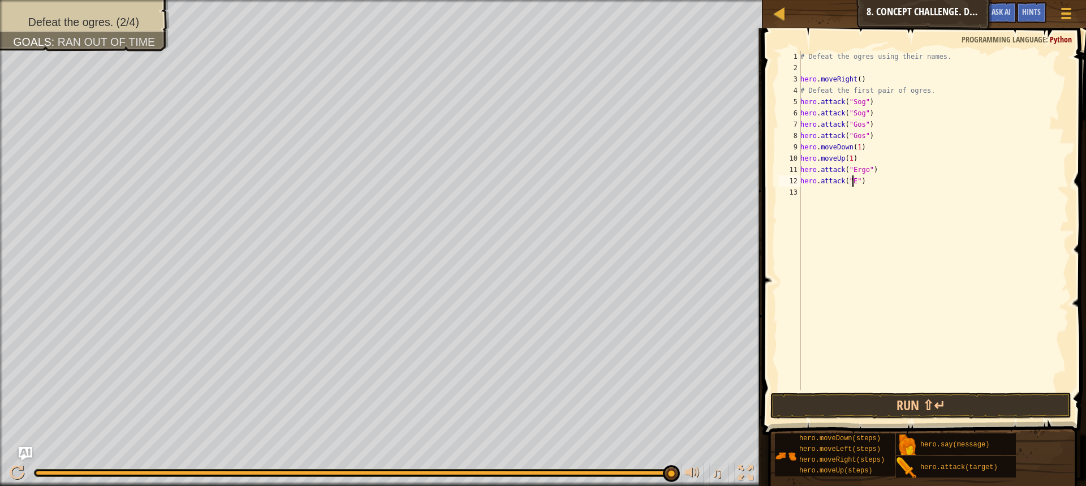
scroll to position [5, 5]
type textarea "hero.attack("Ergo")"
click at [808, 194] on div "# Defeat the ogres using their names. hero . moveRight ( ) # Defeat the first p…" at bounding box center [933, 232] width 271 height 362
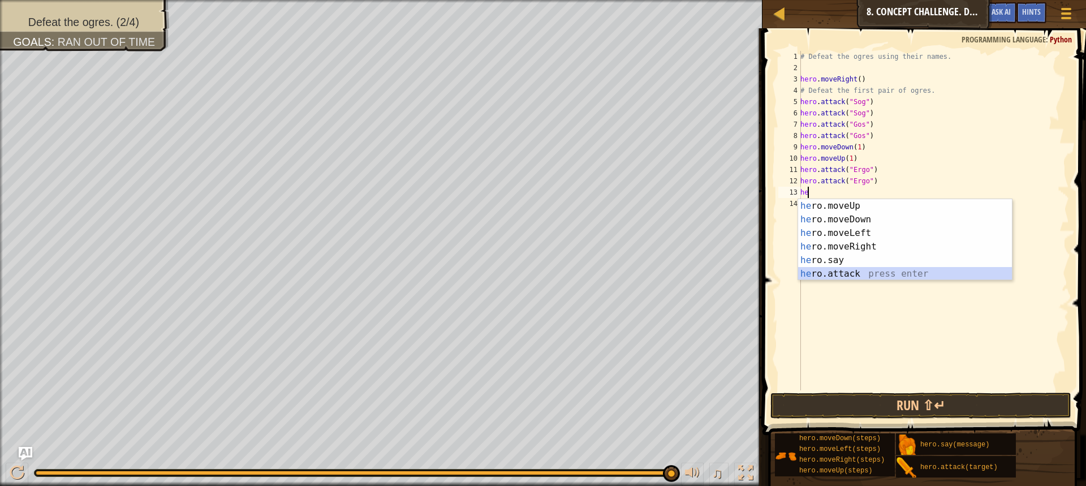
click at [845, 271] on div "he ro.moveUp press enter he ro.moveDown press enter he ro.moveLeft press enter …" at bounding box center [905, 253] width 214 height 109
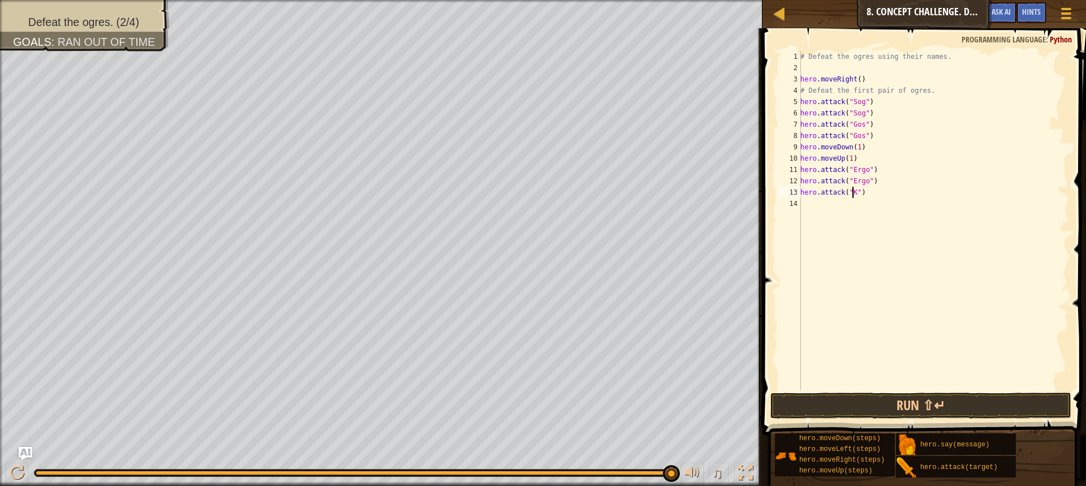
scroll to position [5, 5]
type textarea "hero.attack("Kro")"
click at [802, 208] on div "# Defeat the ogres using their names. hero . moveRight ( ) # Defeat the first p…" at bounding box center [933, 232] width 271 height 362
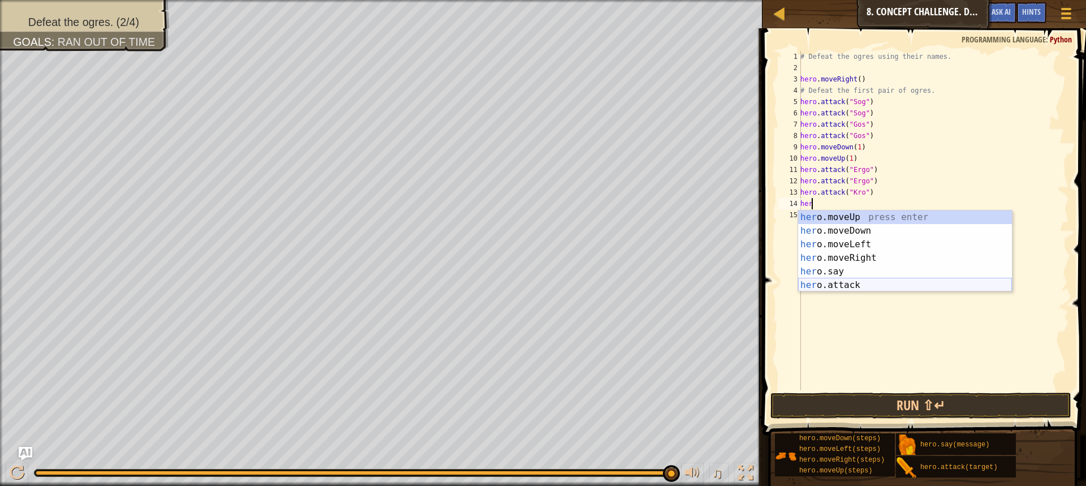
click at [839, 286] on div "her o.moveUp press enter her o.moveDown press enter her o.moveLeft press enter …" at bounding box center [905, 264] width 214 height 109
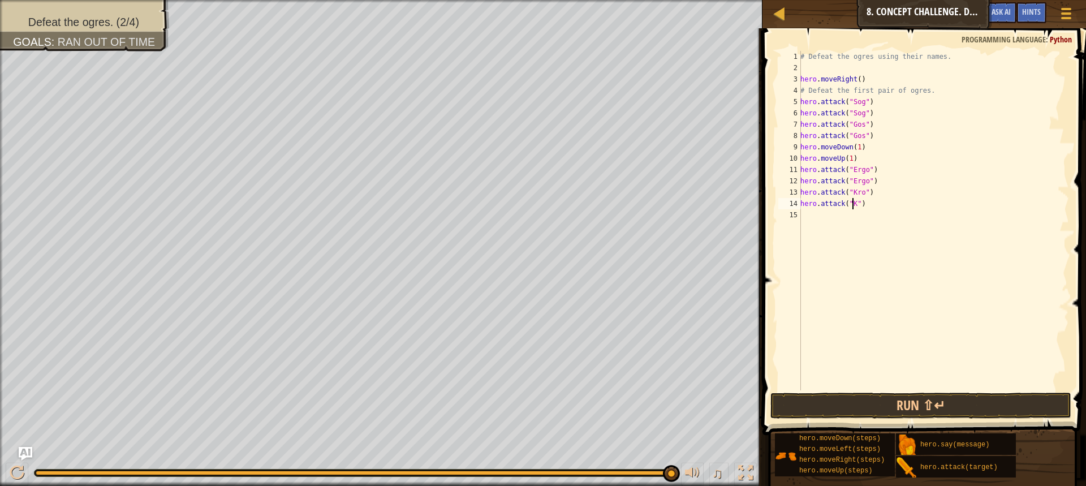
scroll to position [5, 5]
type textarea "hero.attack("Kro")"
click at [926, 403] on button "Run ⇧↵" at bounding box center [921, 406] width 301 height 26
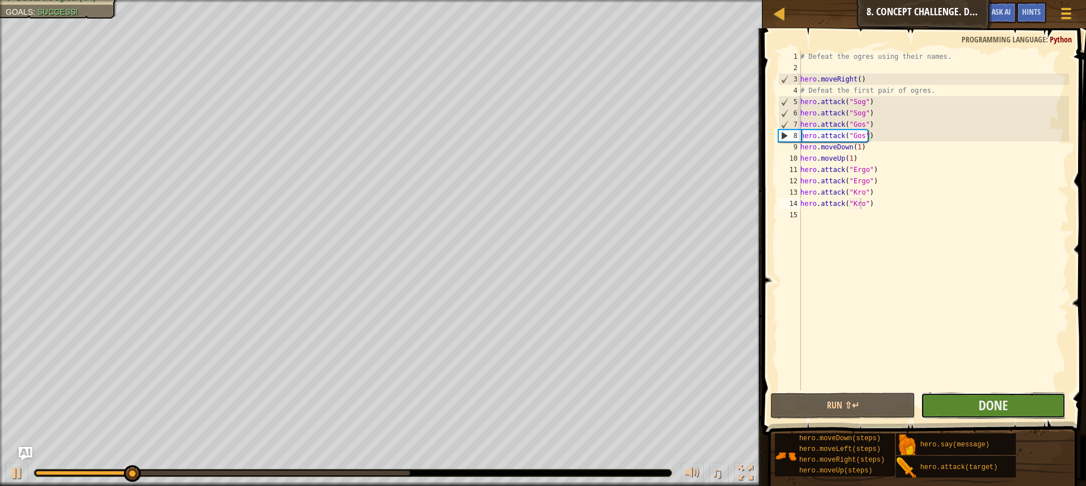
click at [957, 411] on button "Done" at bounding box center [993, 406] width 145 height 26
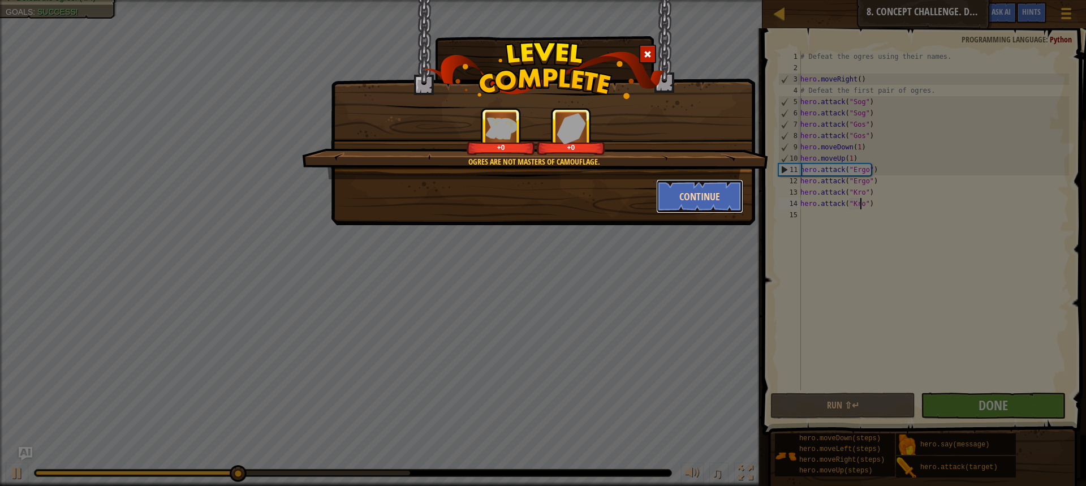
click at [708, 200] on button "Continue" at bounding box center [700, 196] width 88 height 34
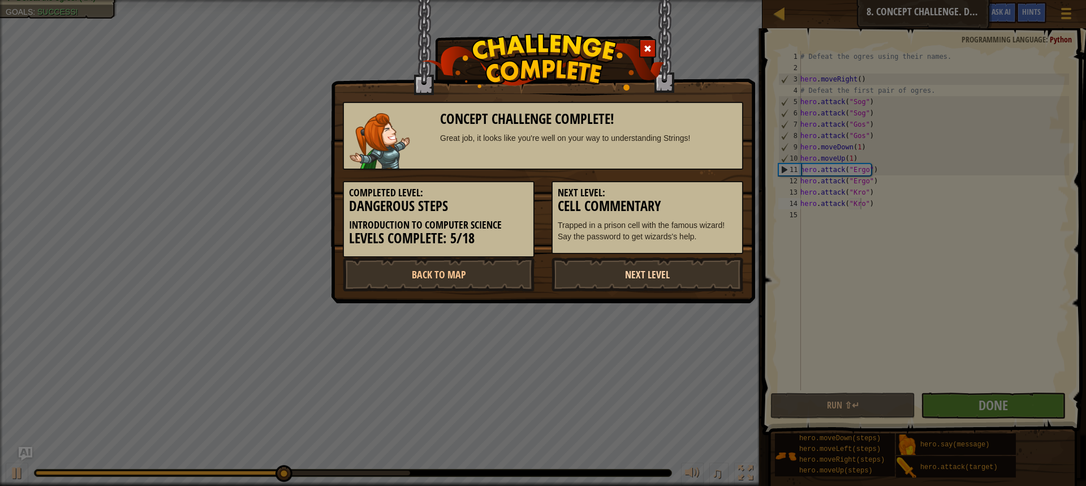
click at [672, 271] on link "Next Level" at bounding box center [648, 274] width 192 height 34
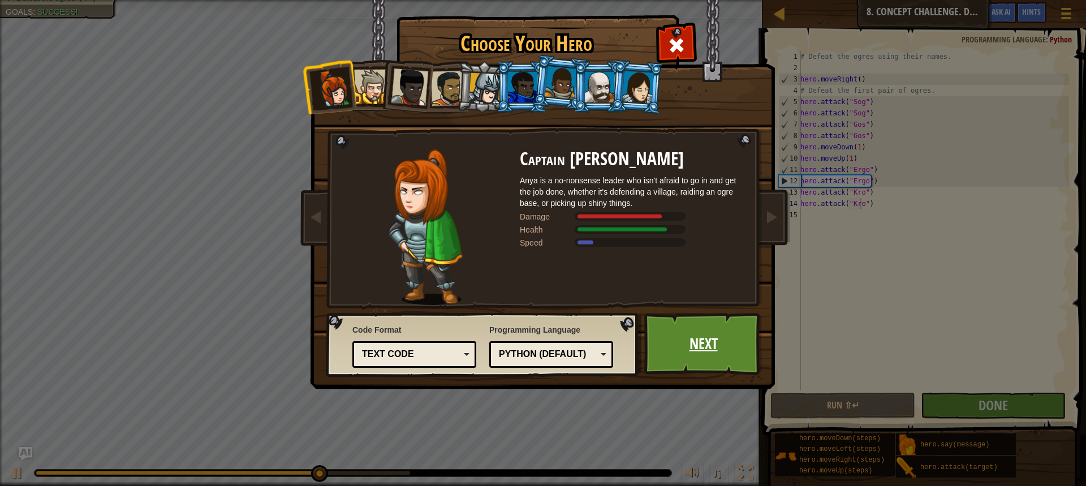
click at [705, 326] on link "Next" at bounding box center [703, 344] width 118 height 62
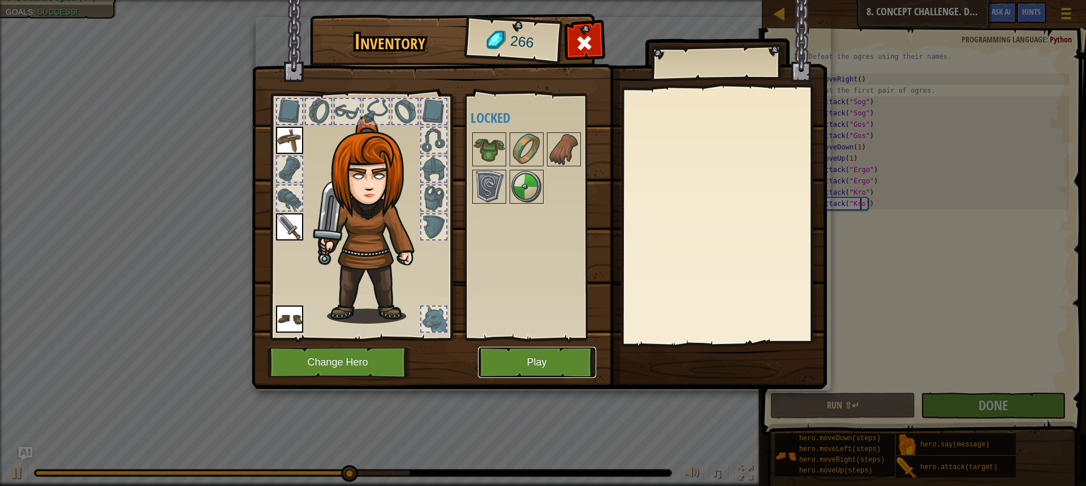
click at [531, 367] on button "Play" at bounding box center [537, 362] width 118 height 31
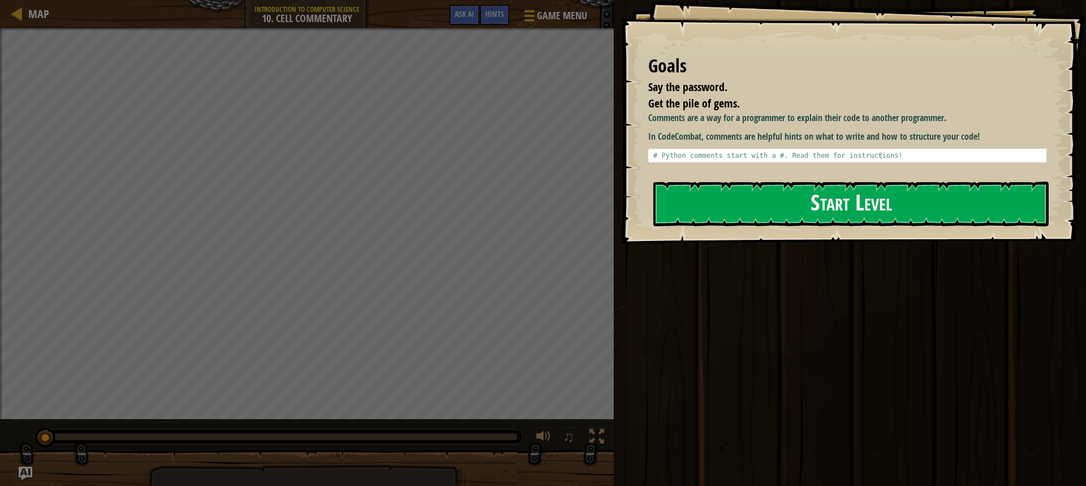
click at [849, 201] on button "Start Level" at bounding box center [850, 204] width 395 height 45
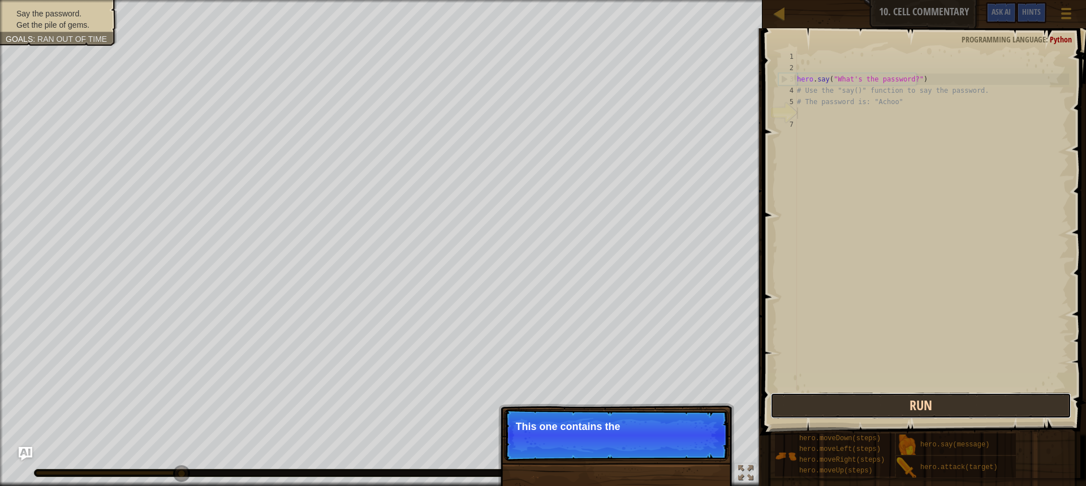
click at [876, 393] on button "Run" at bounding box center [921, 406] width 301 height 26
click at [875, 393] on button "Run" at bounding box center [921, 406] width 301 height 26
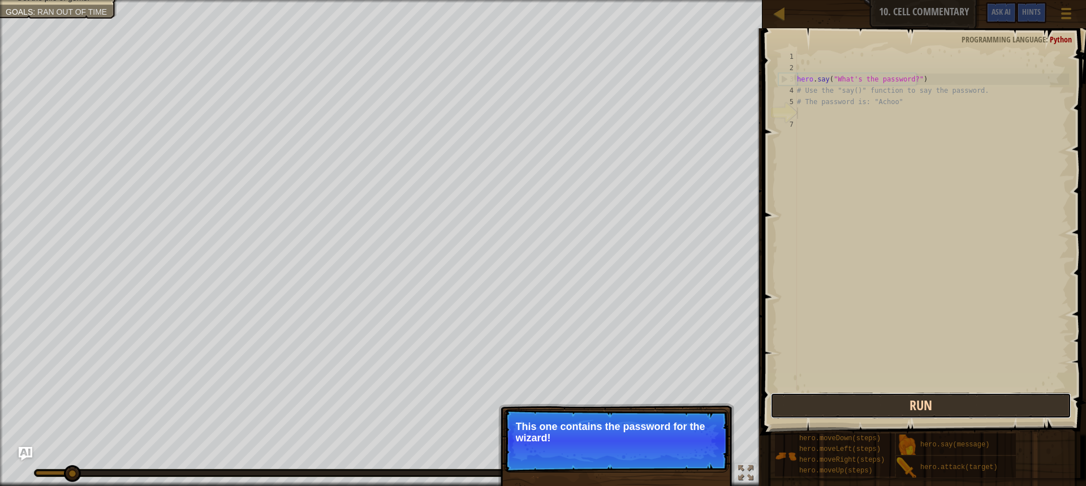
click at [882, 399] on button "Run" at bounding box center [921, 406] width 301 height 26
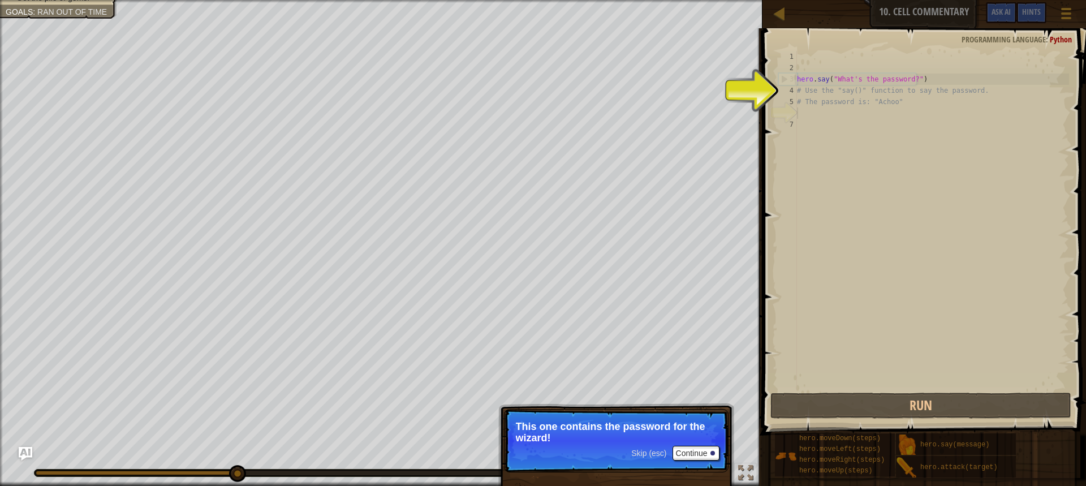
click at [893, 94] on div "hero . say ( "What's the password?" ) # Use the "say()" function to say the pas…" at bounding box center [932, 232] width 274 height 362
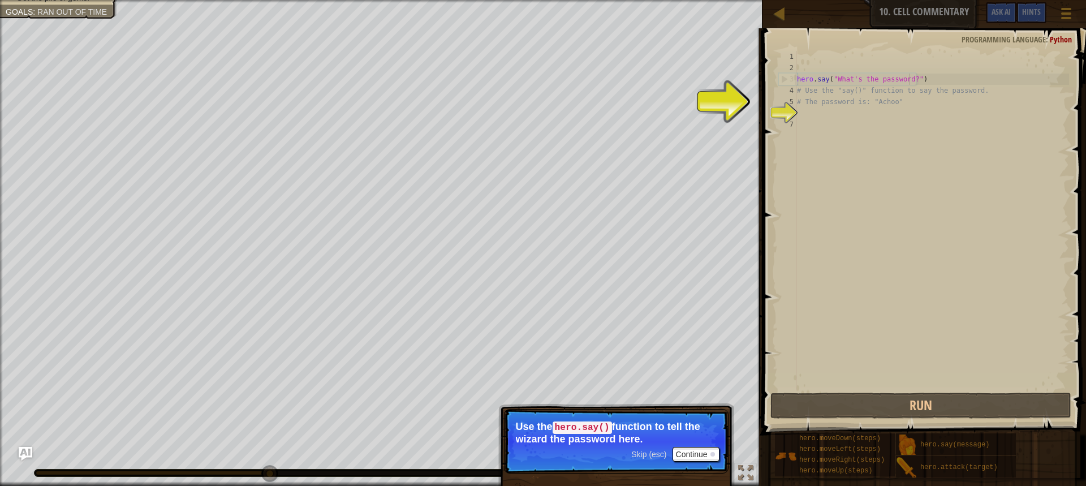
click at [909, 77] on div "hero . say ( "What's the password?" ) # Use the "say()" function to say the pas…" at bounding box center [932, 232] width 274 height 362
click at [889, 104] on div "hero . say ( "What's the password?" ) # Use the "say()" function to say the pas…" at bounding box center [932, 232] width 274 height 362
click at [698, 450] on button "Continue" at bounding box center [696, 454] width 47 height 15
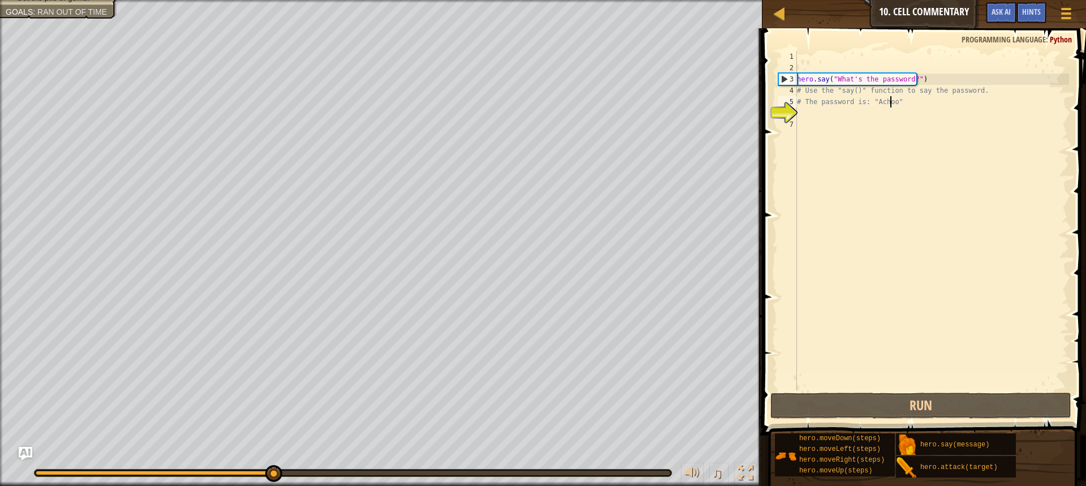
scroll to position [5, 7]
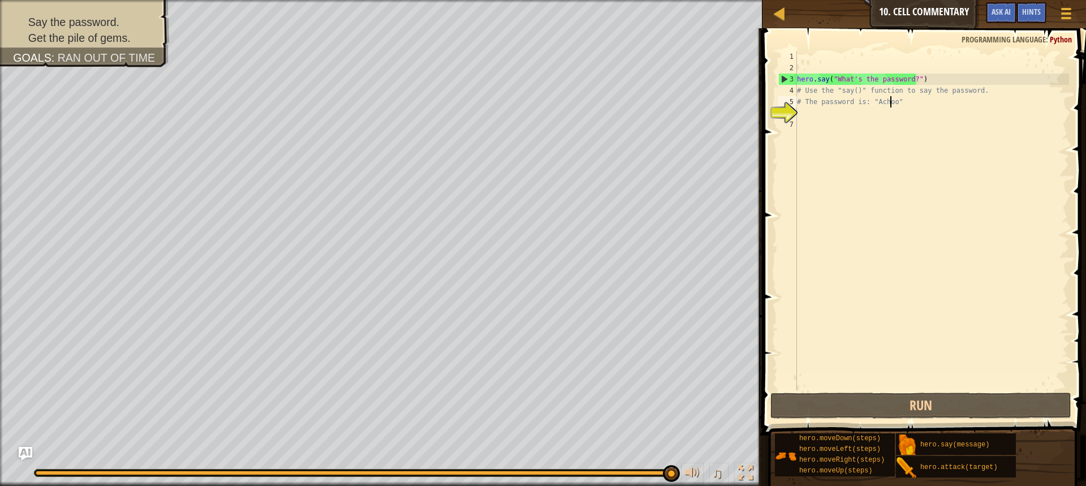
click at [967, 92] on div "hero . say ( "What's the password?" ) # Use the "say()" function to say the pas…" at bounding box center [932, 232] width 274 height 362
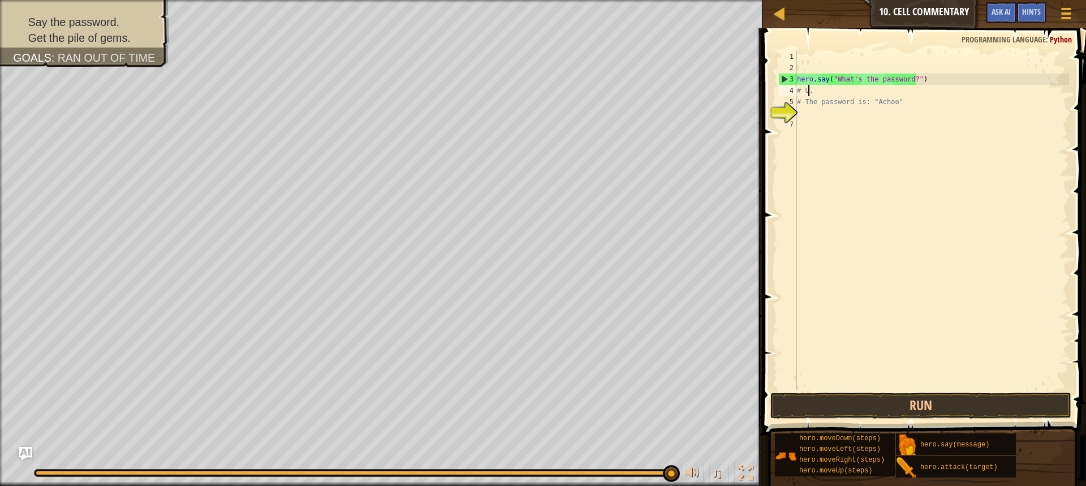
scroll to position [5, 1]
click at [828, 94] on div "hero . say ( "What's the password?" ) # . # The password is: "Achoo"" at bounding box center [932, 232] width 274 height 362
type textarea "# her"
click at [802, 54] on div "hero . say ( "What's the password?" ) # her # The password is: "Achoo"" at bounding box center [932, 232] width 274 height 362
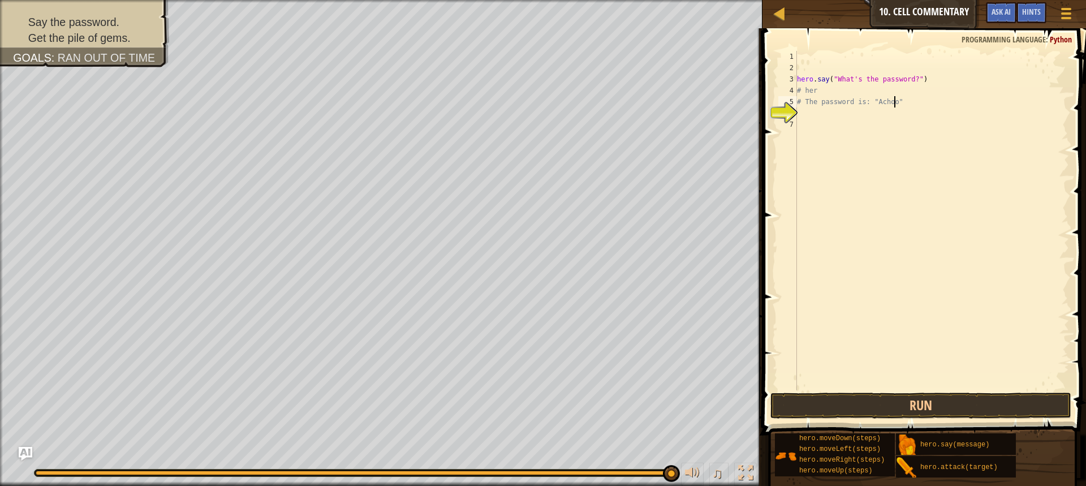
click at [893, 106] on div "hero . say ( "What's the password?" ) # her # The password is: "Achoo"" at bounding box center [932, 232] width 274 height 362
type textarea "#"
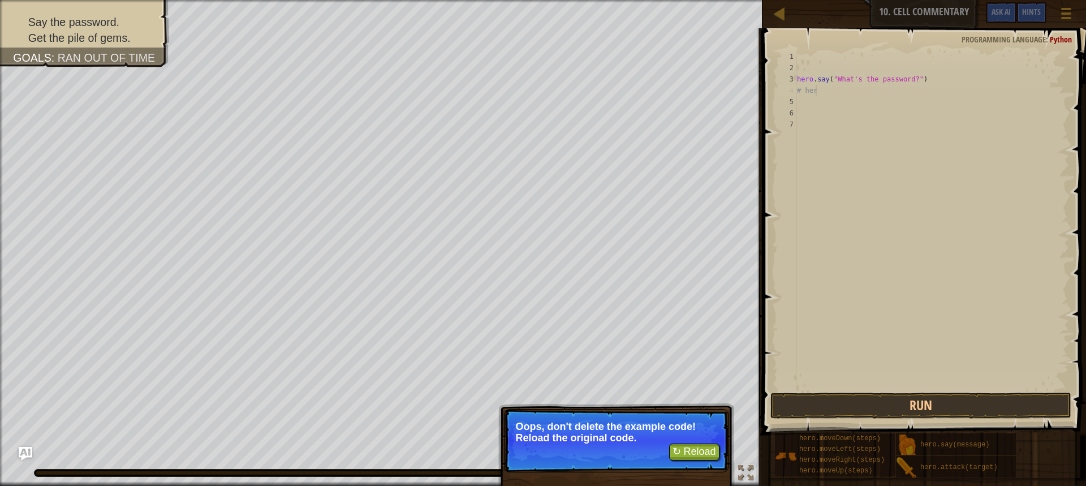
click at [819, 94] on div "hero . say ( "What's the password?" ) # her" at bounding box center [932, 232] width 274 height 362
click at [917, 81] on div "hero . say ( "What's the password?" ) # her" at bounding box center [932, 232] width 274 height 362
click at [921, 79] on div "hero . say ( "What's the password?" ) # her" at bounding box center [932, 232] width 274 height 362
click at [928, 76] on div "hero . say ( "What's the password?" ) # her" at bounding box center [932, 232] width 274 height 362
click at [934, 76] on div "hero . say ( "What's the password?" ) # her" at bounding box center [932, 232] width 274 height 362
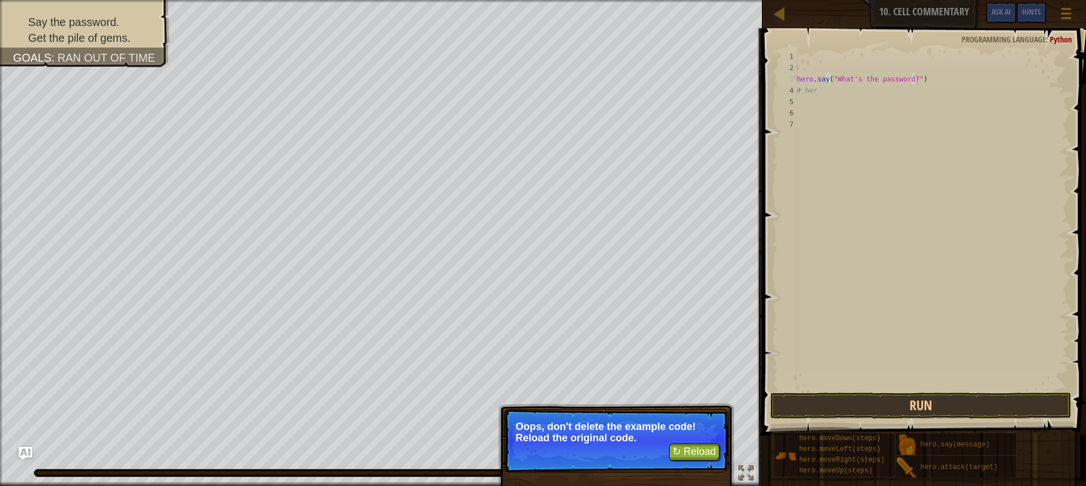
click at [927, 81] on div "hero . say ( "What's the password?" ) # her" at bounding box center [932, 232] width 274 height 362
click at [921, 79] on div "hero . say ( "What's the password?" ) # her" at bounding box center [932, 232] width 274 height 362
click at [915, 79] on div "hero . say ( "What's the password?" ) # her" at bounding box center [932, 232] width 274 height 362
click at [825, 96] on div "hero . say ( "What's the password?" ) # her" at bounding box center [932, 232] width 274 height 362
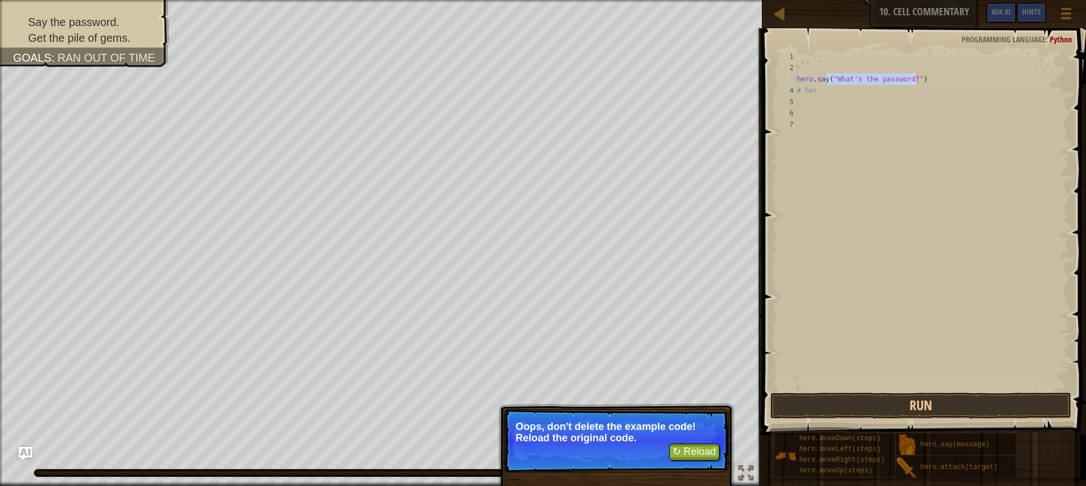
type textarea "# her"
click at [828, 100] on div "hero . say ( "What's the password?" ) # her" at bounding box center [932, 232] width 274 height 362
click at [695, 451] on button "↻ Reload" at bounding box center [694, 452] width 50 height 17
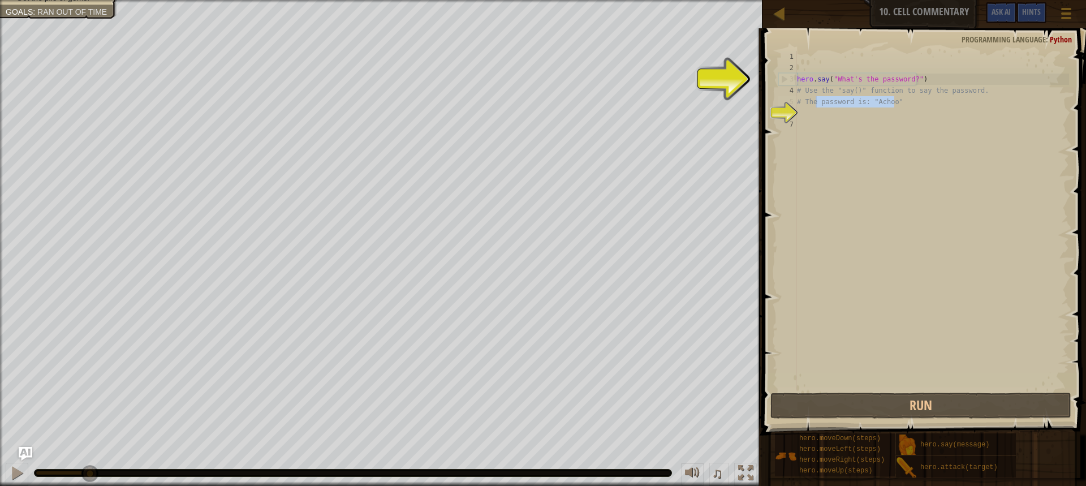
drag, startPoint x: 896, startPoint y: 101, endPoint x: 811, endPoint y: 97, distance: 84.9
click at [811, 97] on div "hero . say ( "What's the password?" ) # Use the "say()" function to say the pas…" at bounding box center [932, 232] width 274 height 362
type textarea "# The password is: "Achoo""
click at [884, 101] on div "hero . say ( "What's the password?" ) # Use the "say()" function to say the pas…" at bounding box center [932, 232] width 274 height 362
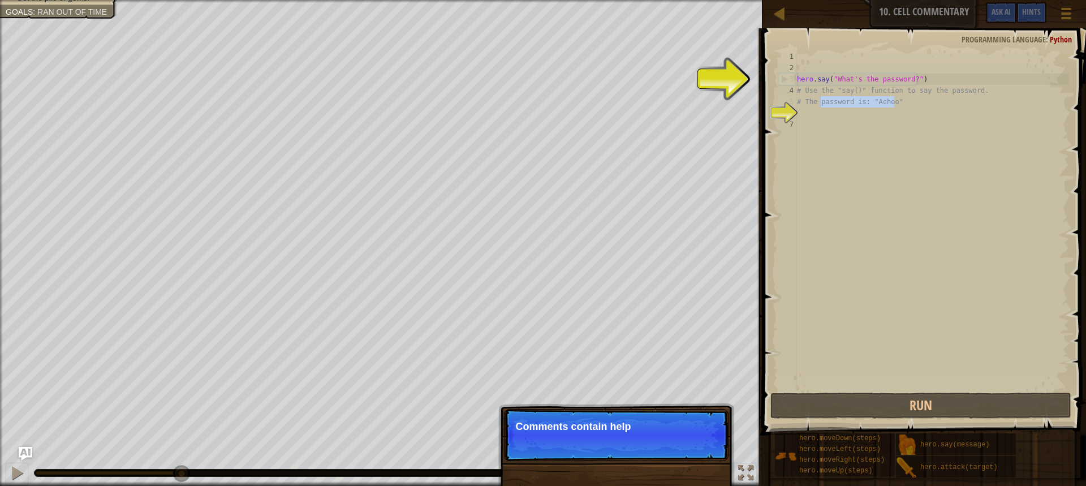
drag, startPoint x: 893, startPoint y: 102, endPoint x: 819, endPoint y: 102, distance: 74.1
click at [819, 102] on div "hero . say ( "What's the password?" ) # Use the "say()" function to say the pas…" at bounding box center [932, 232] width 274 height 362
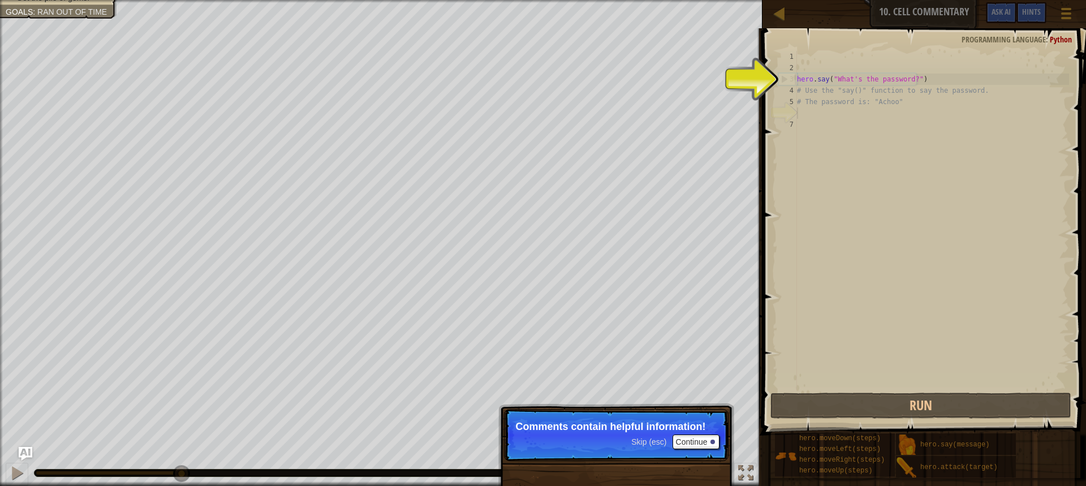
click at [814, 114] on div "hero . say ( "What's the password?" ) # Use the "say()" function to say the pas…" at bounding box center [932, 232] width 274 height 362
click at [655, 437] on span "Skip (esc)" at bounding box center [648, 441] width 35 height 9
click at [694, 441] on p "Skip (esc) Continue This one contains t" at bounding box center [616, 435] width 225 height 52
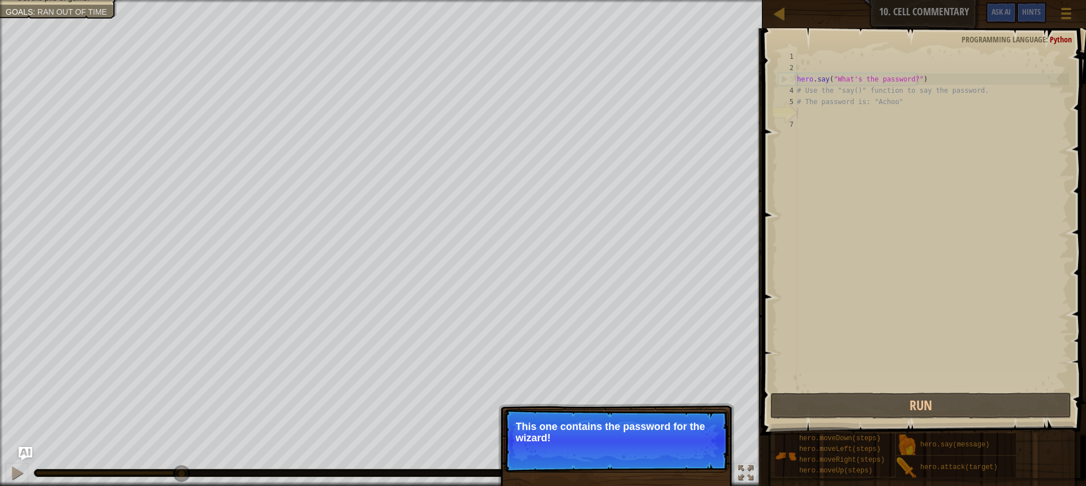
click at [681, 448] on p "Skip (esc) Continue This one contains the password for the wizard!" at bounding box center [616, 440] width 225 height 63
click at [681, 448] on button "Continue" at bounding box center [696, 453] width 47 height 15
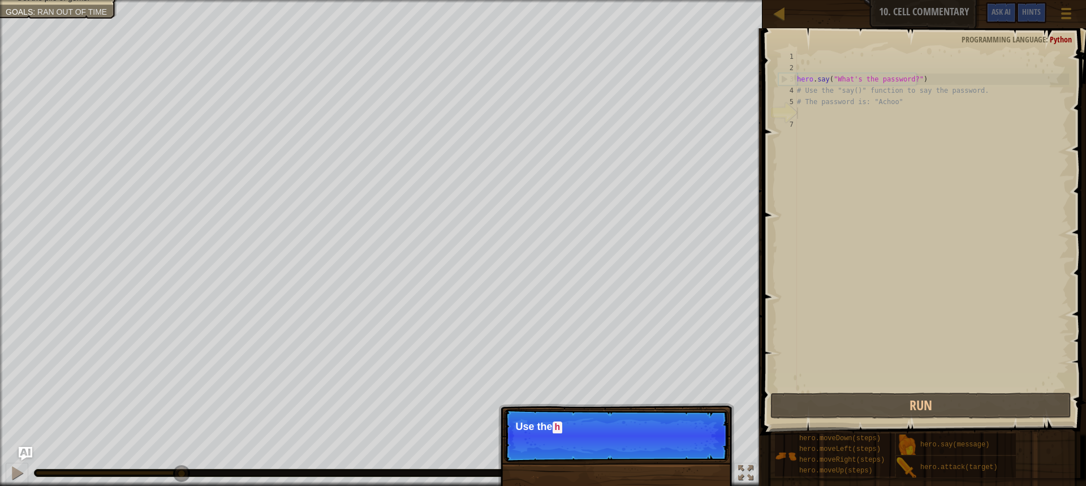
click at [681, 448] on p "Skip (esc) Continue Use the h" at bounding box center [616, 435] width 225 height 53
click at [679, 444] on p "Skip (esc) Continue Use the hero.say() function to tell the" at bounding box center [616, 435] width 225 height 53
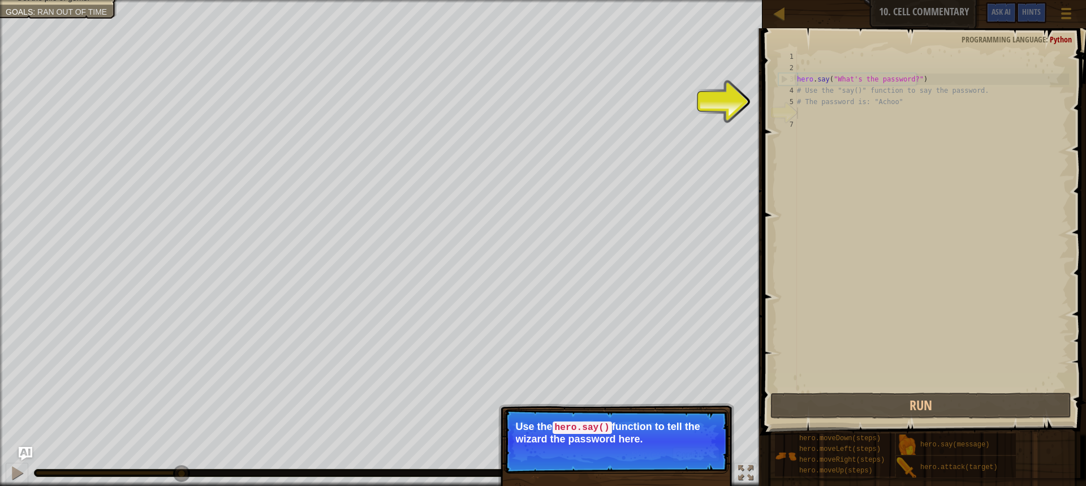
click at [668, 451] on div "Skip (esc) Continue" at bounding box center [675, 454] width 88 height 15
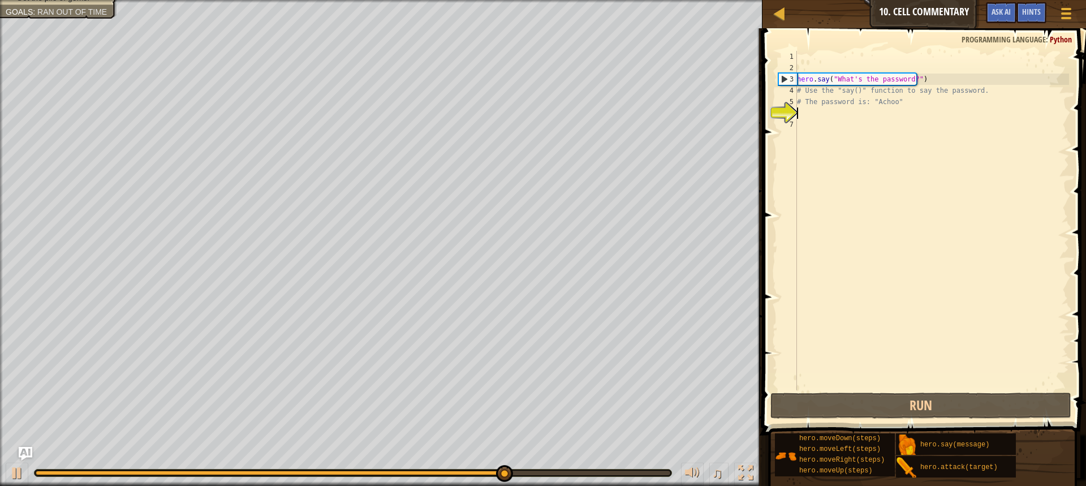
click at [812, 114] on div "hero . say ( "What's the password?" ) # Use the "say()" function to say the pas…" at bounding box center [932, 232] width 274 height 362
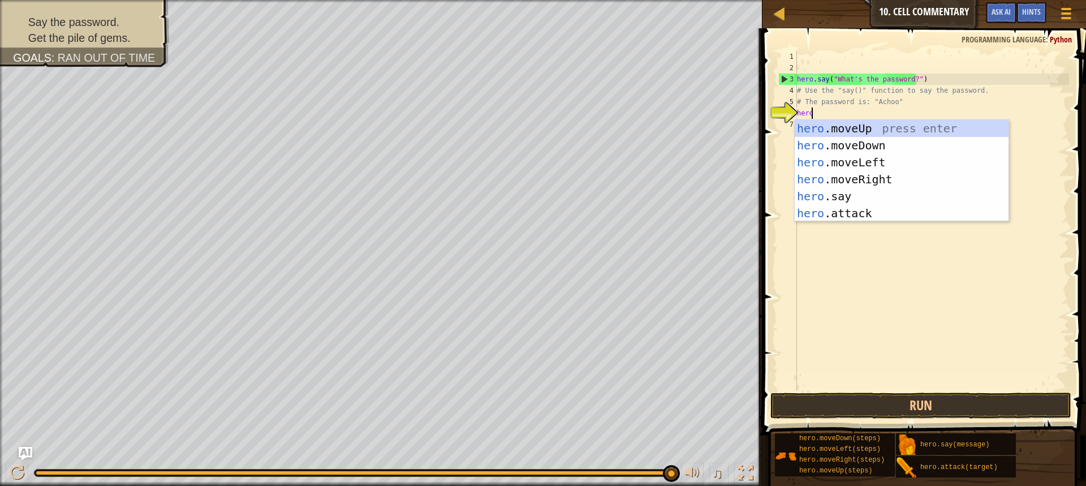
type textarea "hero"
click at [859, 123] on div "hero .moveUp press enter hero .moveDown press enter hero .moveLeft press enter …" at bounding box center [902, 188] width 214 height 136
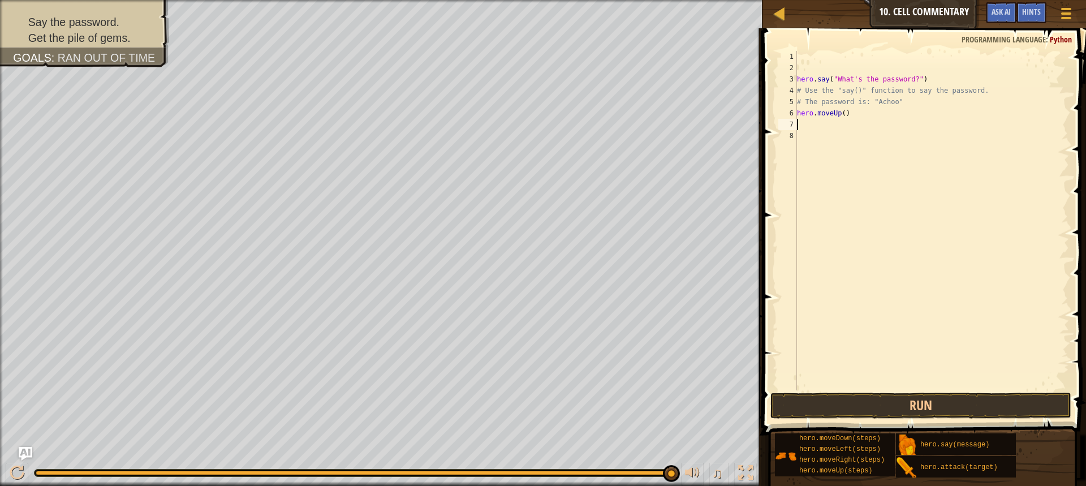
scroll to position [5, 0]
click at [838, 110] on div "hero . say ( "What's the password?" ) # Use the "say()" function to say the pas…" at bounding box center [932, 232] width 274 height 362
click at [842, 115] on div "hero . say ( "What's the password?" ) # Use the "say()" function to say the pas…" at bounding box center [932, 232] width 274 height 362
type textarea "hero.moveUp(1)"
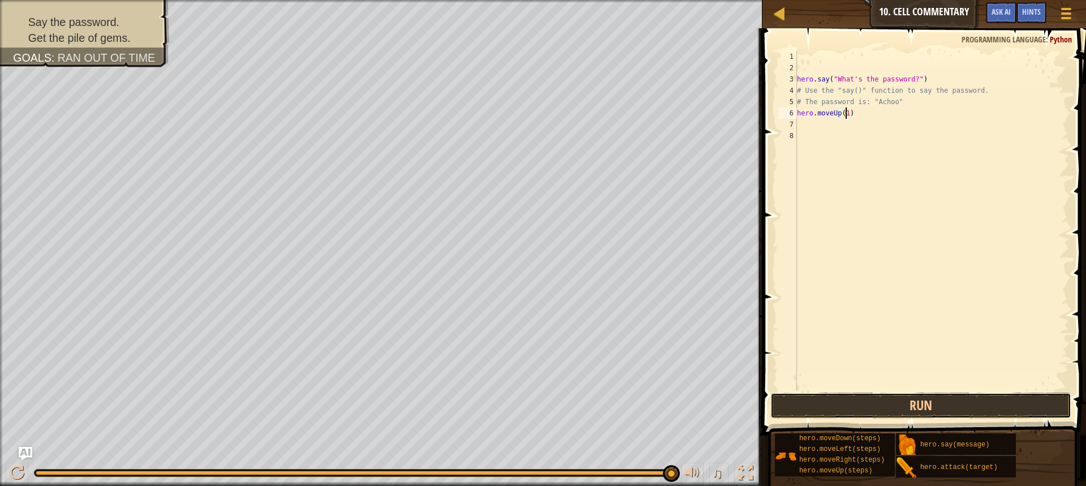
drag, startPoint x: 954, startPoint y: 396, endPoint x: 950, endPoint y: 390, distance: 6.9
click at [952, 396] on button "Run" at bounding box center [921, 406] width 301 height 26
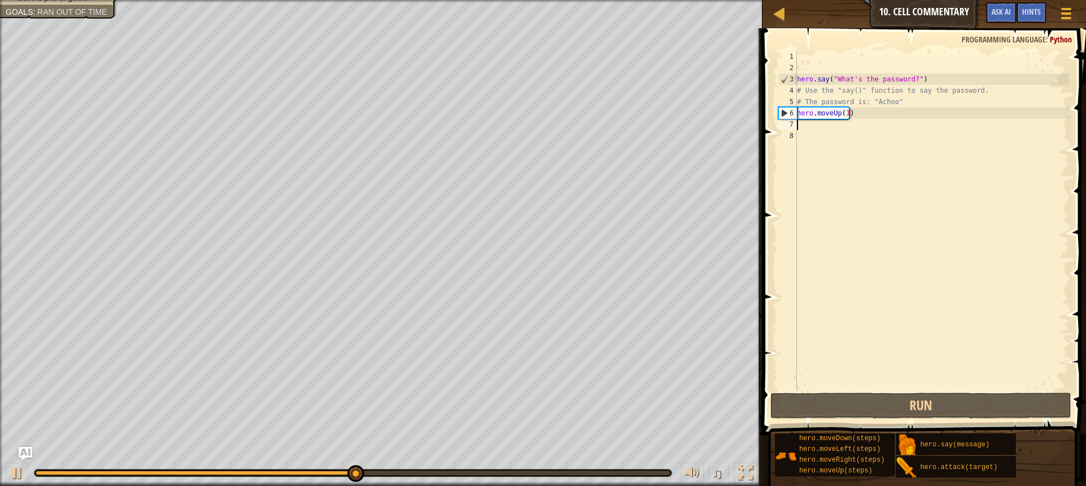
click at [803, 127] on div "hero . say ( "What's the password?" ) # Use the "say()" function to say the pas…" at bounding box center [932, 232] width 274 height 362
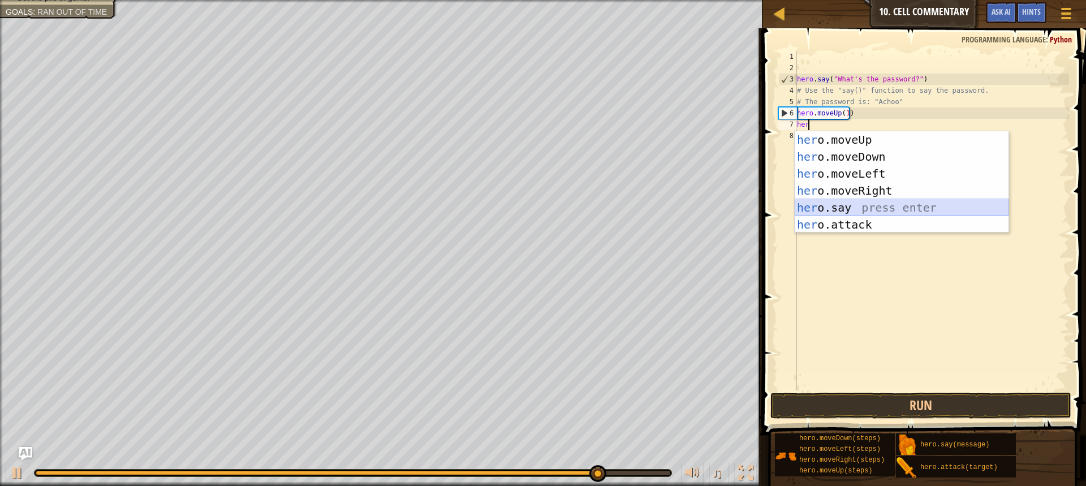
click at [835, 203] on div "her o.moveUp press enter her o.moveDown press enter her o.moveLeft press enter …" at bounding box center [902, 199] width 214 height 136
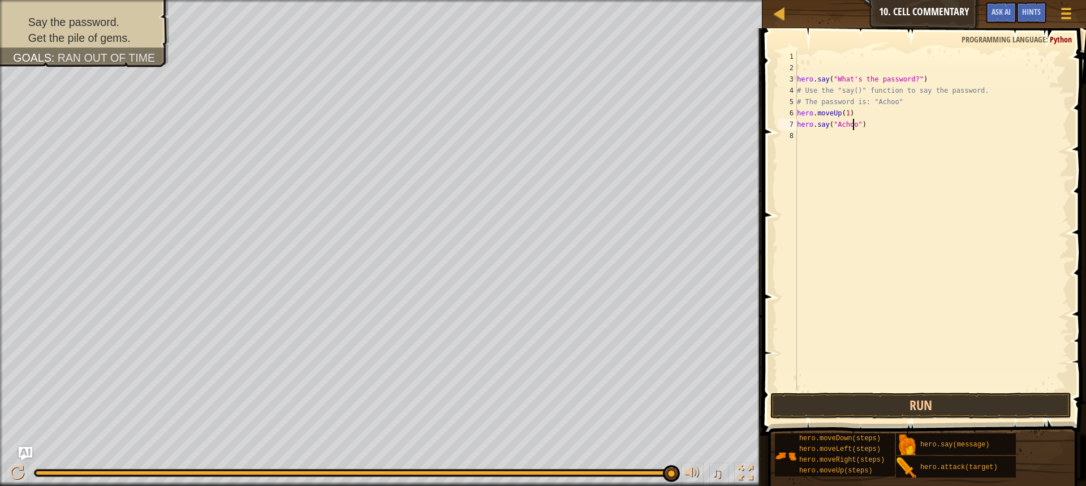
scroll to position [5, 5]
type textarea "hero.say("Achoo")"
click at [914, 406] on button "Run" at bounding box center [921, 406] width 301 height 26
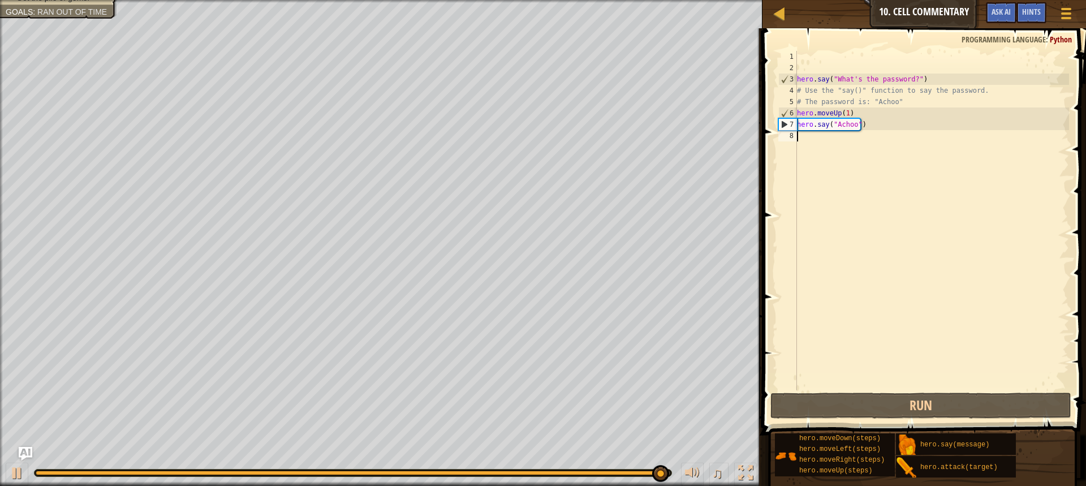
click at [793, 135] on div "8" at bounding box center [788, 135] width 19 height 11
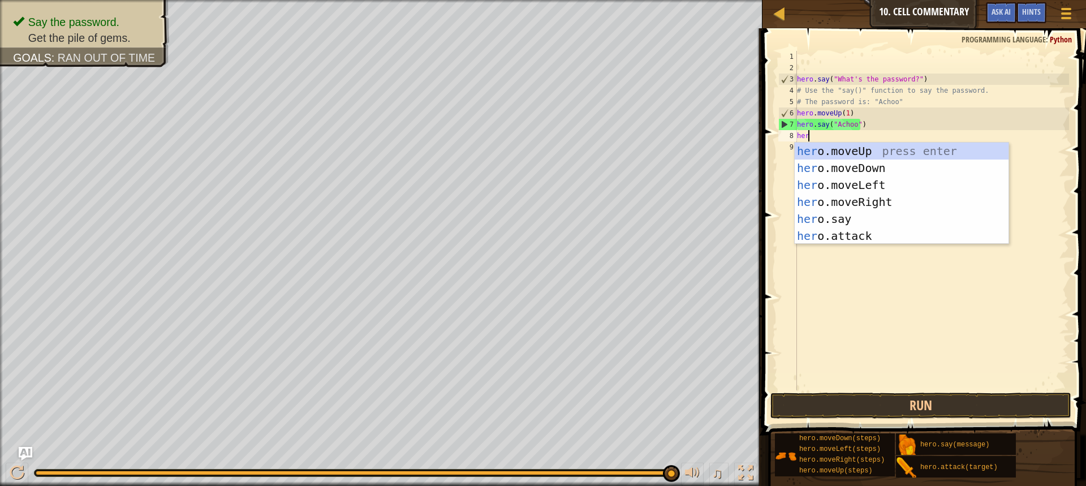
type textarea "hero"
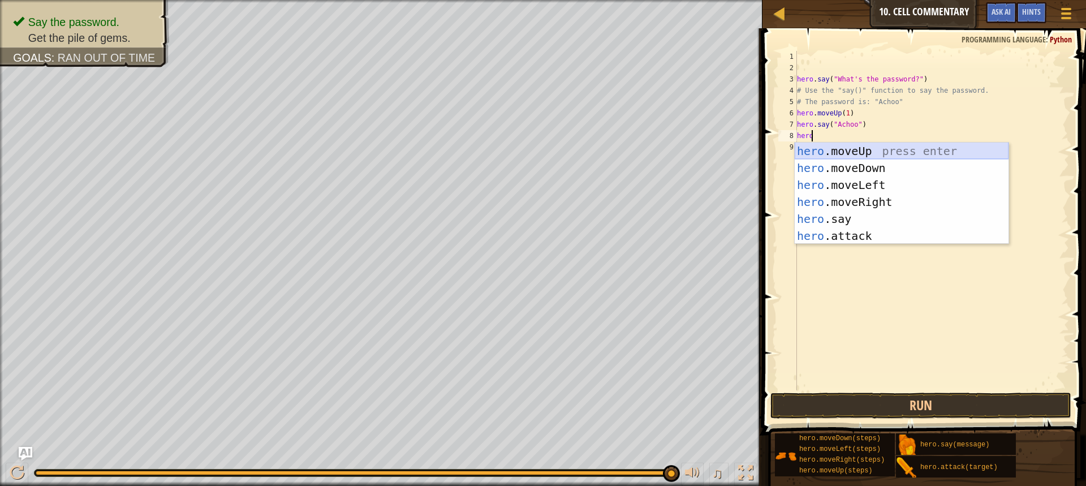
click at [850, 150] on div "hero .moveUp press enter hero .moveDown press enter hero .moveLeft press enter …" at bounding box center [902, 211] width 214 height 136
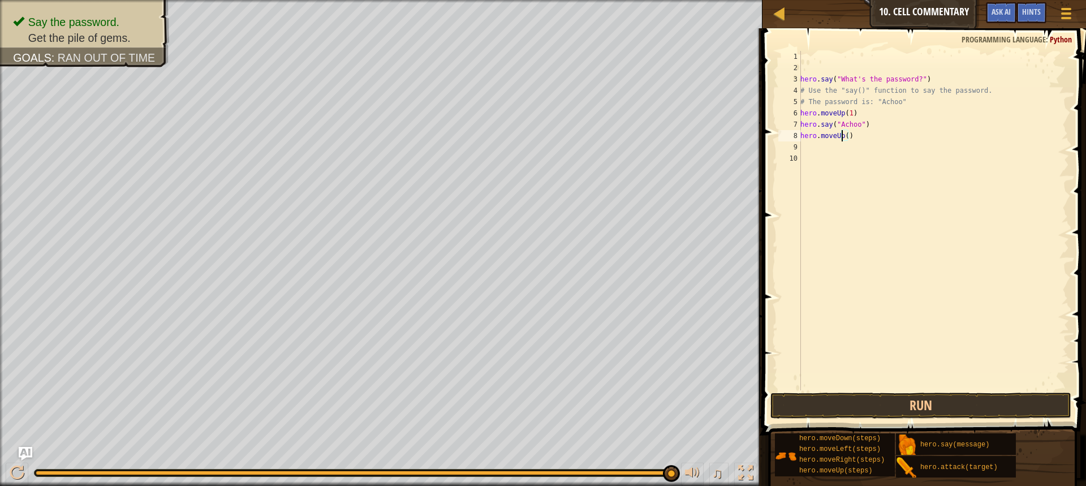
click at [840, 136] on div "hero . say ( "What's the password?" ) # Use the "say()" function to say the pas…" at bounding box center [933, 232] width 271 height 362
click at [842, 137] on div "hero . say ( "What's the password?" ) # Use the "say()" function to say the pas…" at bounding box center [933, 232] width 271 height 362
click at [845, 138] on div "hero . say ( "What's the password?" ) # Use the "say()" function to say the pas…" at bounding box center [933, 232] width 271 height 362
type textarea "hero.moveUp(1)"
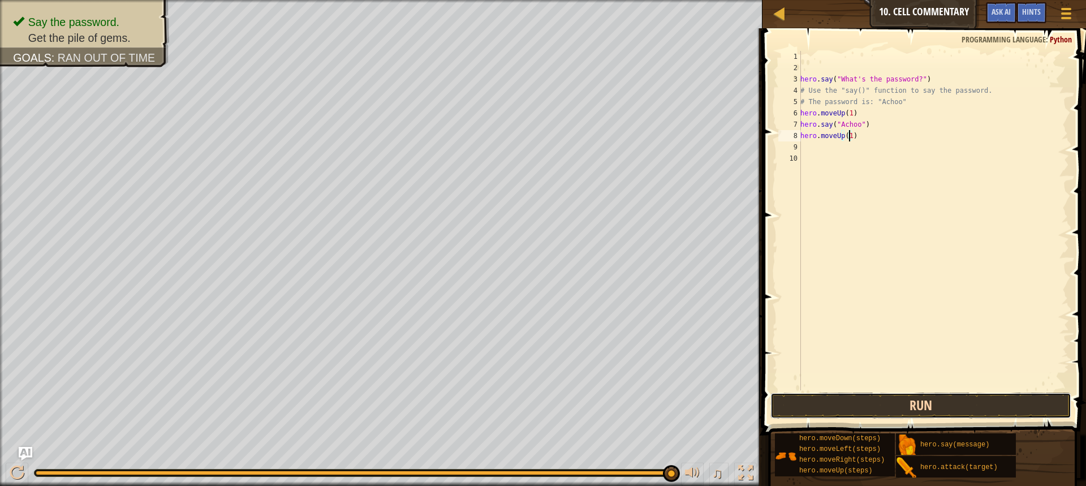
click at [947, 406] on button "Run" at bounding box center [921, 406] width 301 height 26
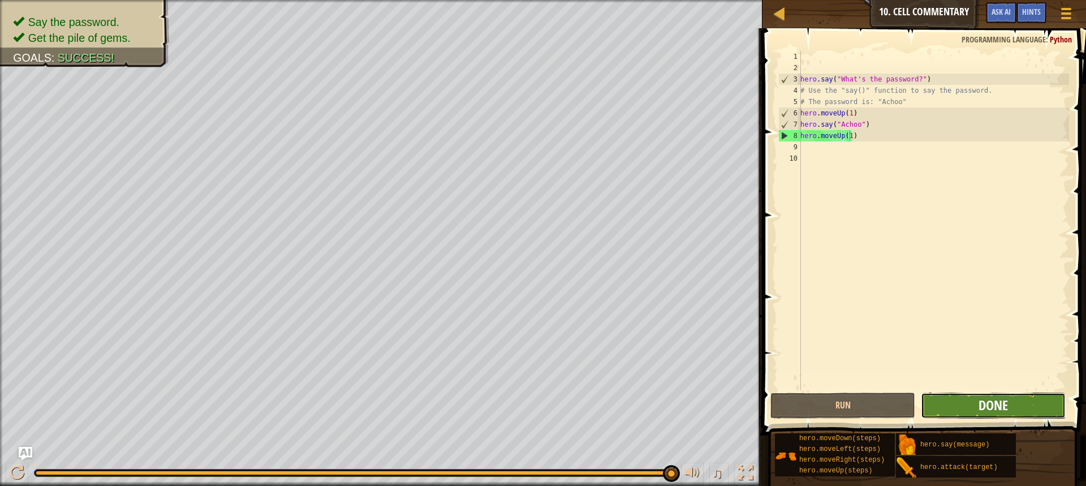
click at [990, 401] on span "Done" at bounding box center [993, 405] width 29 height 18
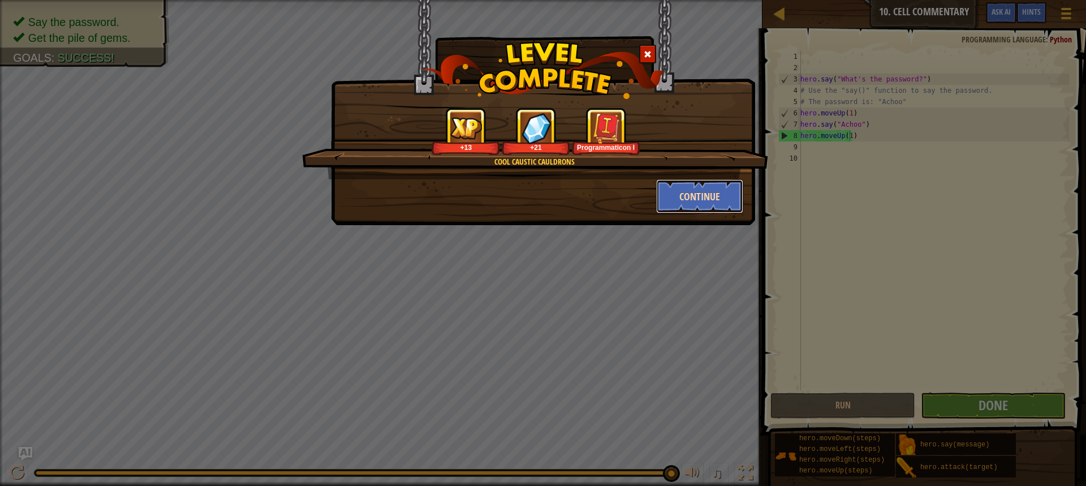
click at [716, 192] on button "Continue" at bounding box center [700, 196] width 88 height 34
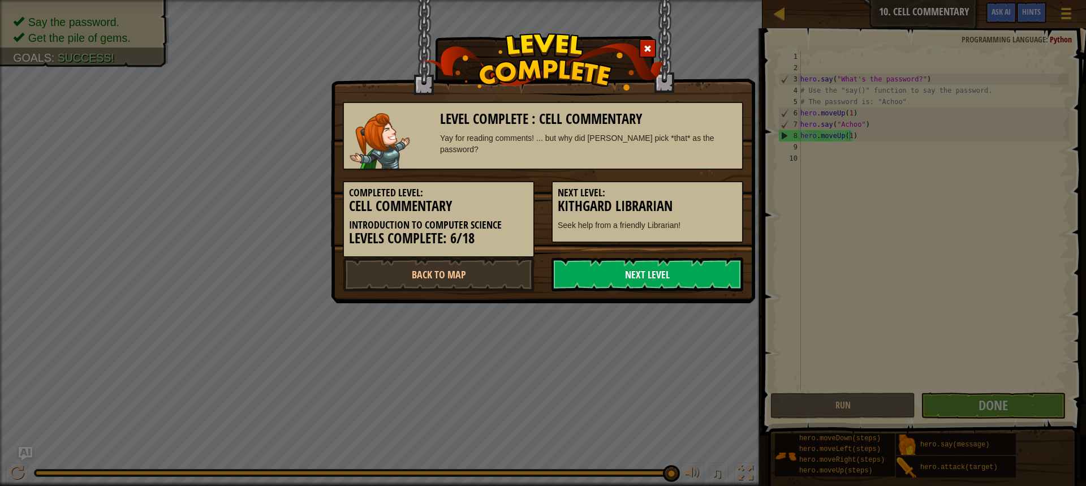
click at [672, 261] on link "Next Level" at bounding box center [648, 274] width 192 height 34
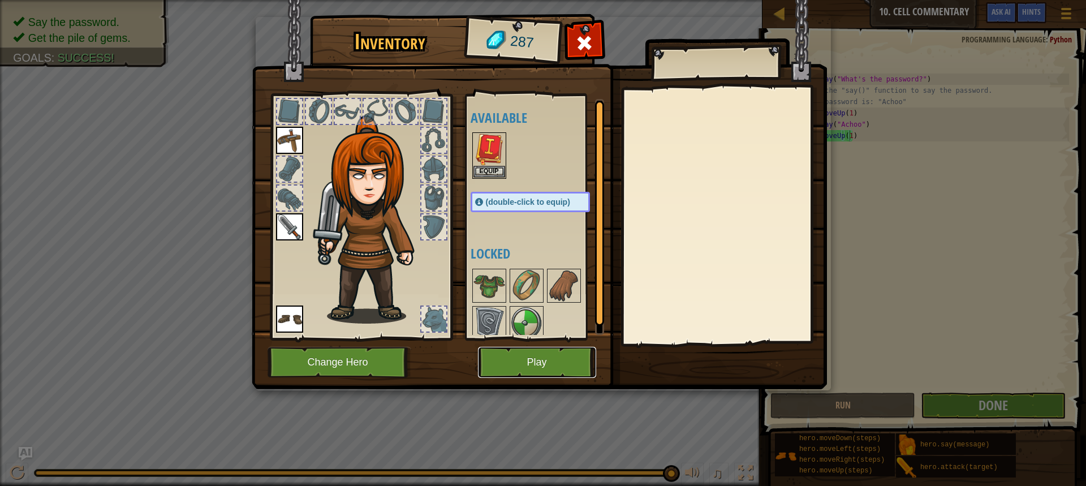
click at [564, 358] on button "Play" at bounding box center [537, 362] width 118 height 31
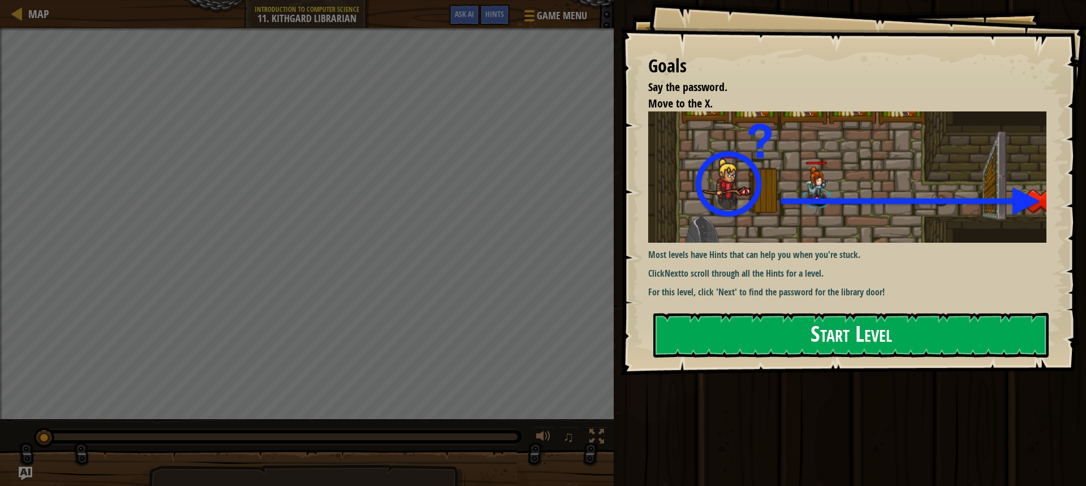
click at [857, 342] on button "Start Level" at bounding box center [850, 335] width 395 height 45
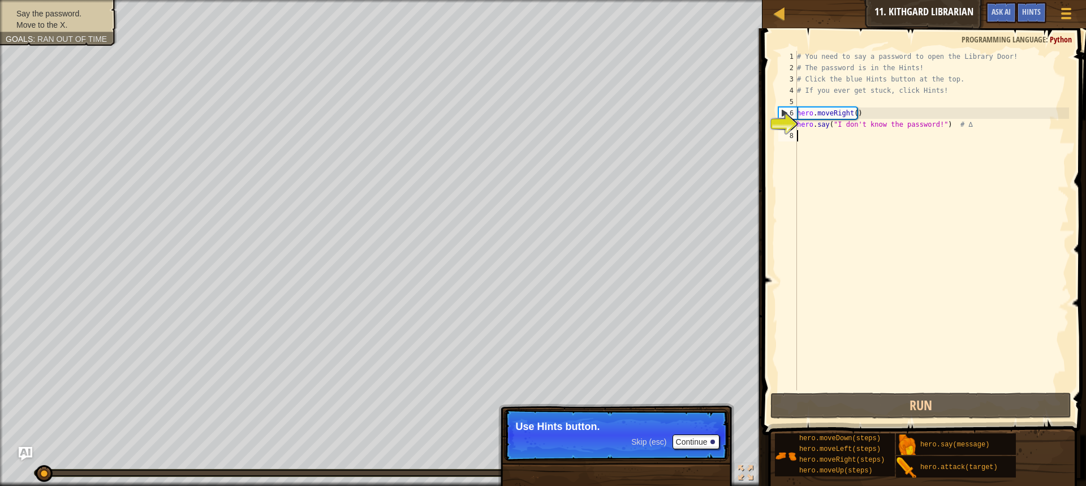
click at [802, 138] on div "# You need to say a password to open the Library Door! # The password is in the…" at bounding box center [932, 232] width 274 height 362
click at [889, 408] on button "Run" at bounding box center [921, 406] width 301 height 26
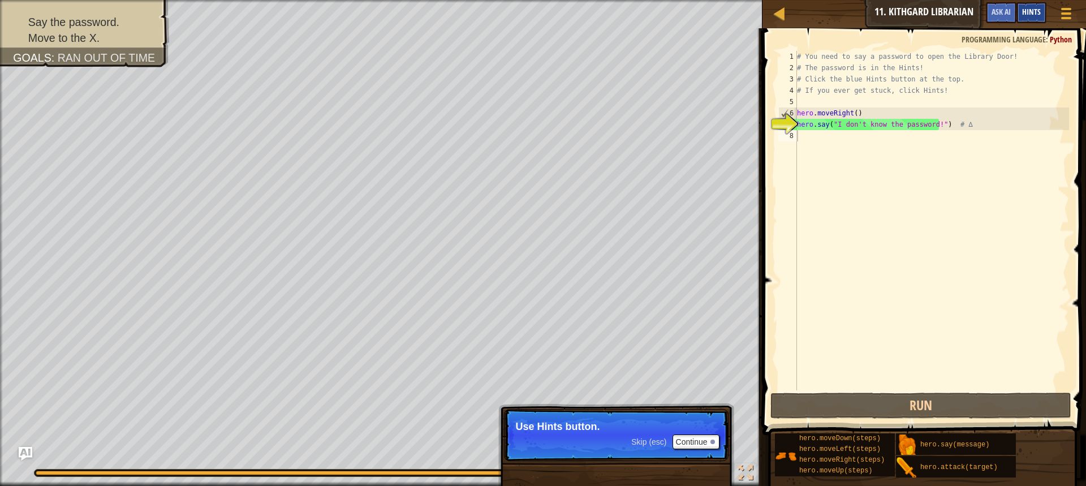
click at [1019, 11] on div "Hints" at bounding box center [1032, 12] width 30 height 21
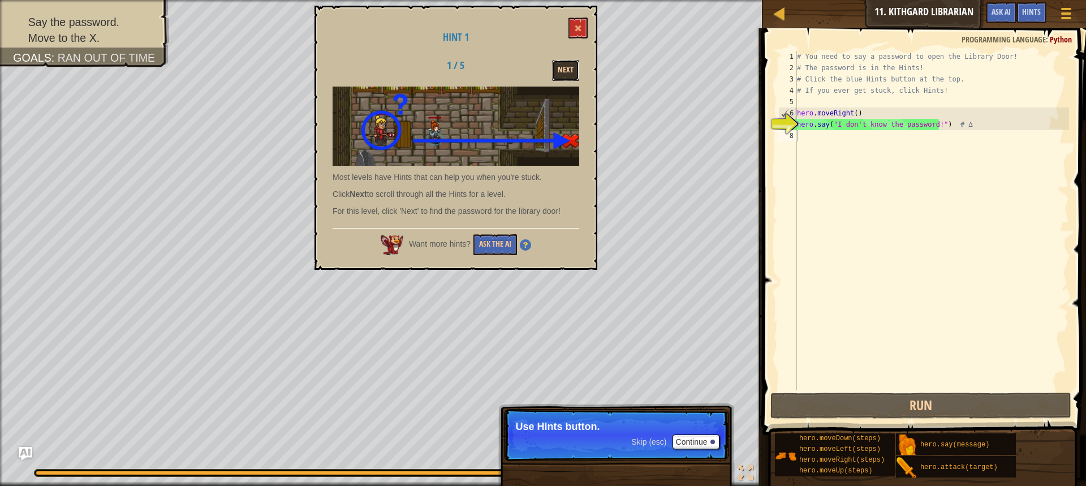
click at [565, 70] on button "Next" at bounding box center [565, 70] width 27 height 21
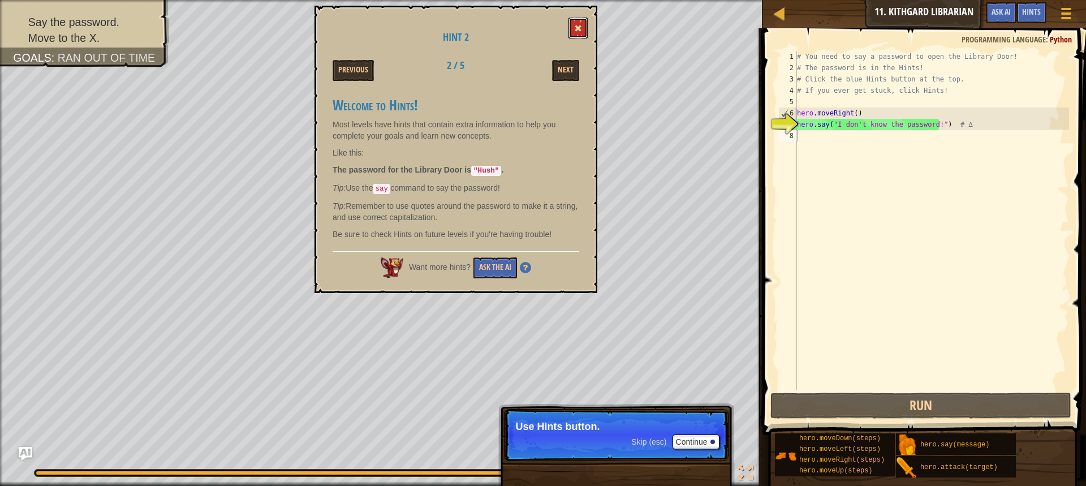
click at [574, 33] on button at bounding box center [578, 28] width 19 height 21
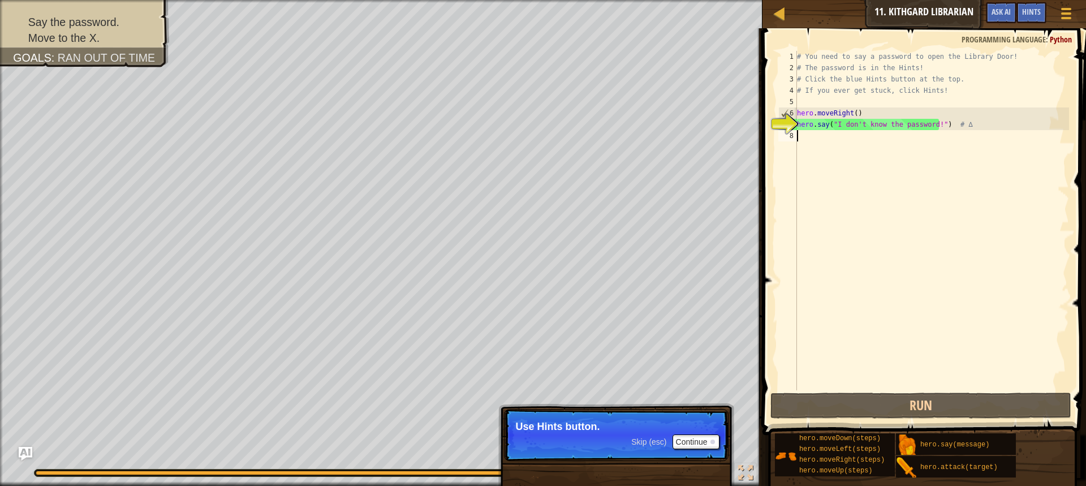
click at [798, 135] on div "# You need to say a password to open the Library Door! # The password is in the…" at bounding box center [932, 232] width 274 height 362
type textarea "j"
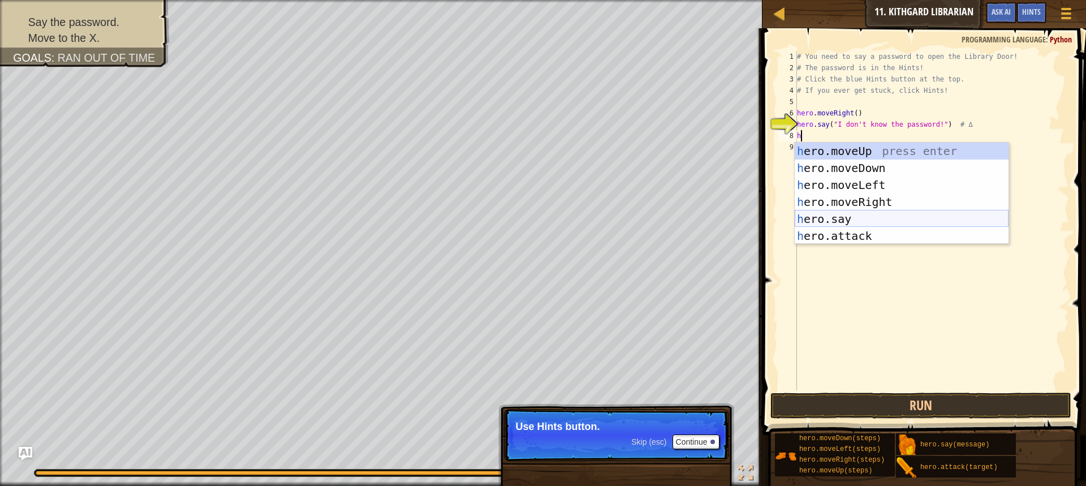
click at [840, 217] on div "h ero.moveUp press enter h ero.moveDown press enter h ero.moveLeft press enter …" at bounding box center [902, 211] width 214 height 136
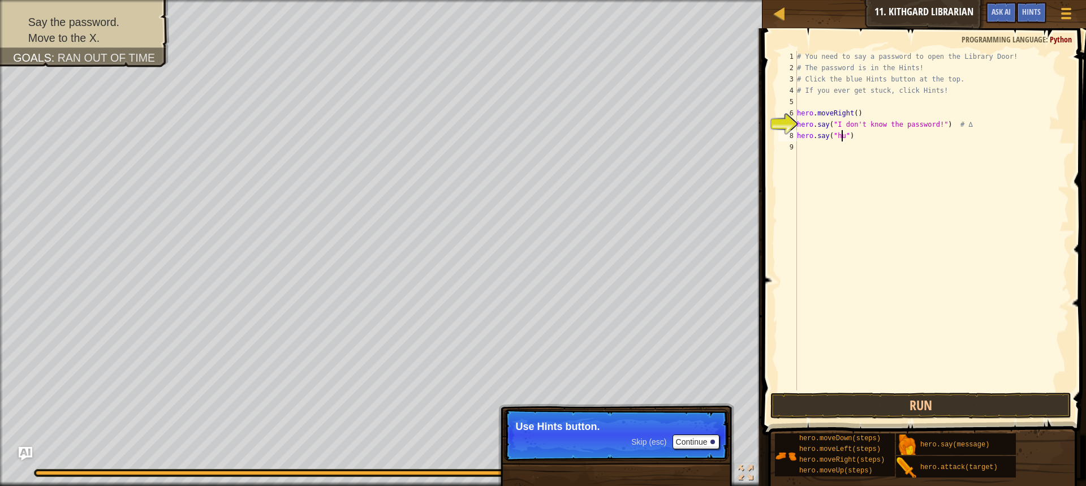
scroll to position [5, 4]
type textarea "hero.say("hush")"
drag, startPoint x: 880, startPoint y: 406, endPoint x: 880, endPoint y: 399, distance: 6.8
click at [880, 402] on button "Run" at bounding box center [921, 406] width 301 height 26
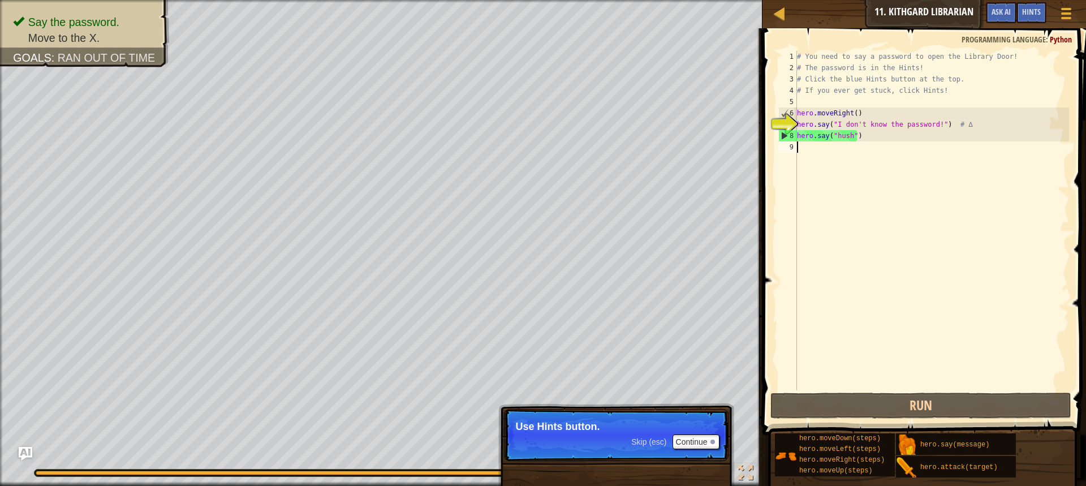
click at [806, 147] on div "# You need to say a password to open the Library Door! # The password is in the…" at bounding box center [932, 232] width 274 height 362
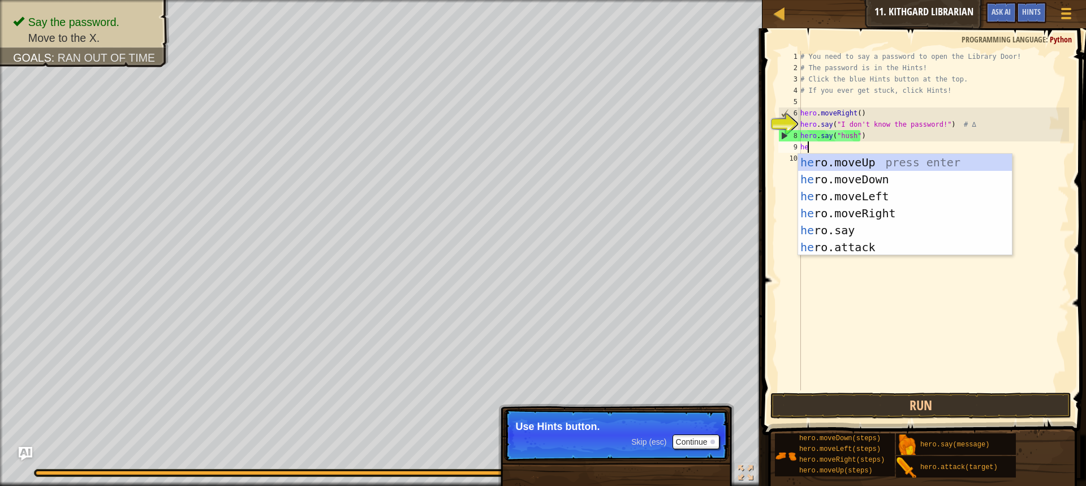
type textarea "her"
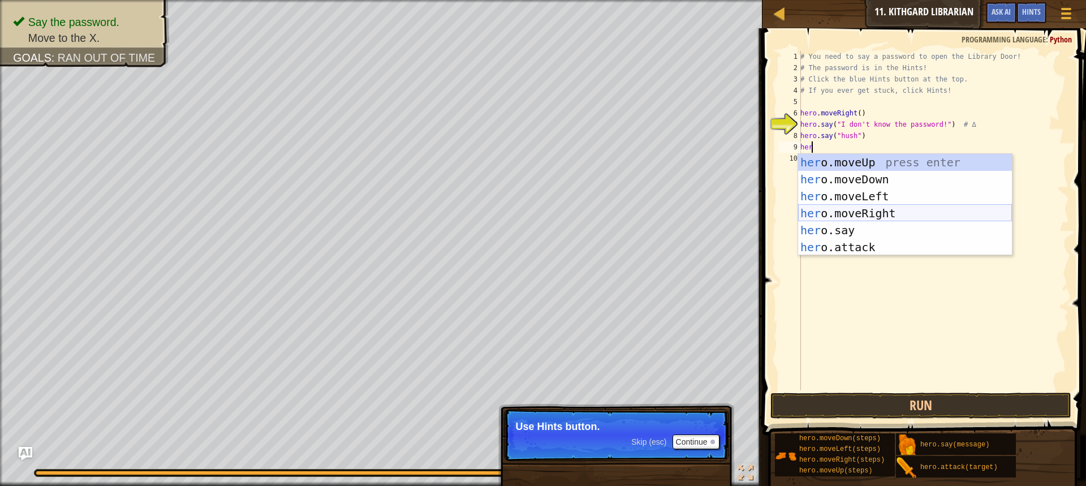
click at [868, 209] on div "her o.moveUp press enter her o.moveDown press enter her o.moveLeft press enter …" at bounding box center [905, 222] width 214 height 136
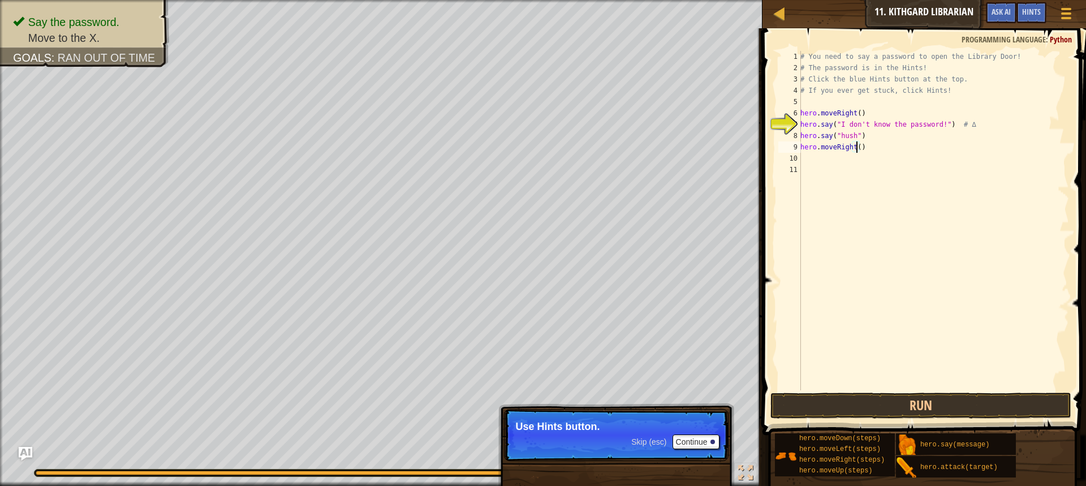
click at [855, 147] on div "# You need to say a password to open the Library Door! # The password is in the…" at bounding box center [933, 232] width 271 height 362
type textarea "hero.moveRight(1)"
drag, startPoint x: 961, startPoint y: 399, endPoint x: 958, endPoint y: 377, distance: 21.7
click at [961, 398] on button "Run" at bounding box center [921, 406] width 301 height 26
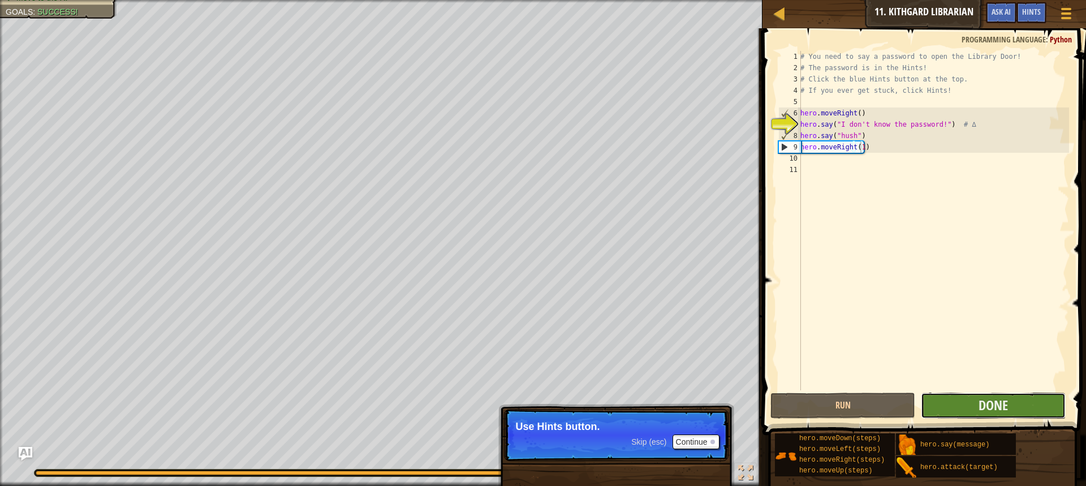
click at [970, 399] on button "Done" at bounding box center [993, 406] width 145 height 26
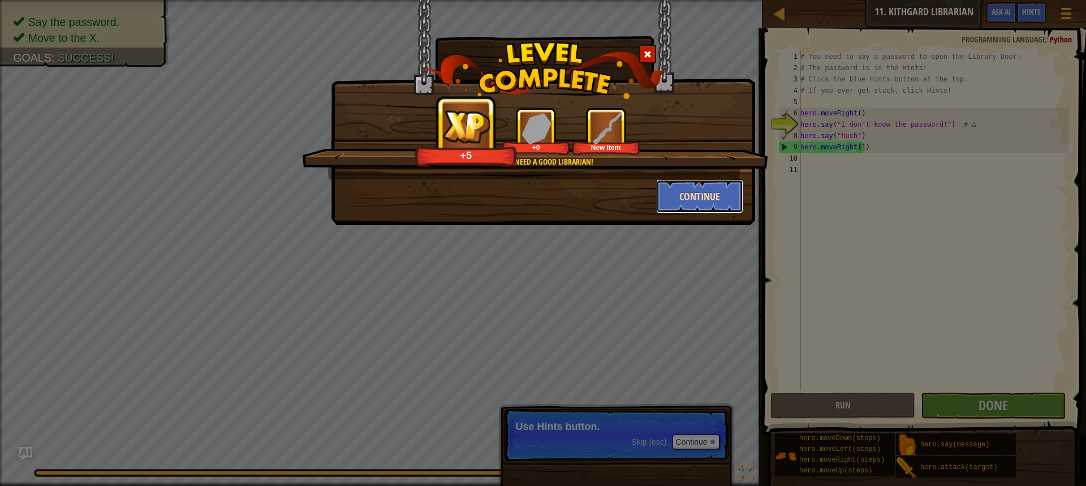
click at [722, 191] on button "Continue" at bounding box center [700, 196] width 88 height 34
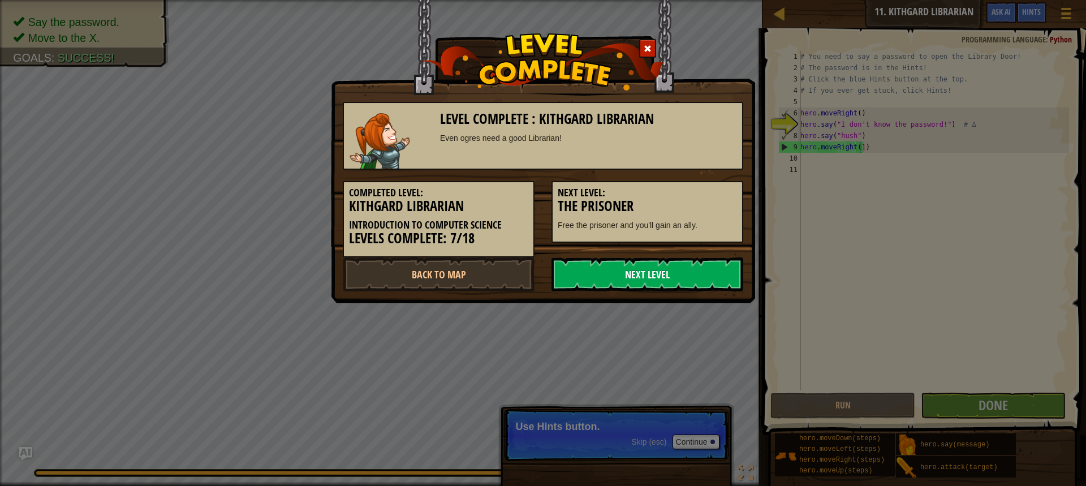
click at [675, 274] on link "Next Level" at bounding box center [648, 274] width 192 height 34
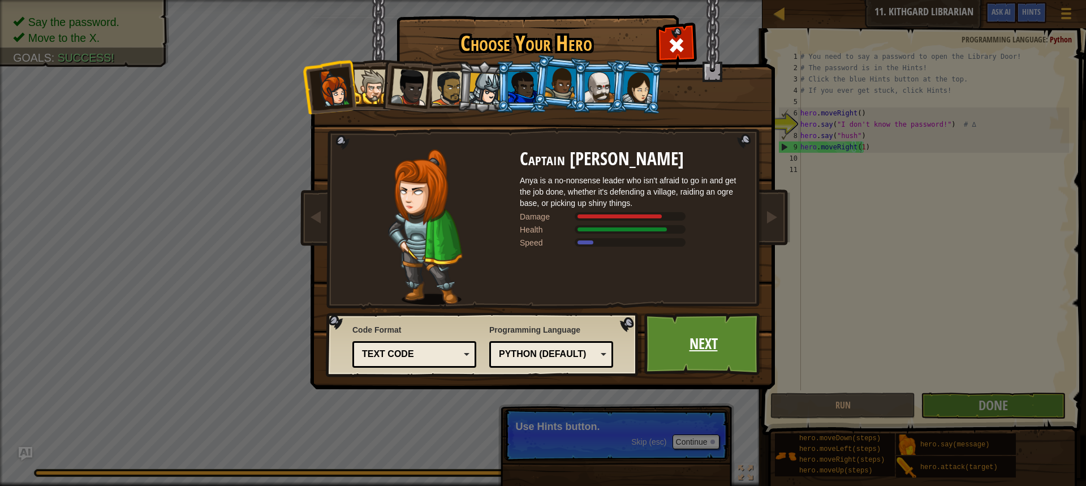
click at [702, 332] on link "Next" at bounding box center [703, 344] width 118 height 62
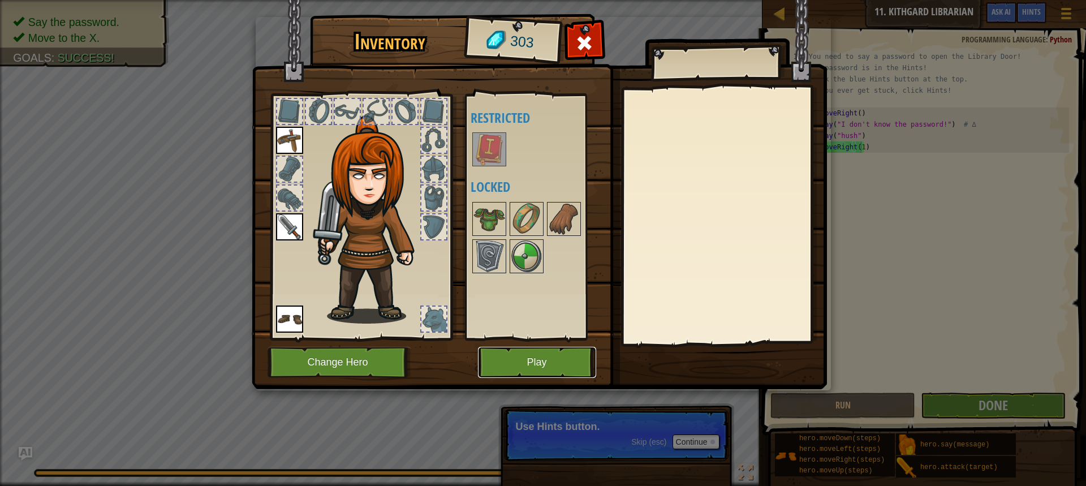
click at [549, 362] on button "Play" at bounding box center [537, 362] width 118 height 31
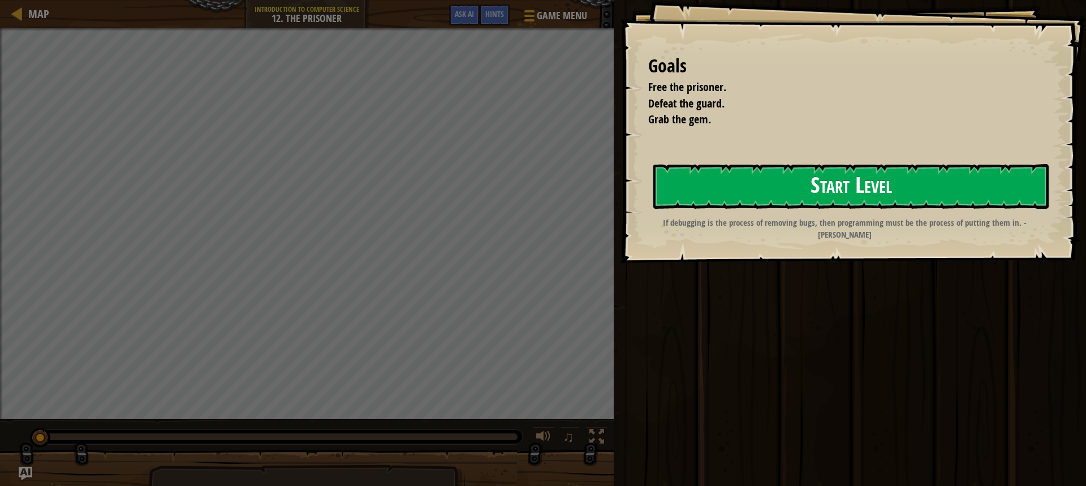
click at [847, 185] on button "Start Level" at bounding box center [850, 186] width 395 height 45
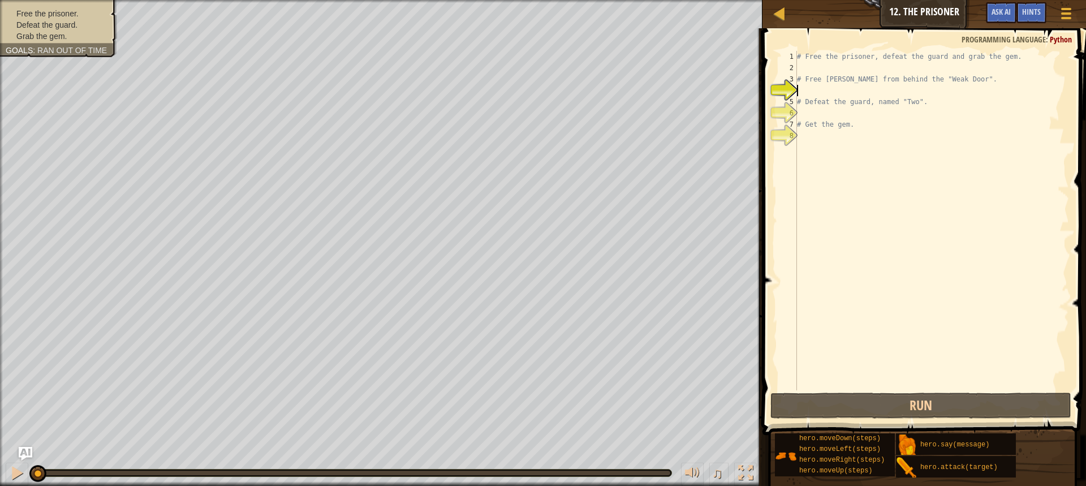
click at [799, 88] on div "# Free the prisoner, defeat the guard and grab the gem. # Free [PERSON_NAME] fr…" at bounding box center [932, 232] width 274 height 362
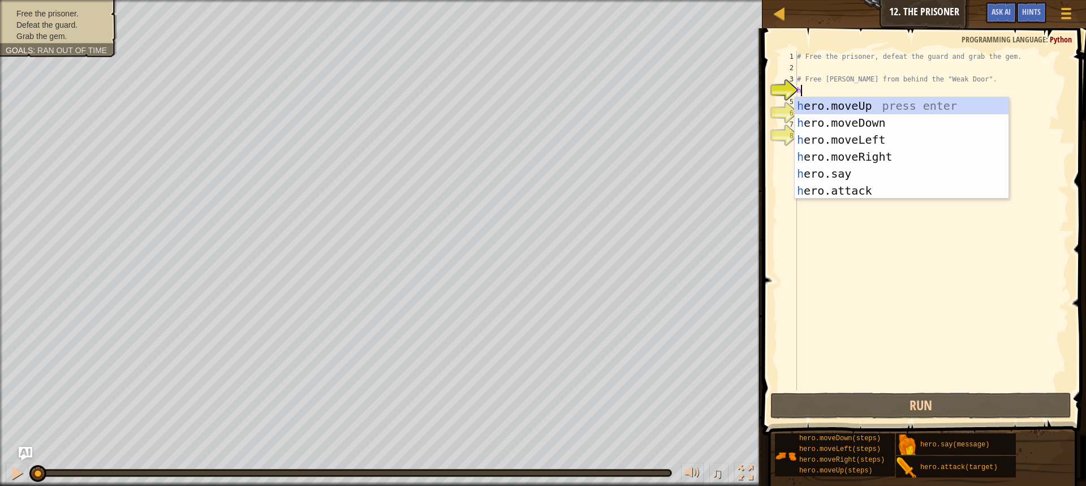
scroll to position [5, 0]
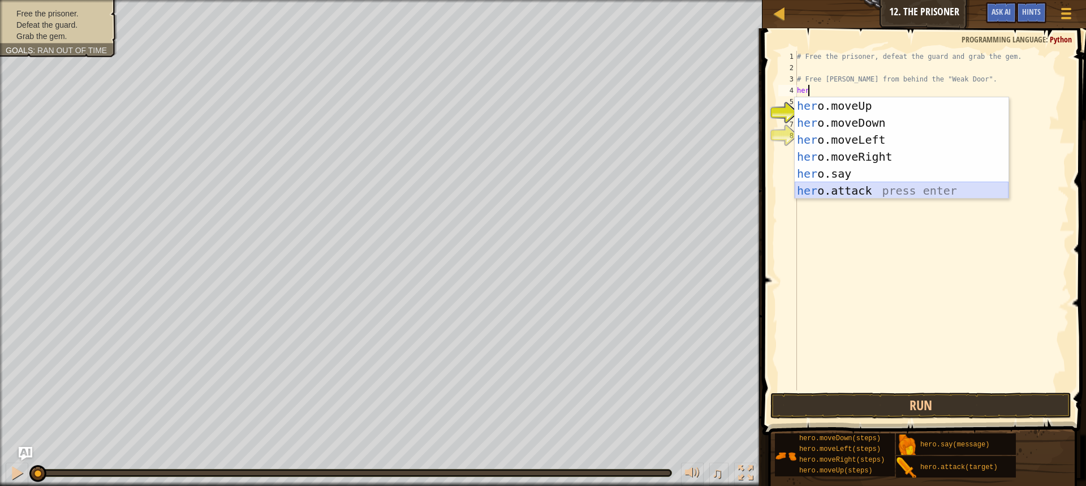
click at [841, 187] on div "her o.moveUp press enter her o.moveDown press enter her o.moveLeft press enter …" at bounding box center [902, 165] width 214 height 136
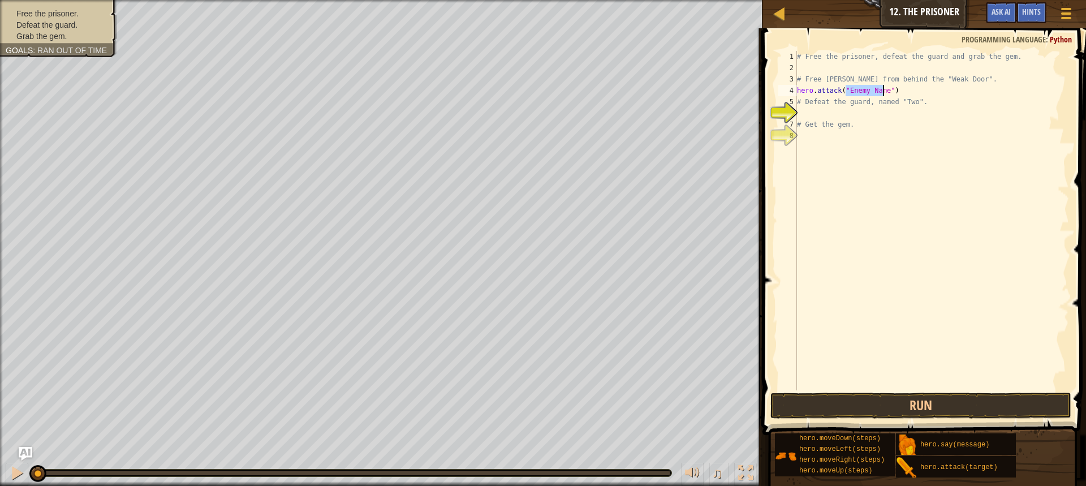
click at [885, 88] on div "# Free the prisoner, defeat the guard and grab the gem. # Free [PERSON_NAME] fr…" at bounding box center [932, 232] width 274 height 362
click at [888, 88] on div "# Free the prisoner, defeat the guard and grab the gem. # Free [PERSON_NAME] fr…" at bounding box center [932, 232] width 274 height 362
click at [887, 88] on div "# Free the prisoner, defeat the guard and grab the gem. # Free [PERSON_NAME] fr…" at bounding box center [932, 232] width 274 height 362
type textarea "h"
